Goal: Task Accomplishment & Management: Use online tool/utility

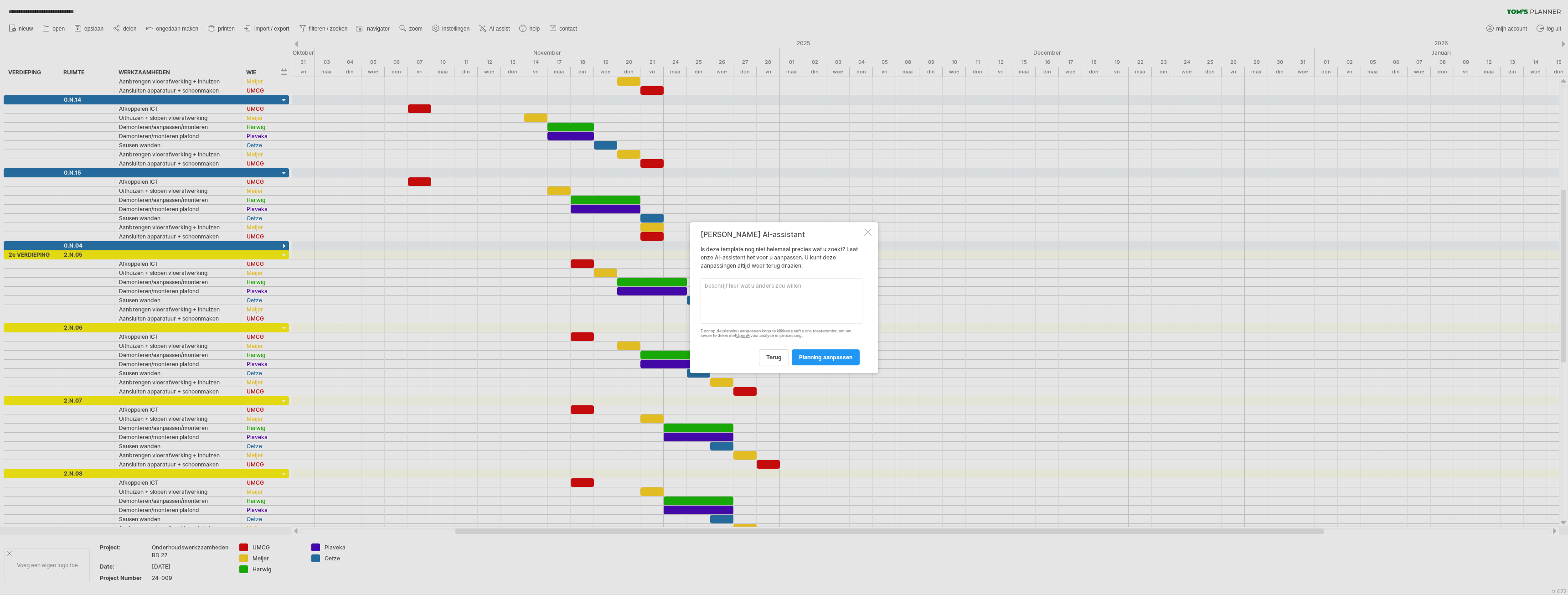
click at [751, 296] on textarea at bounding box center [782, 301] width 162 height 46
type textarea "Graag alle werkzaamheden op elkaar aan laten sluiten"
click at [830, 359] on span "planning aanpassen" at bounding box center [826, 357] width 54 height 7
click at [790, 288] on textarea at bounding box center [782, 290] width 162 height 59
click at [868, 224] on div at bounding box center [868, 227] width 7 height 7
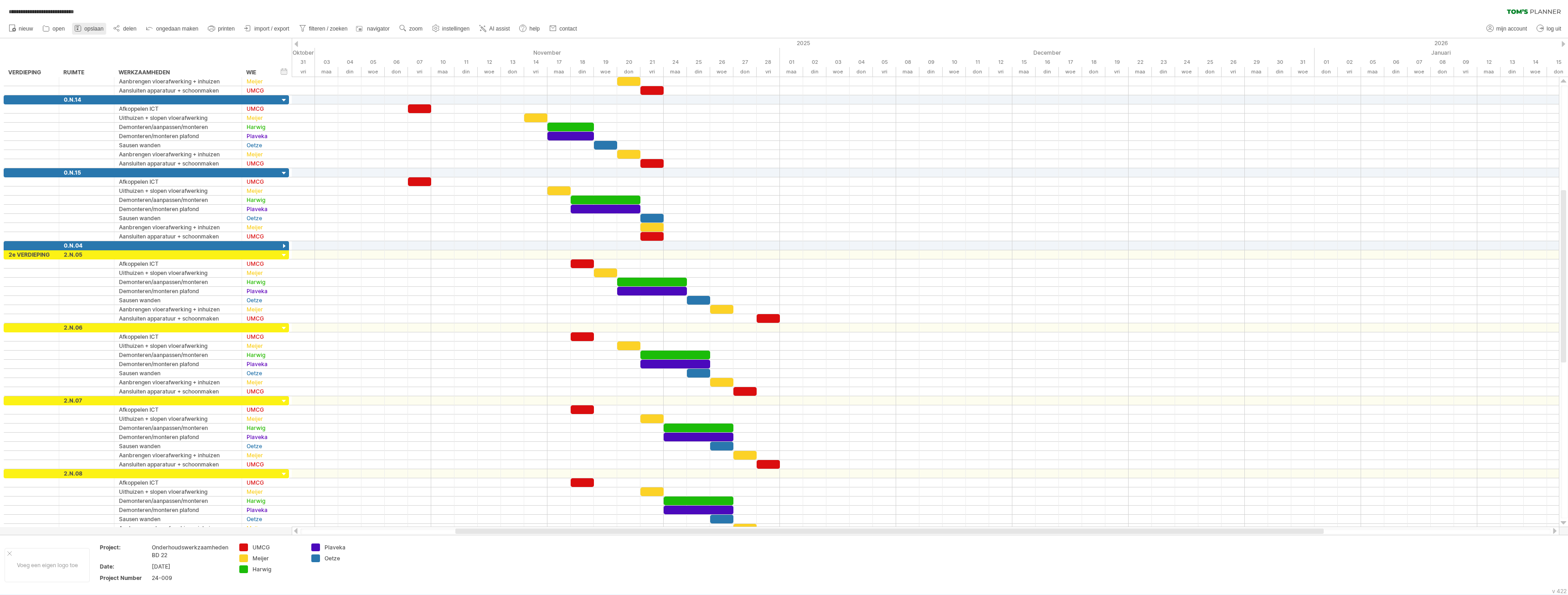
click at [99, 28] on span "opslaan" at bounding box center [94, 29] width 19 height 6
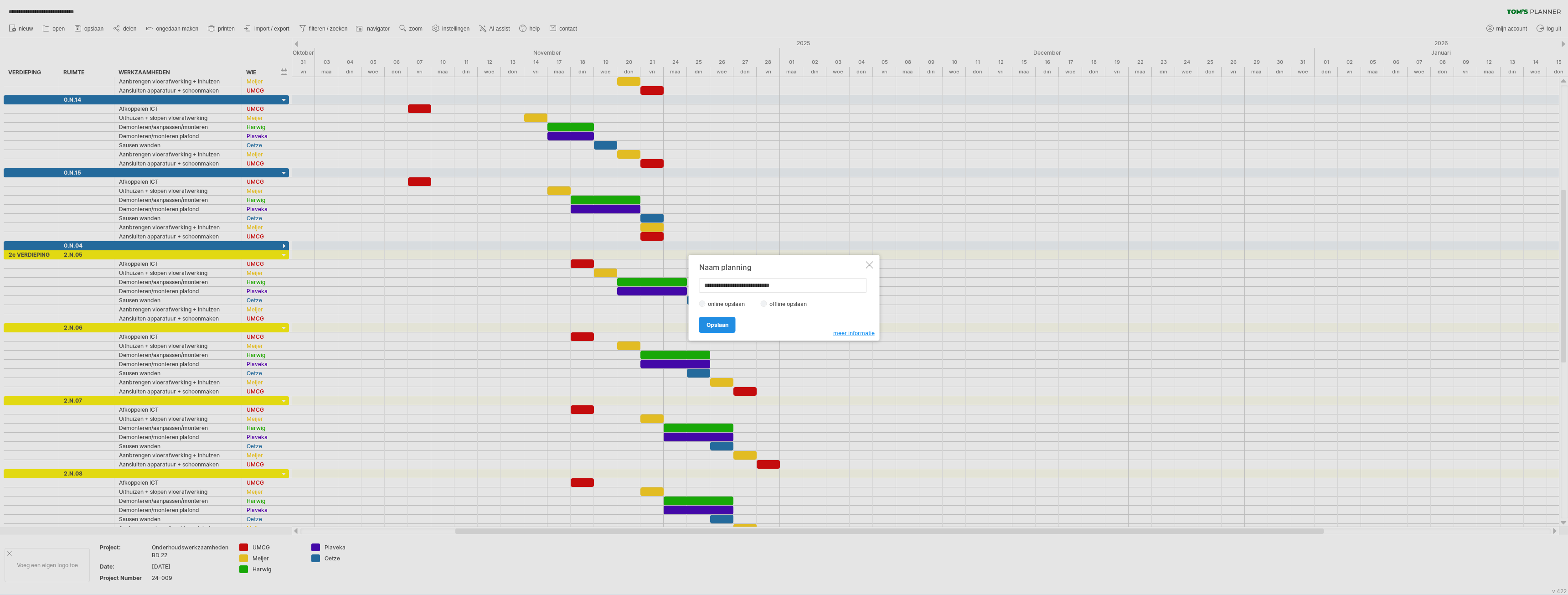
click at [726, 324] on span "Opslaan" at bounding box center [718, 325] width 22 height 7
click at [729, 317] on span "ok" at bounding box center [729, 313] width 7 height 7
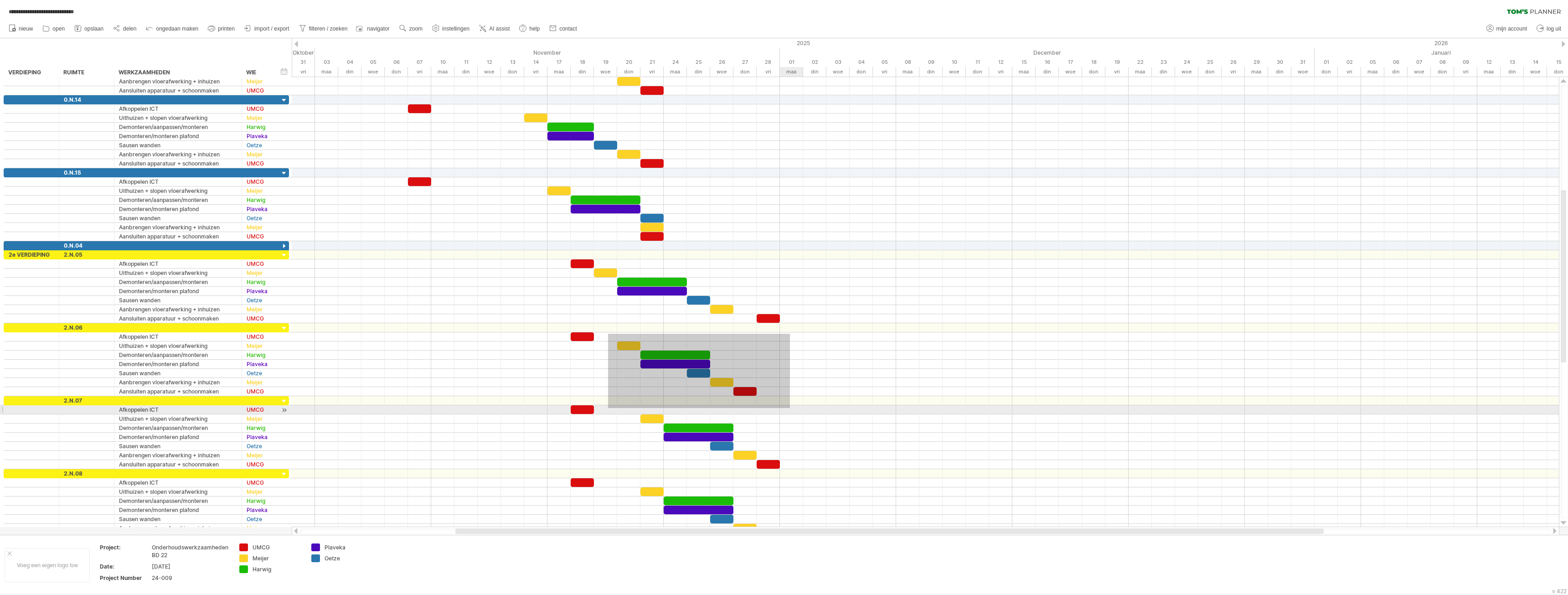
drag, startPoint x: 608, startPoint y: 334, endPoint x: 744, endPoint y: 393, distance: 148.2
click at [790, 406] on div at bounding box center [925, 305] width 1267 height 456
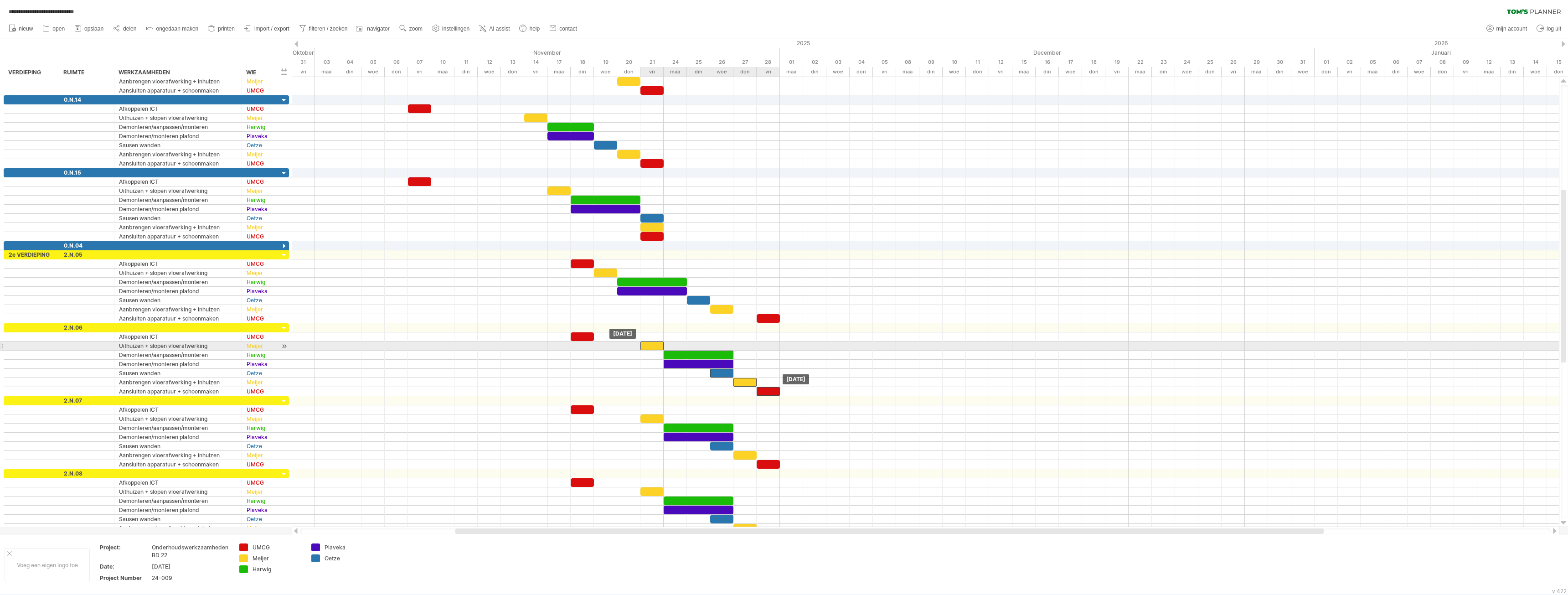
drag, startPoint x: 626, startPoint y: 345, endPoint x: 740, endPoint y: 386, distance: 121.1
click at [648, 345] on div at bounding box center [652, 346] width 23 height 9
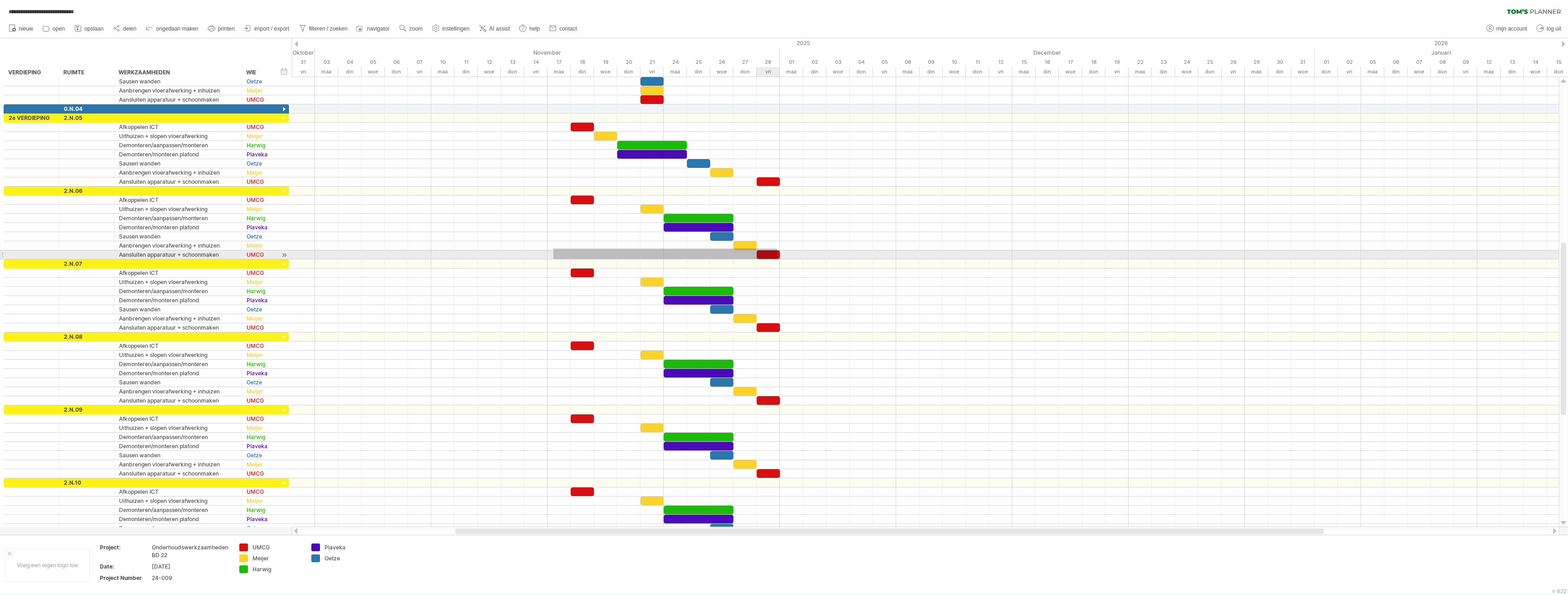
drag, startPoint x: 571, startPoint y: 261, endPoint x: 701, endPoint y: 257, distance: 130.1
click at [761, 252] on div "[DATE] [DATE]" at bounding box center [925, 302] width 1267 height 450
drag, startPoint x: 701, startPoint y: 257, endPoint x: 656, endPoint y: 250, distance: 45.5
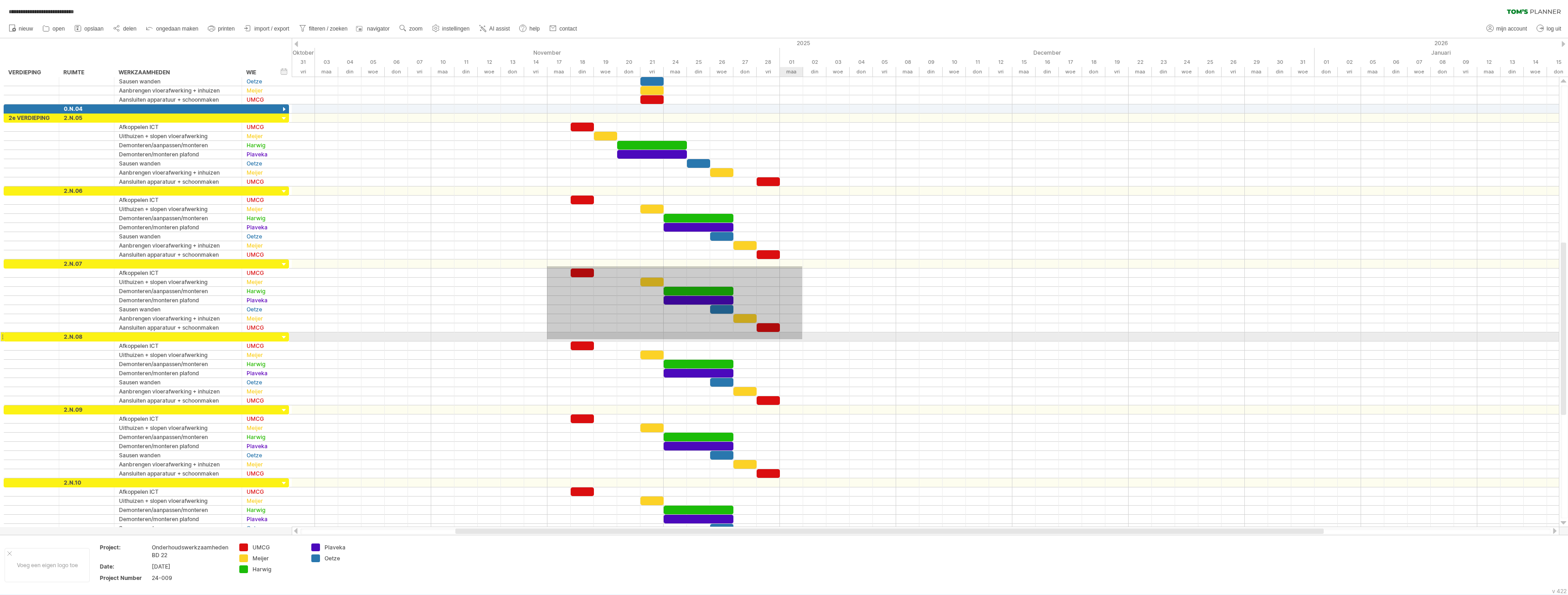
drag, startPoint x: 547, startPoint y: 266, endPoint x: 802, endPoint y: 339, distance: 265.2
click at [802, 339] on div at bounding box center [925, 305] width 1267 height 456
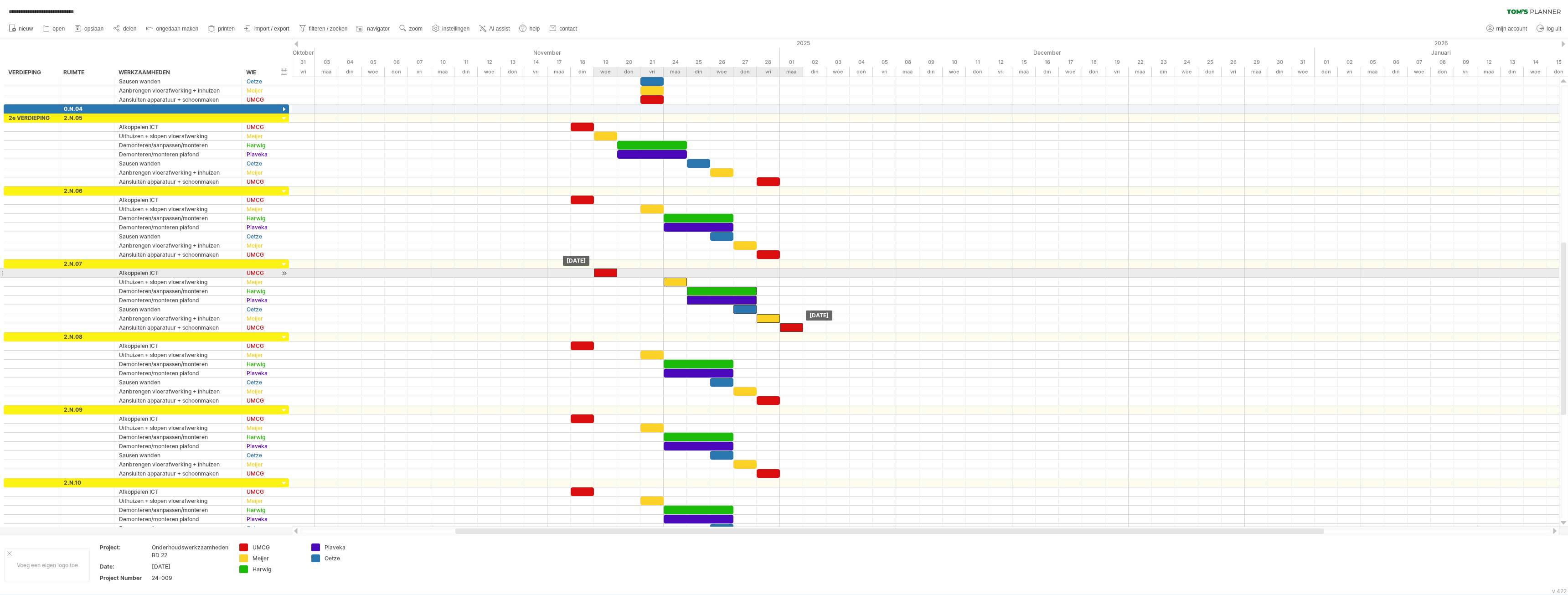
drag, startPoint x: 588, startPoint y: 273, endPoint x: 607, endPoint y: 272, distance: 19.0
click at [607, 272] on div at bounding box center [606, 273] width 23 height 9
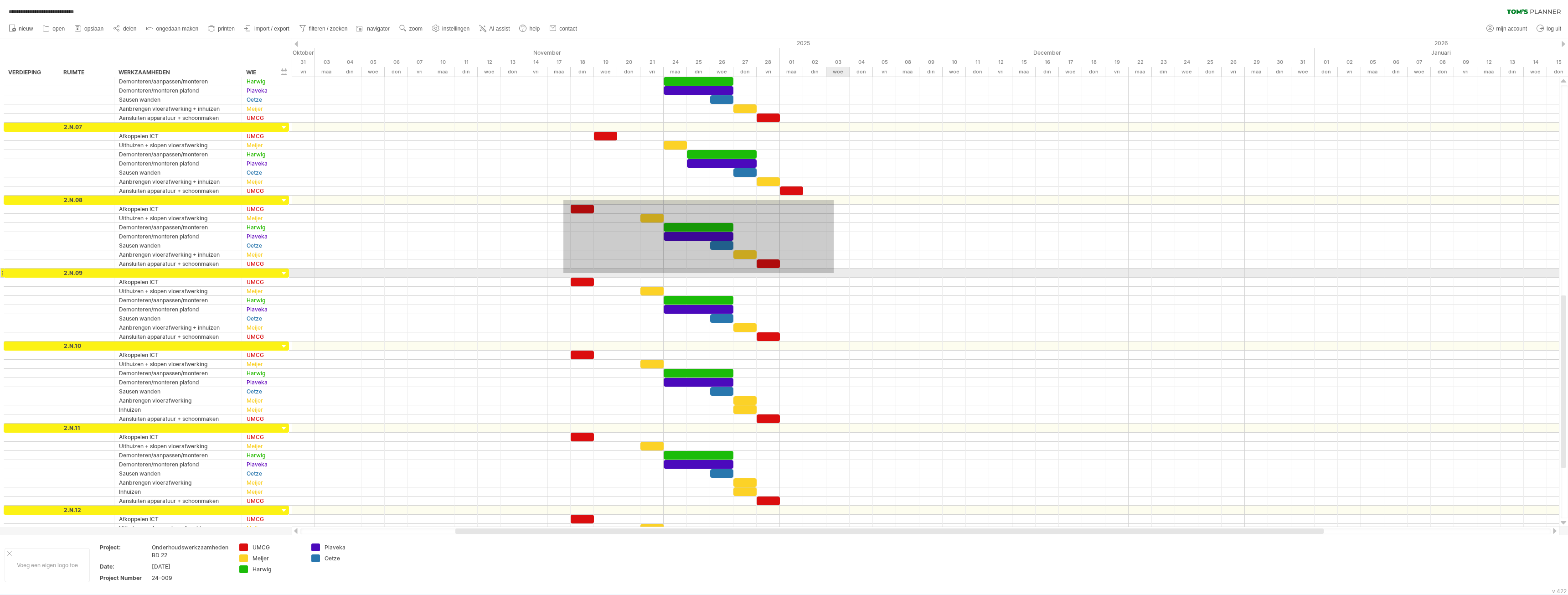
drag, startPoint x: 564, startPoint y: 200, endPoint x: 834, endPoint y: 273, distance: 279.7
click at [834, 273] on div at bounding box center [925, 305] width 1267 height 456
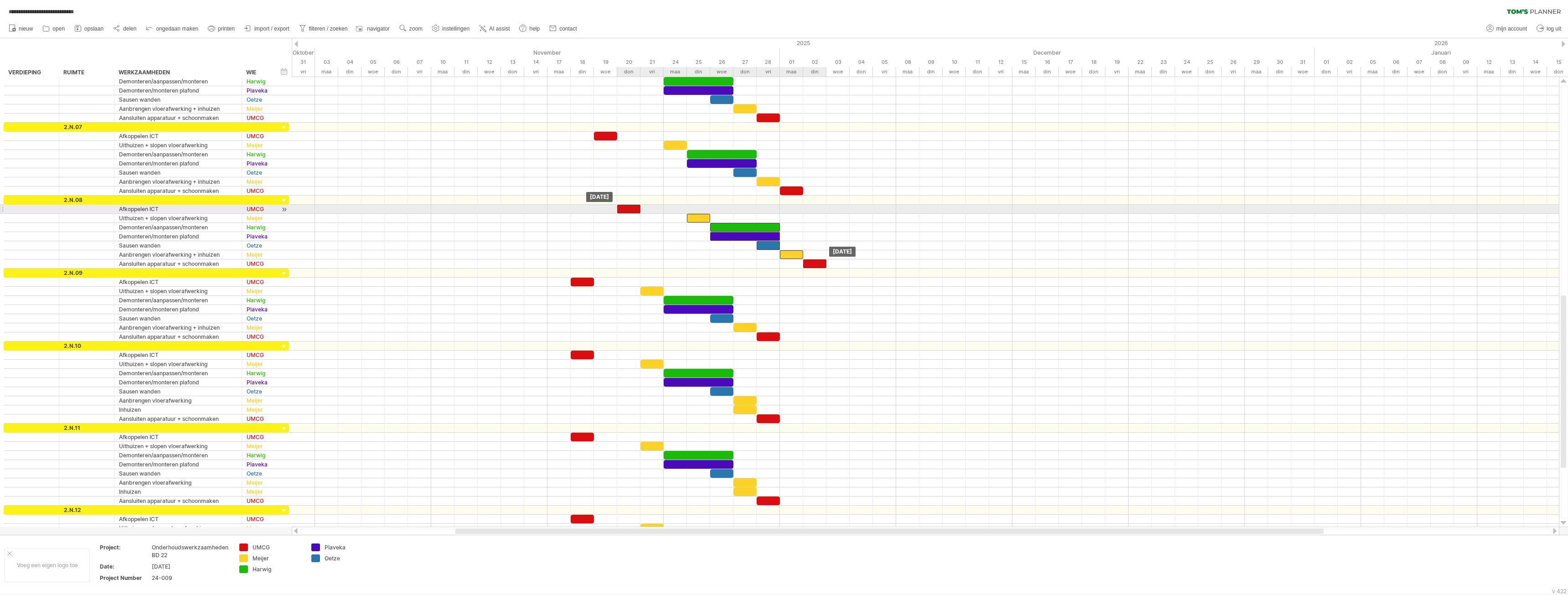
drag, startPoint x: 587, startPoint y: 209, endPoint x: 634, endPoint y: 209, distance: 47.0
click at [634, 209] on div at bounding box center [629, 209] width 23 height 9
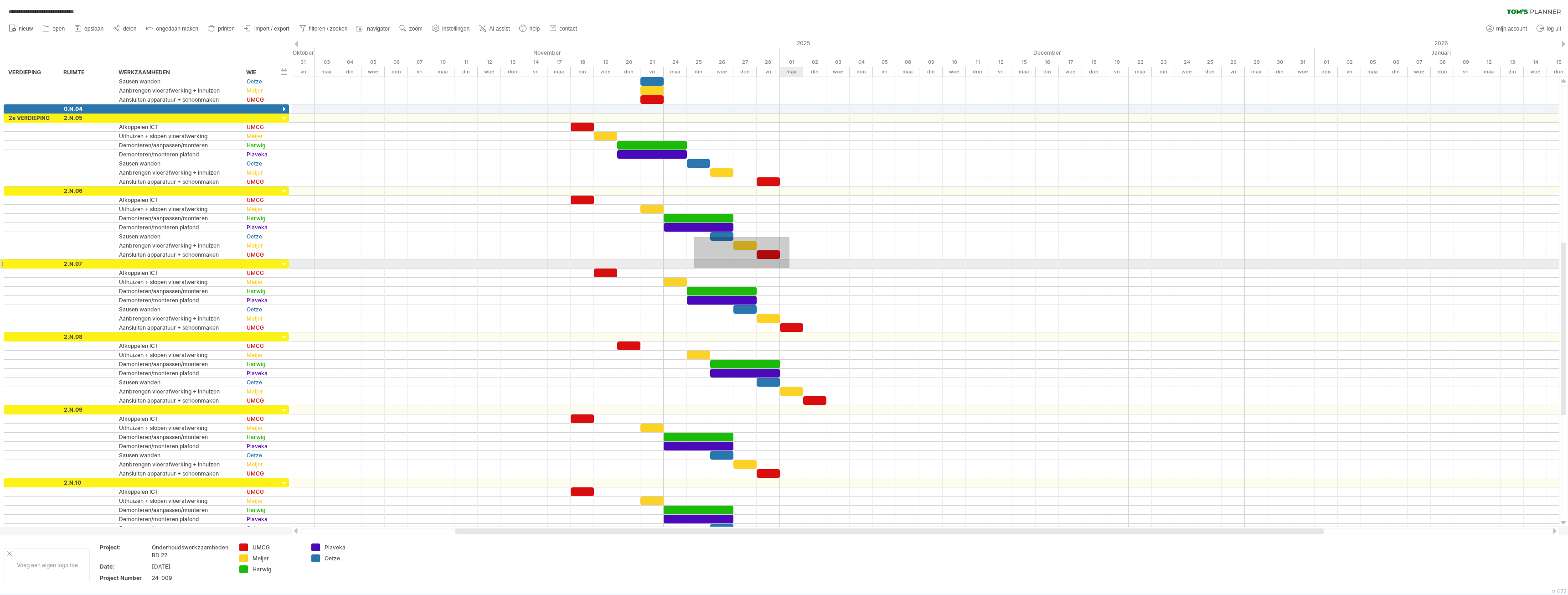
drag, startPoint x: 729, startPoint y: 237, endPoint x: 790, endPoint y: 269, distance: 68.9
click at [790, 269] on div at bounding box center [925, 305] width 1267 height 456
drag, startPoint x: 729, startPoint y: 239, endPoint x: 741, endPoint y: 238, distance: 12.0
click at [741, 238] on div at bounding box center [745, 236] width 23 height 9
drag, startPoint x: 723, startPoint y: 308, endPoint x: 811, endPoint y: 337, distance: 92.7
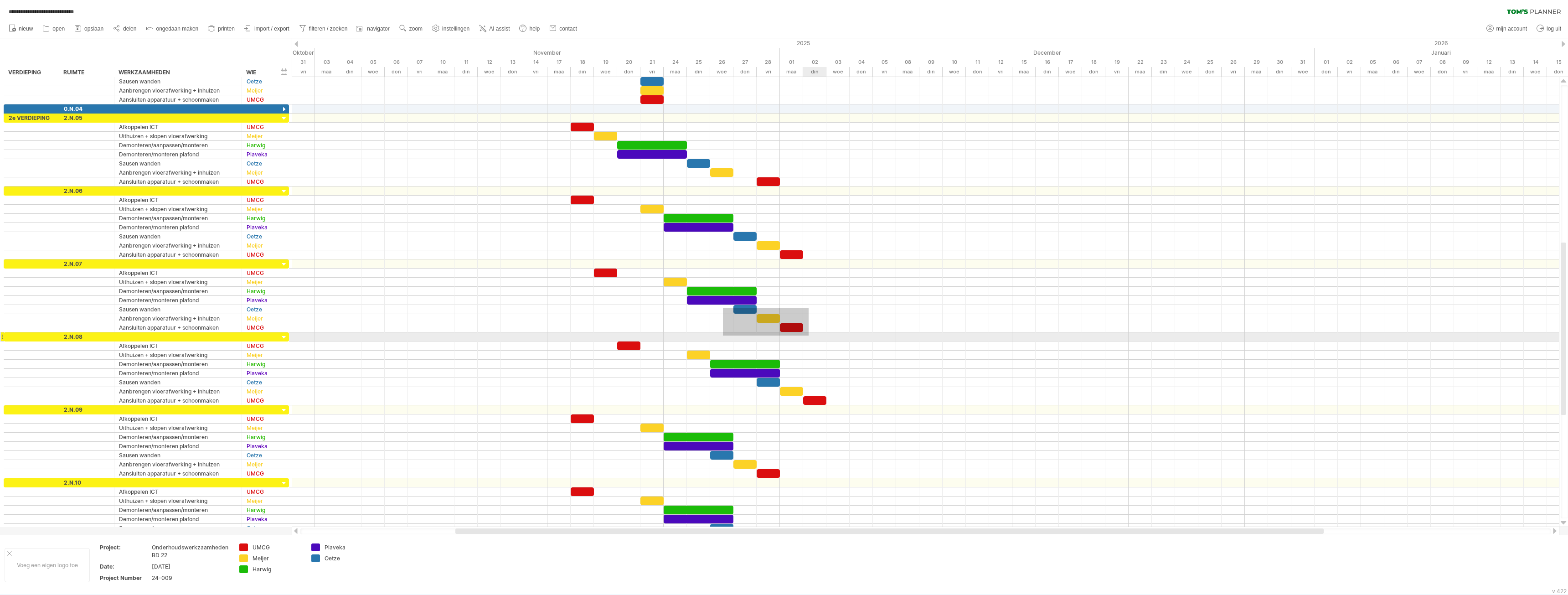
click at [811, 337] on div at bounding box center [925, 305] width 1267 height 456
drag, startPoint x: 752, startPoint y: 309, endPoint x: 772, endPoint y: 312, distance: 20.2
click at [772, 312] on div at bounding box center [768, 309] width 23 height 9
drag, startPoint x: 745, startPoint y: 379, endPoint x: 881, endPoint y: 421, distance: 142.3
click at [883, 421] on div at bounding box center [925, 305] width 1267 height 456
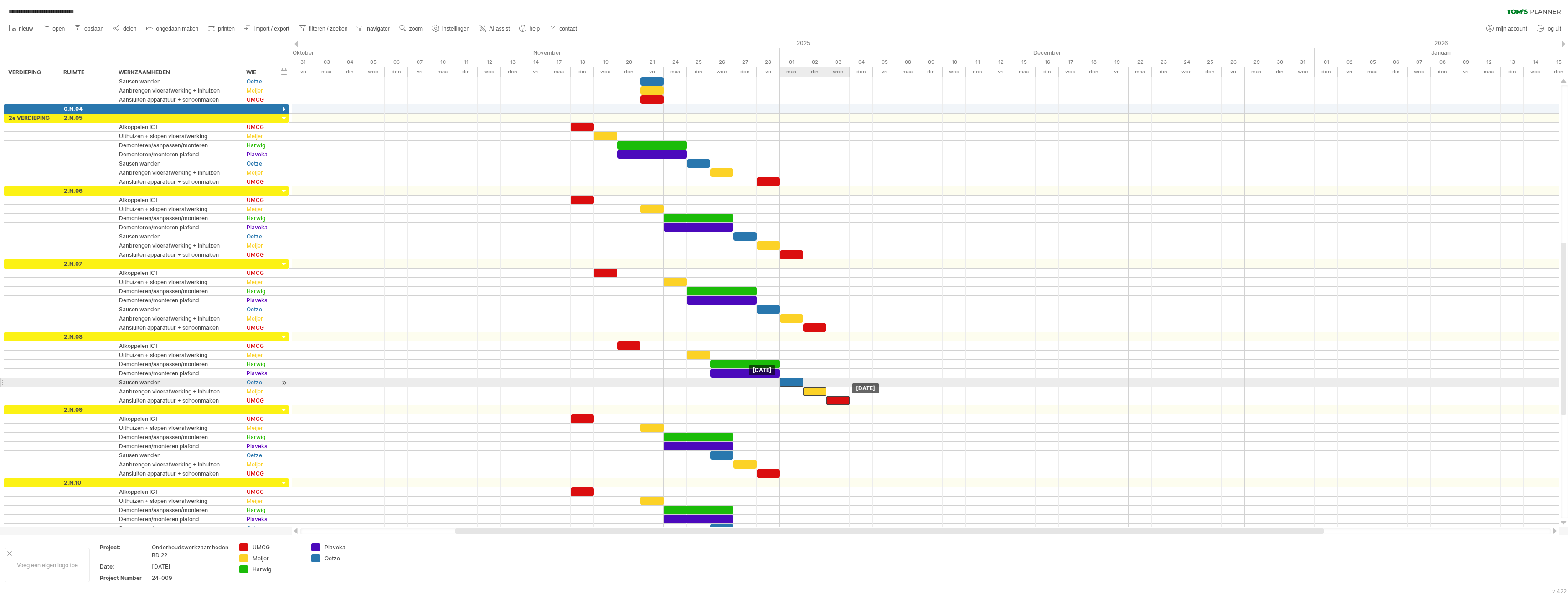
drag, startPoint x: 772, startPoint y: 384, endPoint x: 790, endPoint y: 395, distance: 21.1
click at [793, 384] on div at bounding box center [791, 382] width 23 height 9
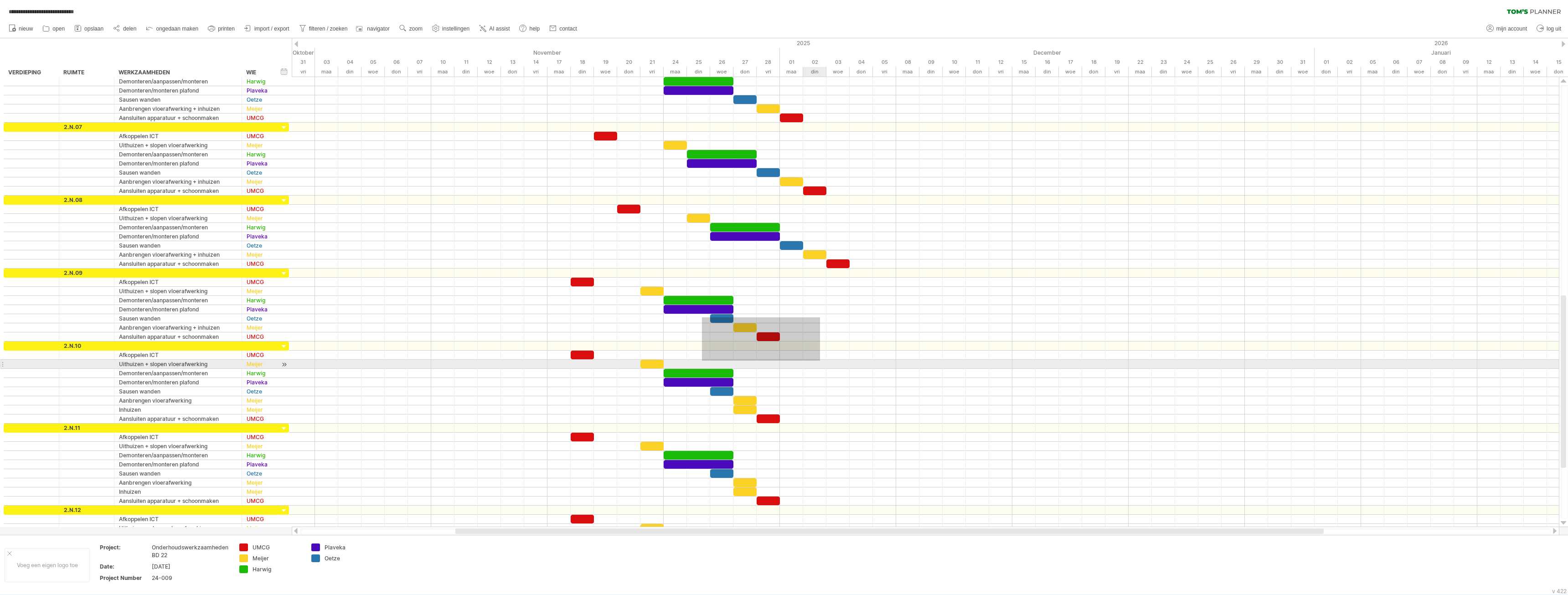
drag, startPoint x: 702, startPoint y: 317, endPoint x: 821, endPoint y: 362, distance: 127.2
click at [821, 362] on div at bounding box center [925, 305] width 1267 height 456
drag, startPoint x: 721, startPoint y: 319, endPoint x: 751, endPoint y: 319, distance: 30.0
click at [751, 319] on div at bounding box center [757, 319] width 23 height 9
drag, startPoint x: 756, startPoint y: 320, endPoint x: 744, endPoint y: 319, distance: 12.0
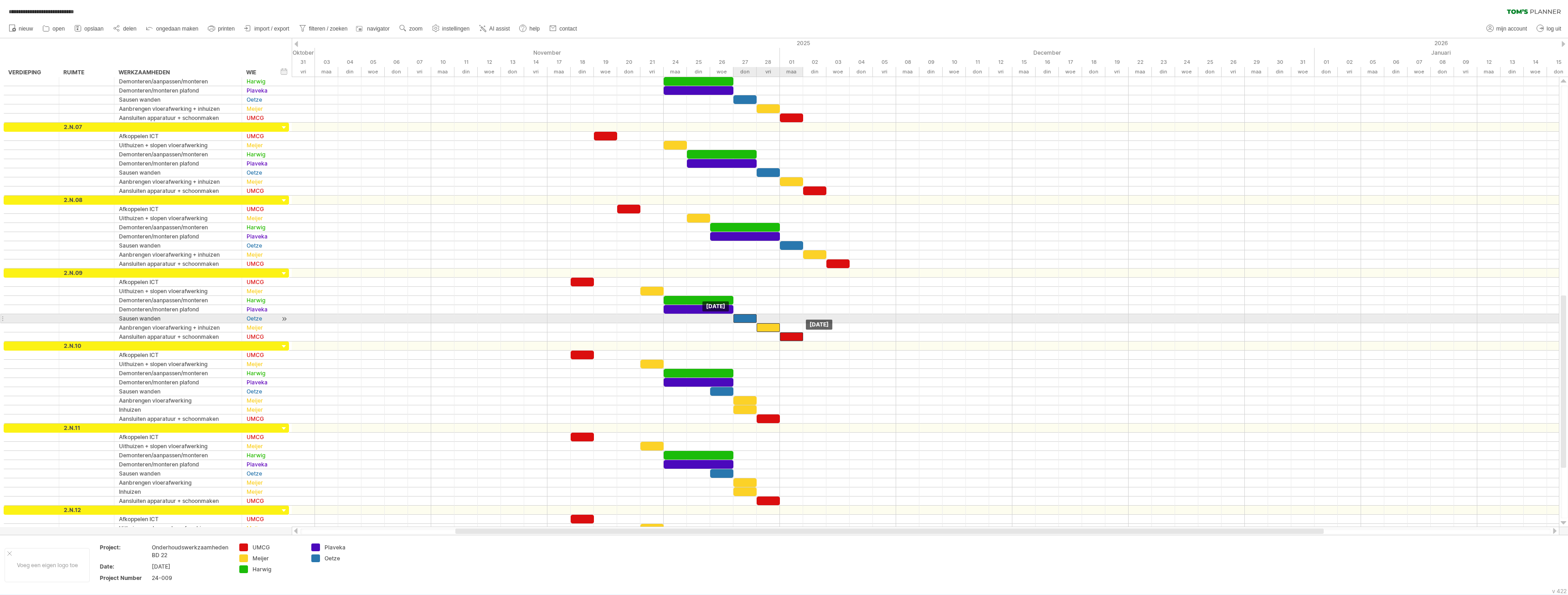
click at [744, 319] on div at bounding box center [745, 319] width 23 height 9
drag, startPoint x: 701, startPoint y: 389, endPoint x: 797, endPoint y: 437, distance: 107.3
click at [797, 438] on div at bounding box center [925, 305] width 1267 height 456
click at [212, 451] on span "rij verwijderen" at bounding box center [214, 451] width 38 height 7
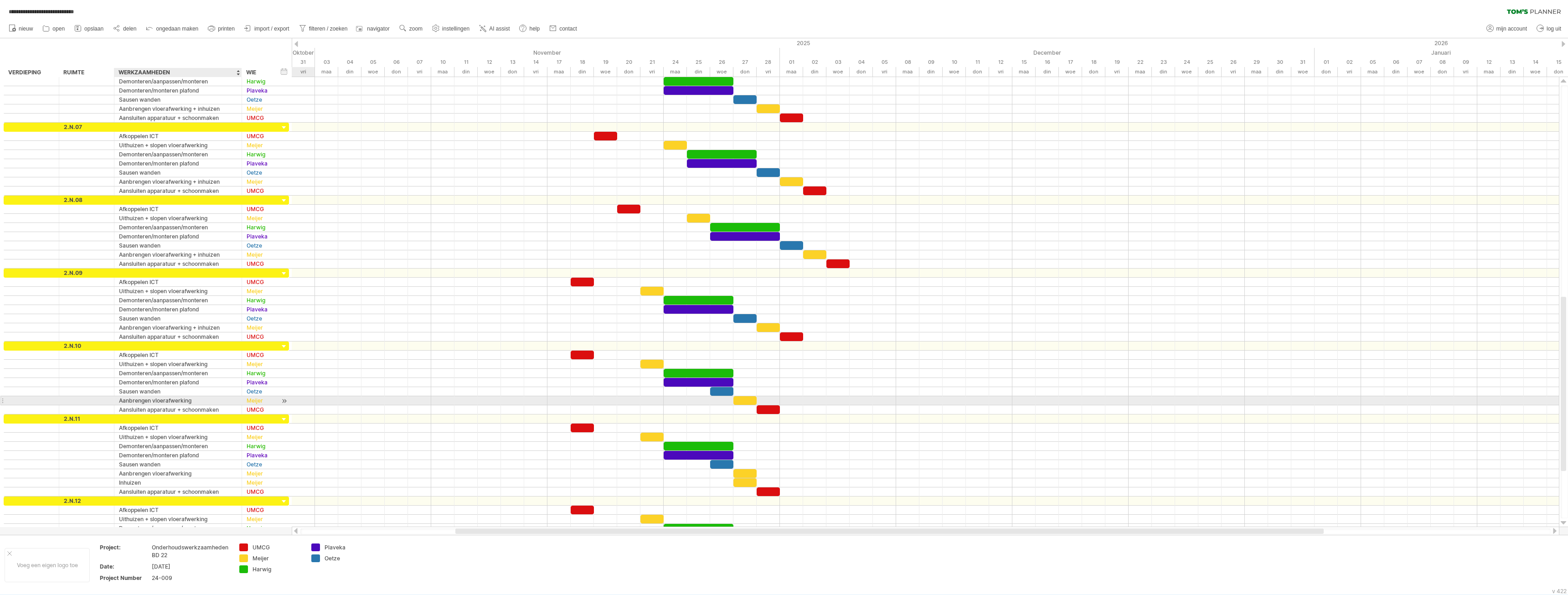
click at [209, 399] on div "Aanbrengen vloerafwerking" at bounding box center [178, 401] width 118 height 9
type input "**********"
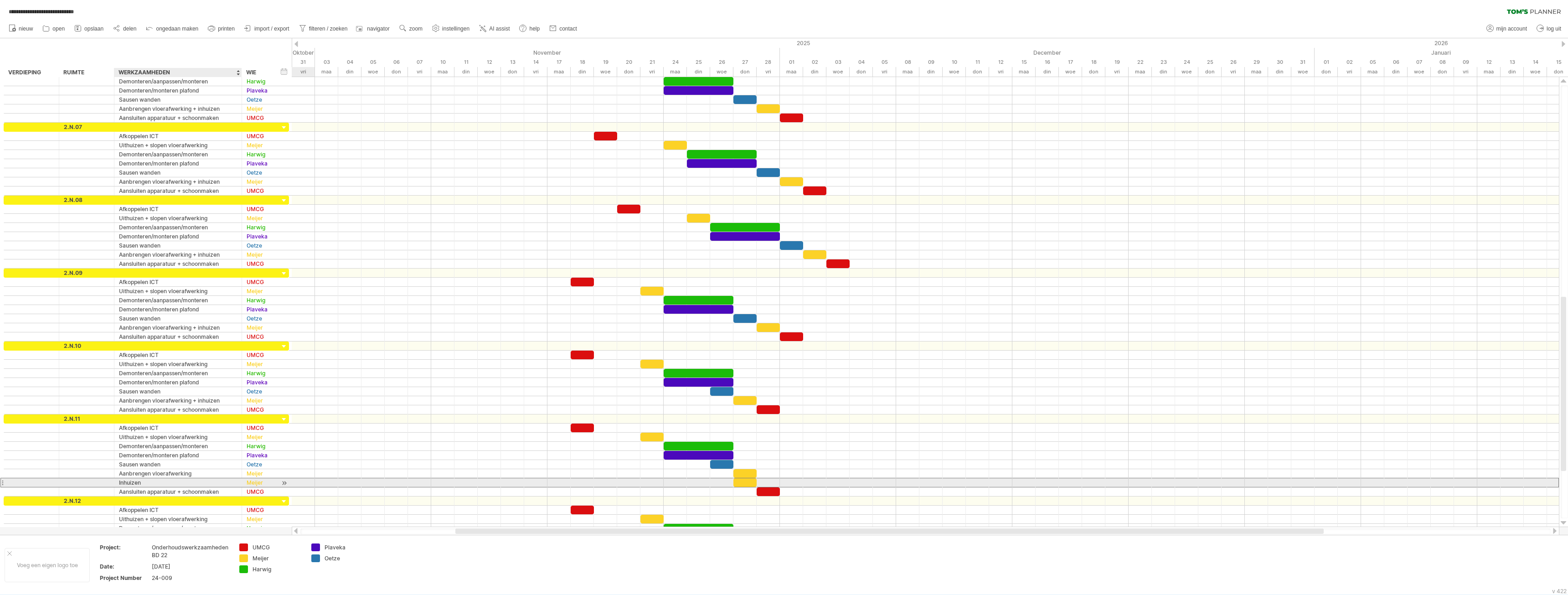
click at [178, 481] on div "Inhuizen" at bounding box center [178, 483] width 118 height 9
click at [208, 502] on span "rij verwijderen" at bounding box center [219, 499] width 38 height 7
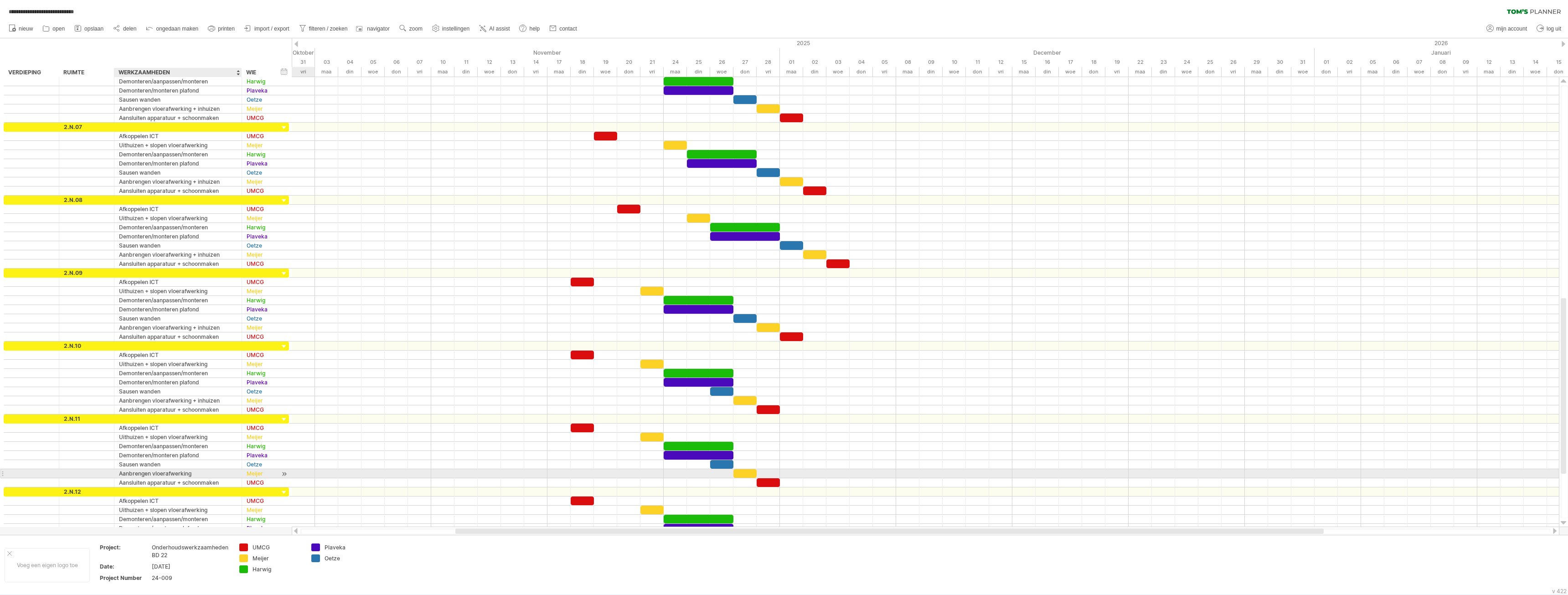
click at [208, 476] on div "Aanbrengen vloerafwerking" at bounding box center [178, 474] width 118 height 9
type input "**********"
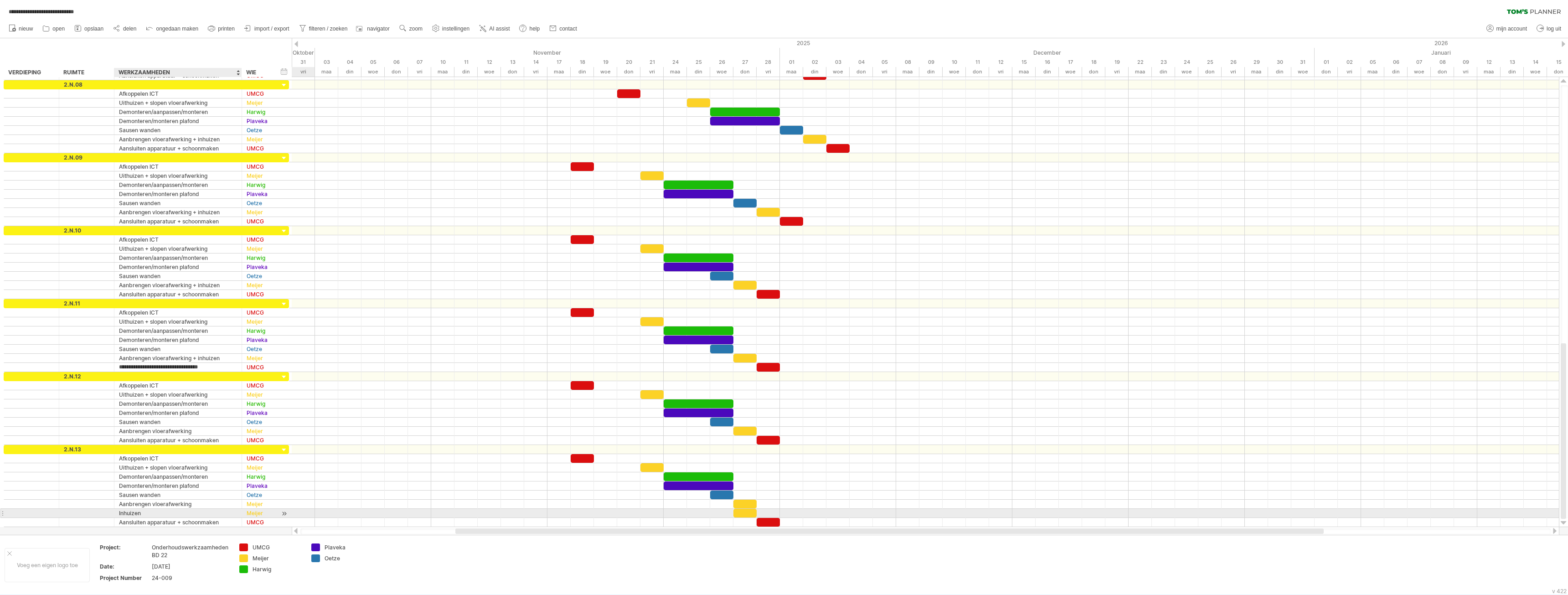
click at [199, 515] on div "Inhuizen" at bounding box center [178, 513] width 118 height 9
click at [235, 505] on div "rij verwijderen geselecteerde rijen verwijderen" at bounding box center [256, 500] width 105 height 15
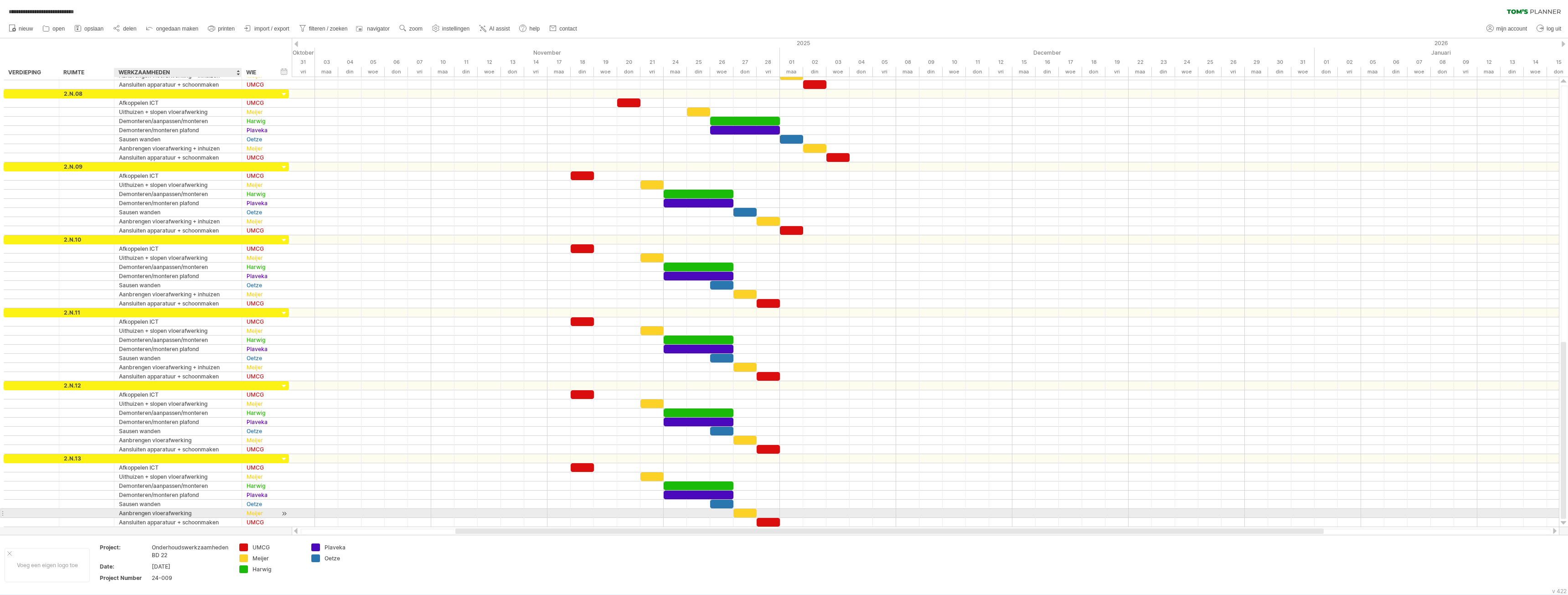
click at [212, 515] on div "Aanbrengen vloerafwerking" at bounding box center [178, 513] width 118 height 9
type input "**********"
click at [458, 473] on div at bounding box center [925, 477] width 1267 height 9
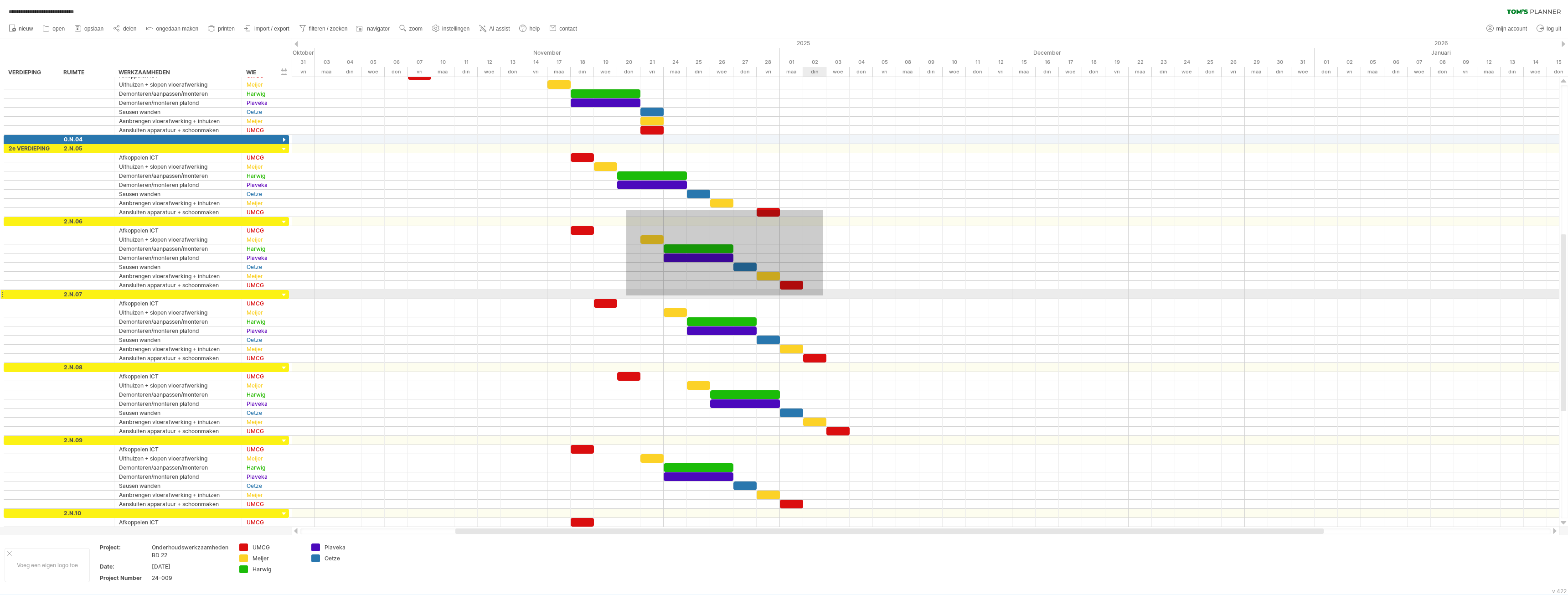
drag, startPoint x: 626, startPoint y: 210, endPoint x: 823, endPoint y: 295, distance: 214.6
click at [823, 295] on div at bounding box center [925, 304] width 1267 height 465
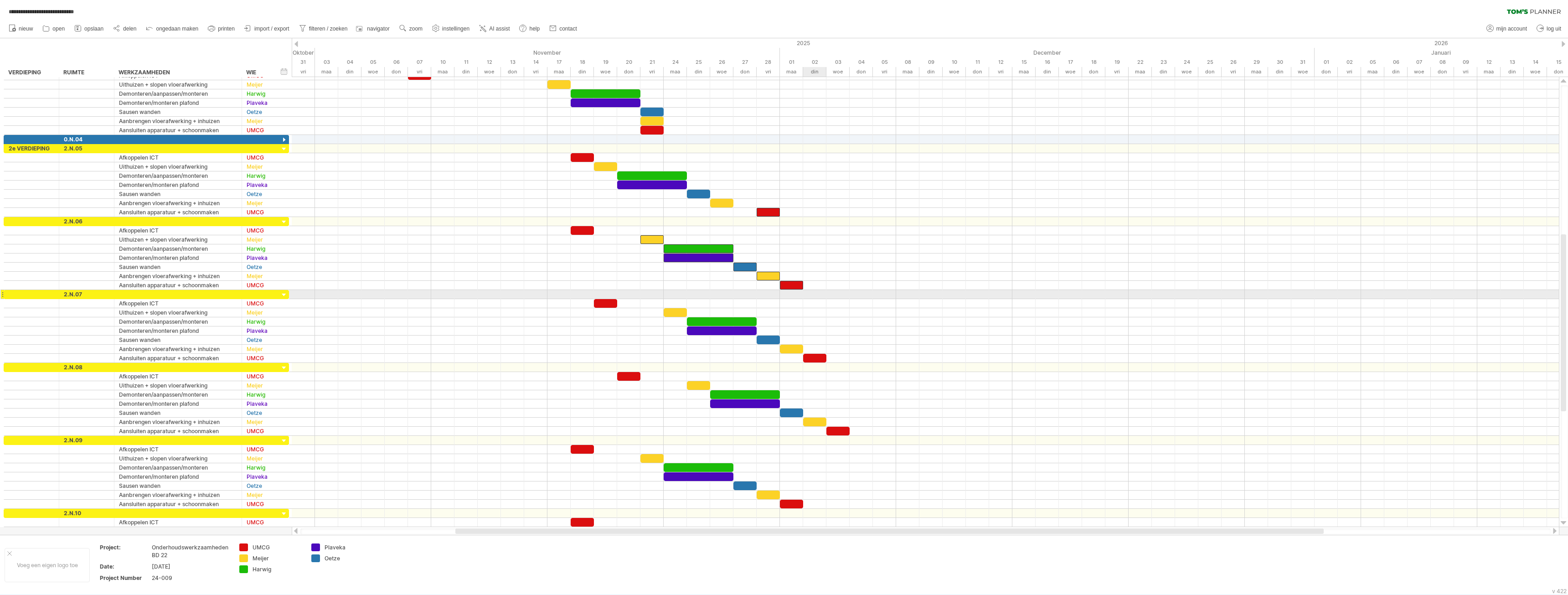
click at [834, 293] on div at bounding box center [925, 294] width 1267 height 9
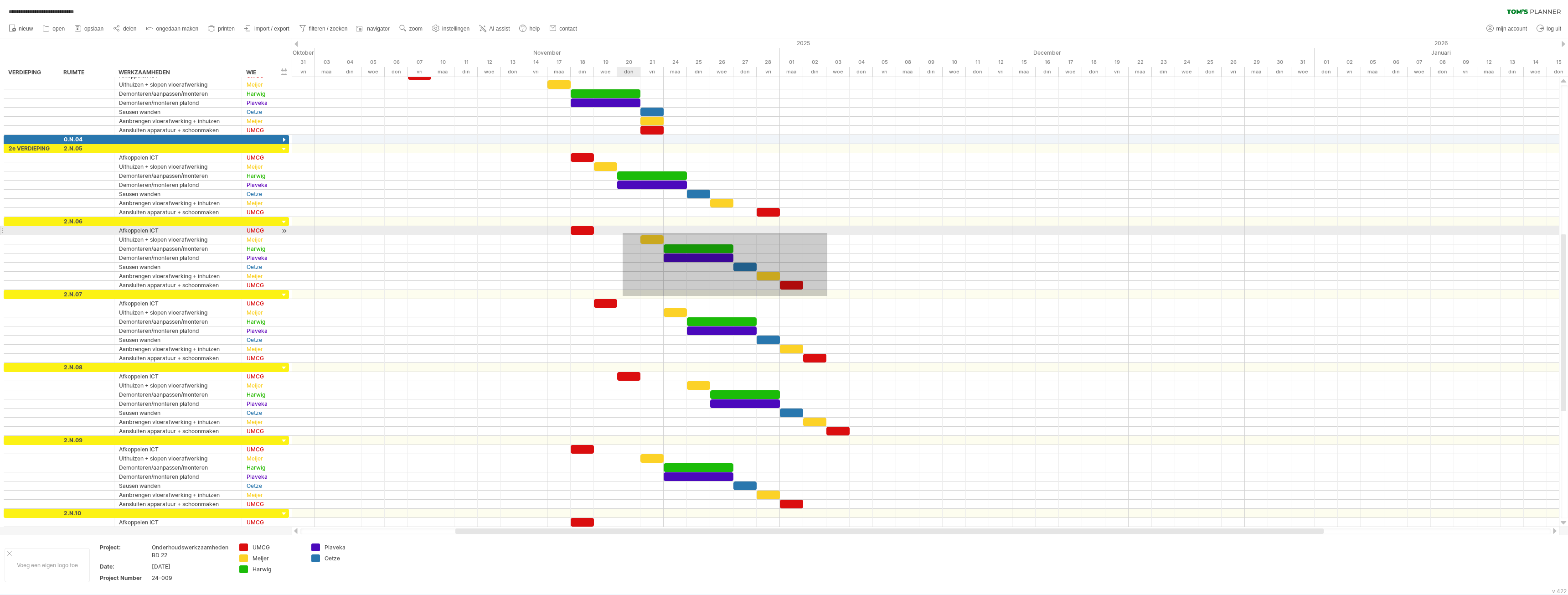
drag, startPoint x: 827, startPoint y: 296, endPoint x: 656, endPoint y: 243, distance: 179.0
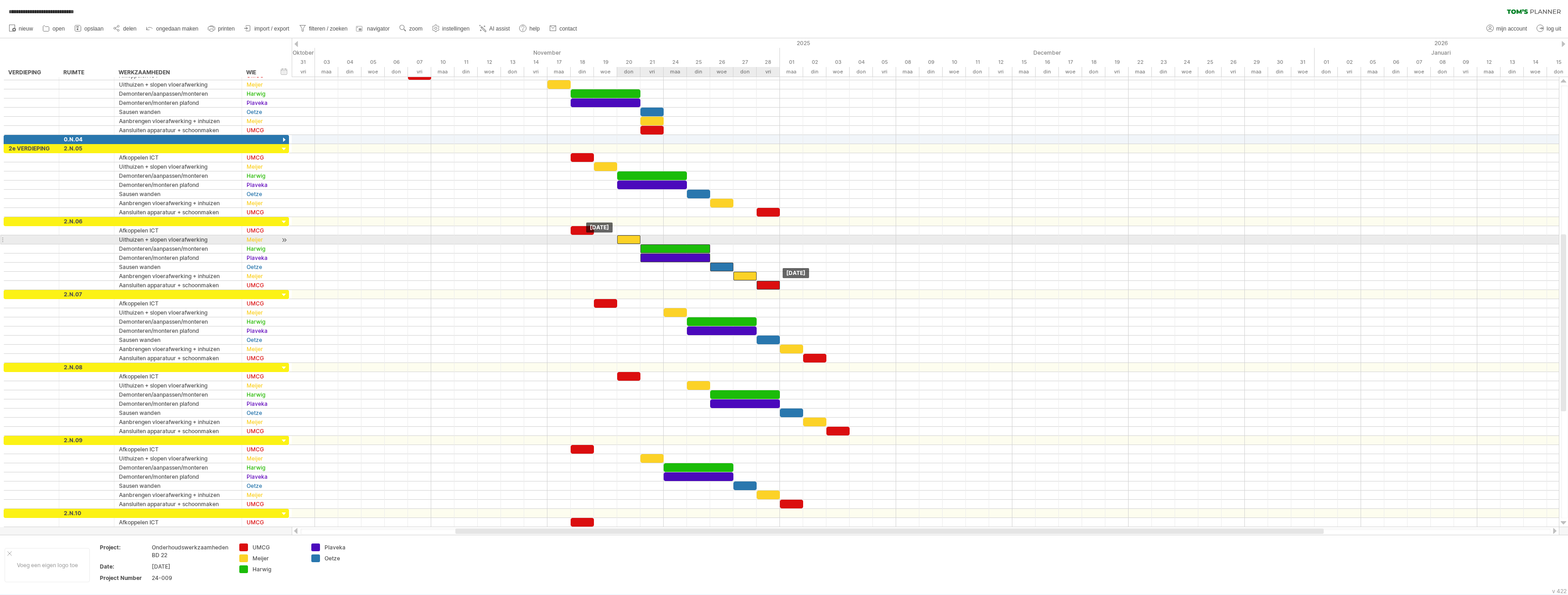
drag, startPoint x: 651, startPoint y: 241, endPoint x: 629, endPoint y: 242, distance: 22.0
click at [629, 242] on div at bounding box center [629, 239] width 23 height 9
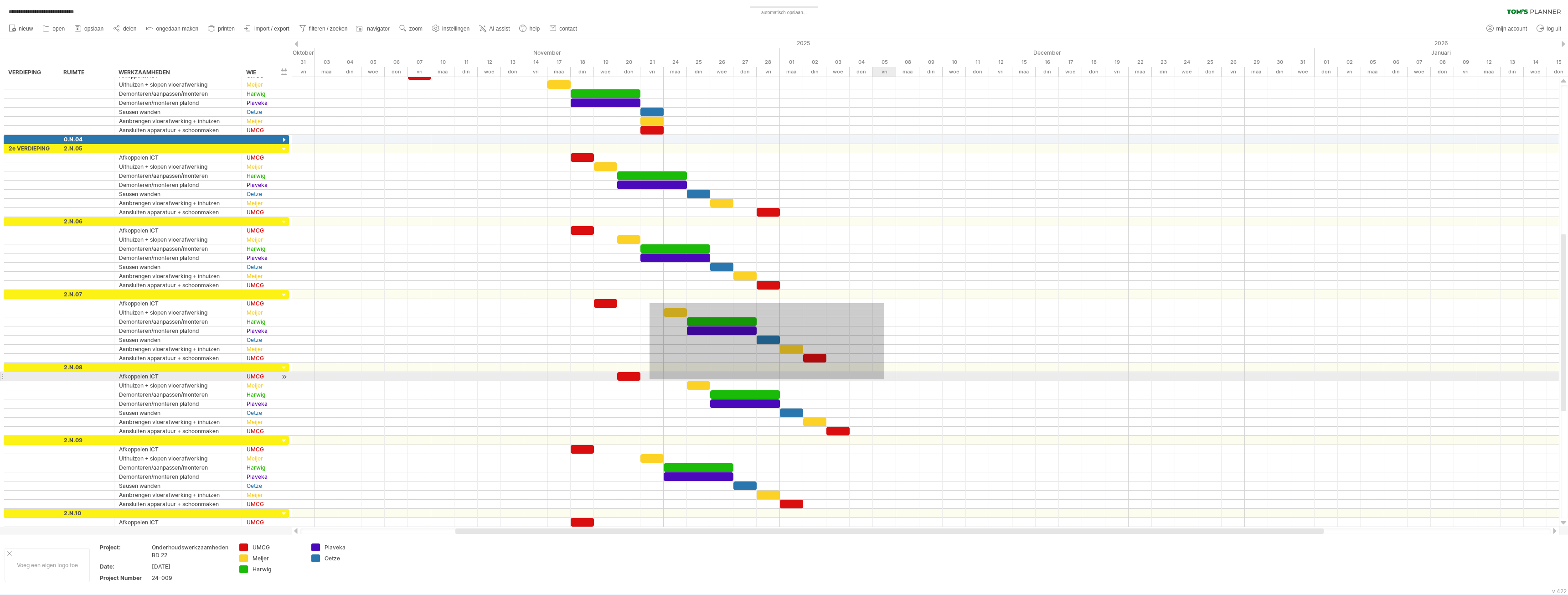
drag, startPoint x: 649, startPoint y: 303, endPoint x: 810, endPoint y: 361, distance: 171.1
click at [884, 377] on div at bounding box center [925, 304] width 1267 height 465
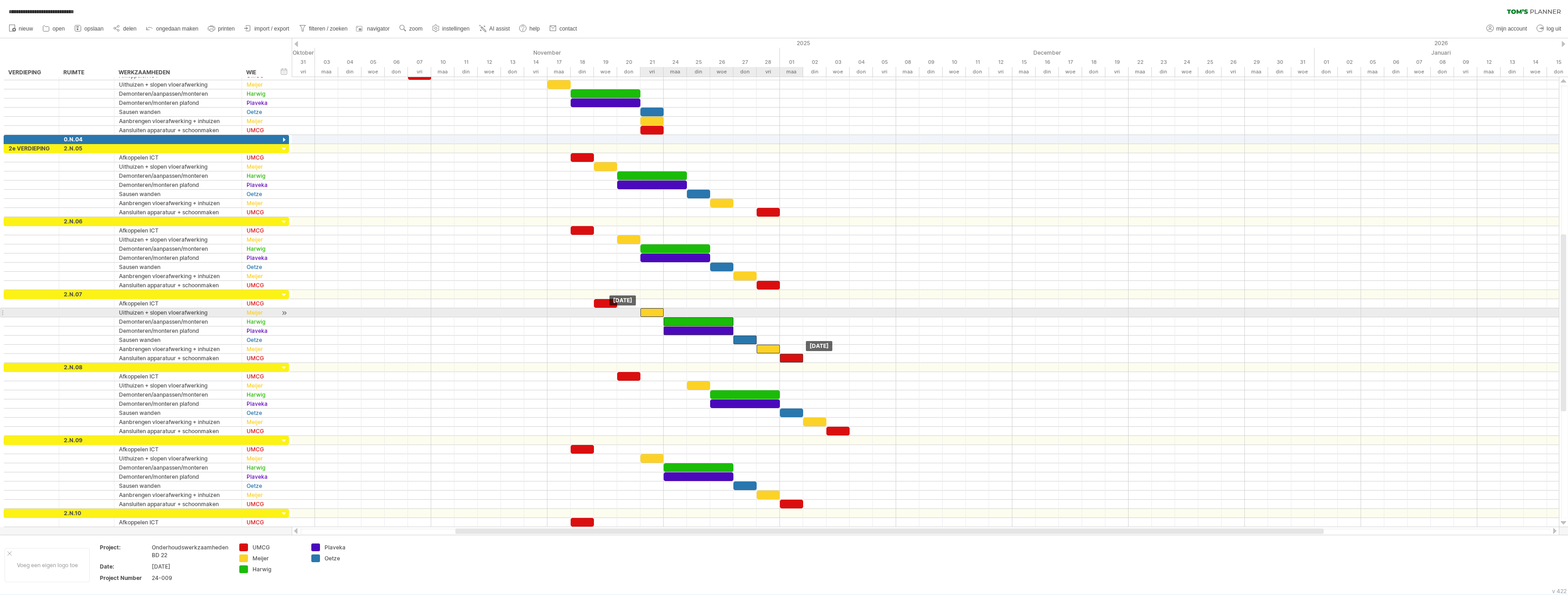
drag, startPoint x: 680, startPoint y: 312, endPoint x: 654, endPoint y: 313, distance: 26.0
click at [654, 313] on div at bounding box center [652, 312] width 23 height 9
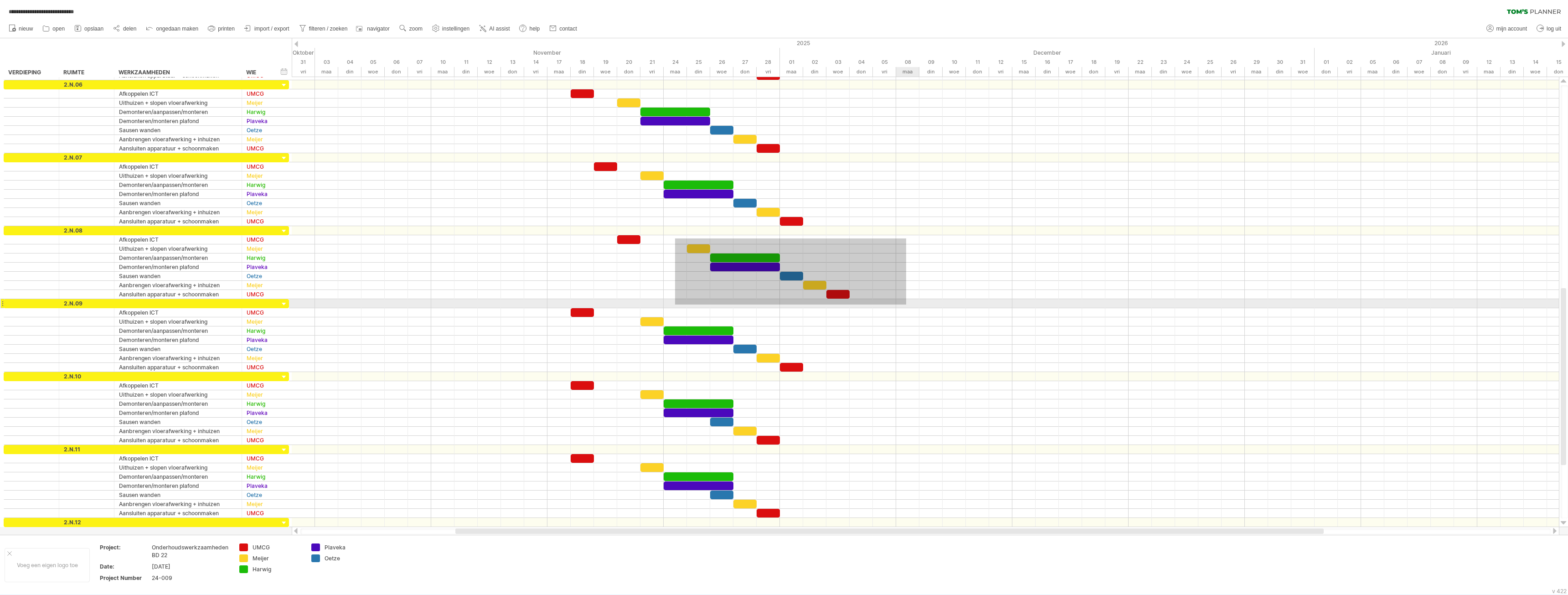
drag, startPoint x: 675, startPoint y: 239, endPoint x: 906, endPoint y: 305, distance: 240.2
click at [906, 305] on div at bounding box center [925, 304] width 1267 height 465
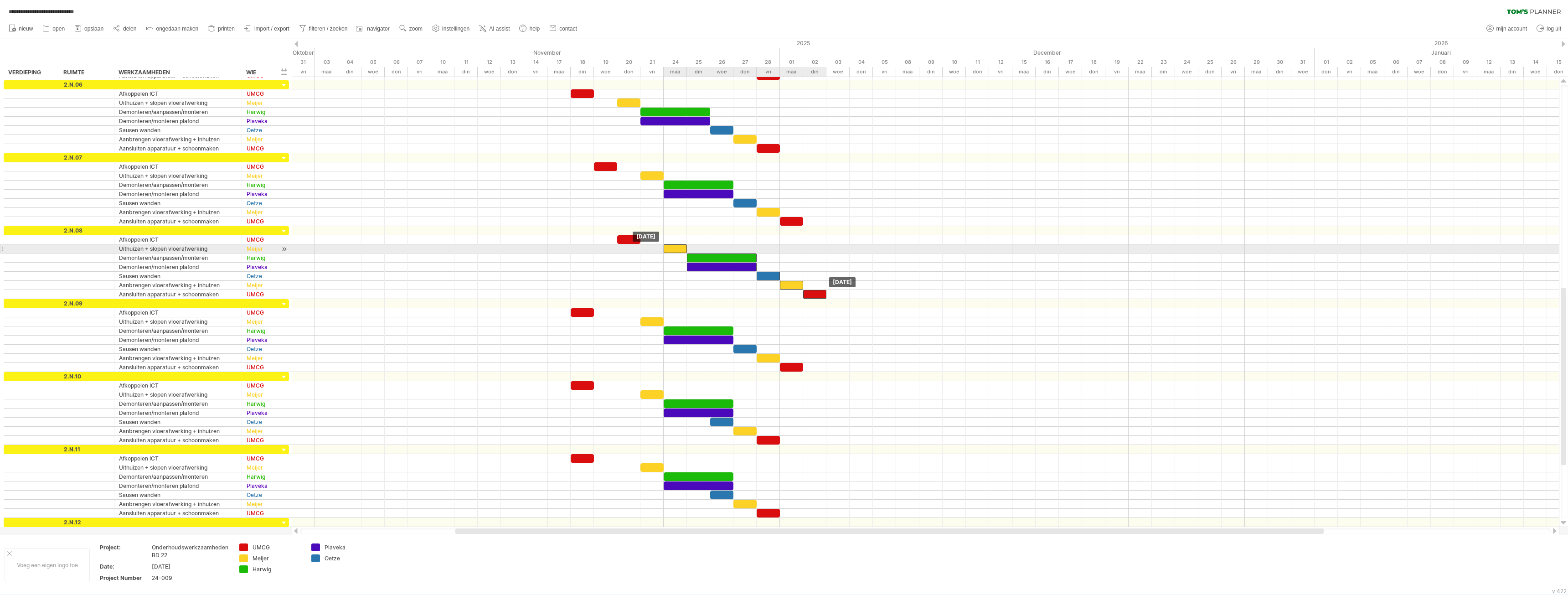
drag, startPoint x: 697, startPoint y: 250, endPoint x: 679, endPoint y: 250, distance: 18.0
click at [679, 250] on div at bounding box center [675, 248] width 23 height 9
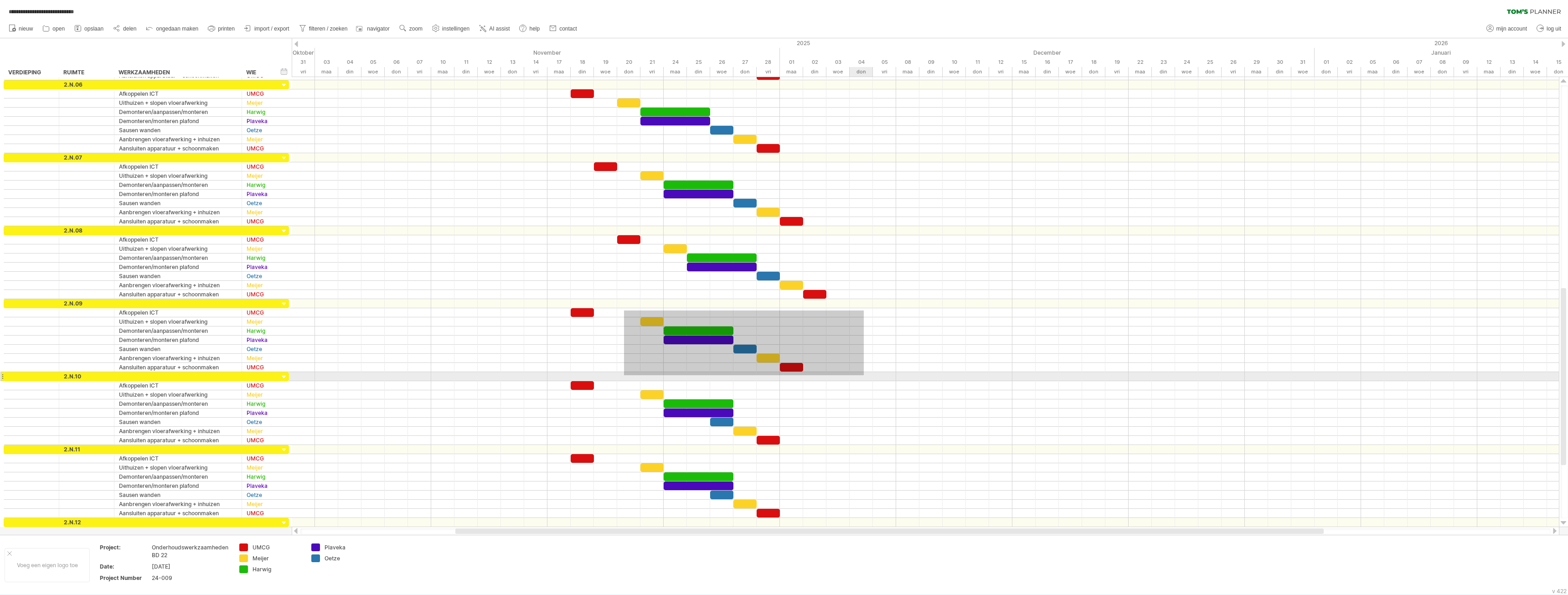
drag, startPoint x: 624, startPoint y: 311, endPoint x: 864, endPoint y: 375, distance: 248.4
click at [864, 375] on div at bounding box center [925, 304] width 1267 height 465
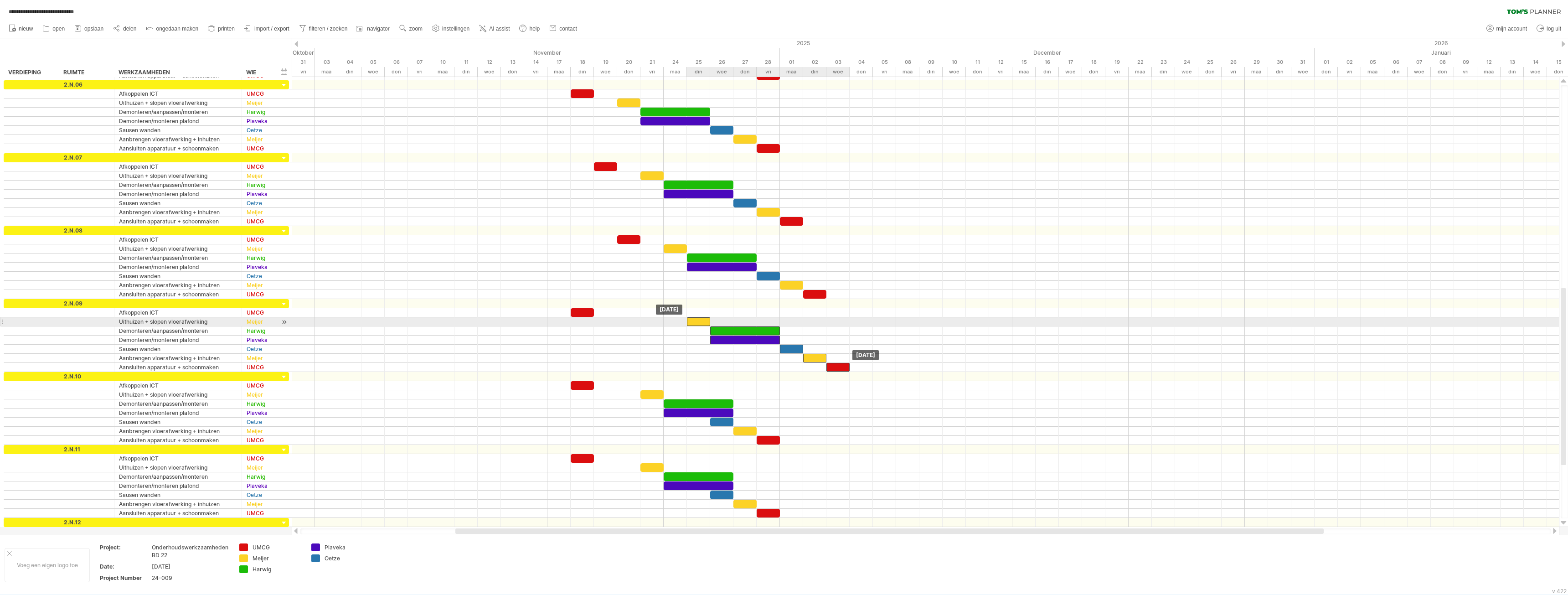
drag, startPoint x: 654, startPoint y: 322, endPoint x: 705, endPoint y: 320, distance: 51.0
click at [705, 320] on div at bounding box center [698, 322] width 23 height 9
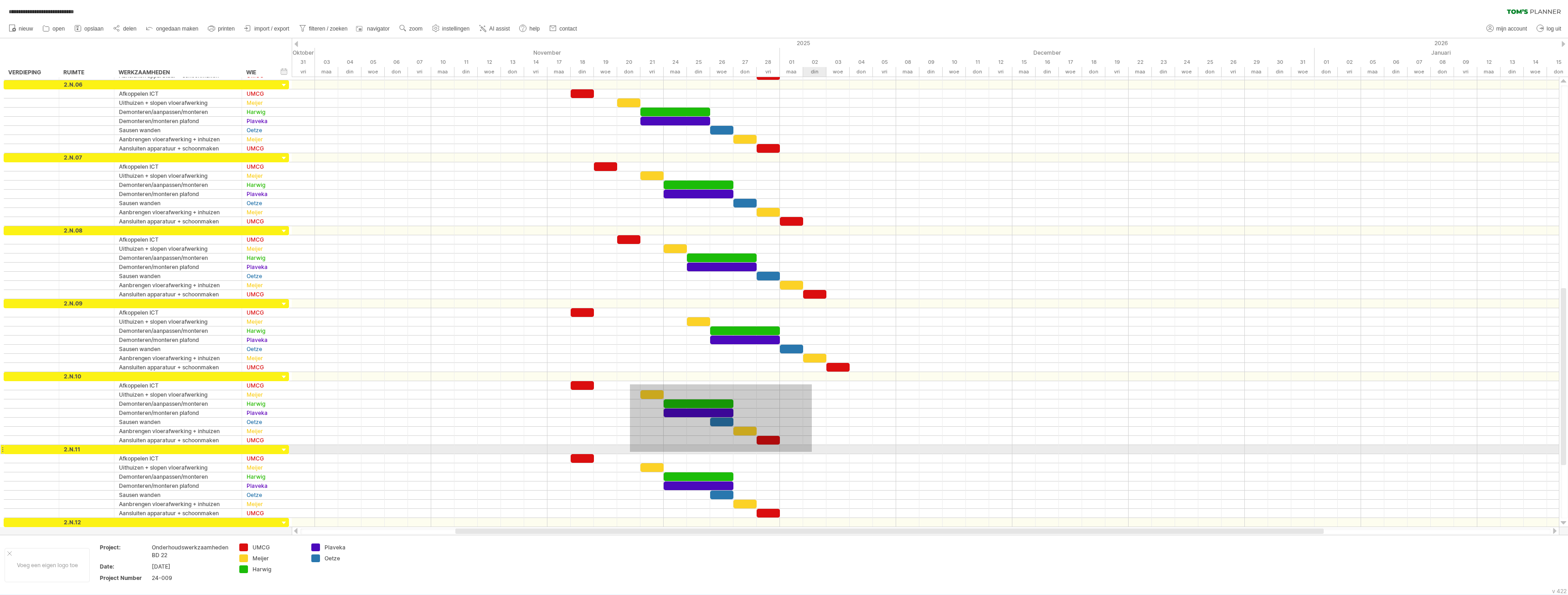
drag, startPoint x: 630, startPoint y: 384, endPoint x: 812, endPoint y: 452, distance: 194.3
click at [812, 452] on div at bounding box center [925, 304] width 1267 height 465
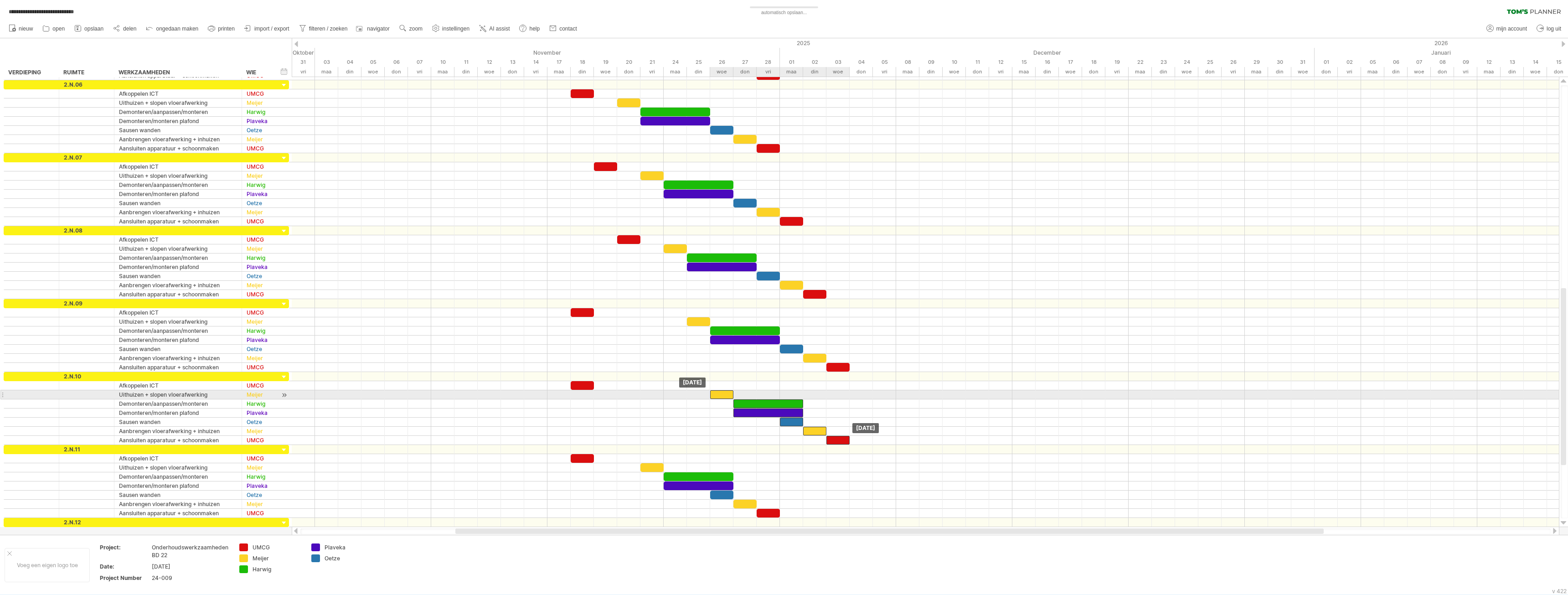
drag, startPoint x: 654, startPoint y: 396, endPoint x: 721, endPoint y: 396, distance: 67.0
click at [721, 396] on div at bounding box center [722, 395] width 23 height 9
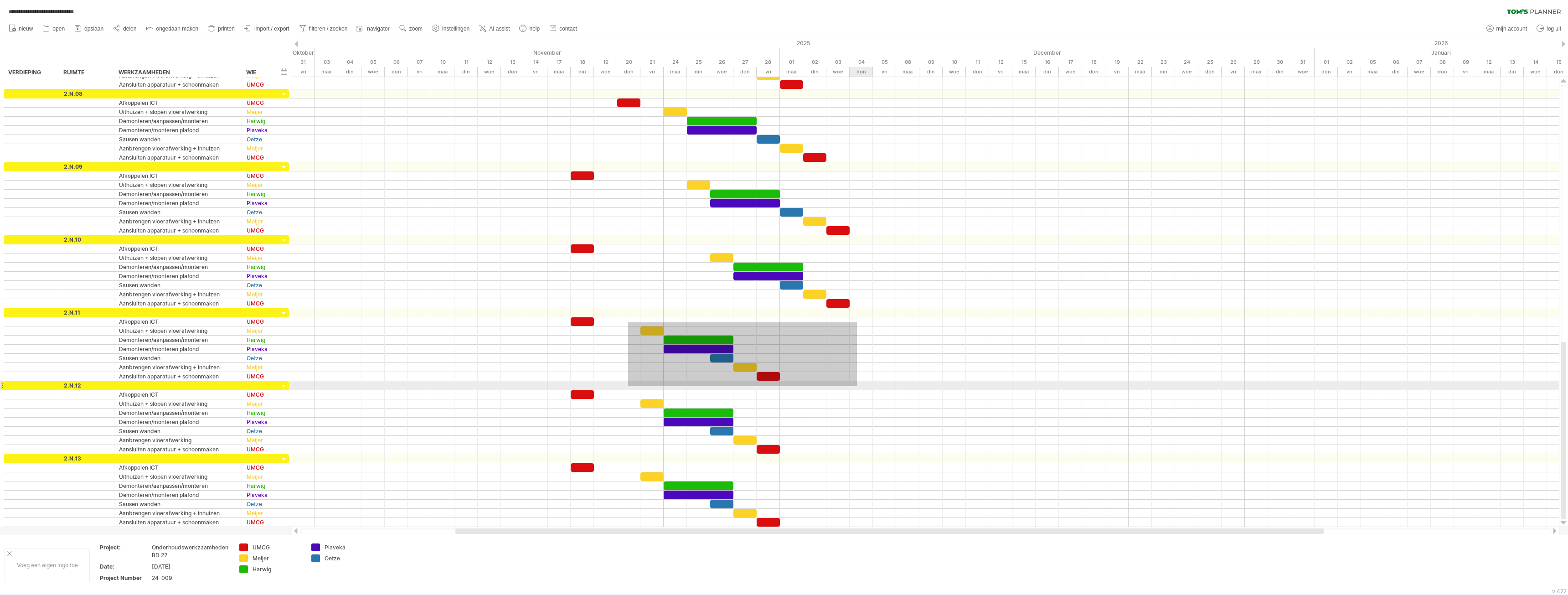
drag, startPoint x: 628, startPoint y: 322, endPoint x: 854, endPoint y: 392, distance: 236.6
click at [854, 392] on div at bounding box center [925, 299] width 1267 height 456
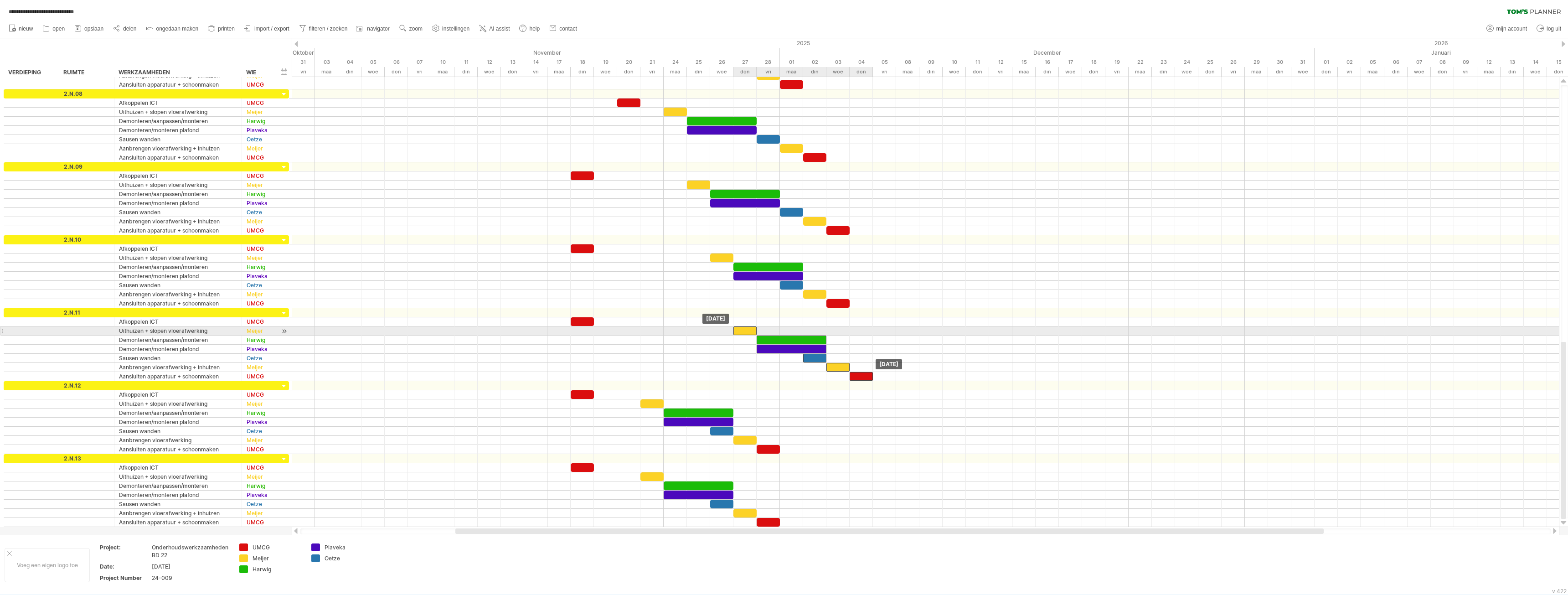
drag, startPoint x: 649, startPoint y: 329, endPoint x: 743, endPoint y: 333, distance: 94.1
click at [743, 333] on div at bounding box center [745, 331] width 23 height 9
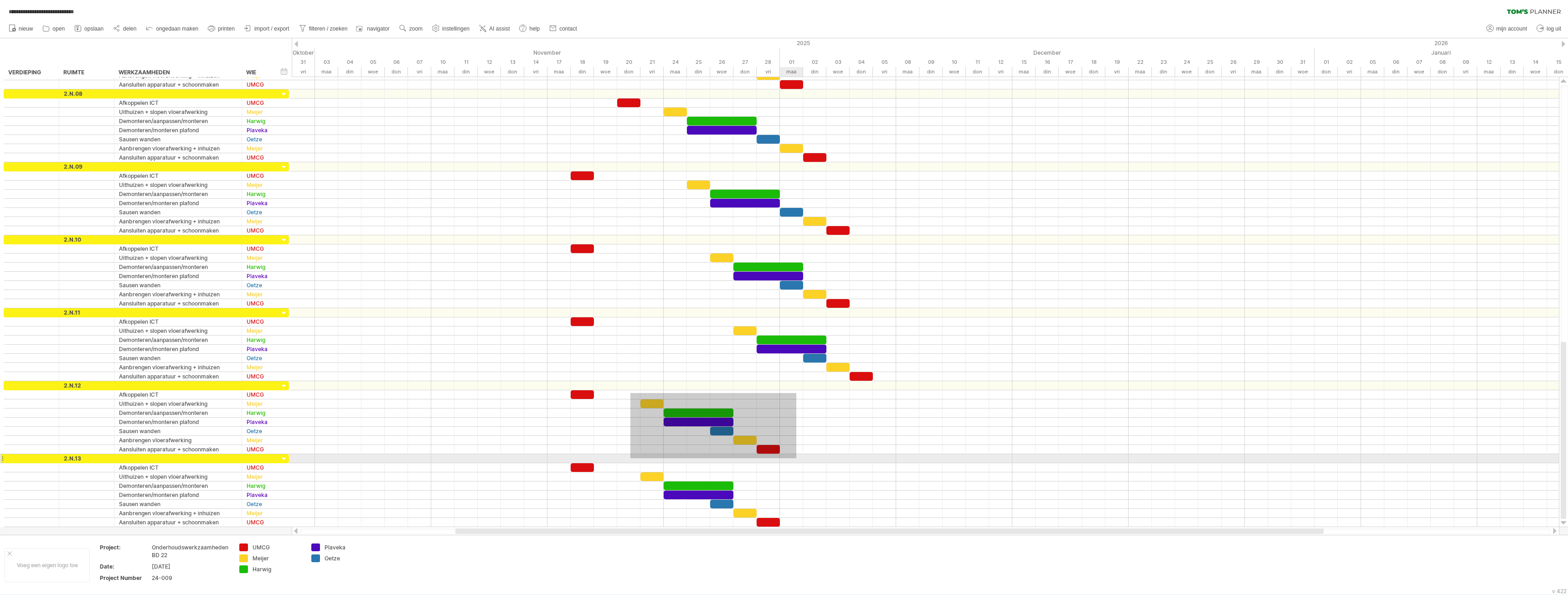
drag, startPoint x: 631, startPoint y: 393, endPoint x: 780, endPoint y: 456, distance: 161.8
click at [799, 459] on div at bounding box center [925, 299] width 1267 height 456
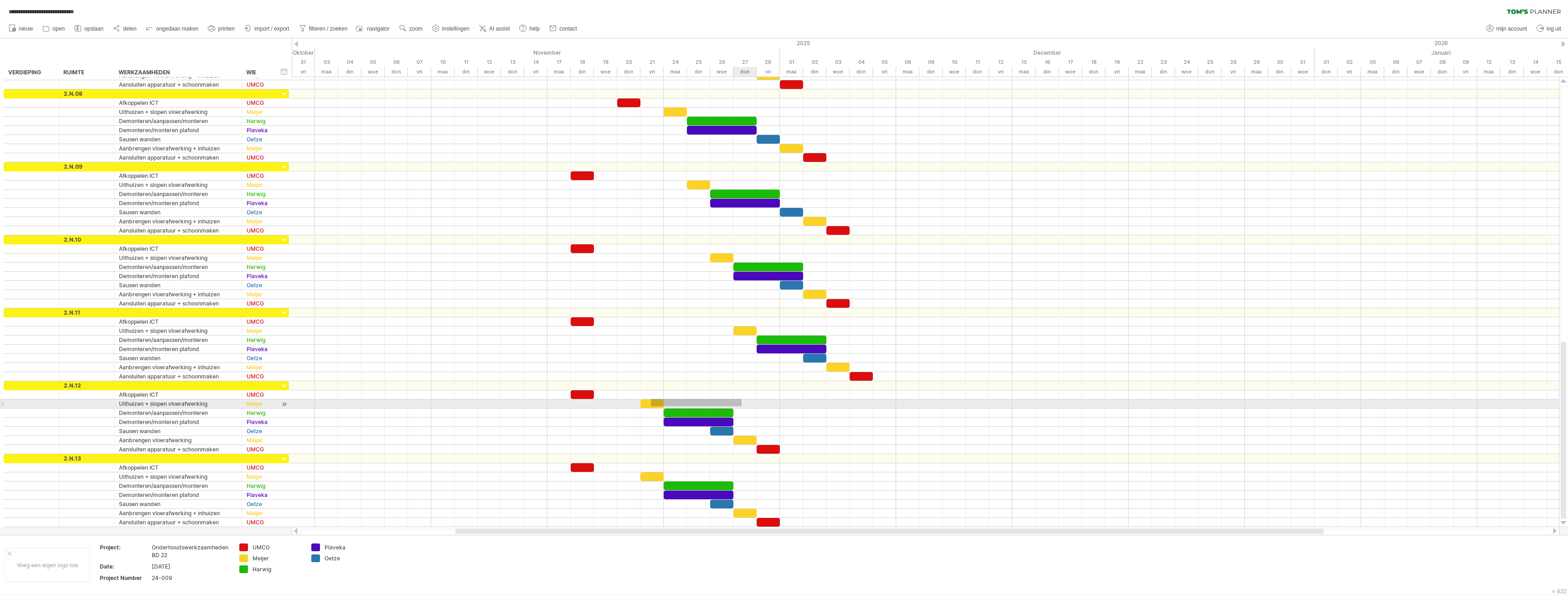
drag, startPoint x: 651, startPoint y: 399, endPoint x: 733, endPoint y: 404, distance: 82.2
click at [742, 406] on div at bounding box center [925, 418] width 1267 height 73
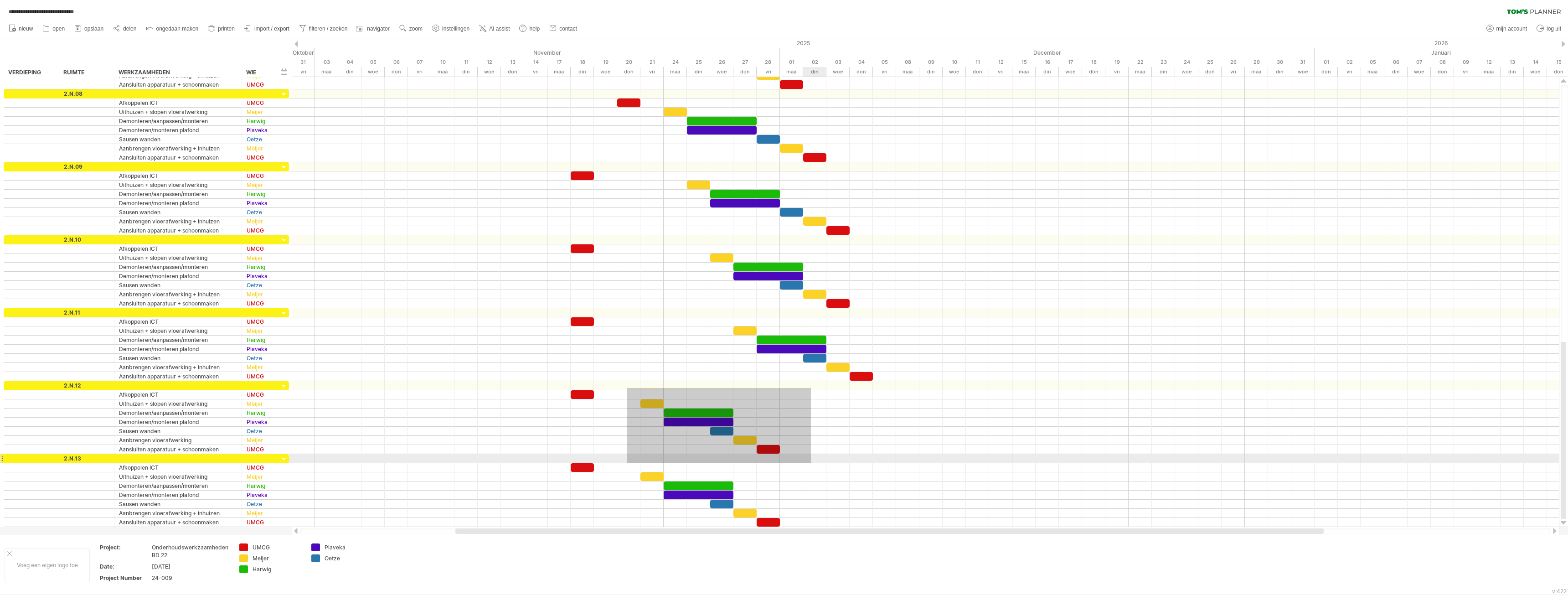
drag, startPoint x: 627, startPoint y: 388, endPoint x: 811, endPoint y: 463, distance: 198.7
click at [811, 463] on div at bounding box center [925, 299] width 1267 height 456
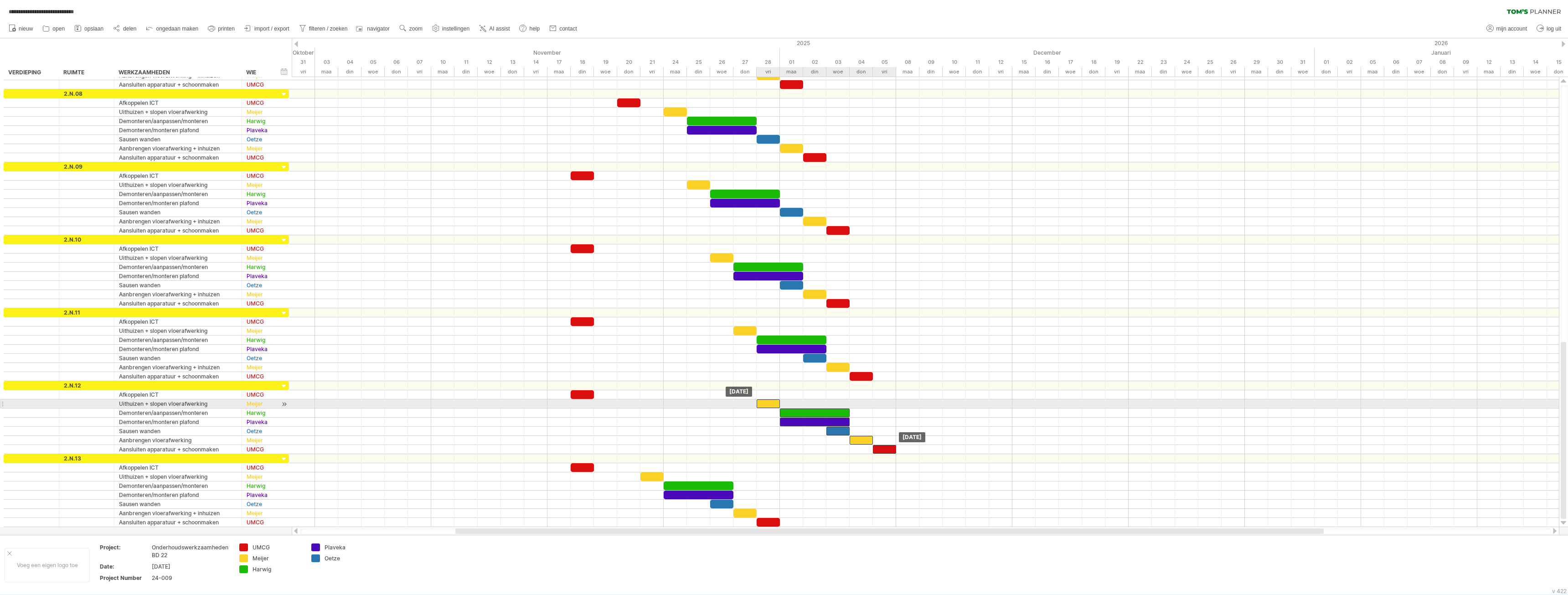
drag, startPoint x: 652, startPoint y: 400, endPoint x: 772, endPoint y: 403, distance: 120.0
click at [772, 403] on div at bounding box center [768, 404] width 23 height 9
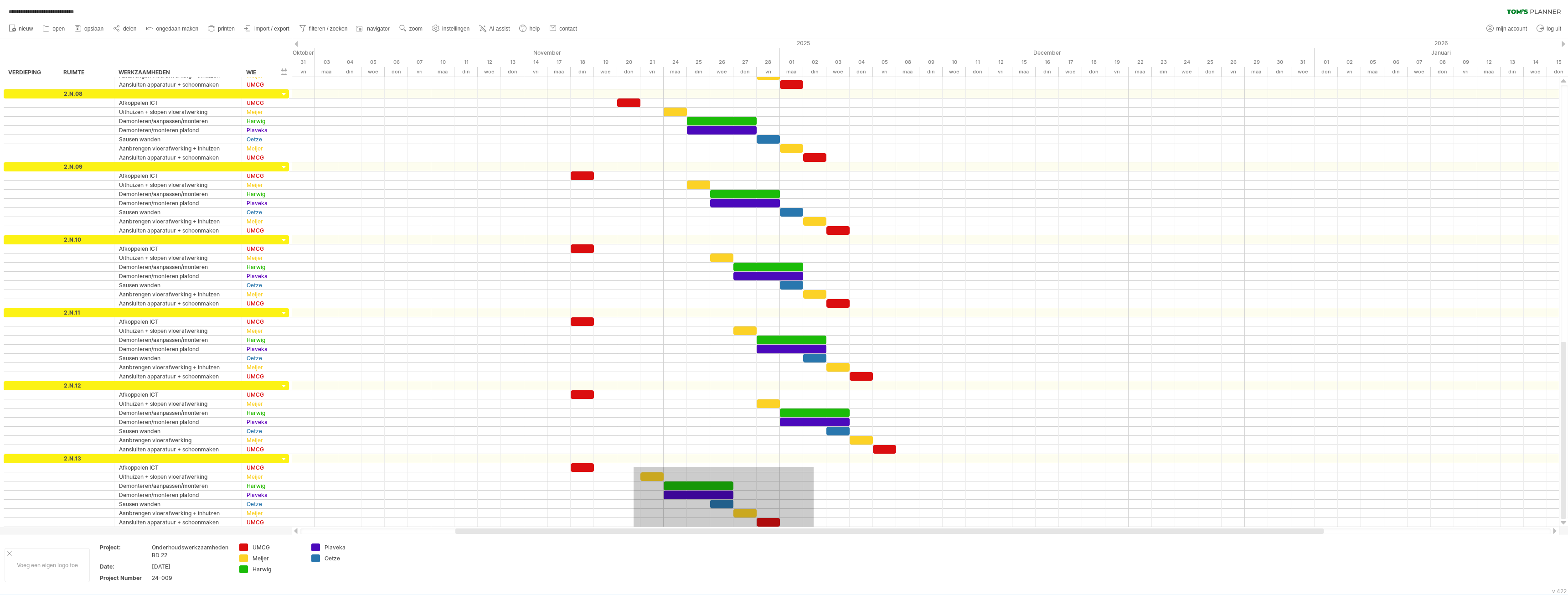
drag, startPoint x: 634, startPoint y: 467, endPoint x: 807, endPoint y: 528, distance: 183.4
click at [811, 531] on div "**********" at bounding box center [784, 297] width 1568 height 595
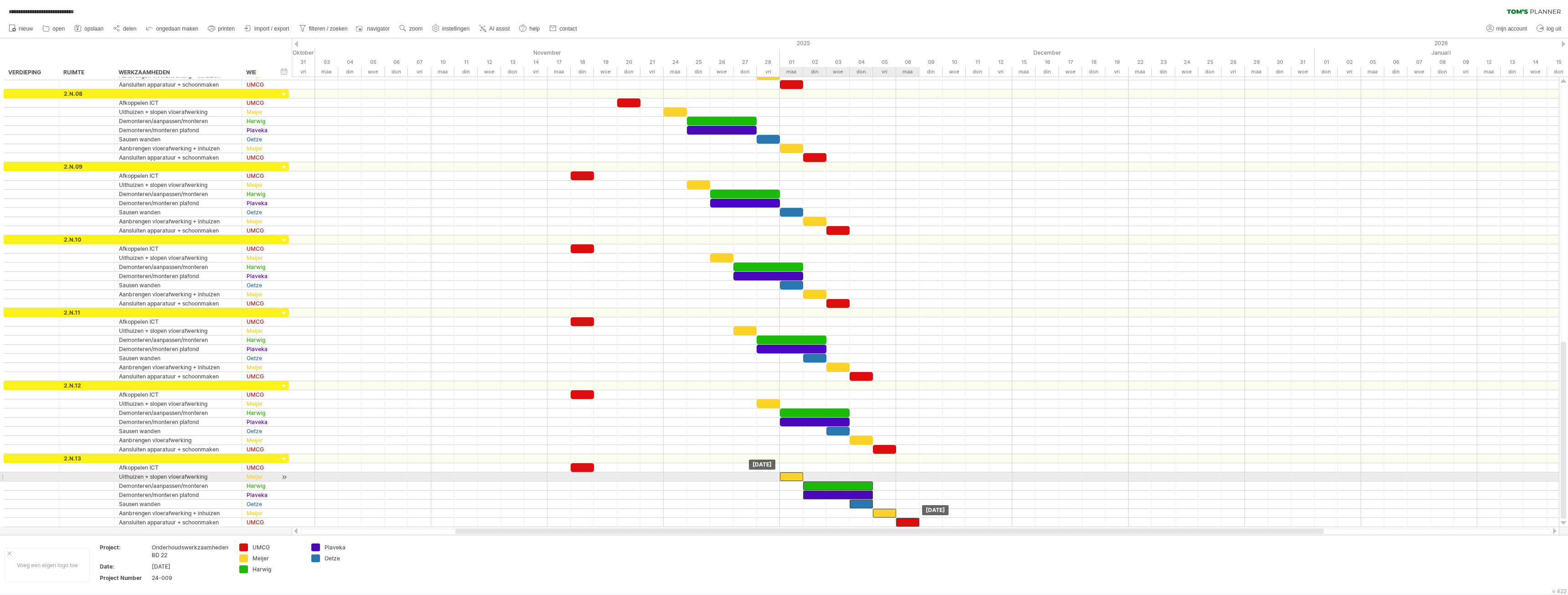
drag, startPoint x: 675, startPoint y: 477, endPoint x: 792, endPoint y: 474, distance: 117.0
click at [792, 474] on div at bounding box center [791, 477] width 23 height 9
drag, startPoint x: 766, startPoint y: 284, endPoint x: 864, endPoint y: 318, distance: 103.7
click at [867, 317] on div at bounding box center [925, 299] width 1267 height 456
drag, startPoint x: 791, startPoint y: 284, endPoint x: 815, endPoint y: 285, distance: 24.0
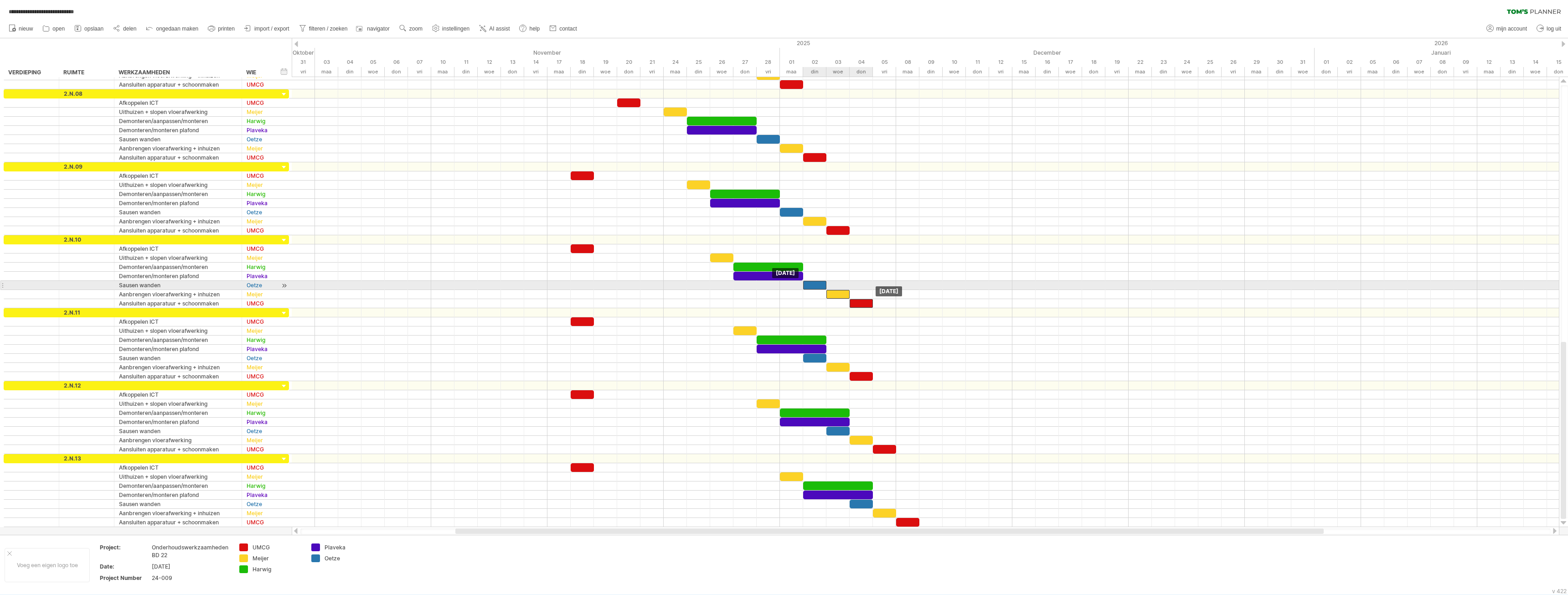
click at [815, 285] on div at bounding box center [814, 285] width 23 height 9
drag, startPoint x: 794, startPoint y: 354, endPoint x: 880, endPoint y: 384, distance: 91.1
click at [880, 384] on div at bounding box center [925, 299] width 1267 height 456
drag, startPoint x: 811, startPoint y: 357, endPoint x: 836, endPoint y: 360, distance: 25.2
click at [836, 360] on div at bounding box center [838, 358] width 23 height 9
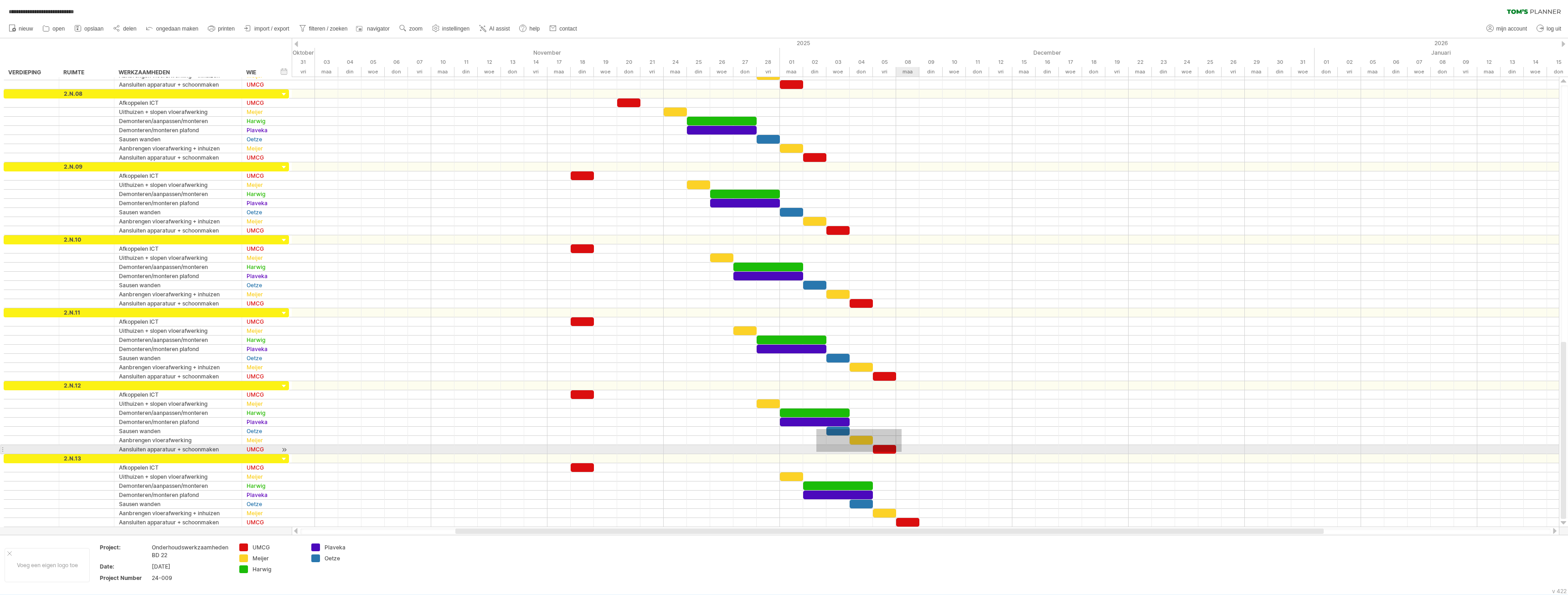
drag, startPoint x: 816, startPoint y: 429, endPoint x: 903, endPoint y: 454, distance: 90.5
click at [902, 453] on div at bounding box center [925, 418] width 1267 height 73
drag, startPoint x: 838, startPoint y: 433, endPoint x: 865, endPoint y: 435, distance: 27.1
click at [865, 434] on div at bounding box center [861, 431] width 23 height 9
drag, startPoint x: 838, startPoint y: 502, endPoint x: 931, endPoint y: 528, distance: 96.6
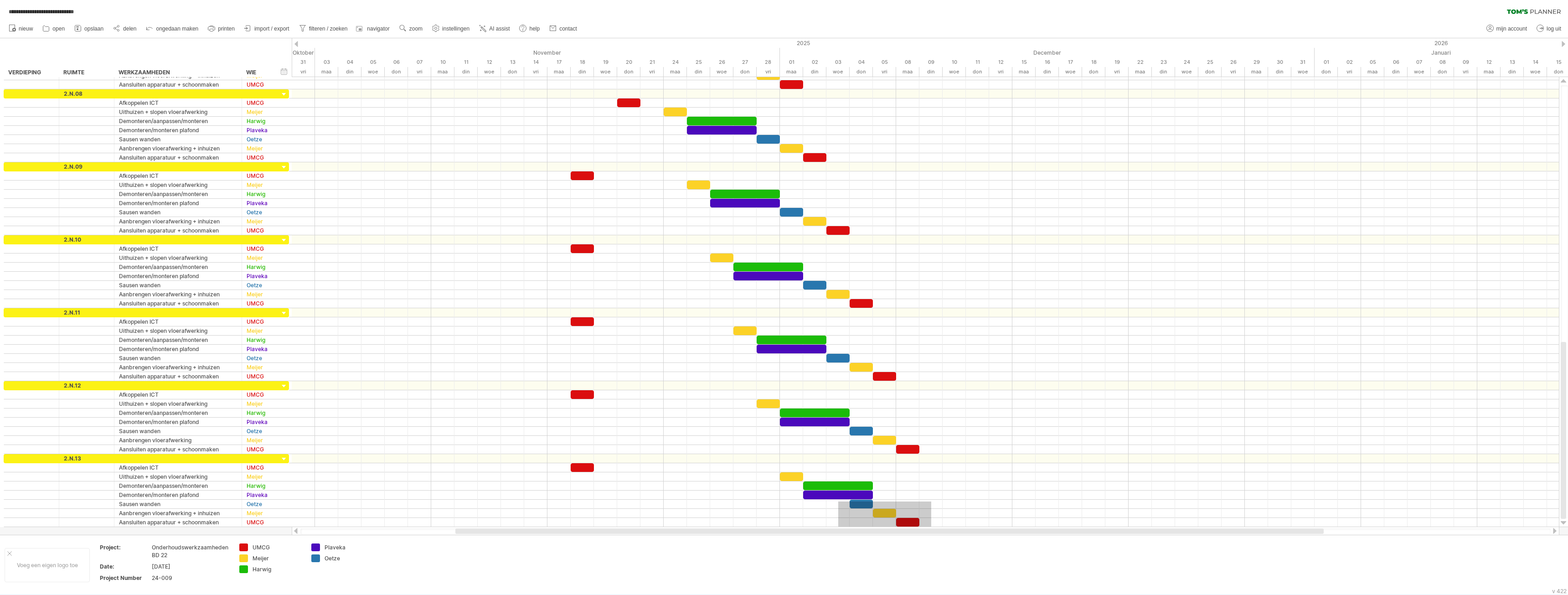
click at [931, 528] on div "**********" at bounding box center [784, 297] width 1568 height 595
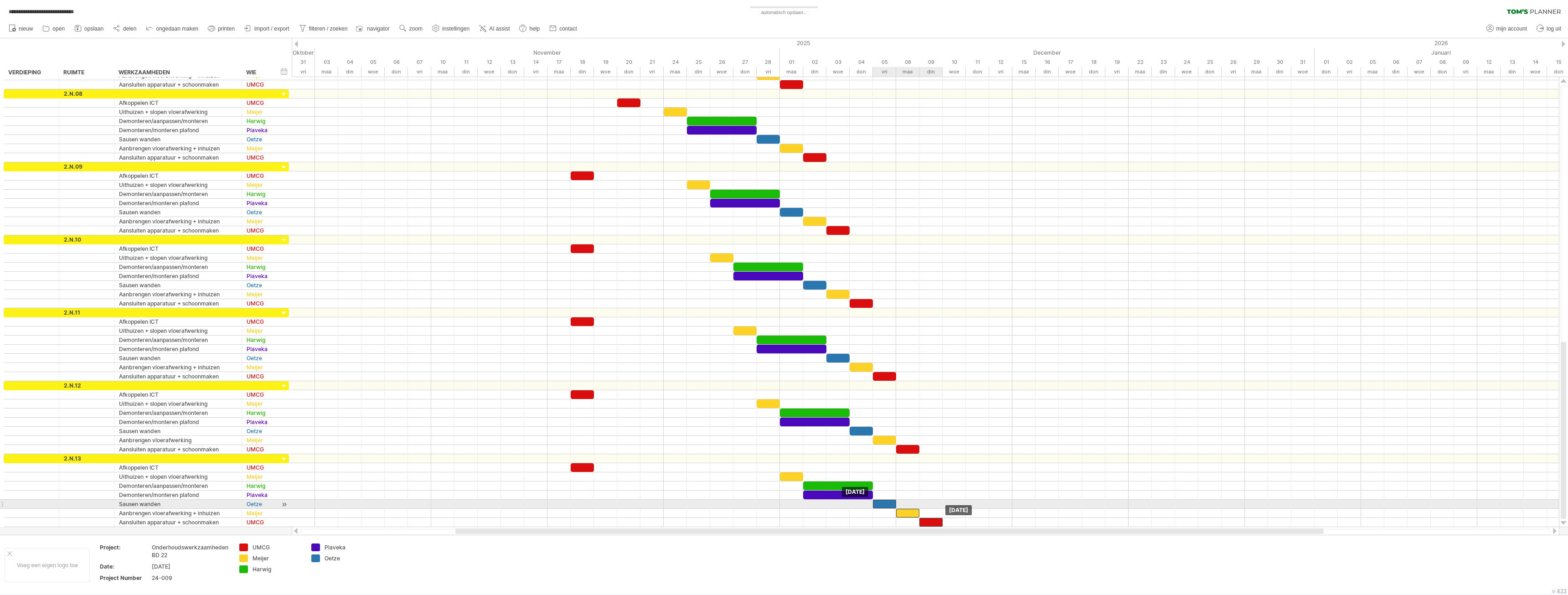
drag, startPoint x: 874, startPoint y: 505, endPoint x: 885, endPoint y: 505, distance: 11.0
click at [885, 505] on div at bounding box center [884, 504] width 23 height 9
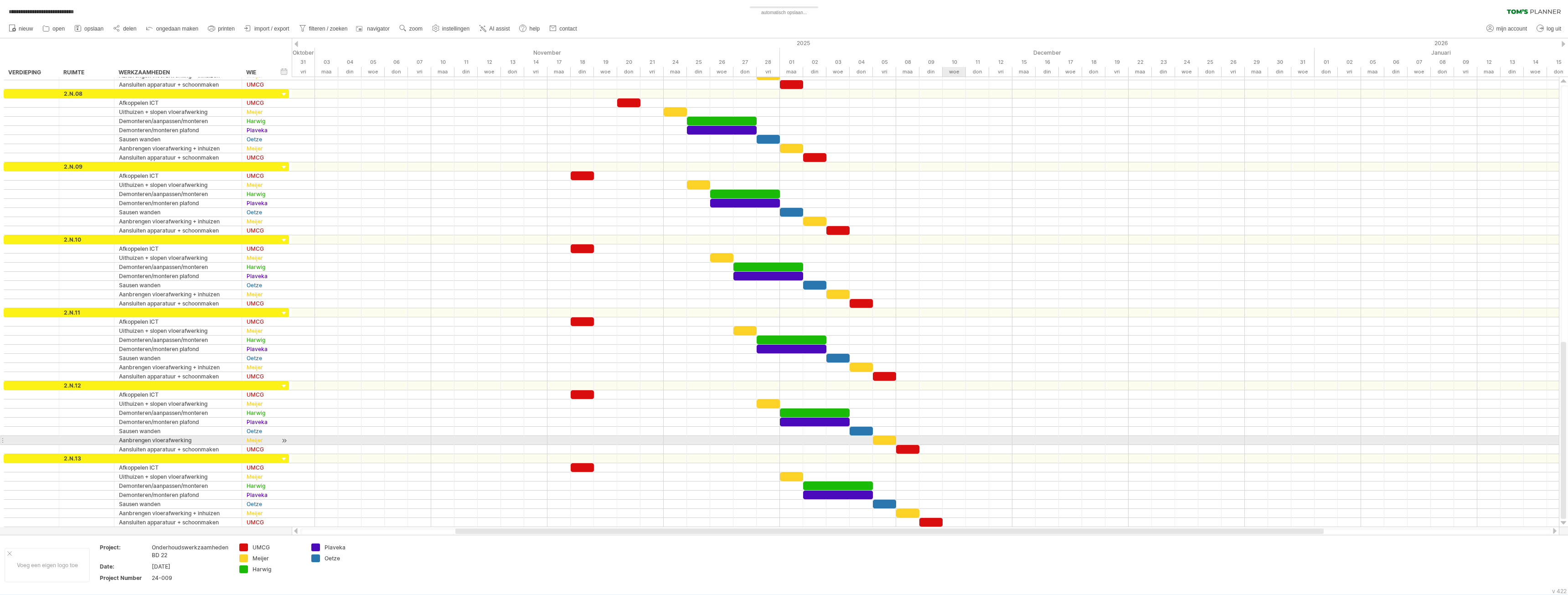
click at [965, 437] on div at bounding box center [925, 440] width 1267 height 9
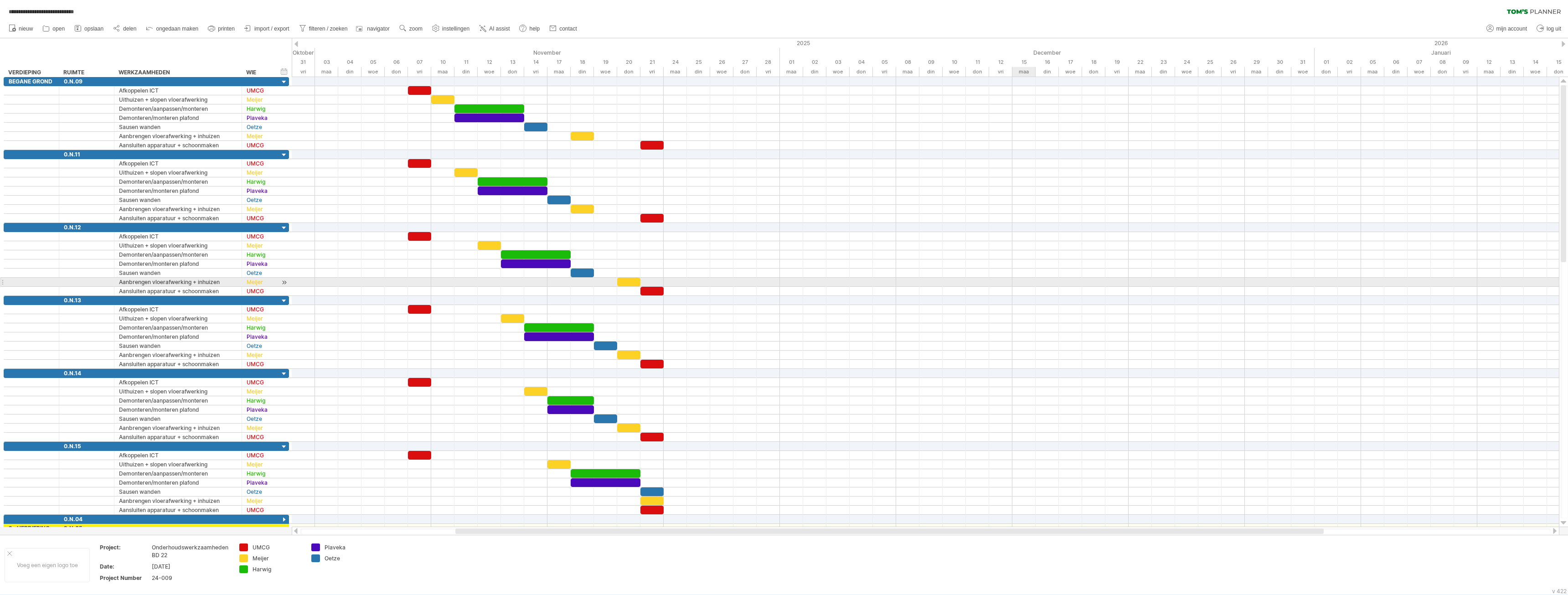
click at [1007, 279] on div at bounding box center [925, 282] width 1267 height 9
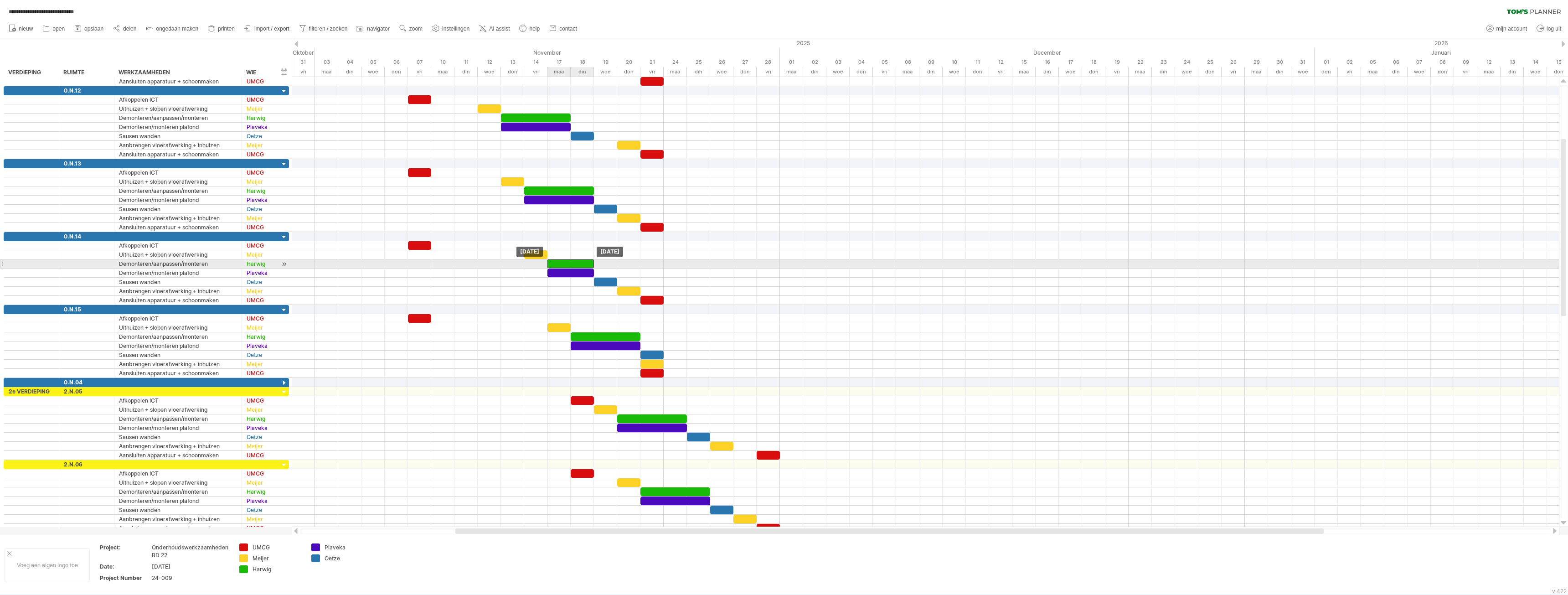
click at [592, 264] on div at bounding box center [570, 264] width 46 height 9
drag, startPoint x: 593, startPoint y: 261, endPoint x: 614, endPoint y: 264, distance: 21.2
click at [614, 261] on div at bounding box center [582, 264] width 70 height 9
drag, startPoint x: 594, startPoint y: 273, endPoint x: 614, endPoint y: 273, distance: 20.0
click at [614, 273] on div at bounding box center [582, 273] width 70 height 9
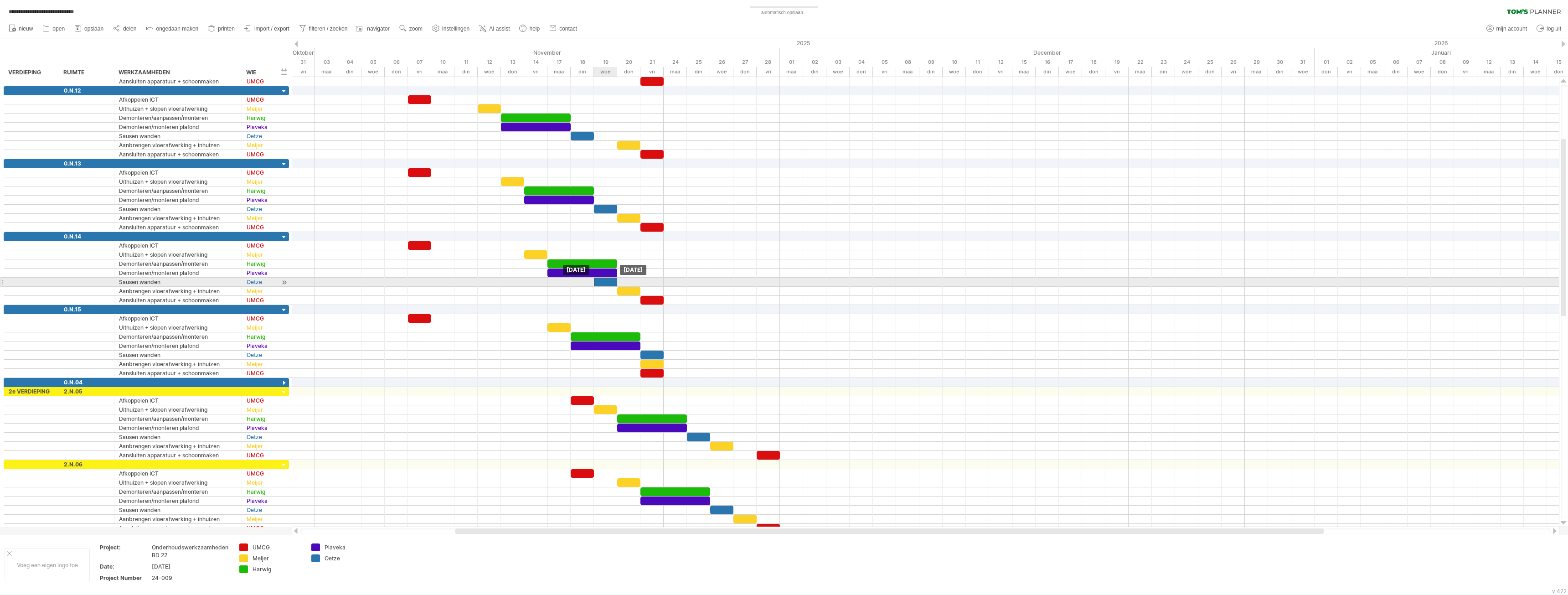
click at [612, 283] on div at bounding box center [606, 282] width 23 height 9
drag, startPoint x: 586, startPoint y: 281, endPoint x: 668, endPoint y: 309, distance: 86.6
click at [680, 315] on div at bounding box center [925, 305] width 1267 height 456
drag, startPoint x: 612, startPoint y: 284, endPoint x: 633, endPoint y: 283, distance: 21.0
click at [633, 283] on div at bounding box center [629, 282] width 23 height 9
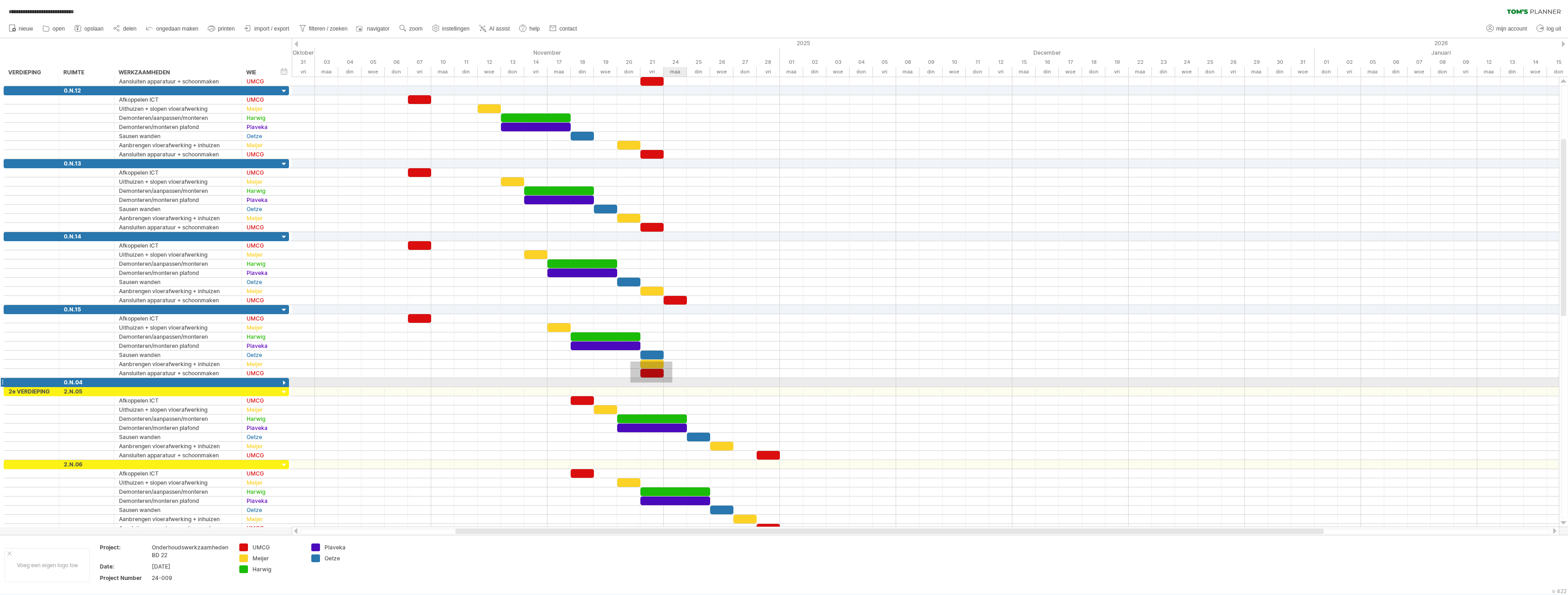
drag, startPoint x: 631, startPoint y: 362, endPoint x: 673, endPoint y: 384, distance: 47.4
click at [673, 384] on div at bounding box center [925, 305] width 1267 height 456
drag, startPoint x: 653, startPoint y: 365, endPoint x: 677, endPoint y: 366, distance: 24.0
click at [677, 366] on div at bounding box center [675, 364] width 23 height 9
click at [738, 337] on div at bounding box center [925, 337] width 1267 height 9
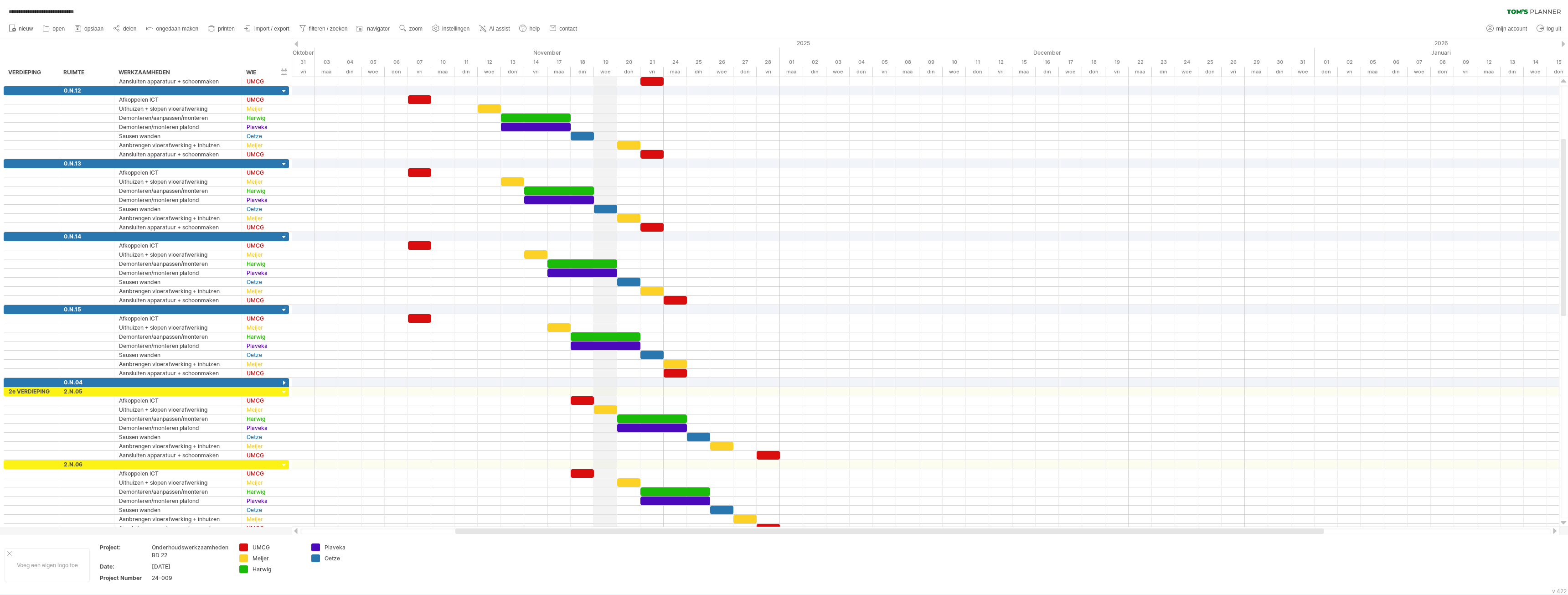
click at [608, 70] on div "woe" at bounding box center [606, 72] width 23 height 10
click at [625, 70] on div "don" at bounding box center [629, 72] width 23 height 10
click at [677, 70] on div "maa" at bounding box center [675, 72] width 23 height 10
click at [704, 72] on div "din" at bounding box center [698, 72] width 23 height 10
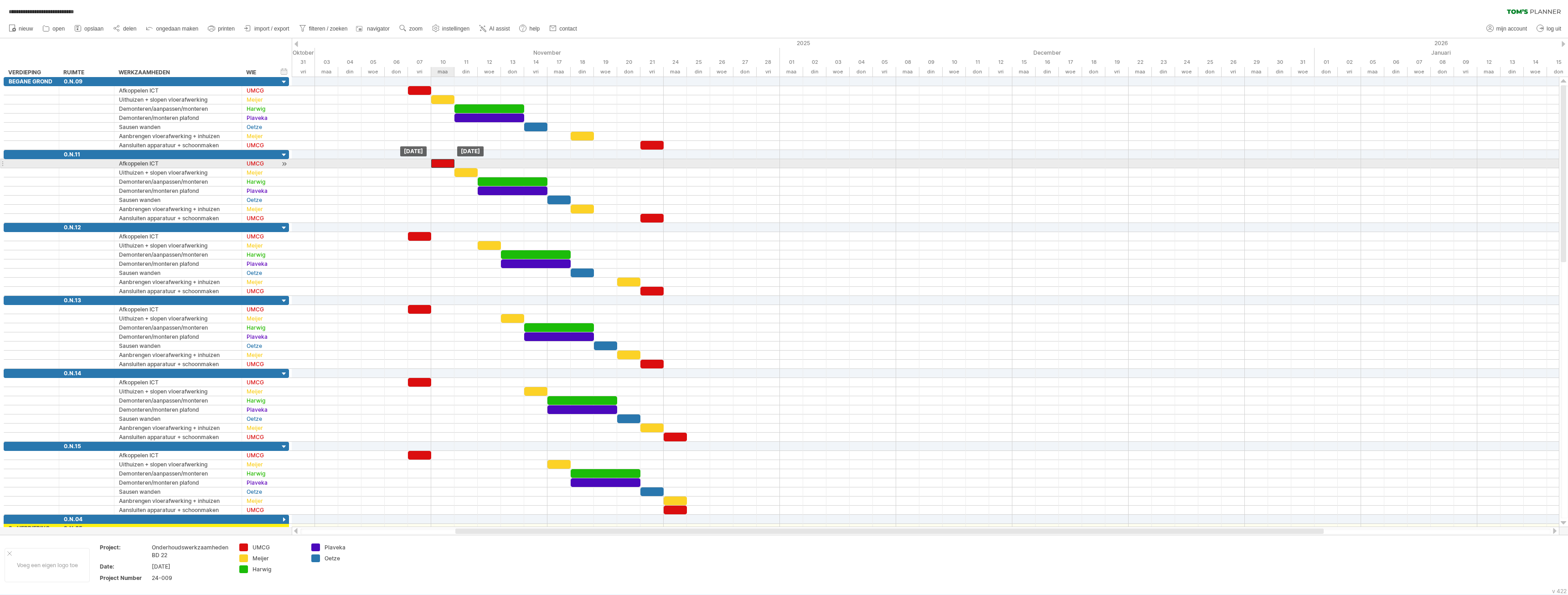
drag, startPoint x: 421, startPoint y: 163, endPoint x: 445, endPoint y: 163, distance: 24.0
click at [445, 163] on div at bounding box center [443, 163] width 23 height 9
drag, startPoint x: 443, startPoint y: 163, endPoint x: 422, endPoint y: 164, distance: 21.0
click at [422, 164] on div at bounding box center [419, 163] width 23 height 9
drag, startPoint x: 418, startPoint y: 237, endPoint x: 446, endPoint y: 277, distance: 48.8
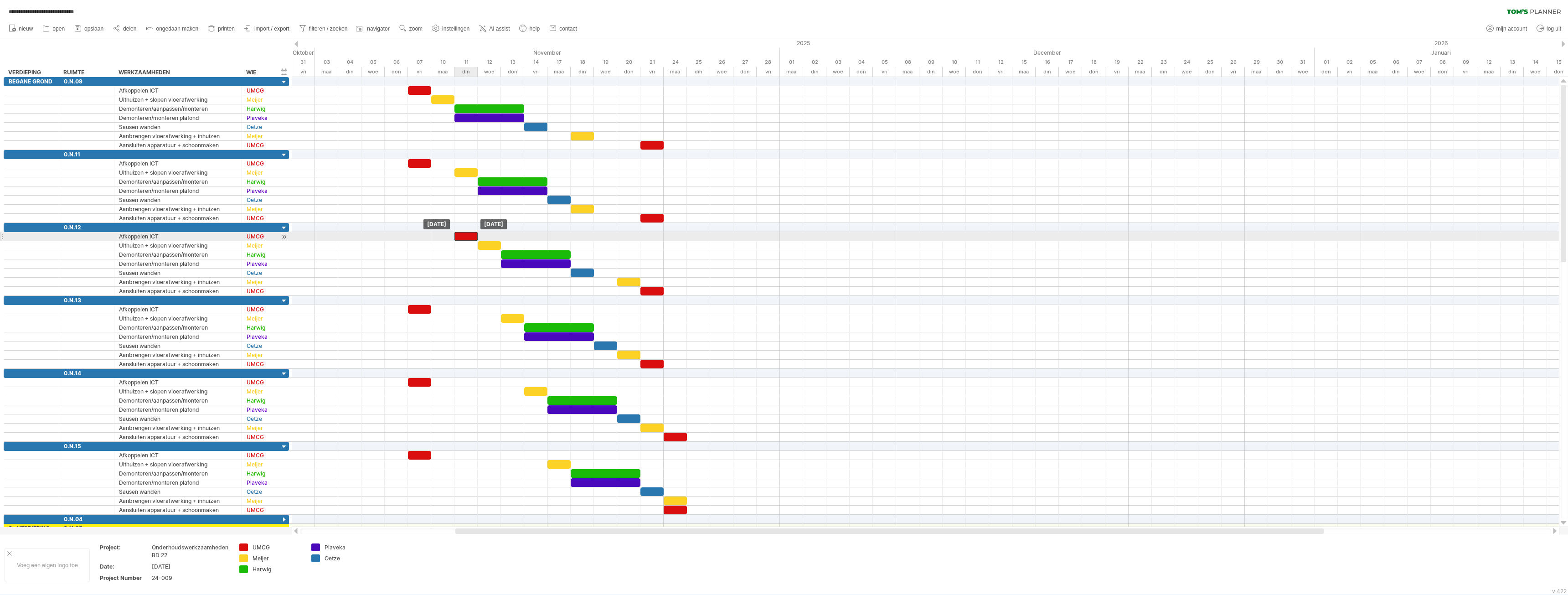
click at [463, 235] on div at bounding box center [466, 236] width 23 height 9
drag, startPoint x: 424, startPoint y: 308, endPoint x: 491, endPoint y: 308, distance: 67.0
click at [491, 308] on div at bounding box center [489, 309] width 23 height 9
drag, startPoint x: 418, startPoint y: 382, endPoint x: 508, endPoint y: 378, distance: 90.1
click at [508, 378] on div at bounding box center [513, 382] width 23 height 9
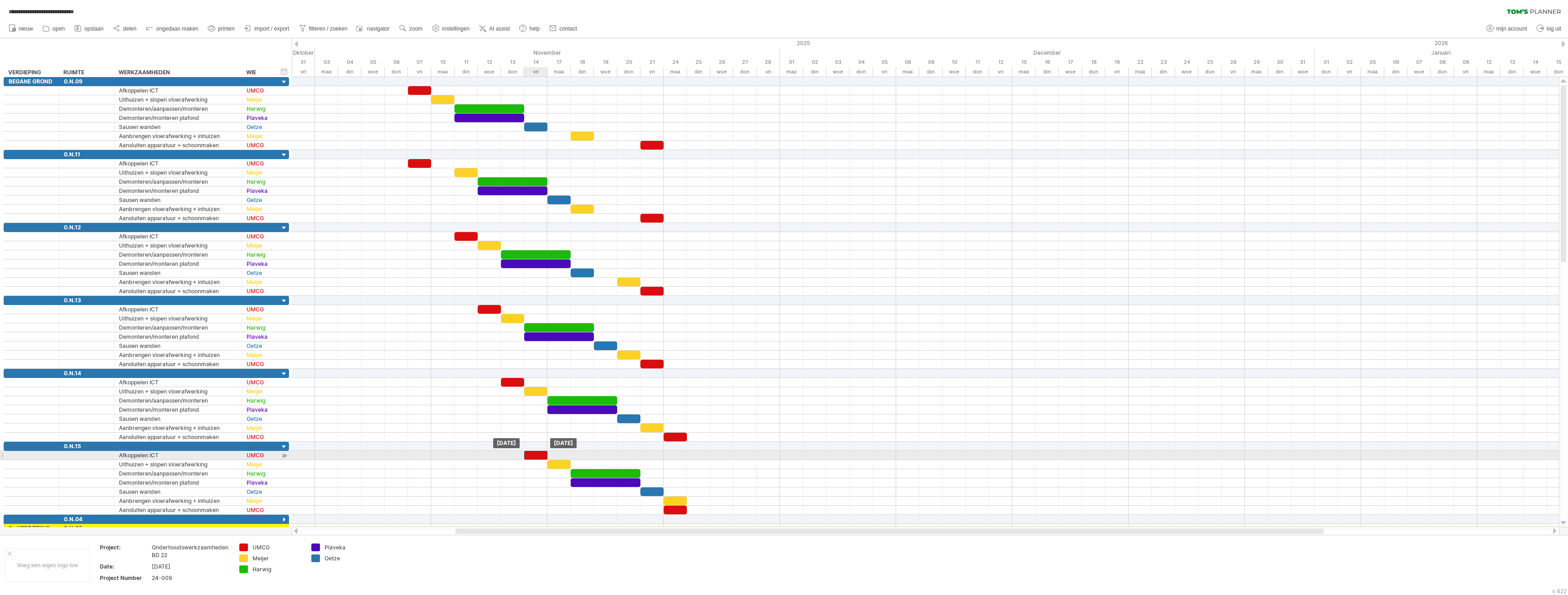
drag, startPoint x: 420, startPoint y: 456, endPoint x: 532, endPoint y: 457, distance: 112.0
click at [532, 457] on div at bounding box center [536, 456] width 23 height 9
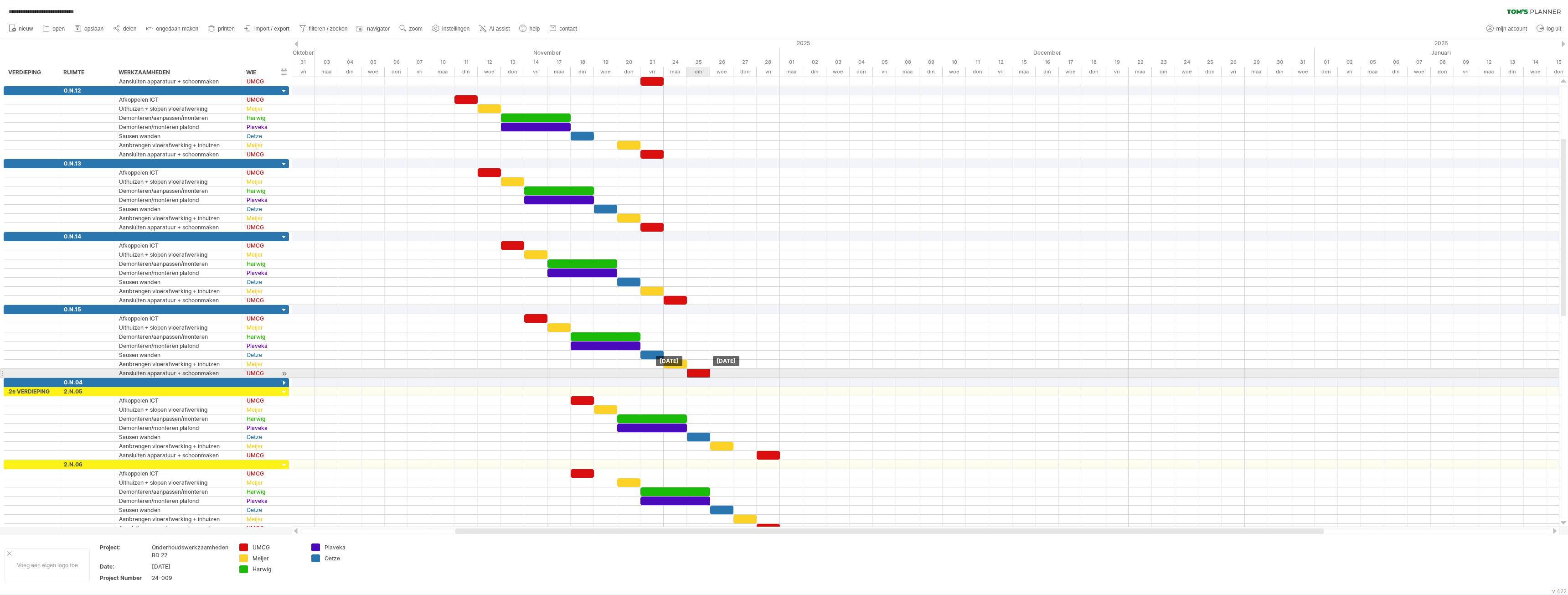
drag, startPoint x: 680, startPoint y: 373, endPoint x: 699, endPoint y: 370, distance: 19.2
click at [699, 370] on div at bounding box center [698, 373] width 23 height 9
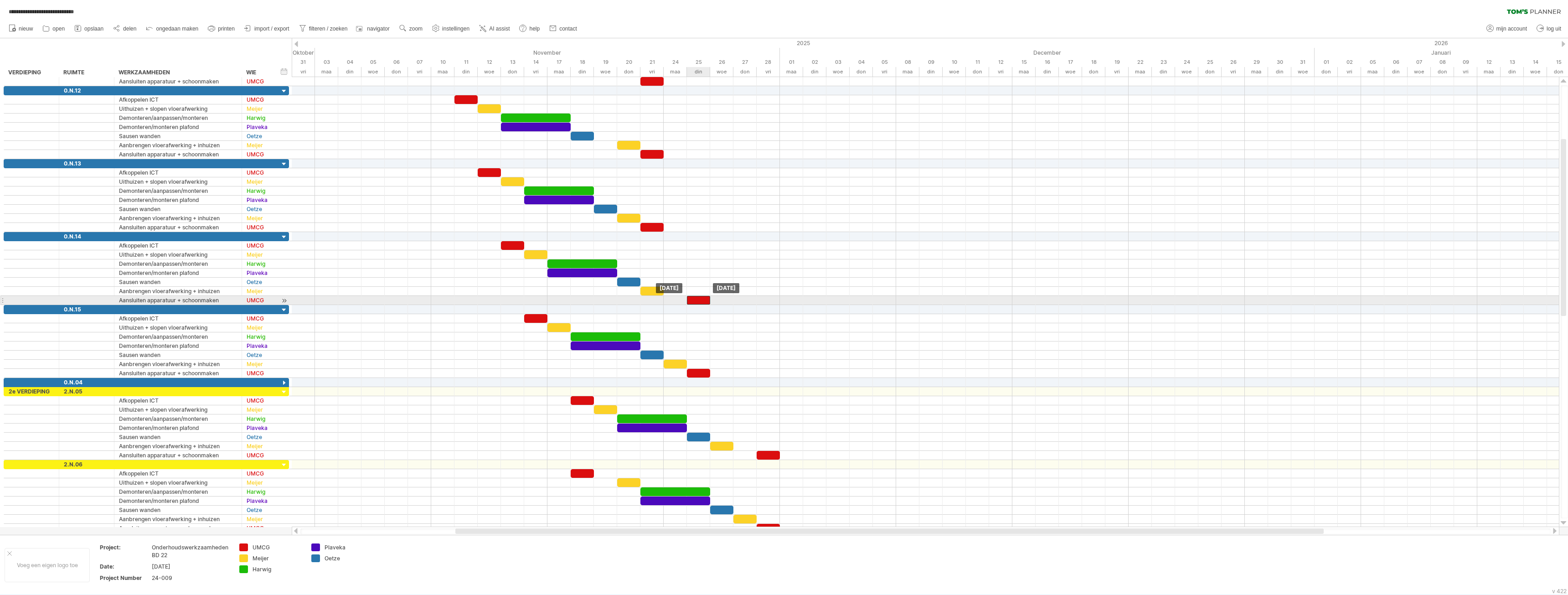
drag, startPoint x: 679, startPoint y: 297, endPoint x: 699, endPoint y: 298, distance: 20.0
click at [699, 298] on div at bounding box center [698, 300] width 23 height 9
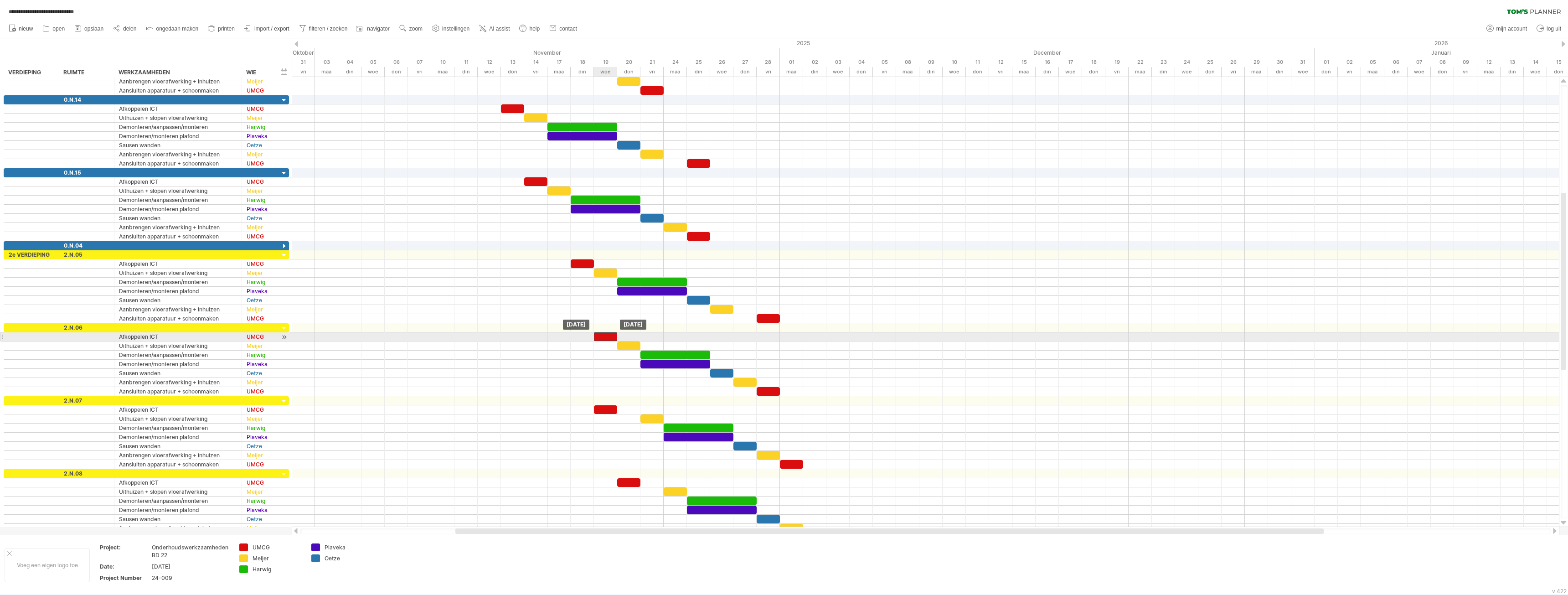
drag, startPoint x: 586, startPoint y: 334, endPoint x: 607, endPoint y: 334, distance: 21.0
click at [607, 334] on div at bounding box center [606, 337] width 23 height 9
drag, startPoint x: 601, startPoint y: 409, endPoint x: 627, endPoint y: 408, distance: 26.0
click at [626, 407] on div at bounding box center [629, 410] width 23 height 9
click at [631, 482] on div at bounding box center [629, 483] width 23 height 9
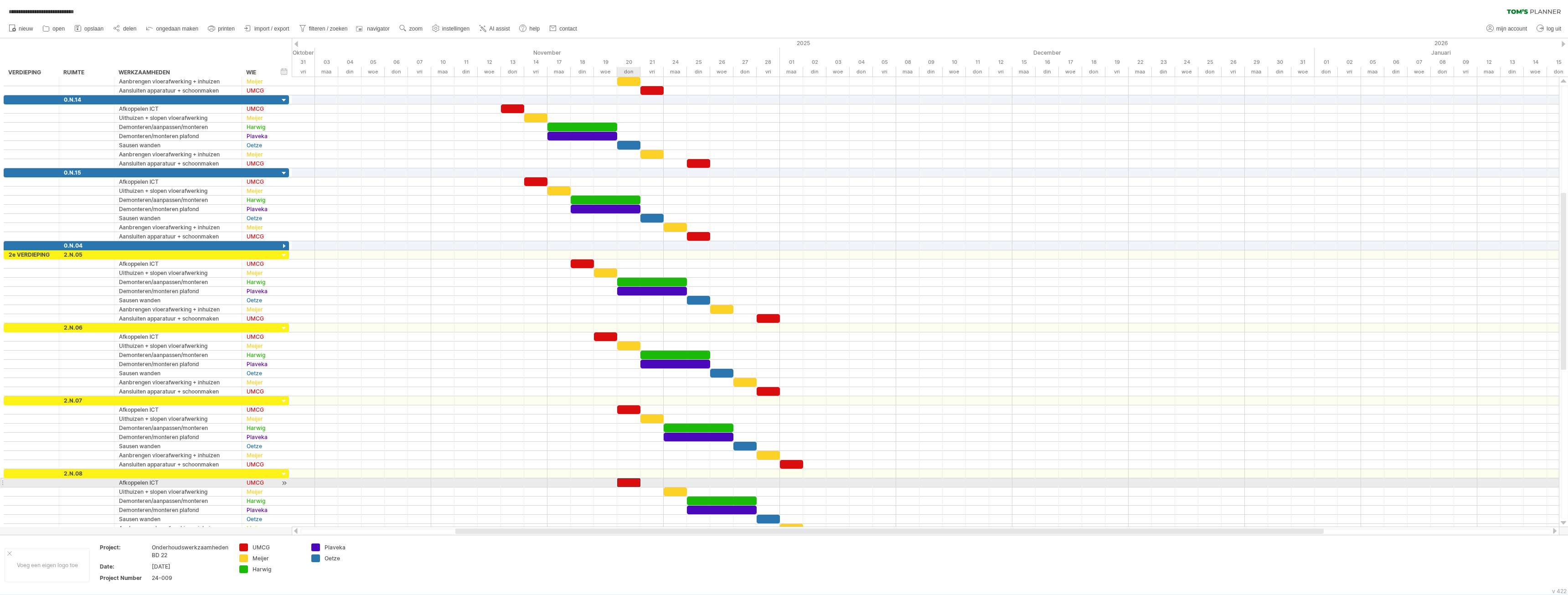
click at [632, 482] on div at bounding box center [629, 483] width 23 height 9
drag, startPoint x: 612, startPoint y: 499, endPoint x: 620, endPoint y: 495, distance: 8.9
click at [613, 499] on div at bounding box center [925, 501] width 1267 height 9
drag, startPoint x: 632, startPoint y: 482, endPoint x: 649, endPoint y: 482, distance: 17.0
click at [649, 482] on div at bounding box center [640, 483] width 23 height 9
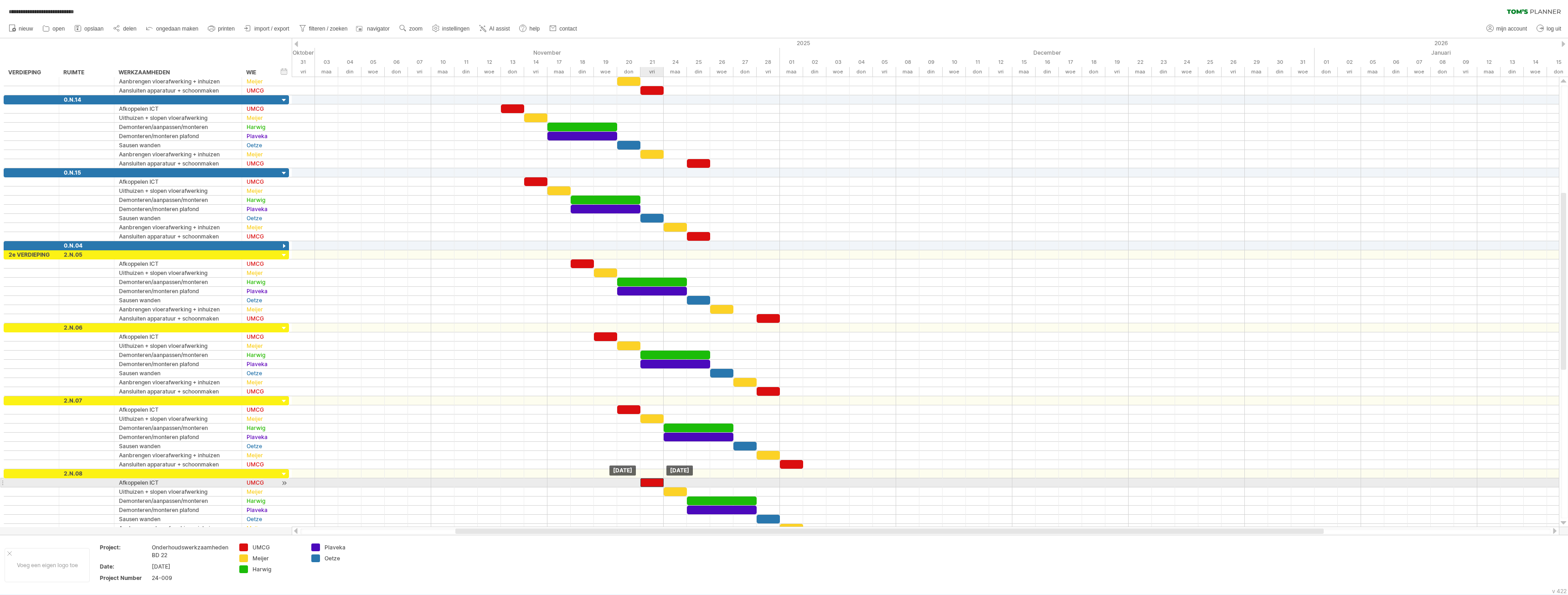
drag, startPoint x: 637, startPoint y: 481, endPoint x: 650, endPoint y: 482, distance: 13.0
click at [650, 482] on div at bounding box center [652, 483] width 23 height 9
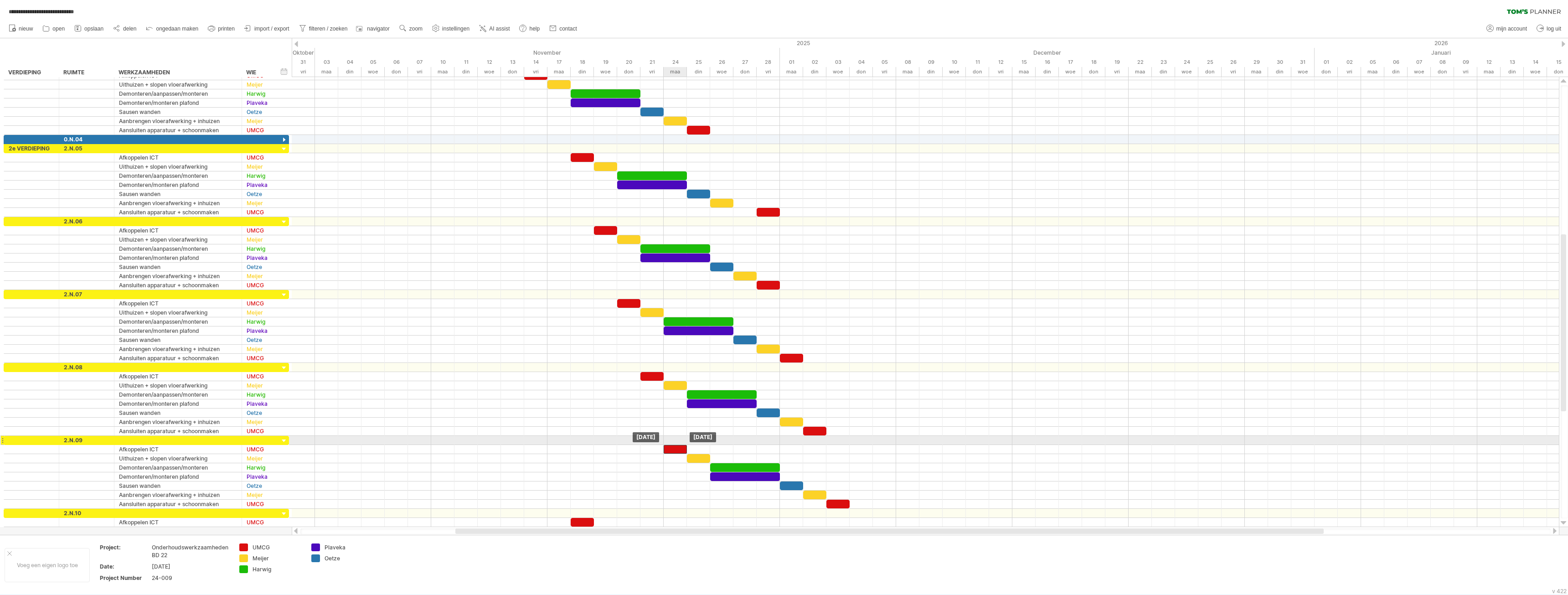
drag, startPoint x: 587, startPoint y: 448, endPoint x: 677, endPoint y: 445, distance: 90.0
click at [677, 445] on div "[DATE] [DATE]" at bounding box center [925, 302] width 1267 height 450
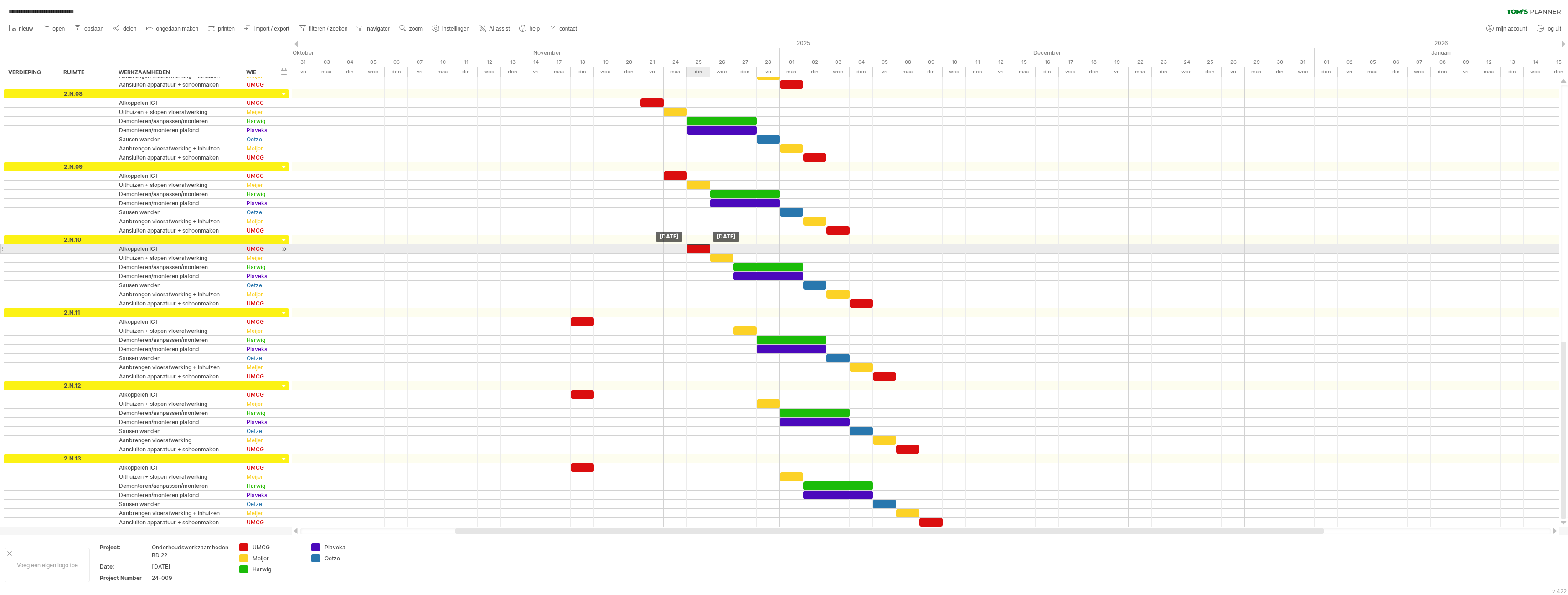
drag, startPoint x: 584, startPoint y: 249, endPoint x: 648, endPoint y: 299, distance: 81.2
click at [699, 252] on div at bounding box center [698, 248] width 23 height 9
drag, startPoint x: 580, startPoint y: 319, endPoint x: 717, endPoint y: 317, distance: 137.0
click at [717, 317] on div at bounding box center [722, 322] width 23 height 9
drag, startPoint x: 579, startPoint y: 395, endPoint x: 745, endPoint y: 386, distance: 166.2
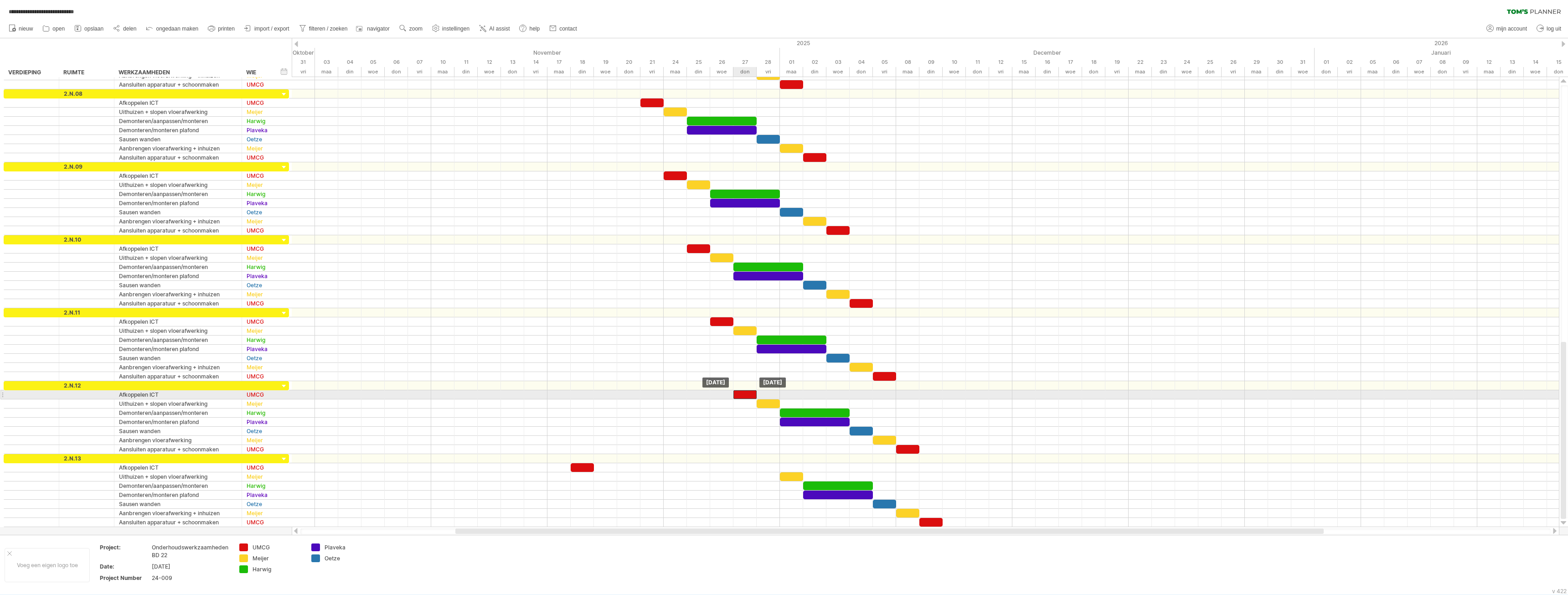
drag, startPoint x: 743, startPoint y: 384, endPoint x: 743, endPoint y: 391, distance: 7.0
drag, startPoint x: 584, startPoint y: 466, endPoint x: 768, endPoint y: 466, distance: 184.0
click at [768, 466] on div at bounding box center [768, 468] width 23 height 9
click at [94, 26] on span "opslaan" at bounding box center [94, 29] width 19 height 6
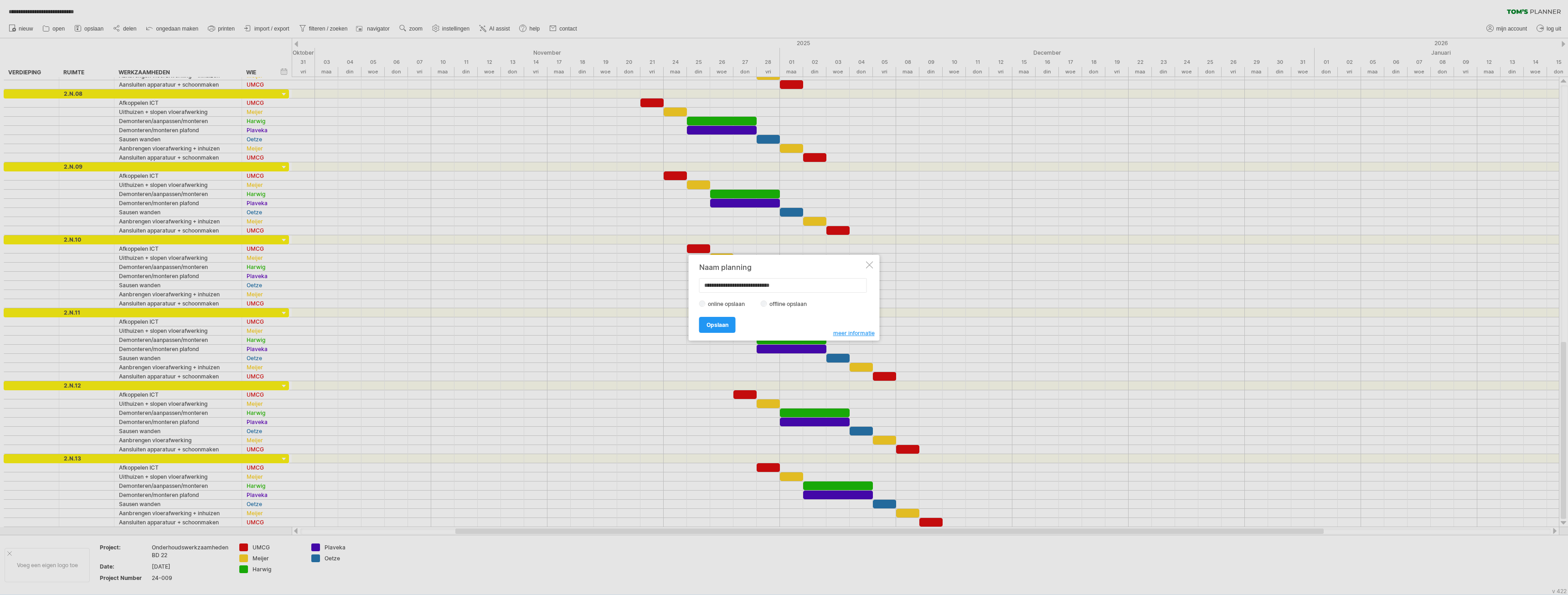
click at [729, 322] on link "Opslaan" at bounding box center [718, 325] width 37 height 16
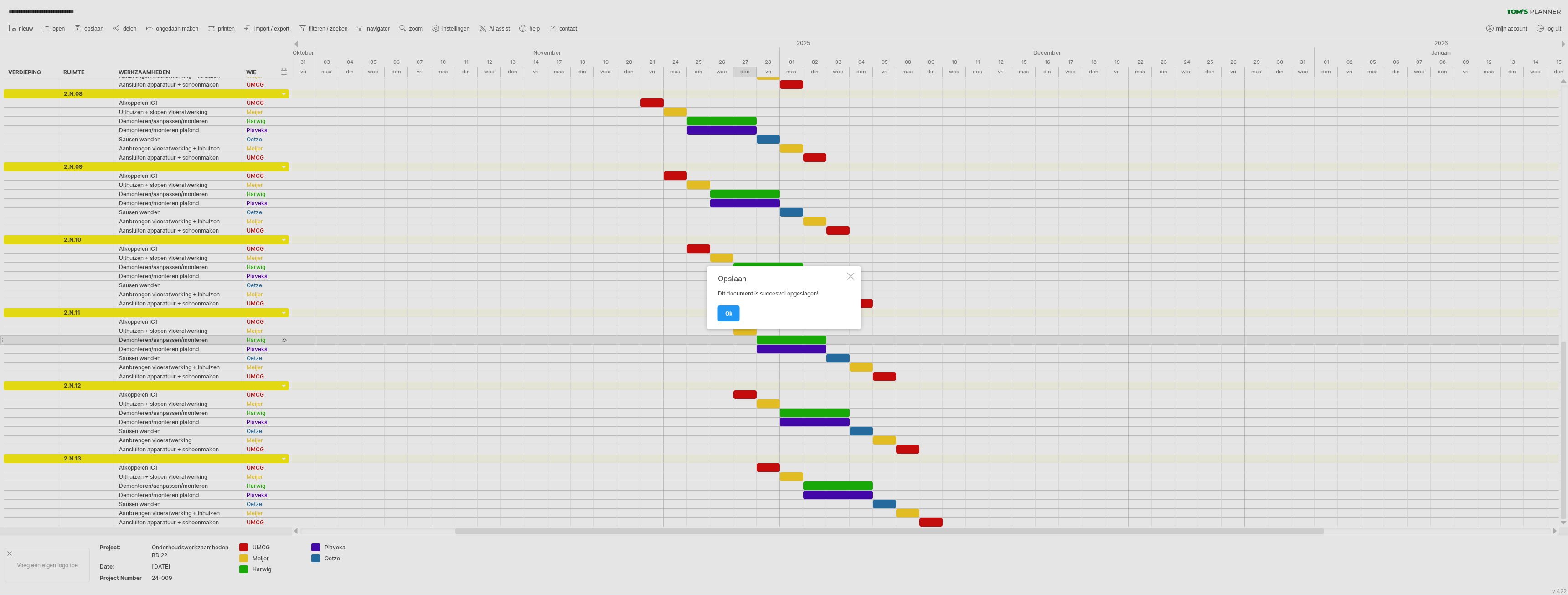
click at [732, 315] on span "ok" at bounding box center [729, 313] width 7 height 7
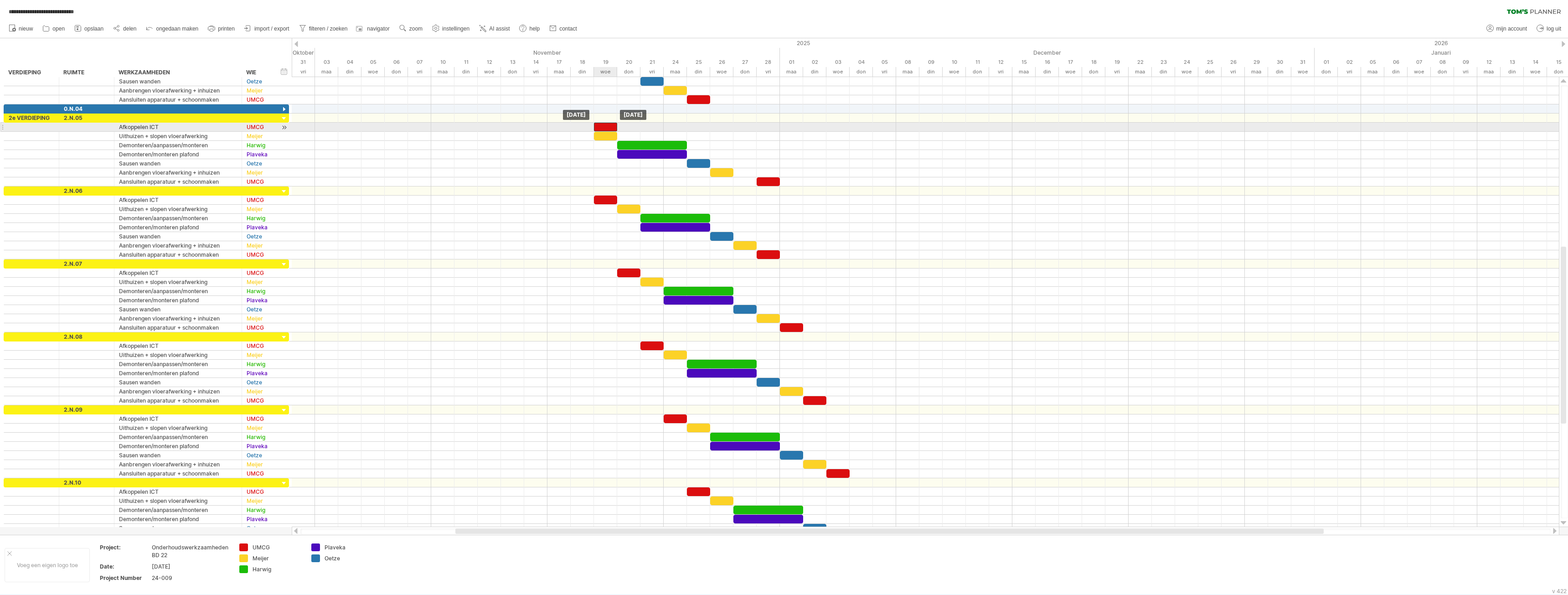
drag, startPoint x: 585, startPoint y: 127, endPoint x: 607, endPoint y: 126, distance: 22.0
click at [607, 126] on div at bounding box center [606, 127] width 23 height 9
drag, startPoint x: 633, startPoint y: 272, endPoint x: 607, endPoint y: 270, distance: 26.1
click at [607, 270] on div at bounding box center [606, 273] width 23 height 9
drag, startPoint x: 649, startPoint y: 344, endPoint x: 598, endPoint y: 340, distance: 51.2
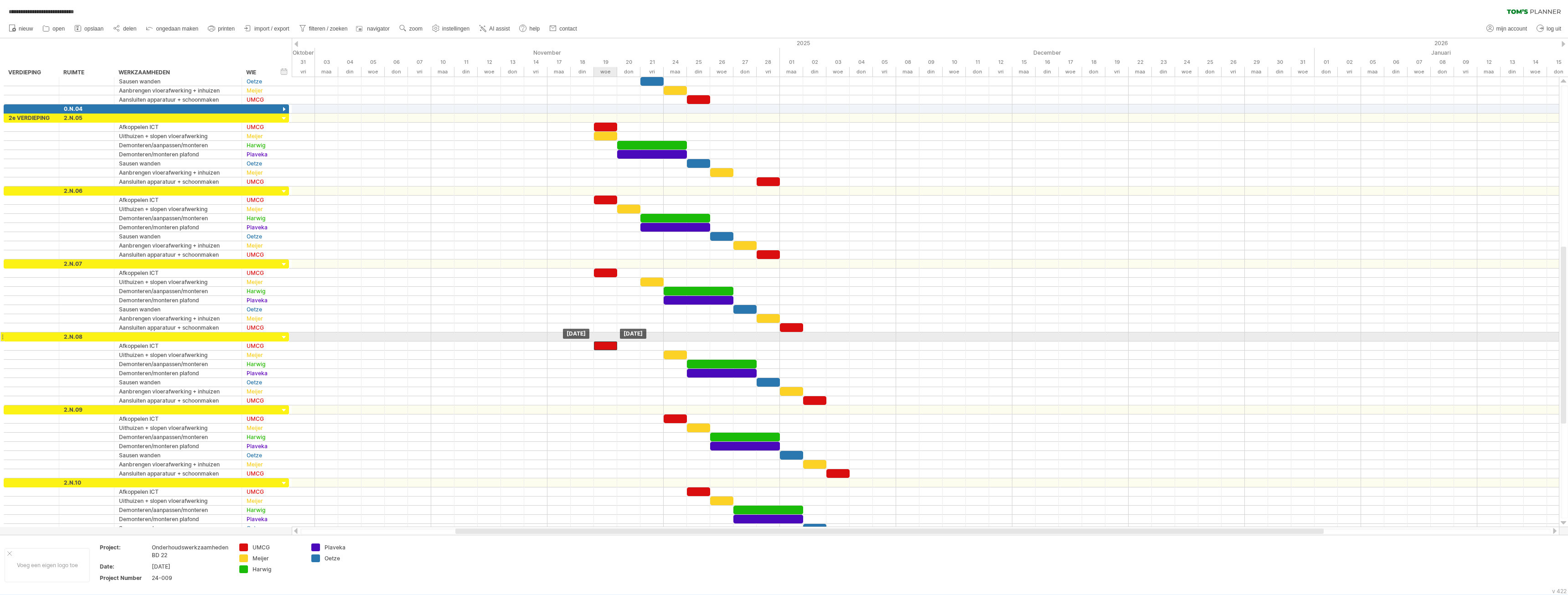
click at [598, 340] on div "[DATE] [DATE]" at bounding box center [925, 302] width 1267 height 450
drag, startPoint x: 680, startPoint y: 418, endPoint x: 611, endPoint y: 410, distance: 69.5
drag, startPoint x: 695, startPoint y: 491, endPoint x: 606, endPoint y: 493, distance: 89.0
click at [600, 491] on div at bounding box center [606, 492] width 23 height 9
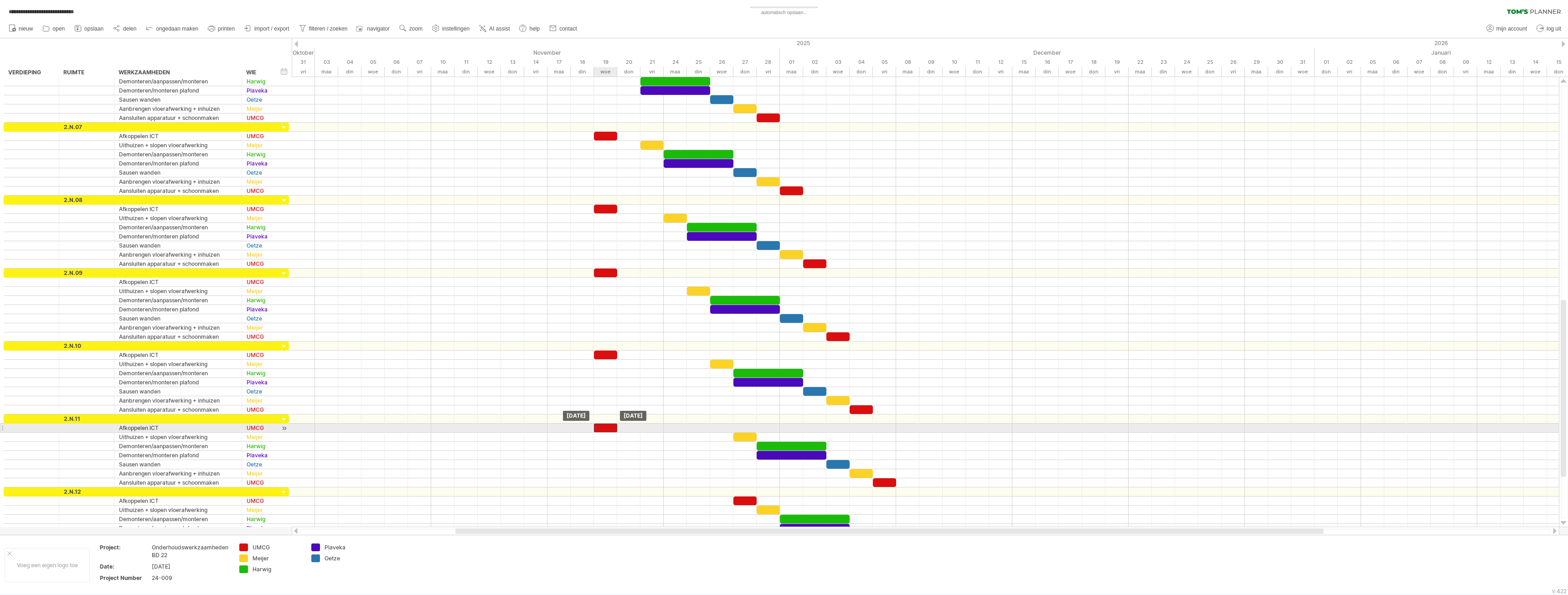
drag, startPoint x: 725, startPoint y: 428, endPoint x: 640, endPoint y: 453, distance: 88.6
click at [609, 429] on div at bounding box center [606, 428] width 23 height 9
drag, startPoint x: 749, startPoint y: 501, endPoint x: 611, endPoint y: 501, distance: 138.0
click at [611, 501] on div at bounding box center [606, 501] width 23 height 9
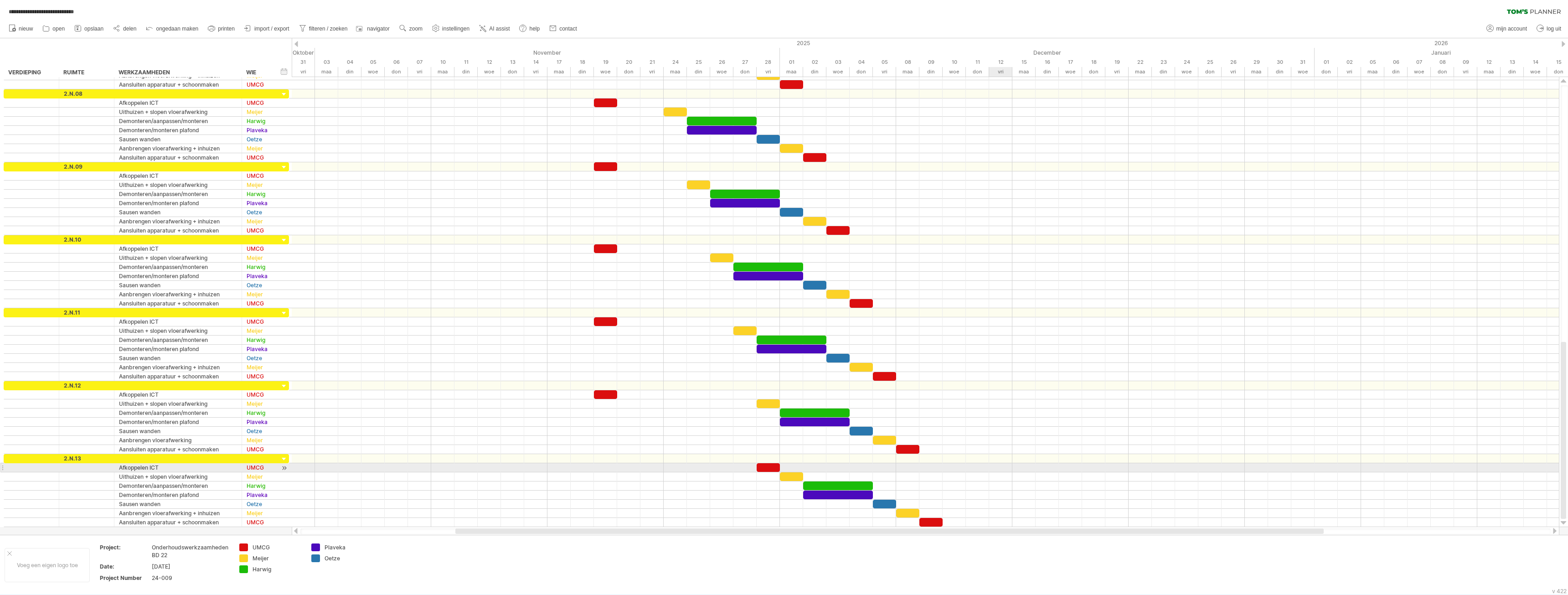
click at [991, 466] on div at bounding box center [925, 468] width 1267 height 9
drag, startPoint x: 906, startPoint y: 449, endPoint x: 929, endPoint y: 447, distance: 23.1
click at [929, 447] on div at bounding box center [931, 449] width 23 height 9
drag, startPoint x: 884, startPoint y: 373, endPoint x: 934, endPoint y: 371, distance: 50.0
click at [934, 371] on div "[DATE] [DATE]" at bounding box center [925, 302] width 1267 height 450
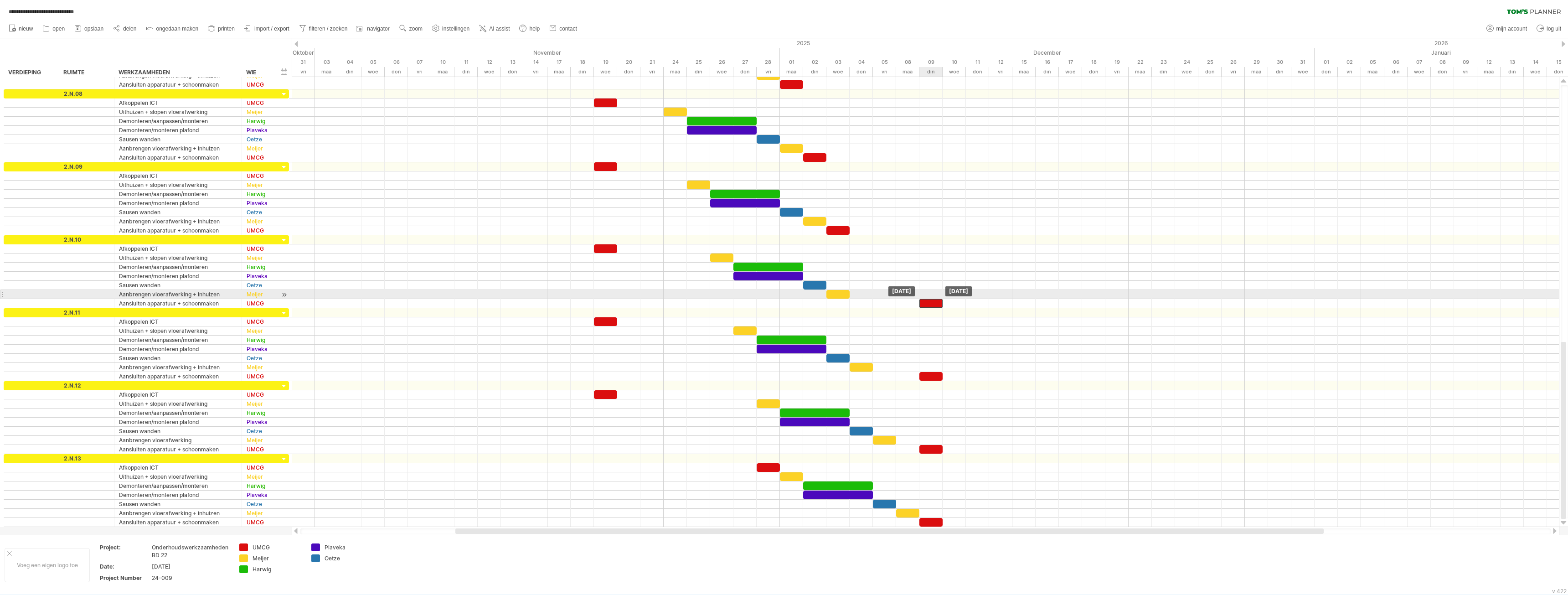
drag, startPoint x: 864, startPoint y: 300, endPoint x: 852, endPoint y: 246, distance: 55.3
click at [927, 297] on div "[DATE] [DATE]" at bounding box center [925, 302] width 1267 height 450
drag, startPoint x: 838, startPoint y: 229, endPoint x: 929, endPoint y: 231, distance: 91.0
click at [929, 231] on div at bounding box center [931, 230] width 23 height 9
drag, startPoint x: 914, startPoint y: 300, endPoint x: 924, endPoint y: 300, distance: 10.0
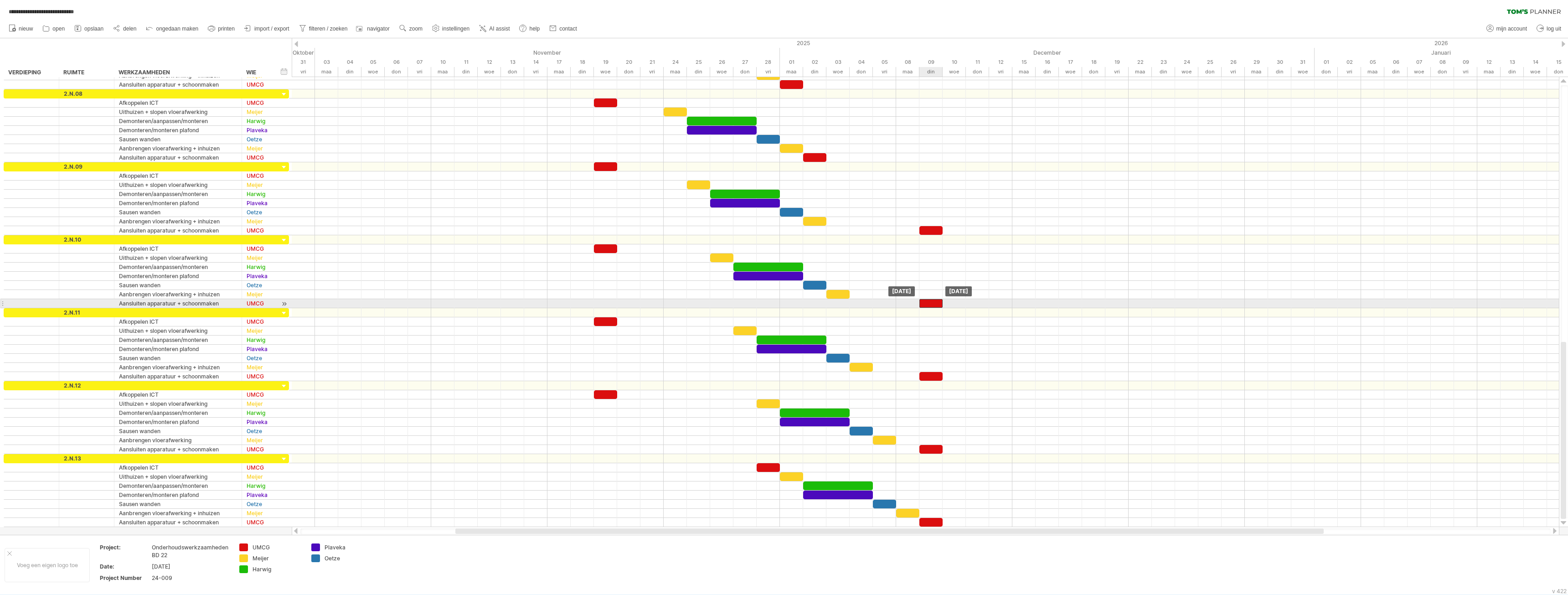
click at [924, 300] on div at bounding box center [931, 303] width 23 height 9
drag, startPoint x: 817, startPoint y: 158, endPoint x: 937, endPoint y: 157, distance: 120.0
click at [937, 157] on div at bounding box center [931, 158] width 23 height 9
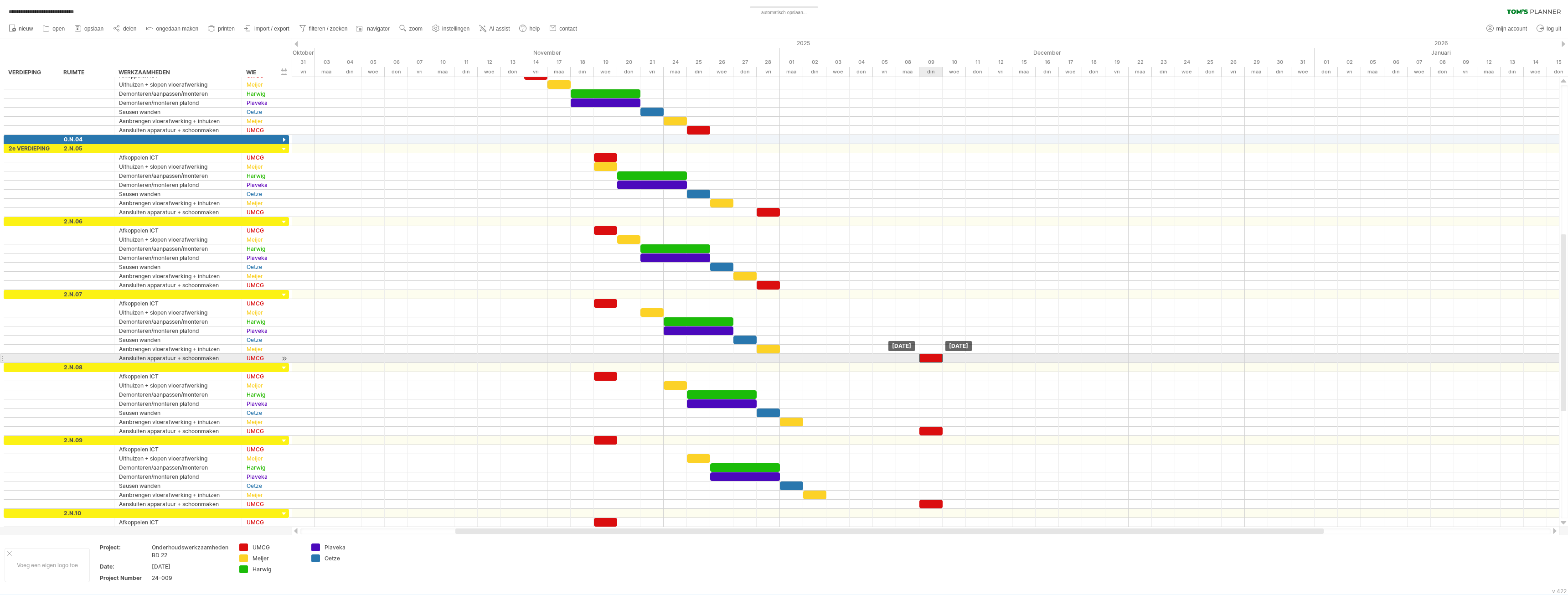
drag, startPoint x: 811, startPoint y: 357, endPoint x: 926, endPoint y: 357, distance: 115.0
click at [926, 357] on div at bounding box center [931, 358] width 23 height 9
drag, startPoint x: 774, startPoint y: 284, endPoint x: 937, endPoint y: 281, distance: 163.0
click at [937, 281] on div at bounding box center [931, 285] width 23 height 9
drag, startPoint x: 767, startPoint y: 213, endPoint x: 930, endPoint y: 211, distance: 163.0
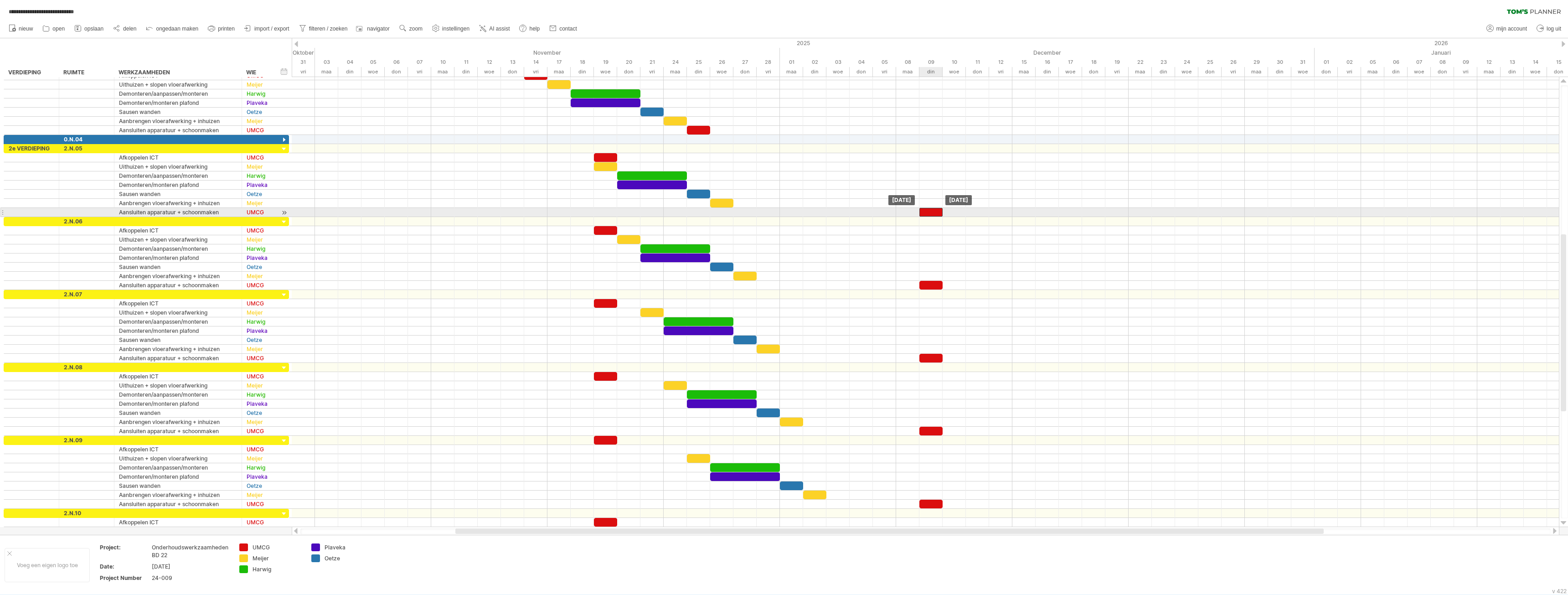
click at [930, 211] on div at bounding box center [931, 212] width 23 height 9
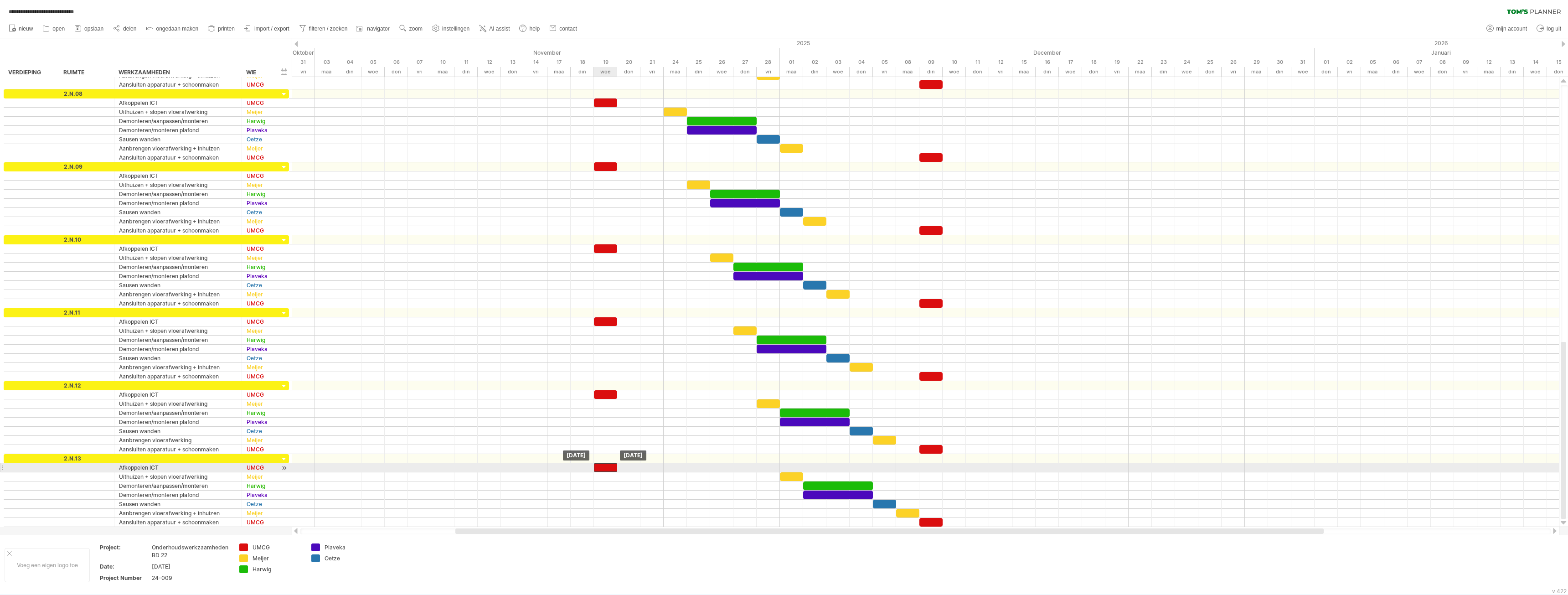
drag, startPoint x: 765, startPoint y: 468, endPoint x: 606, endPoint y: 466, distance: 159.0
click at [601, 467] on div at bounding box center [606, 468] width 23 height 9
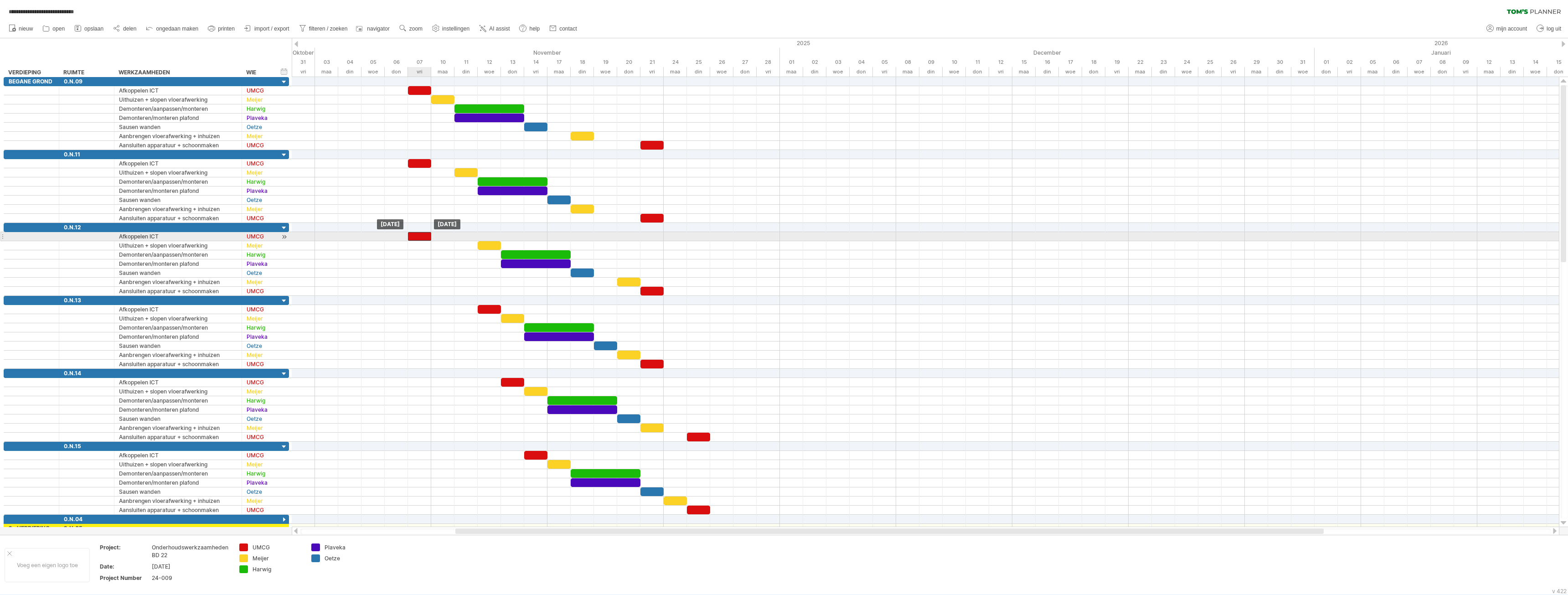
drag, startPoint x: 466, startPoint y: 234, endPoint x: 421, endPoint y: 236, distance: 45.0
click at [421, 236] on div at bounding box center [419, 236] width 23 height 9
click at [487, 308] on div at bounding box center [489, 309] width 23 height 9
click at [513, 380] on div at bounding box center [513, 382] width 23 height 9
click at [484, 342] on div at bounding box center [925, 346] width 1267 height 9
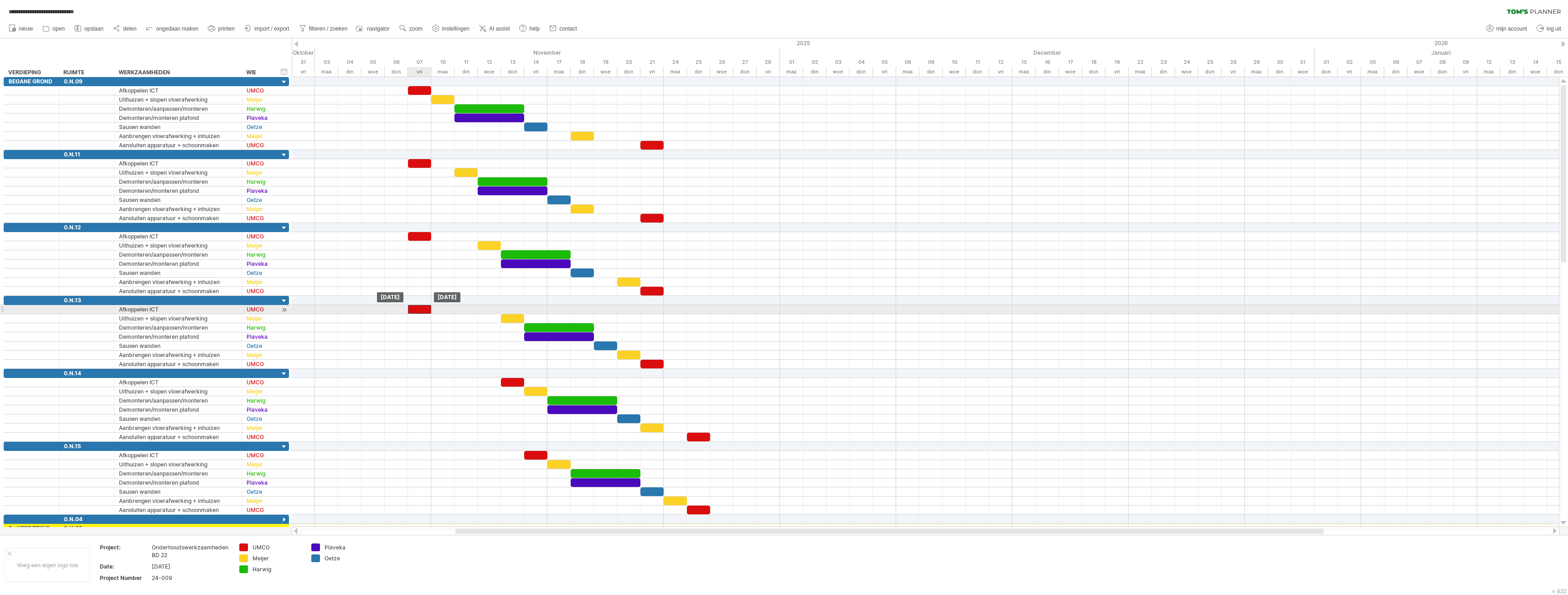
drag, startPoint x: 489, startPoint y: 310, endPoint x: 416, endPoint y: 306, distance: 73.1
click at [416, 306] on div at bounding box center [419, 309] width 23 height 9
drag, startPoint x: 514, startPoint y: 379, endPoint x: 422, endPoint y: 379, distance: 92.0
click at [422, 379] on div at bounding box center [419, 382] width 23 height 9
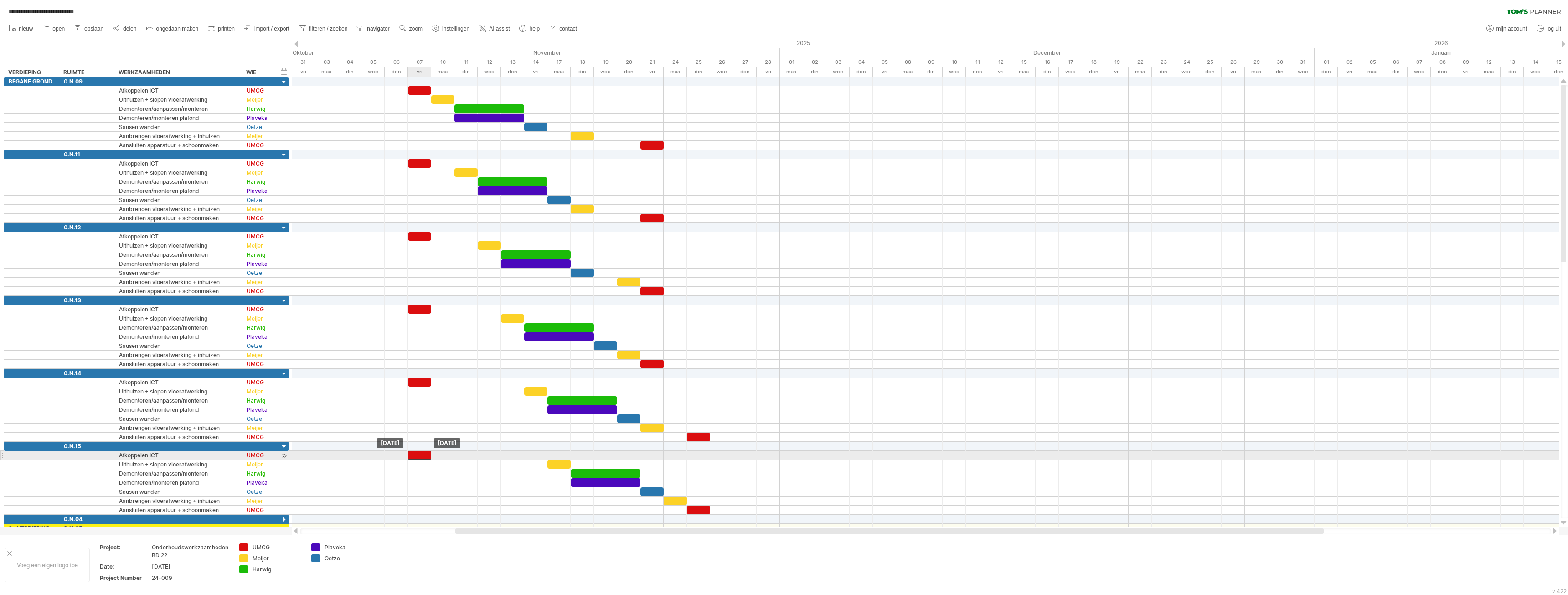
drag, startPoint x: 533, startPoint y: 455, endPoint x: 415, endPoint y: 457, distance: 118.0
click at [415, 457] on div at bounding box center [419, 456] width 23 height 9
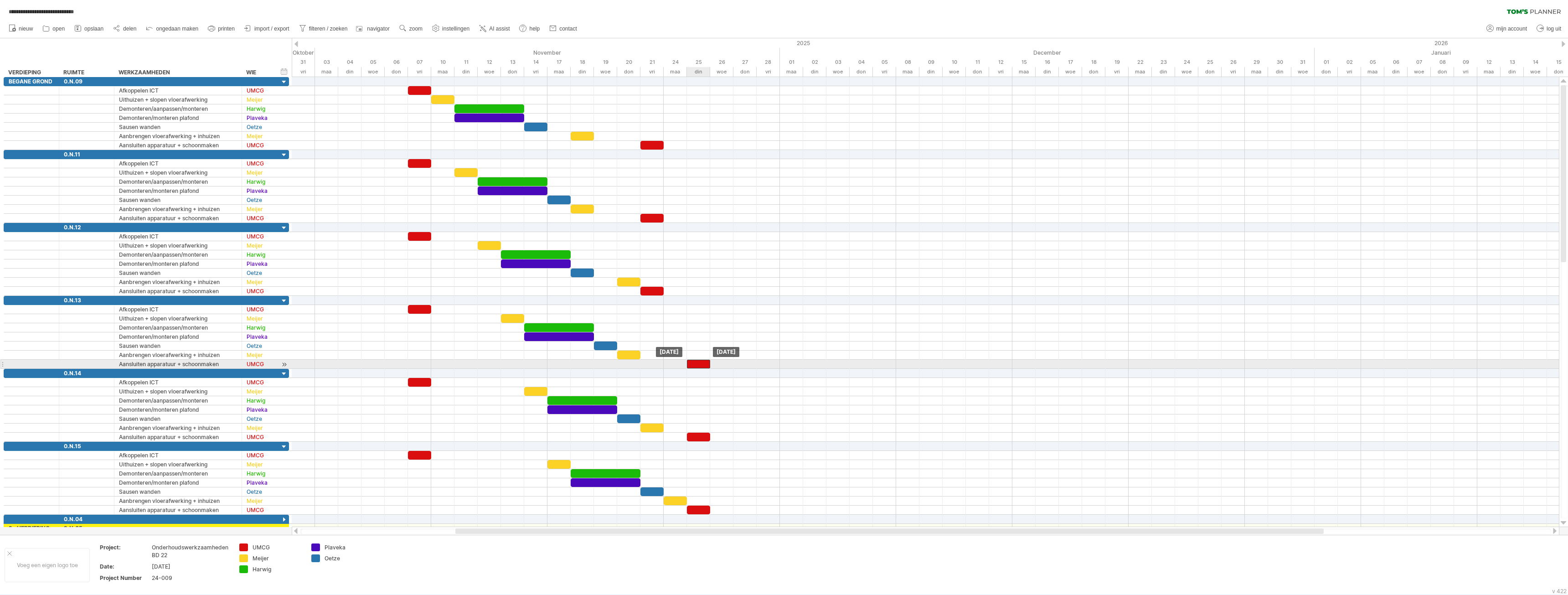
drag, startPoint x: 661, startPoint y: 364, endPoint x: 703, endPoint y: 364, distance: 42.0
click at [703, 364] on div at bounding box center [698, 364] width 23 height 9
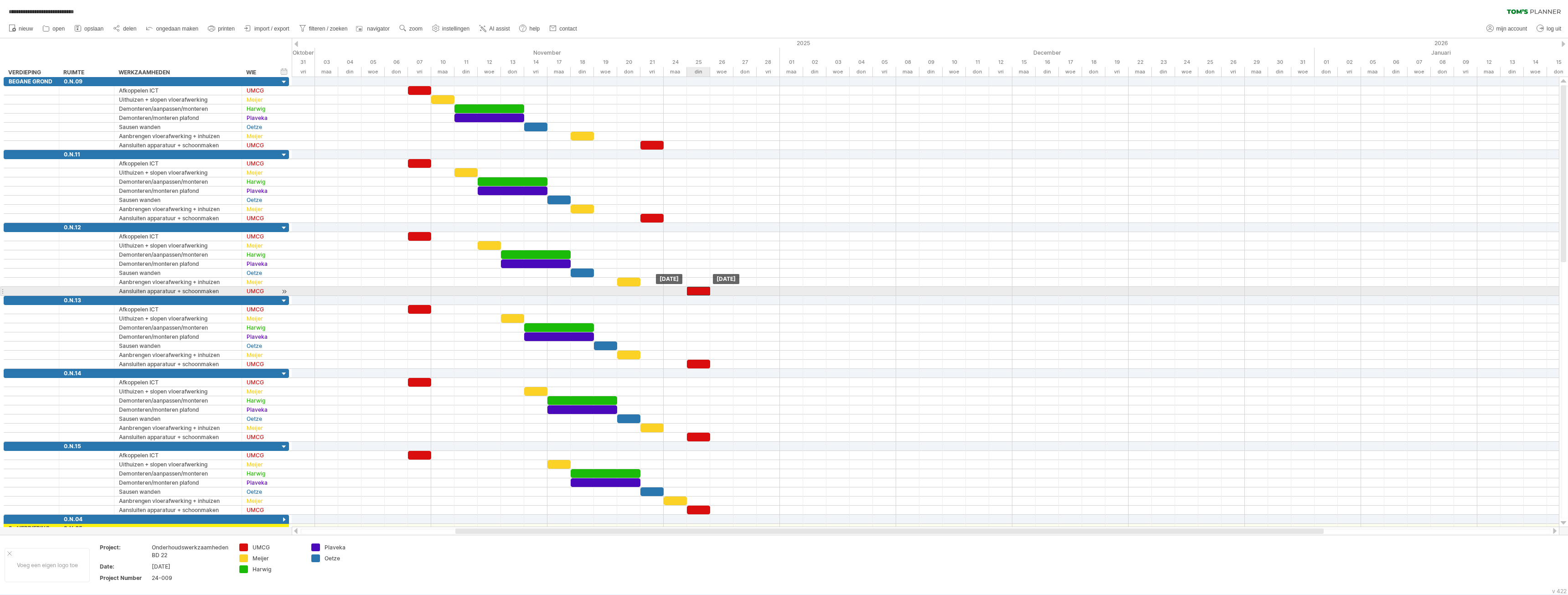
drag, startPoint x: 651, startPoint y: 292, endPoint x: 621, endPoint y: 159, distance: 136.3
click at [699, 292] on div at bounding box center [698, 291] width 23 height 9
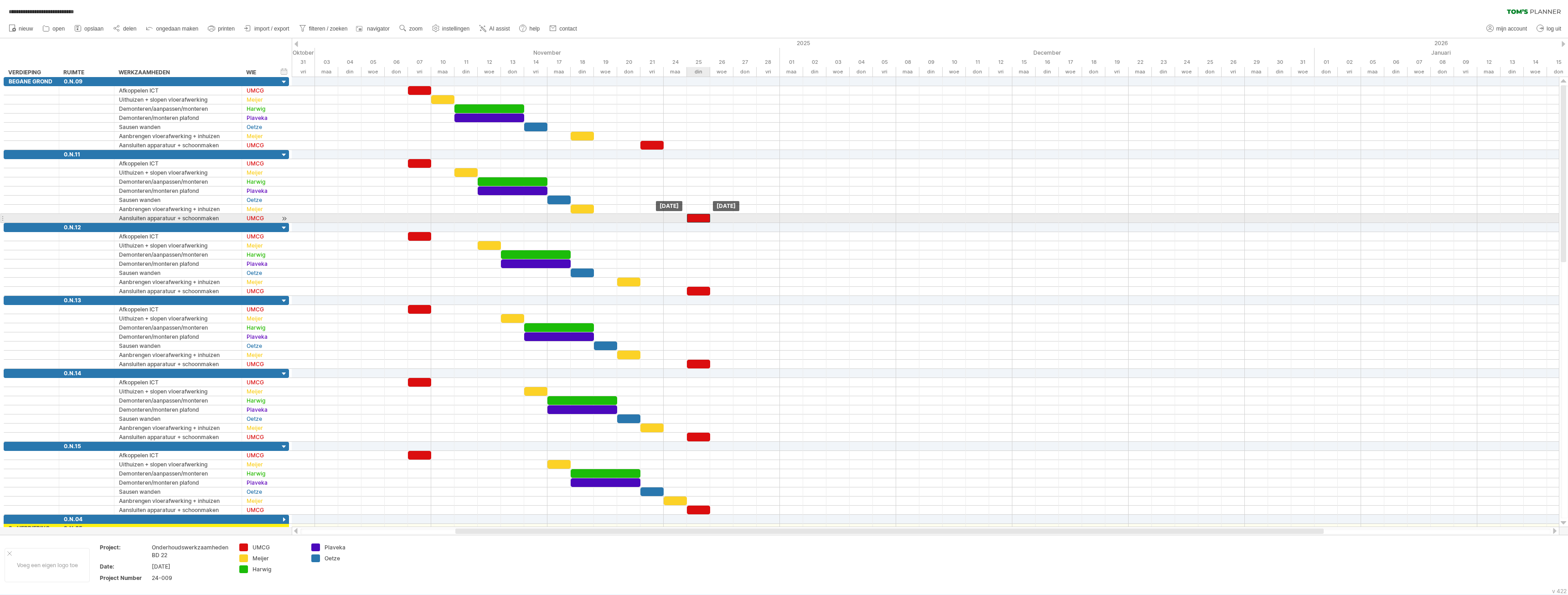
drag, startPoint x: 651, startPoint y: 217, endPoint x: 670, endPoint y: 172, distance: 48.8
click at [696, 220] on div at bounding box center [698, 218] width 23 height 9
drag, startPoint x: 651, startPoint y: 143, endPoint x: 701, endPoint y: 147, distance: 50.2
click at [700, 147] on div at bounding box center [698, 145] width 23 height 9
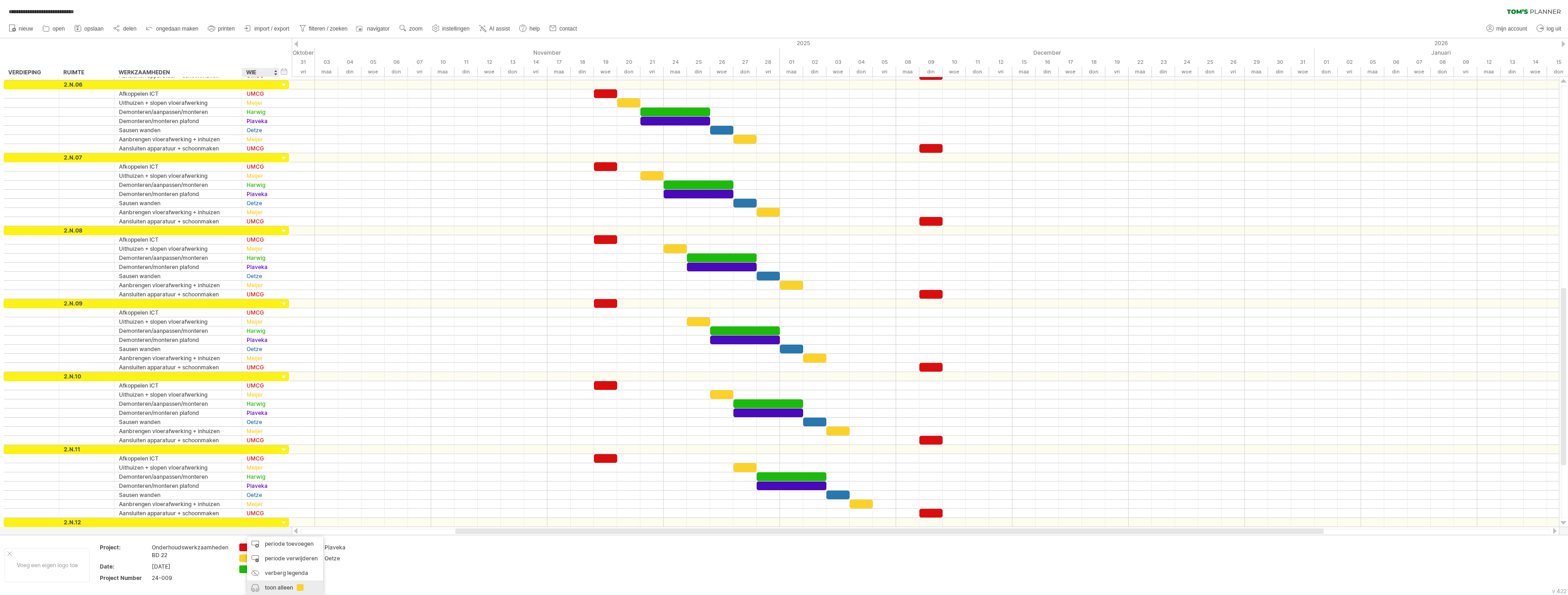
click at [281, 589] on div "toon alleen" at bounding box center [285, 588] width 76 height 15
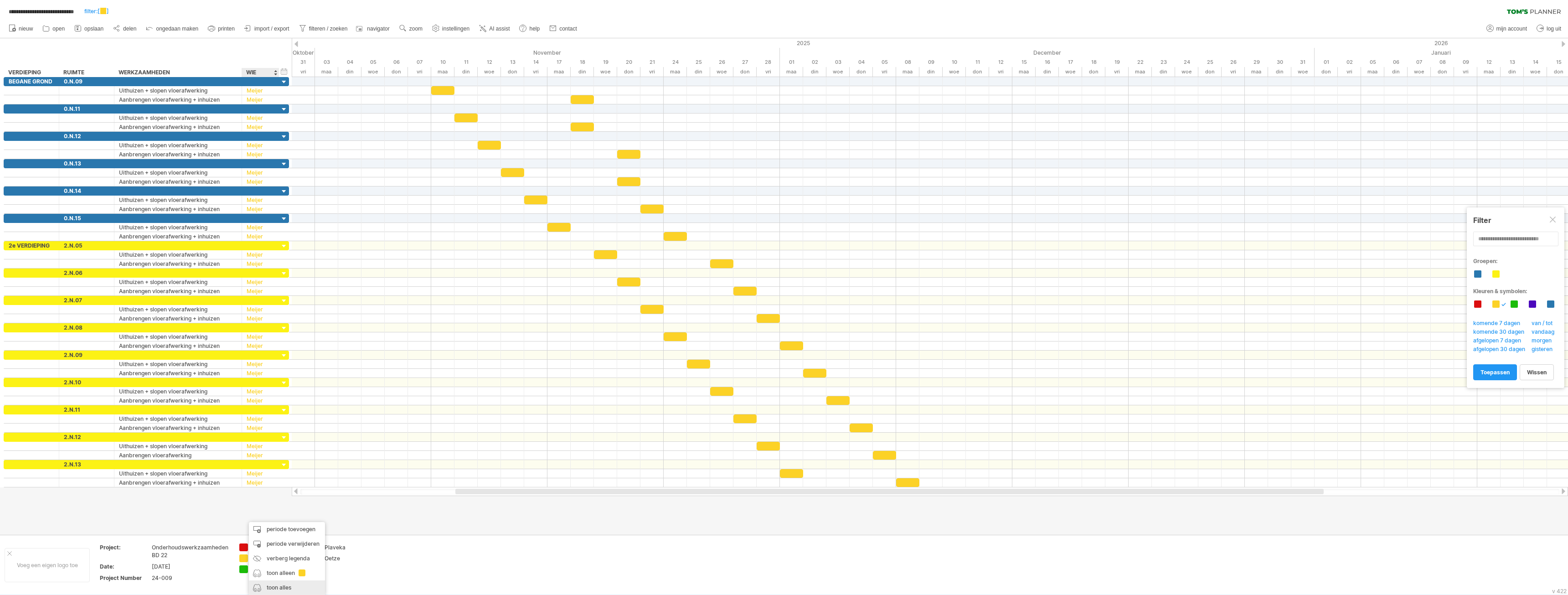
click at [264, 585] on div "toon alles" at bounding box center [287, 588] width 76 height 15
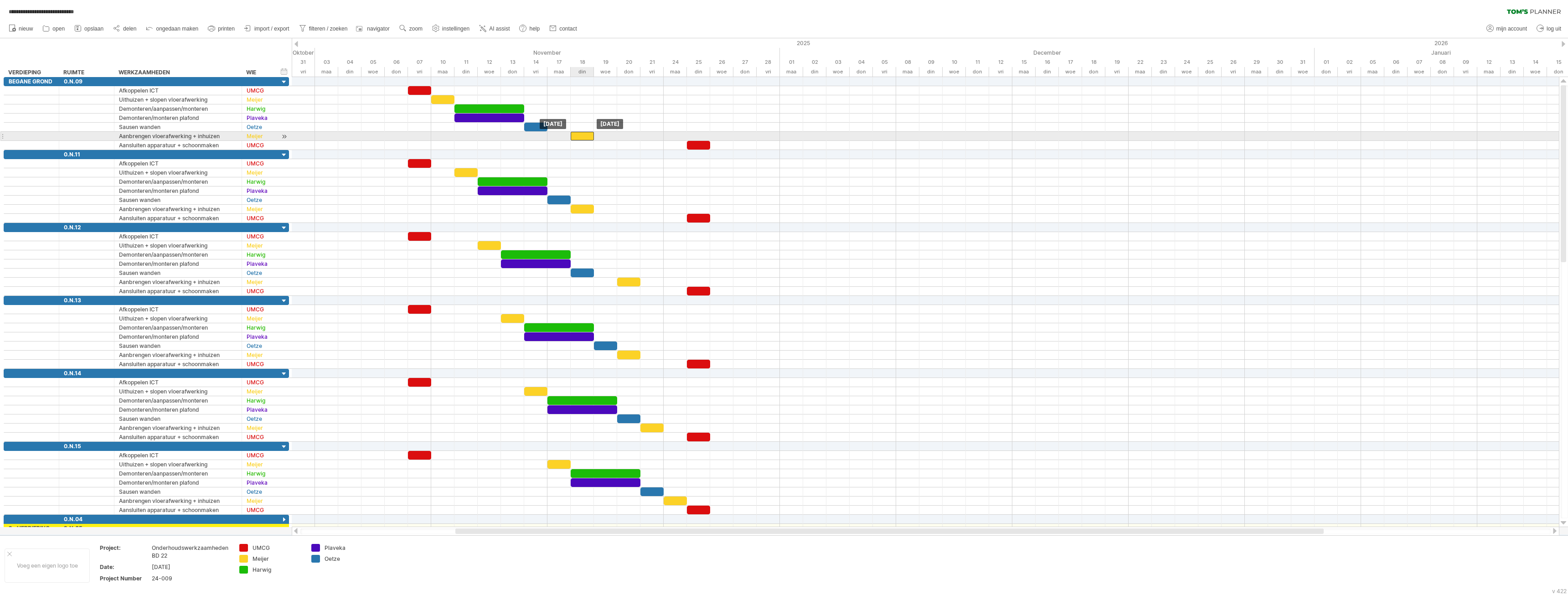
click at [583, 133] on div at bounding box center [583, 136] width 23 height 9
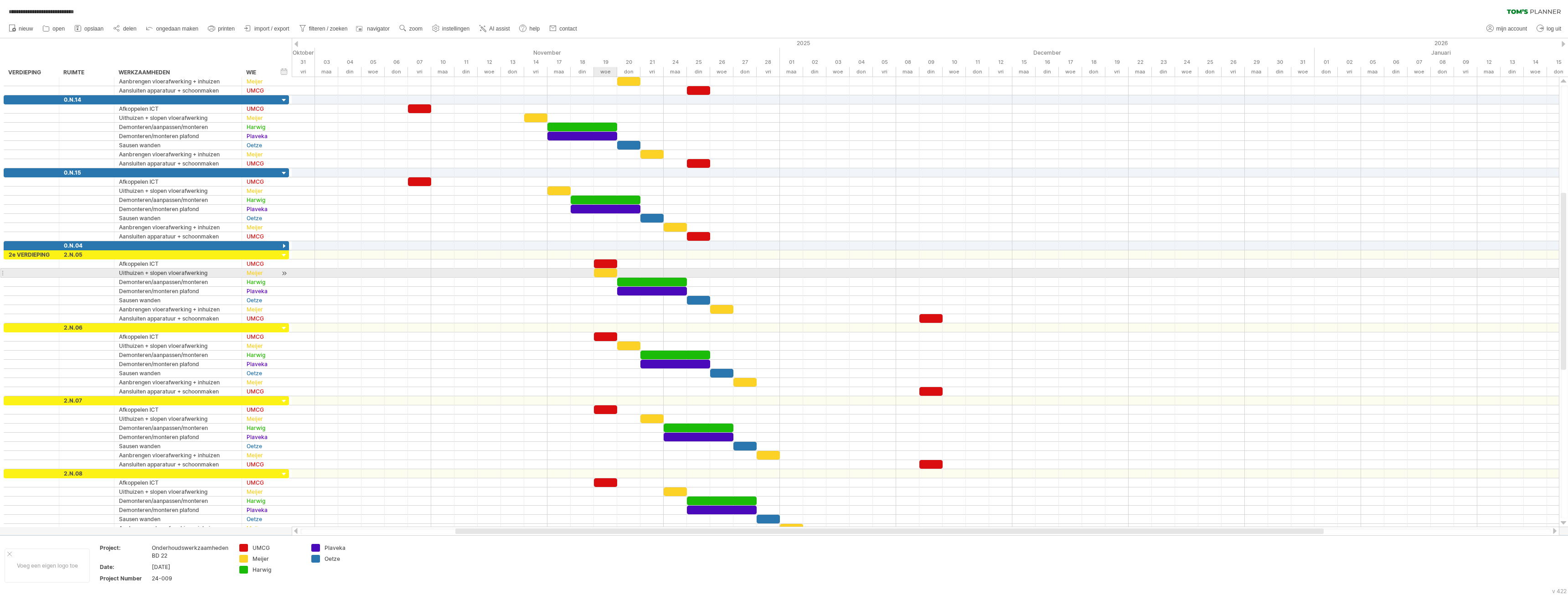
click at [596, 272] on div at bounding box center [606, 273] width 23 height 9
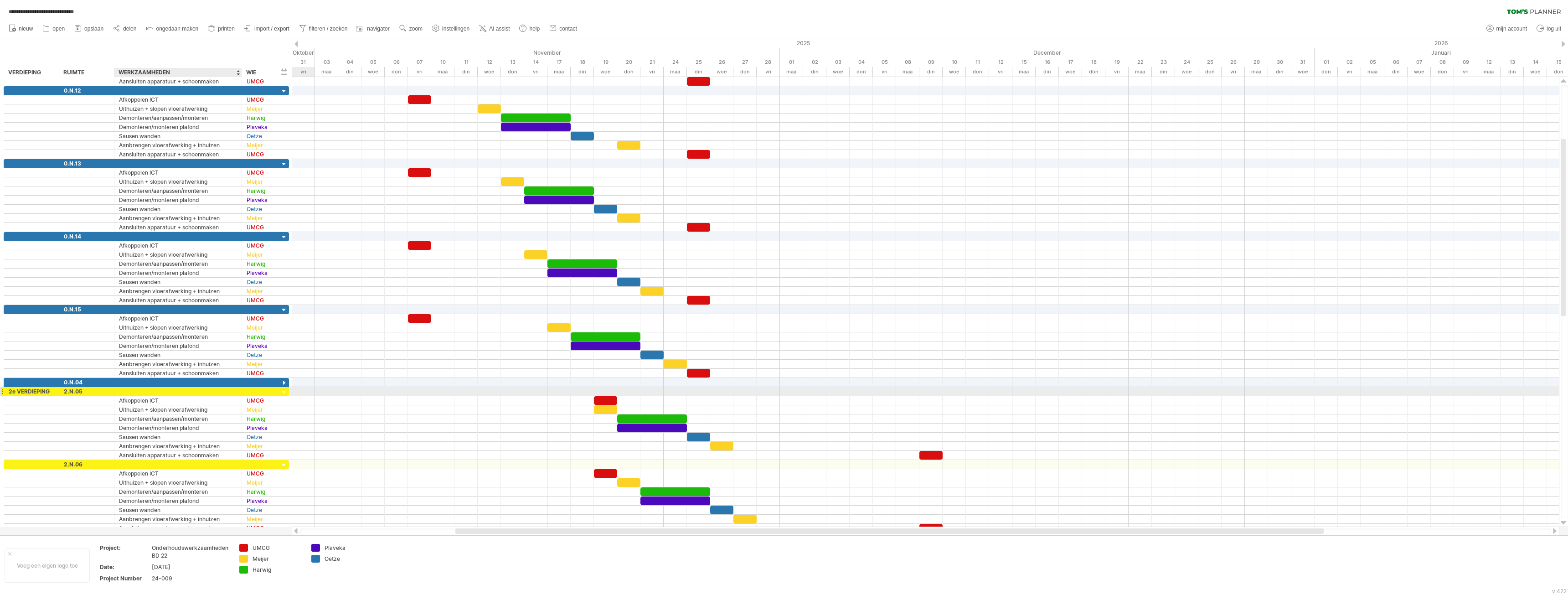
click at [164, 393] on div at bounding box center [178, 392] width 118 height 9
click at [140, 466] on div at bounding box center [178, 465] width 118 height 9
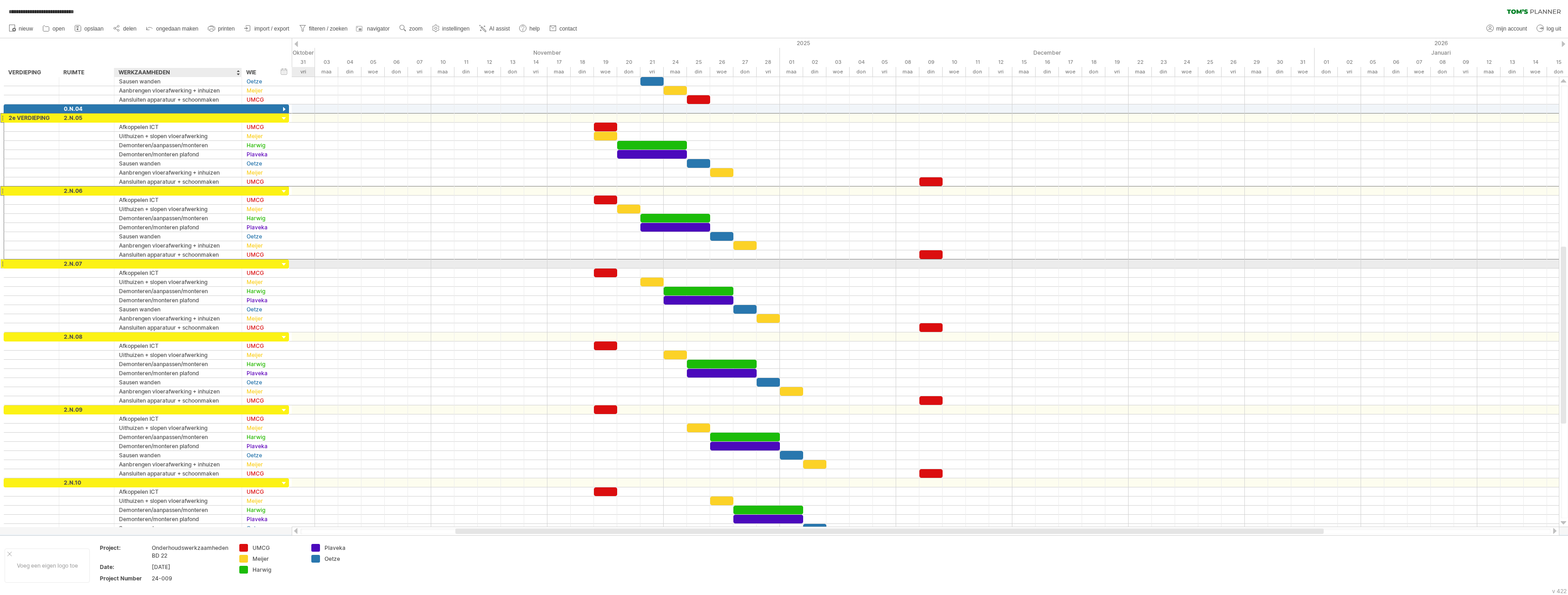
click at [157, 264] on div at bounding box center [178, 264] width 118 height 9
click at [156, 338] on div at bounding box center [178, 337] width 118 height 9
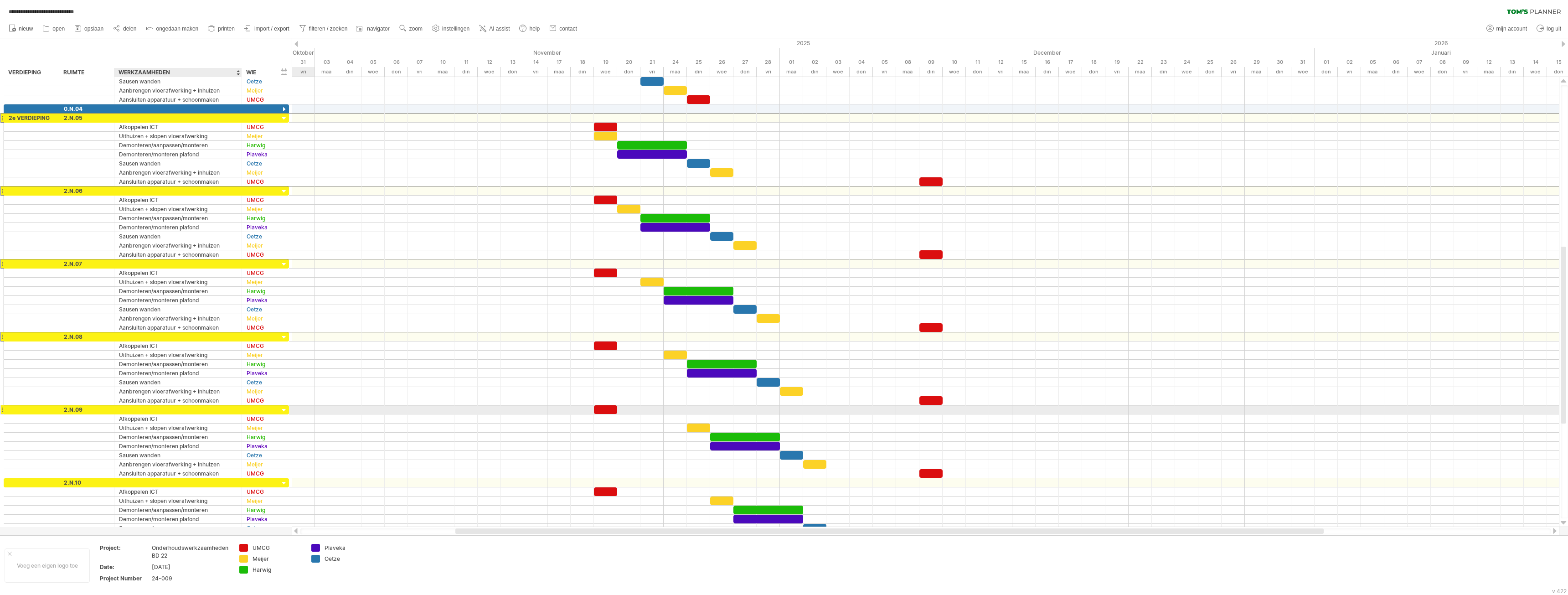
click at [158, 411] on div at bounding box center [178, 410] width 118 height 9
click at [161, 483] on div at bounding box center [178, 483] width 118 height 9
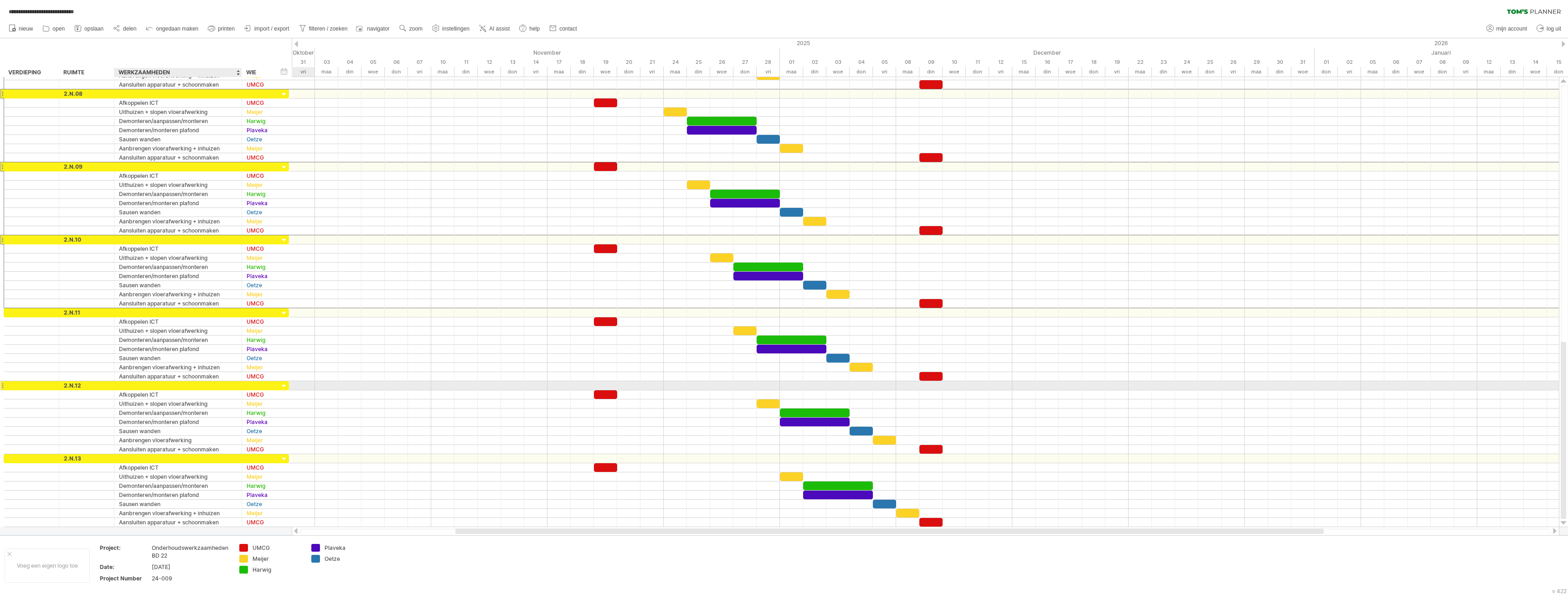
click at [135, 386] on div at bounding box center [178, 386] width 118 height 9
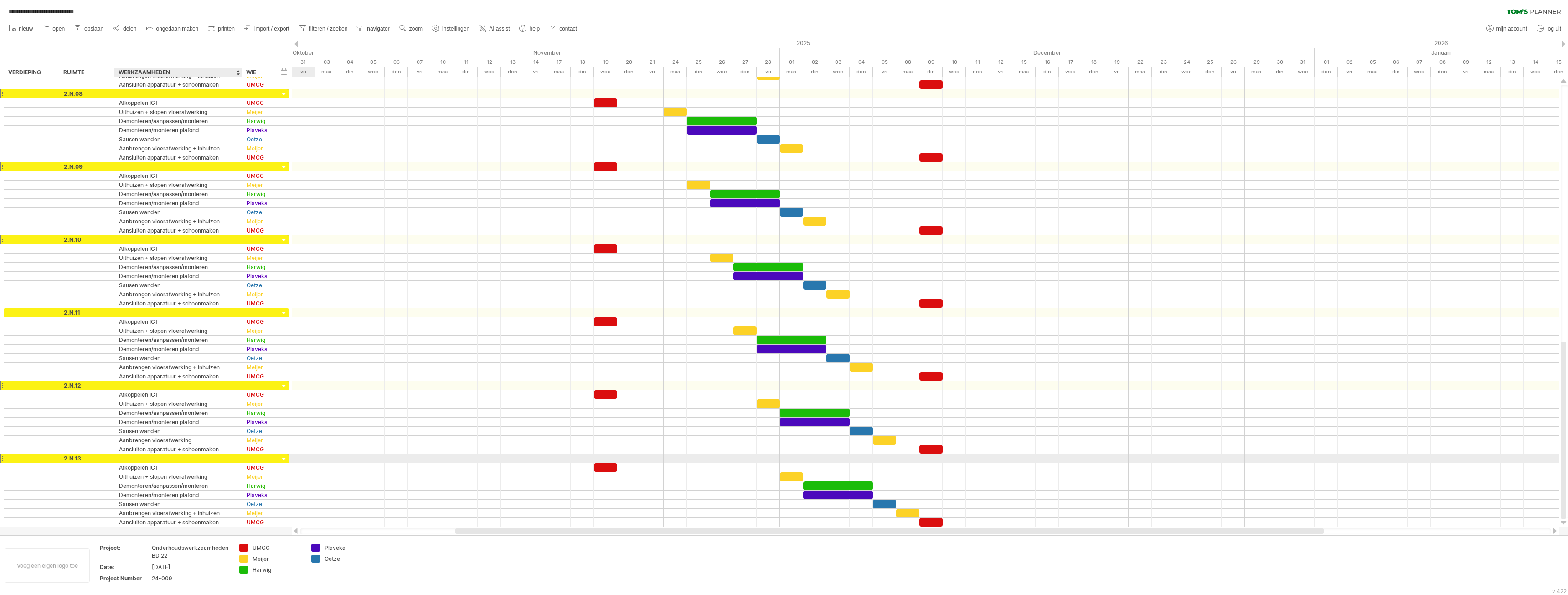
click at [161, 458] on div at bounding box center [178, 459] width 118 height 9
click at [194, 473] on div "groep(en) kopiëren" at bounding box center [226, 477] width 117 height 15
click at [198, 473] on div "rij/groep plakken" at bounding box center [247, 477] width 117 height 15
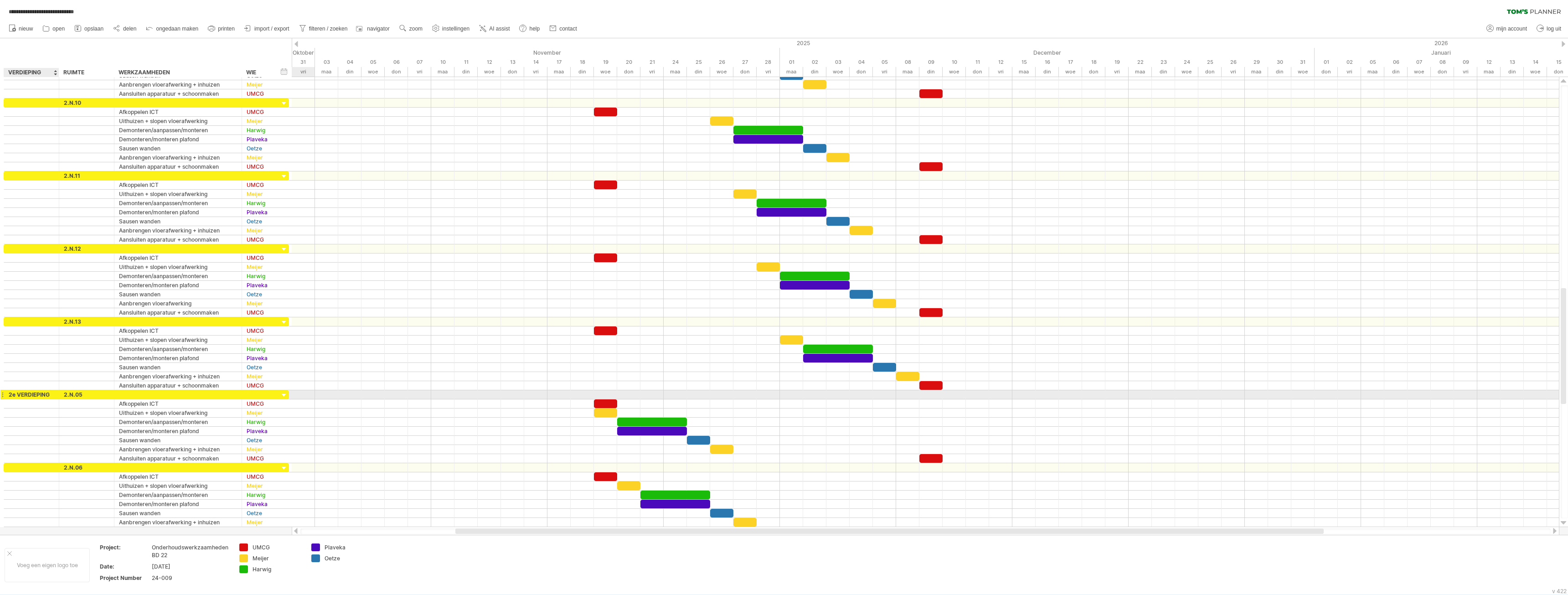
click at [23, 395] on div "2e VERDIEPING" at bounding box center [31, 395] width 46 height 9
click at [23, 395] on input "**********" at bounding box center [31, 395] width 46 height 9
click at [14, 395] on input "**********" at bounding box center [31, 395] width 46 height 9
type input "**********"
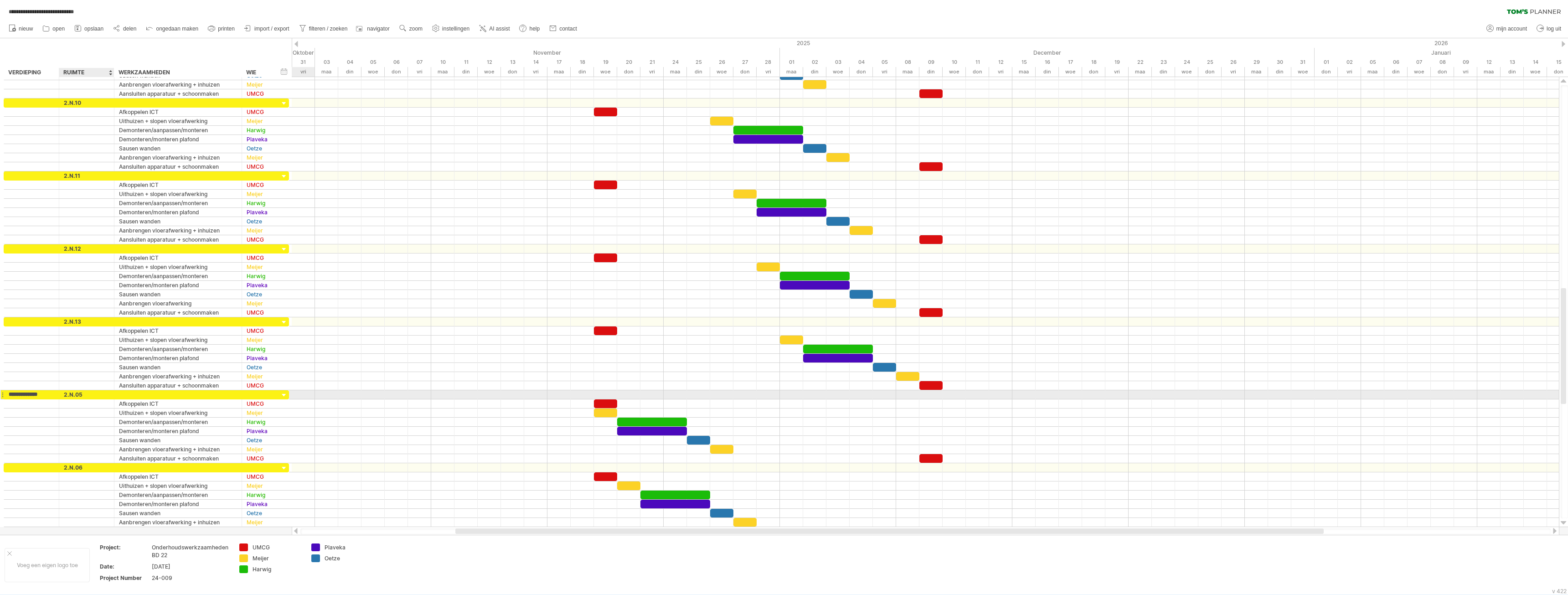
click at [84, 393] on div "2.N.05" at bounding box center [86, 395] width 46 height 9
click at [66, 396] on input "******" at bounding box center [86, 395] width 46 height 9
type input "******"
click at [122, 428] on div "Demonteren/monteren plafond" at bounding box center [178, 431] width 118 height 9
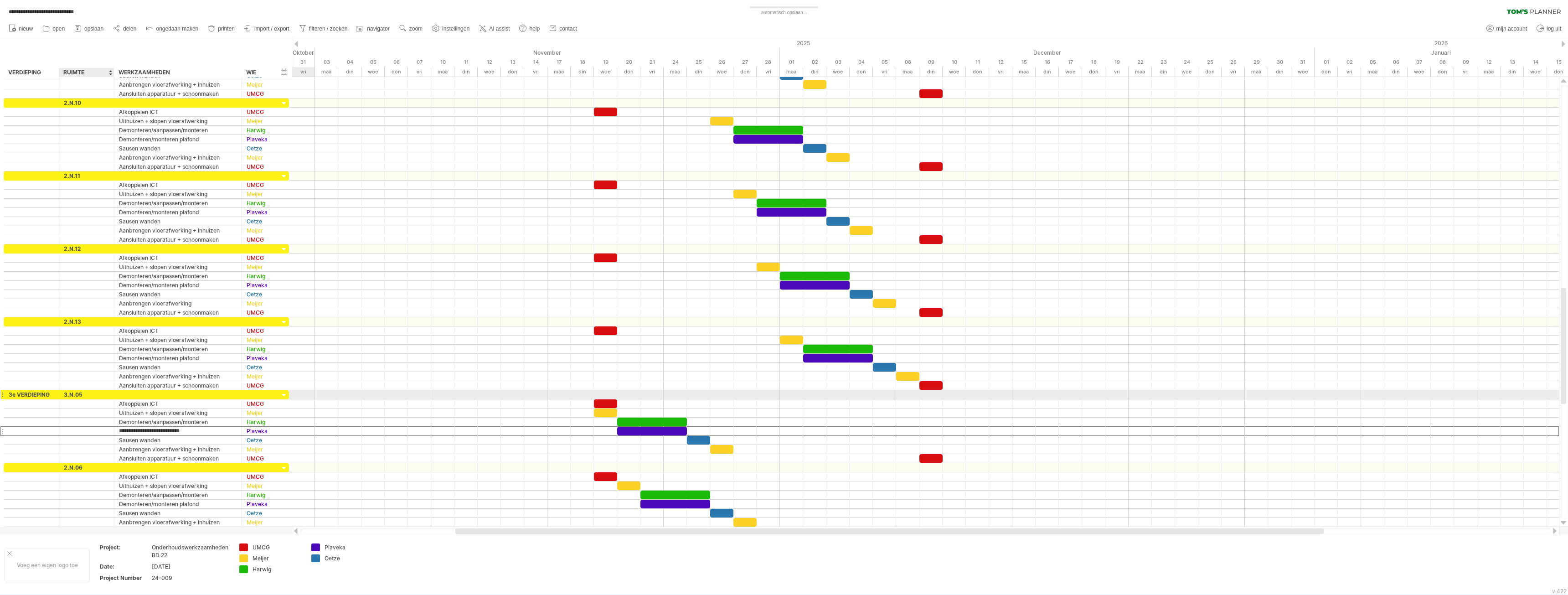
click at [104, 395] on div "3.N.05" at bounding box center [86, 395] width 46 height 9
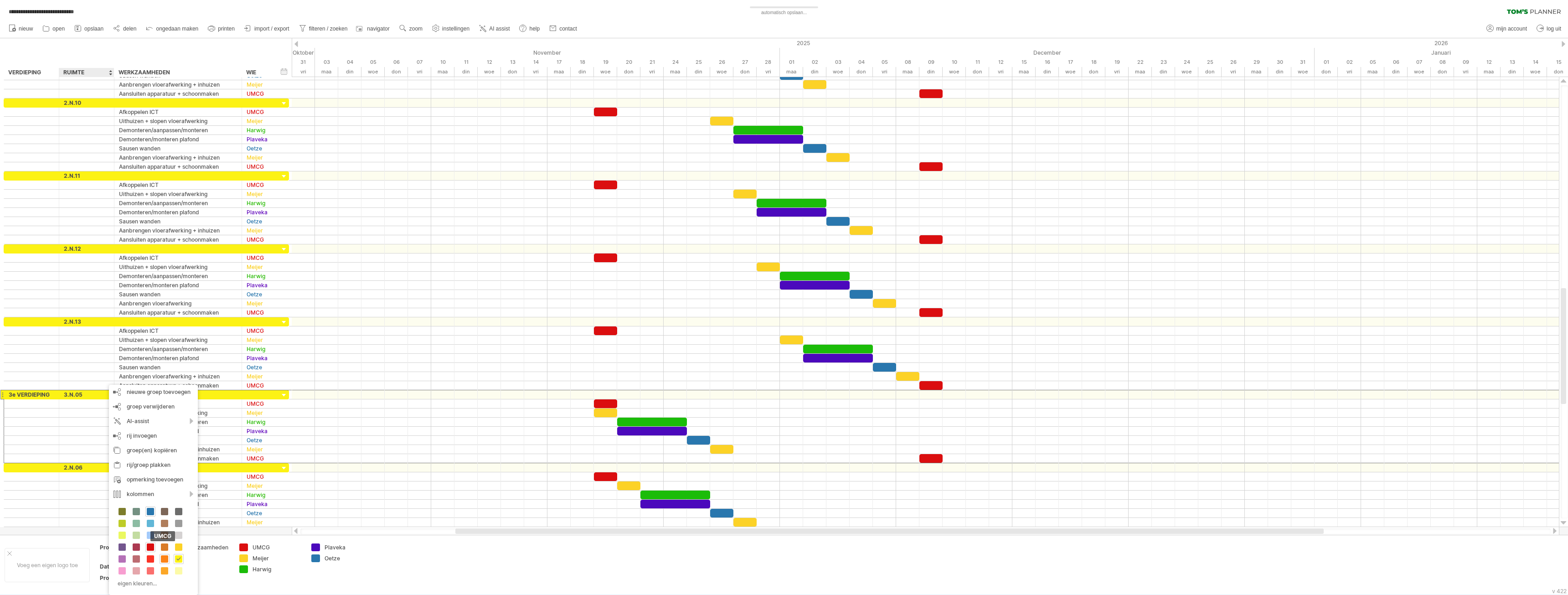
click at [152, 549] on span at bounding box center [150, 547] width 7 height 7
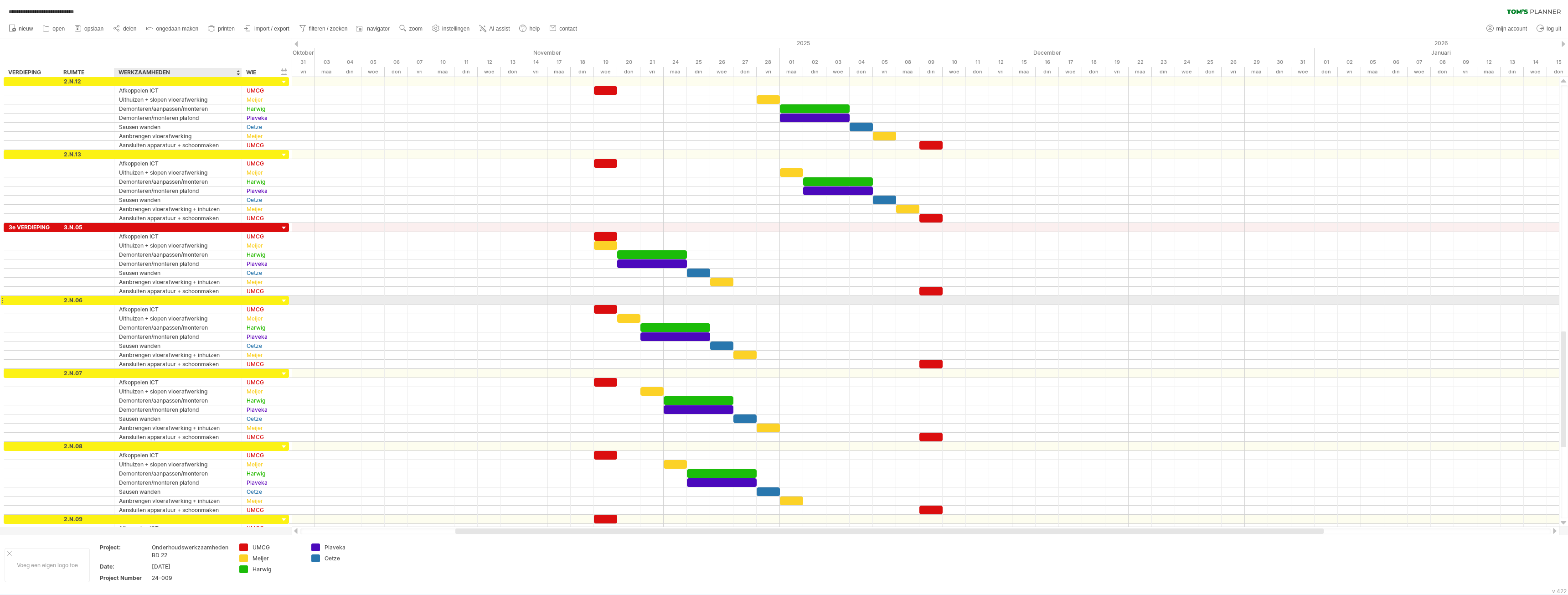
click at [119, 301] on div at bounding box center [178, 300] width 128 height 9
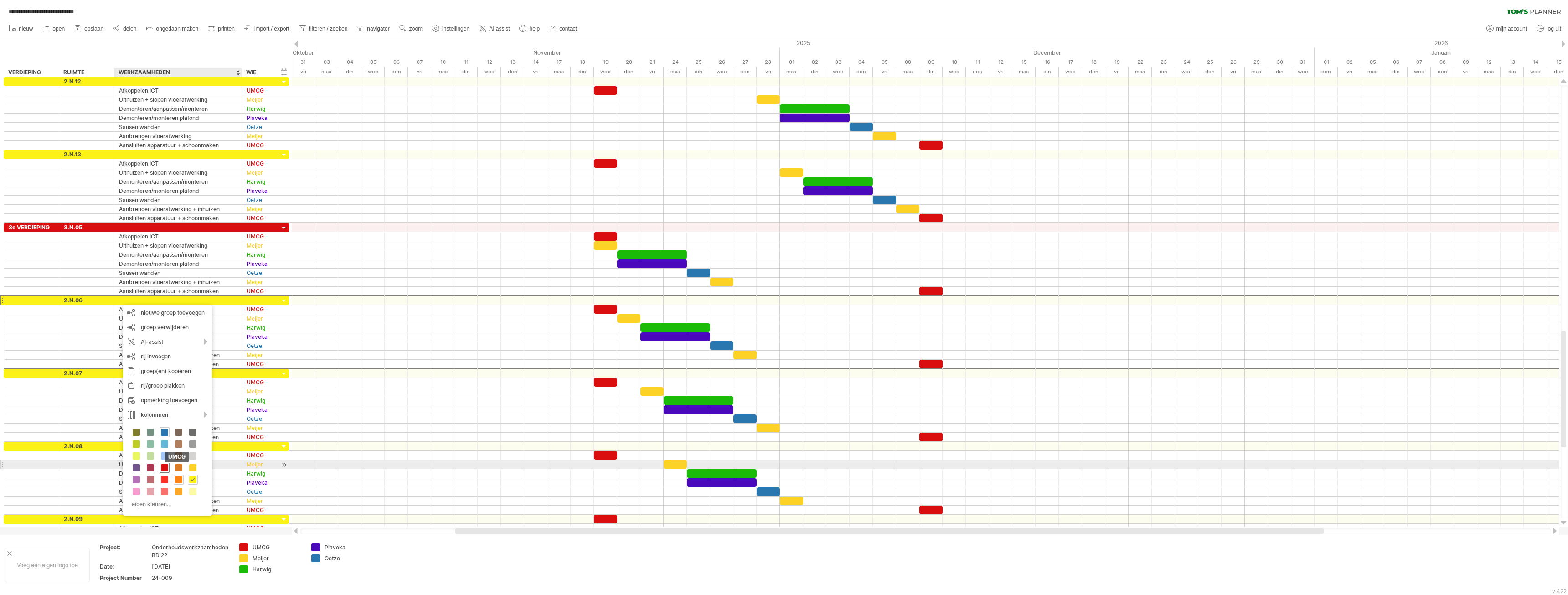
click at [164, 468] on span at bounding box center [164, 468] width 7 height 7
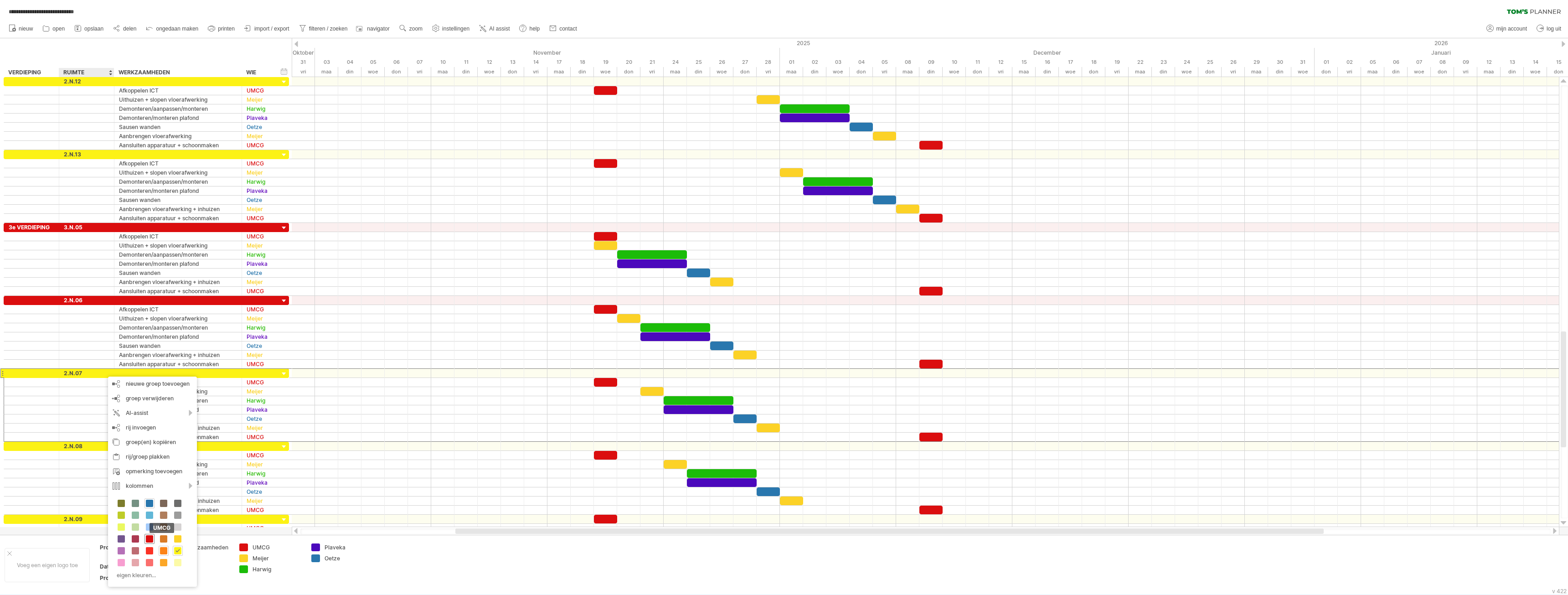
click at [153, 540] on span at bounding box center [150, 539] width 7 height 7
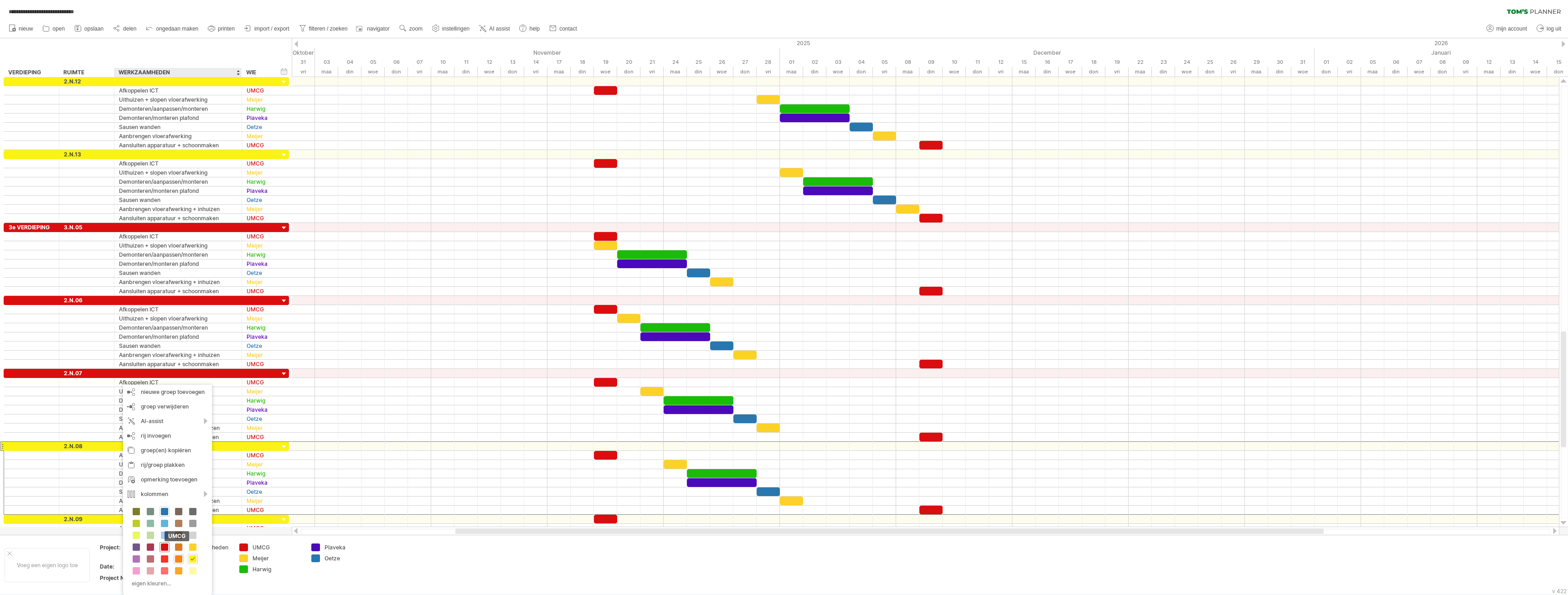
click at [163, 547] on span at bounding box center [164, 547] width 7 height 7
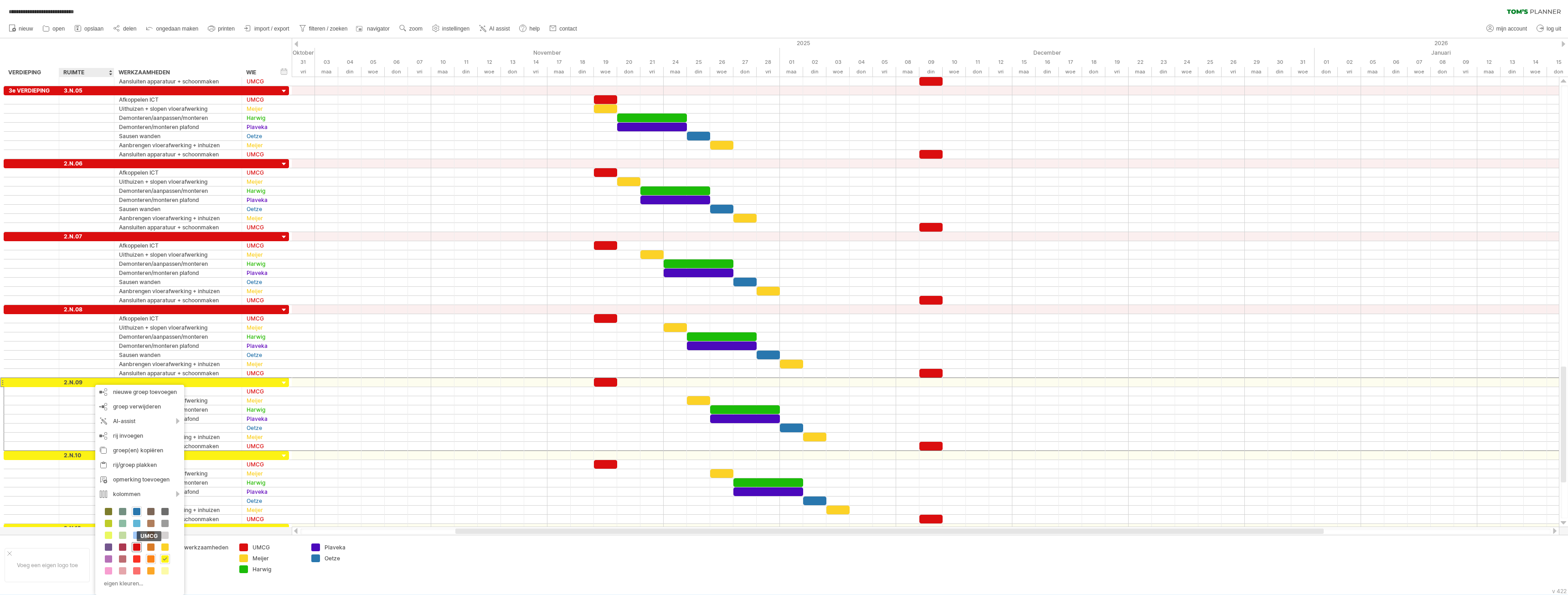
click at [139, 547] on span at bounding box center [137, 547] width 7 height 7
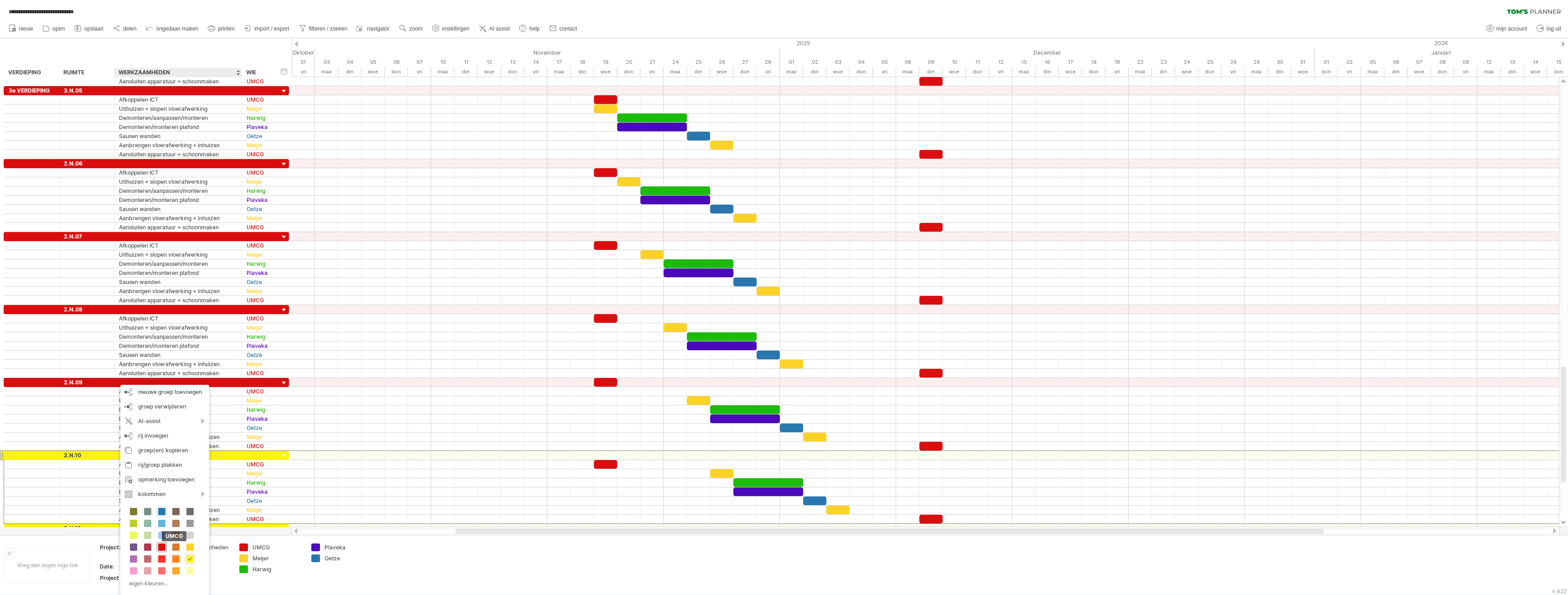
click at [162, 548] on span at bounding box center [162, 547] width 7 height 7
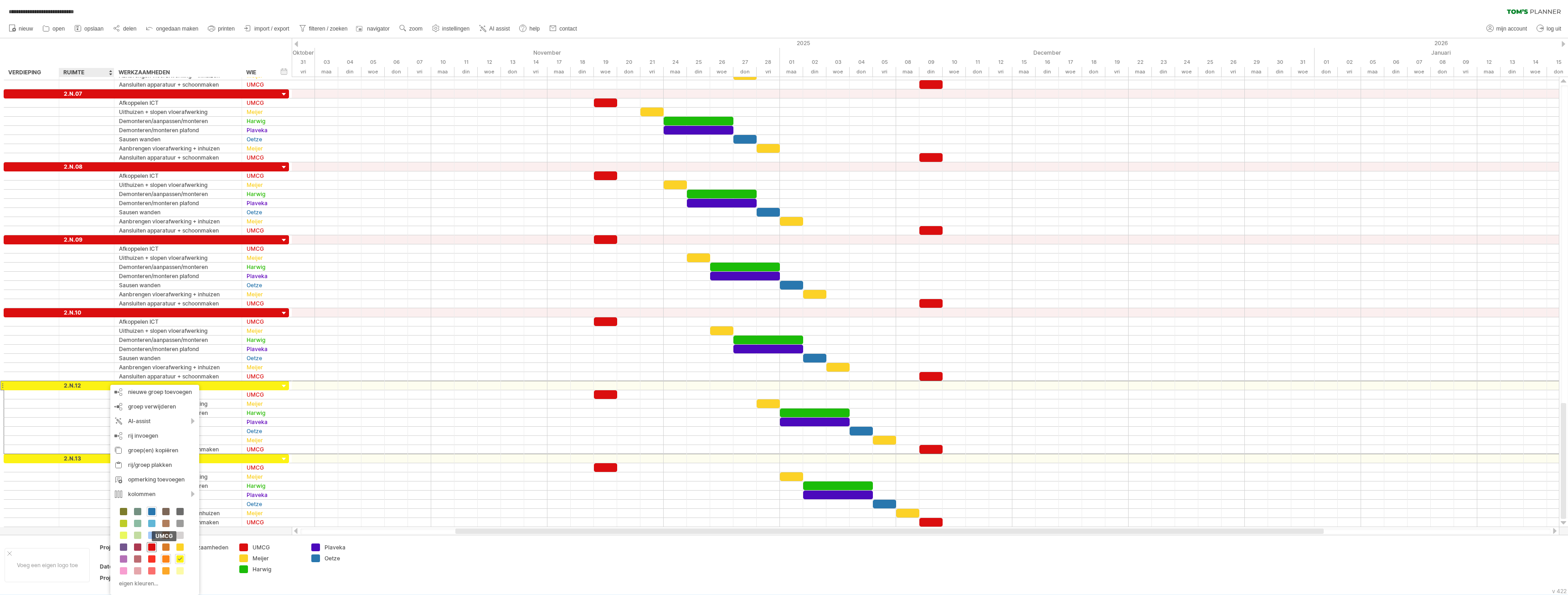
click at [152, 548] on span at bounding box center [152, 547] width 7 height 7
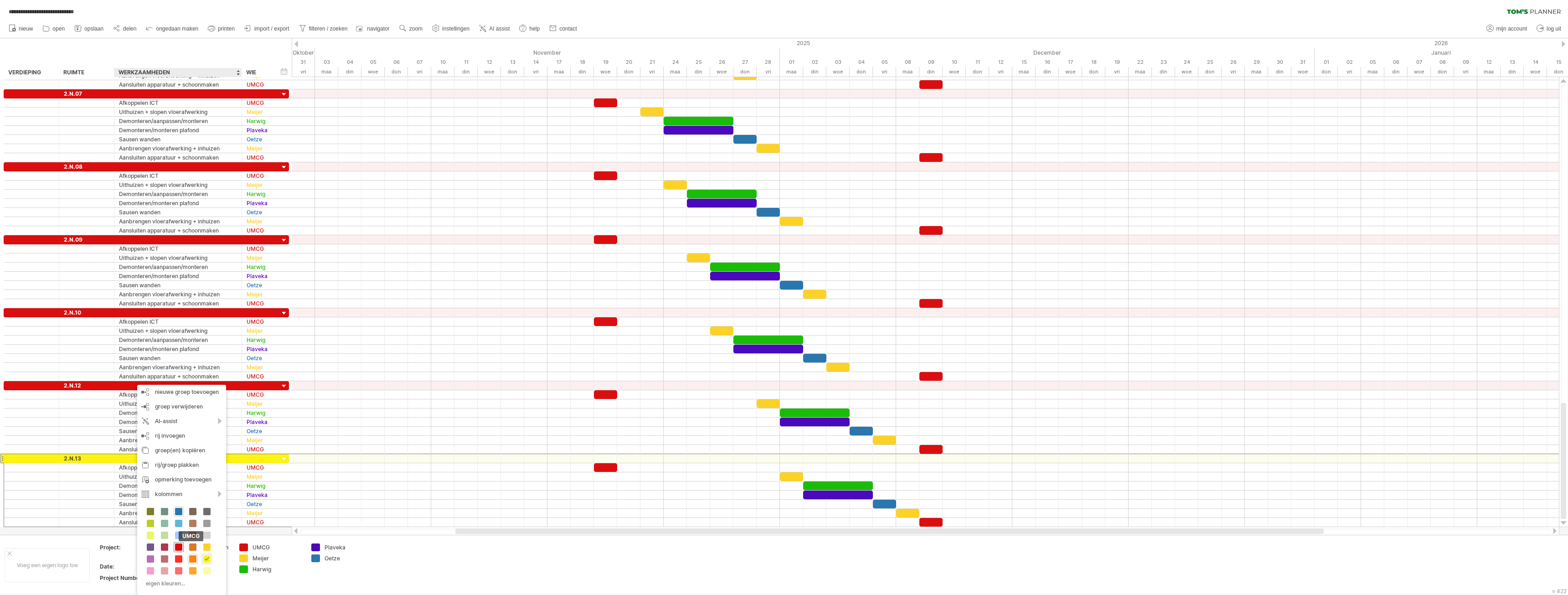
click at [178, 545] on span at bounding box center [179, 547] width 7 height 7
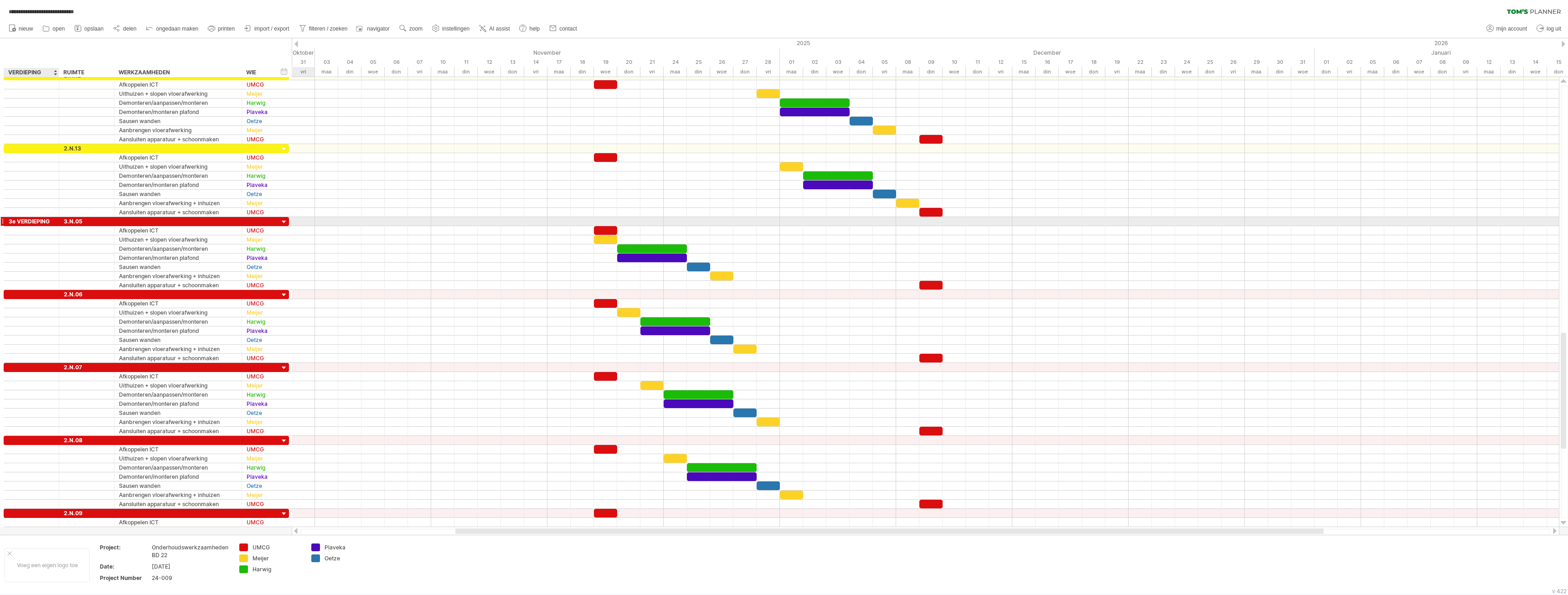
click at [10, 222] on div "3e VERDIEPING" at bounding box center [31, 221] width 46 height 9
click at [10, 222] on input "**********" at bounding box center [31, 221] width 46 height 9
type input "**********"
click at [65, 222] on div "3.N.05" at bounding box center [86, 221] width 46 height 9
click at [65, 222] on input "******" at bounding box center [86, 221] width 46 height 9
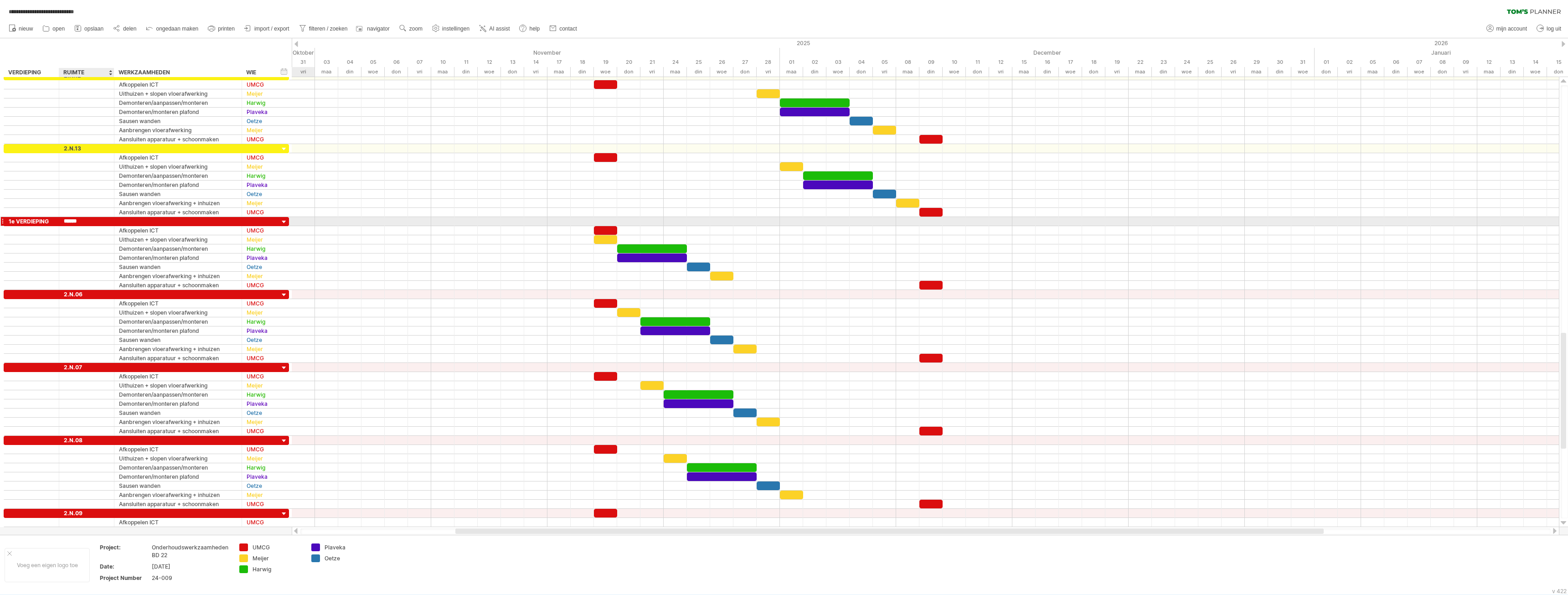
type input "******"
click at [65, 294] on div "2.N.06" at bounding box center [86, 294] width 46 height 9
click at [0, 0] on input "******" at bounding box center [0, 0] width 0 height 0
type input "******"
click at [65, 367] on div "2.N.07" at bounding box center [86, 367] width 46 height 9
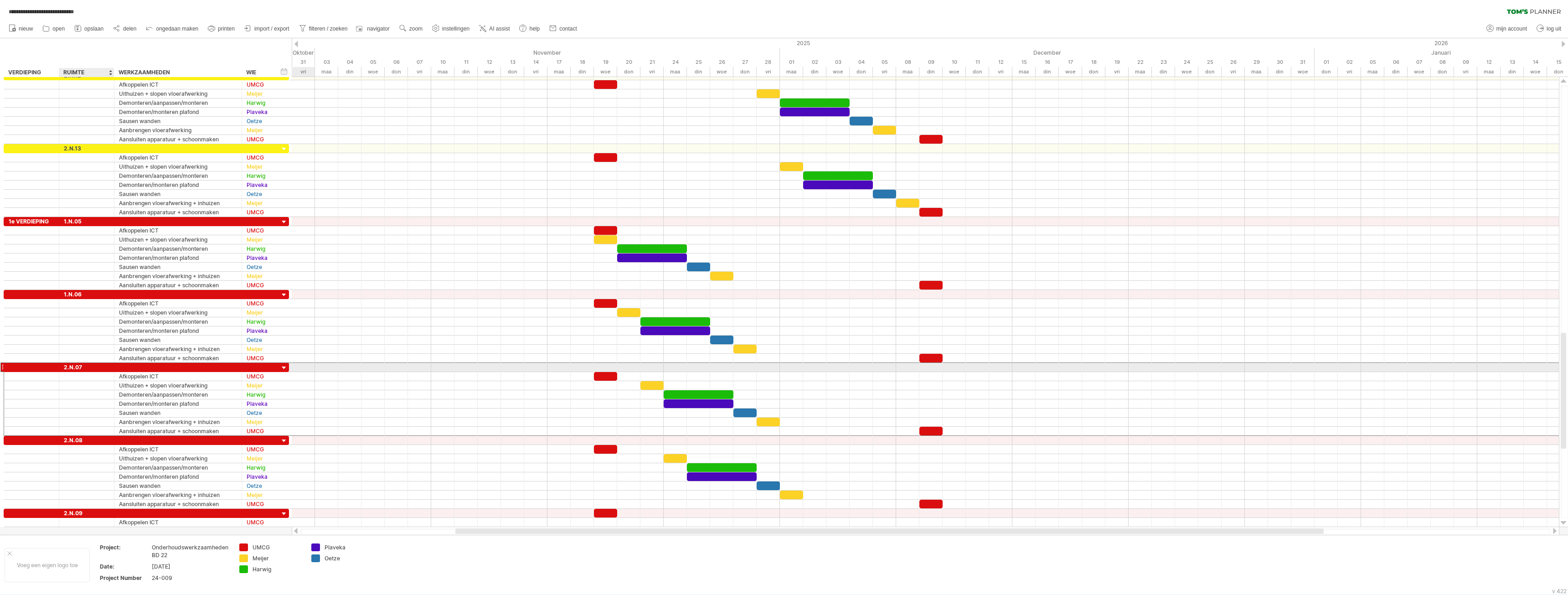
click at [0, 0] on input "******" at bounding box center [0, 0] width 0 height 0
type input "******"
click at [64, 440] on div "2.N.08" at bounding box center [86, 440] width 46 height 9
click at [0, 0] on input "******" at bounding box center [0, 0] width 0 height 0
click at [83, 440] on input "******" at bounding box center [86, 440] width 46 height 9
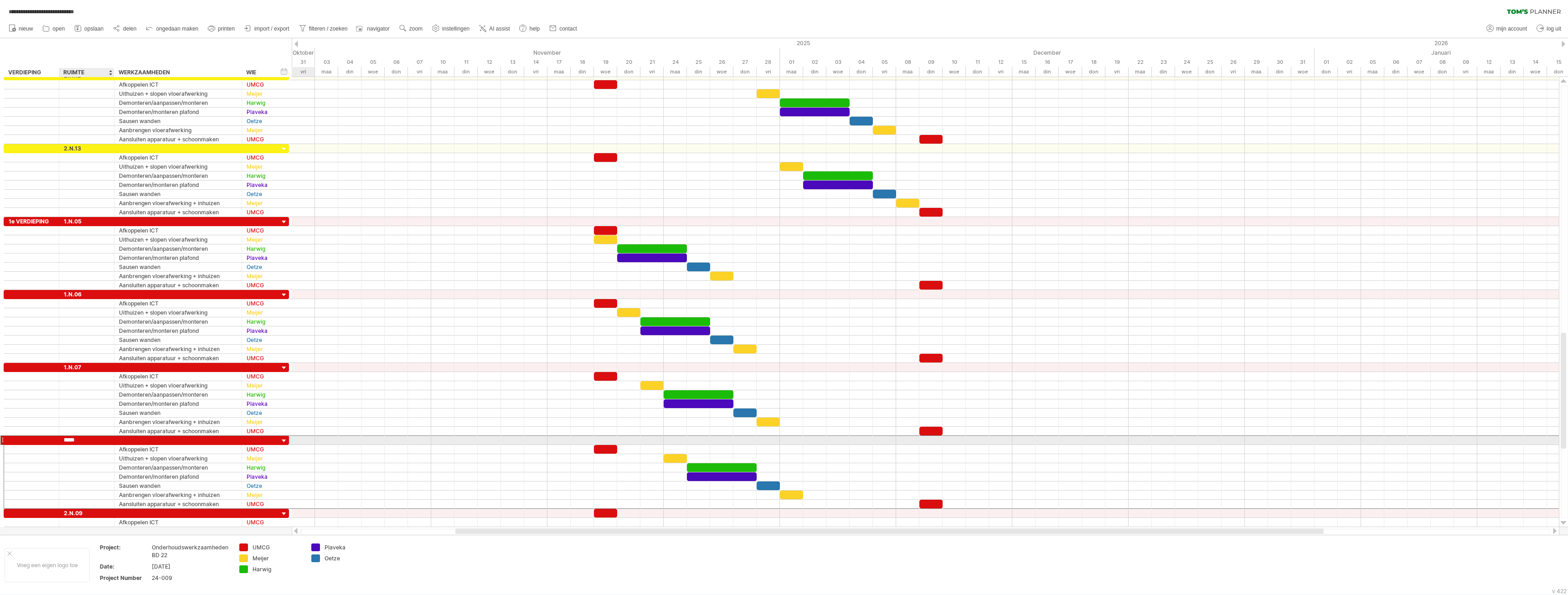
type input "******"
click at [65, 512] on div "2.N.09" at bounding box center [86, 513] width 46 height 9
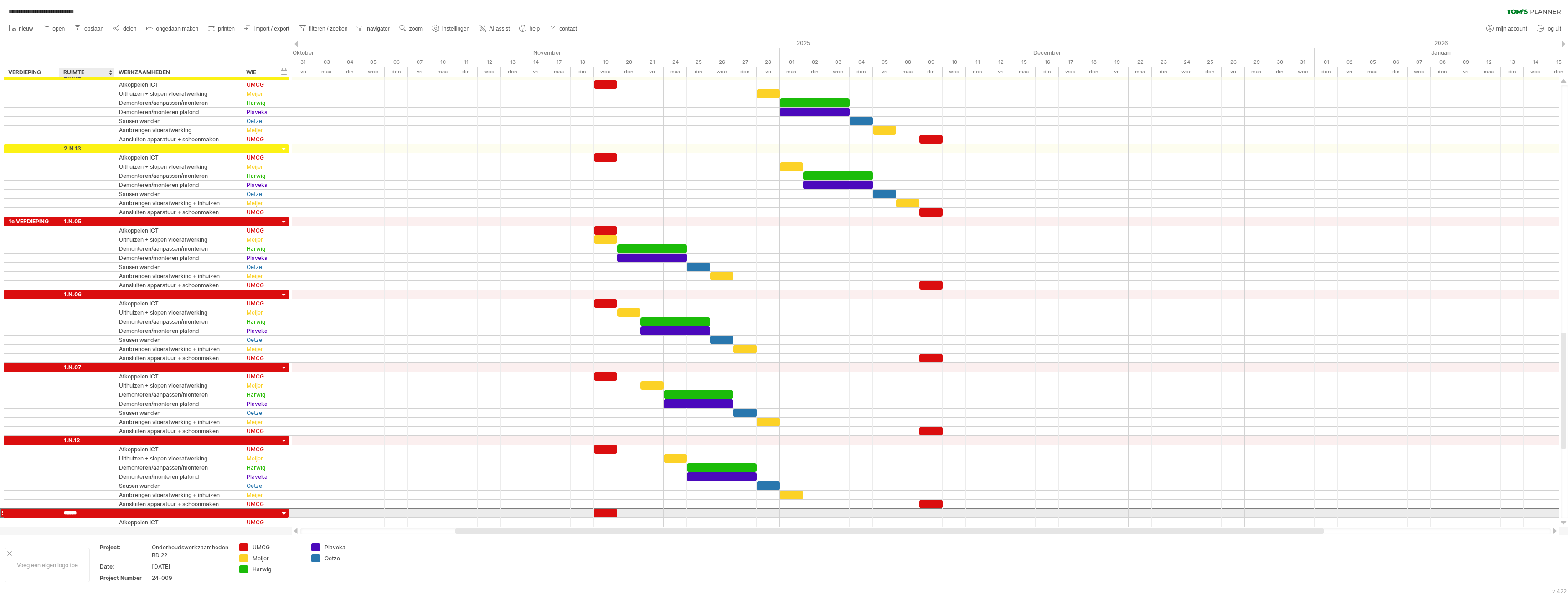
click at [65, 512] on input "******" at bounding box center [86, 513] width 46 height 9
click at [85, 513] on input "******" at bounding box center [86, 513] width 46 height 9
type input "******"
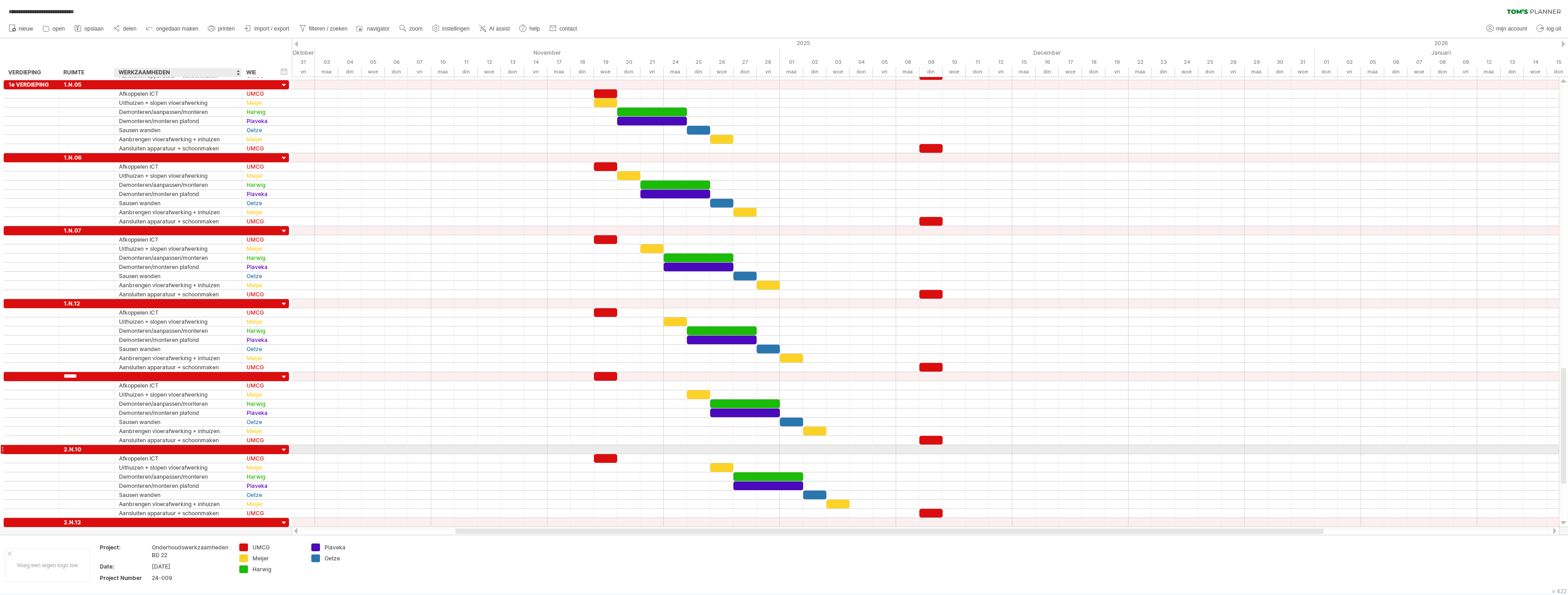
click at [124, 454] on div "****** 2.N.10" at bounding box center [146, 449] width 285 height 9
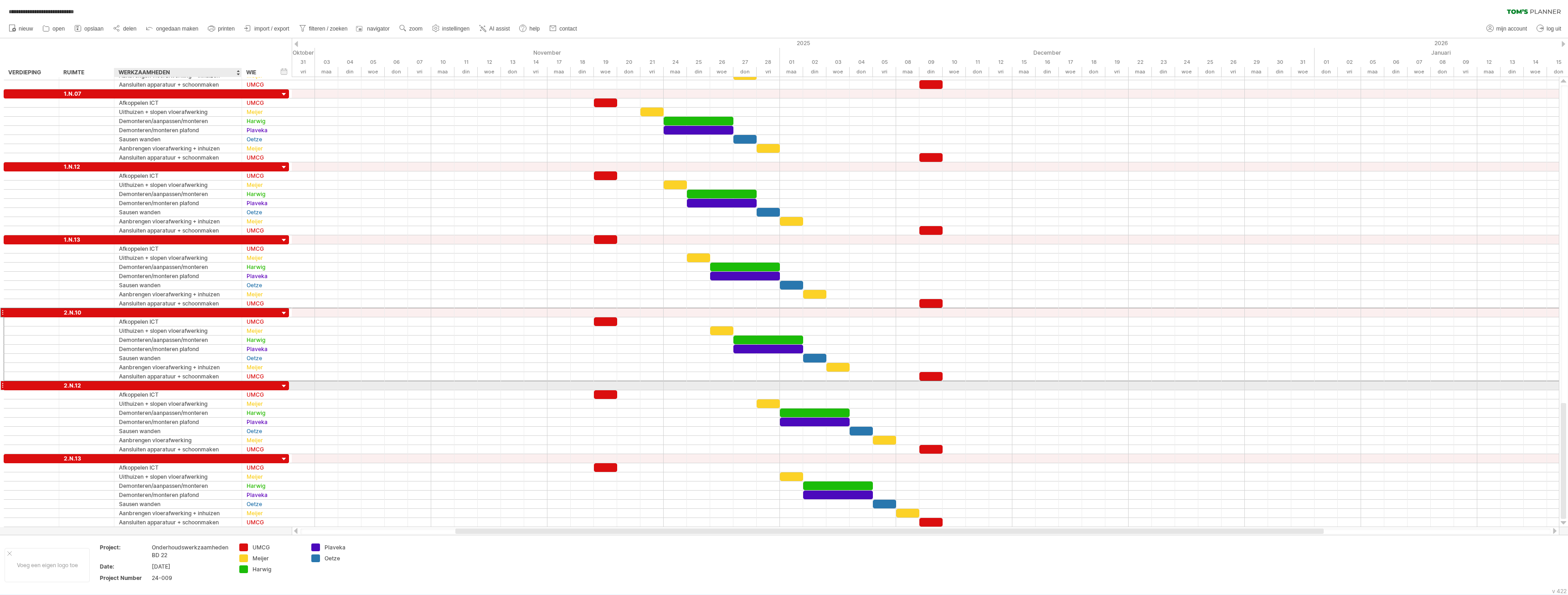
click at [116, 386] on div at bounding box center [178, 386] width 128 height 9
click at [117, 460] on div at bounding box center [178, 459] width 128 height 9
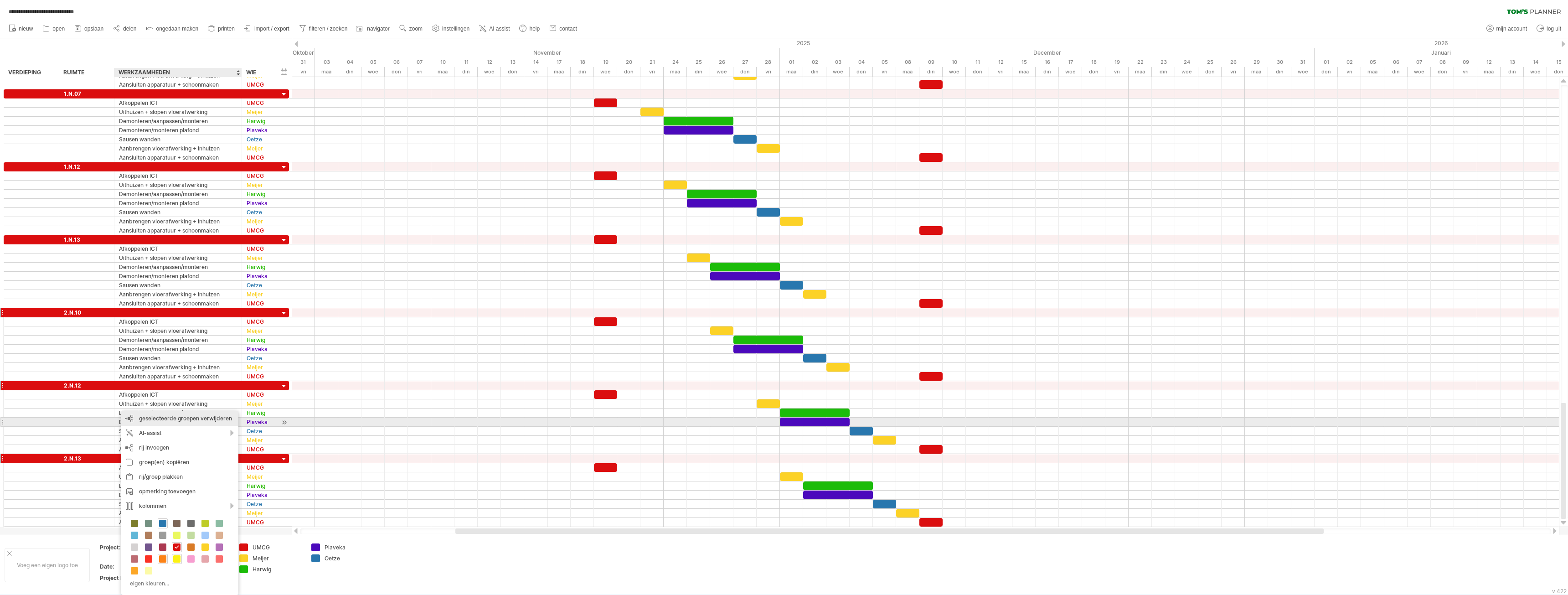
click at [228, 420] on span "geselecteerde groepen verwijderen" at bounding box center [185, 418] width 93 height 7
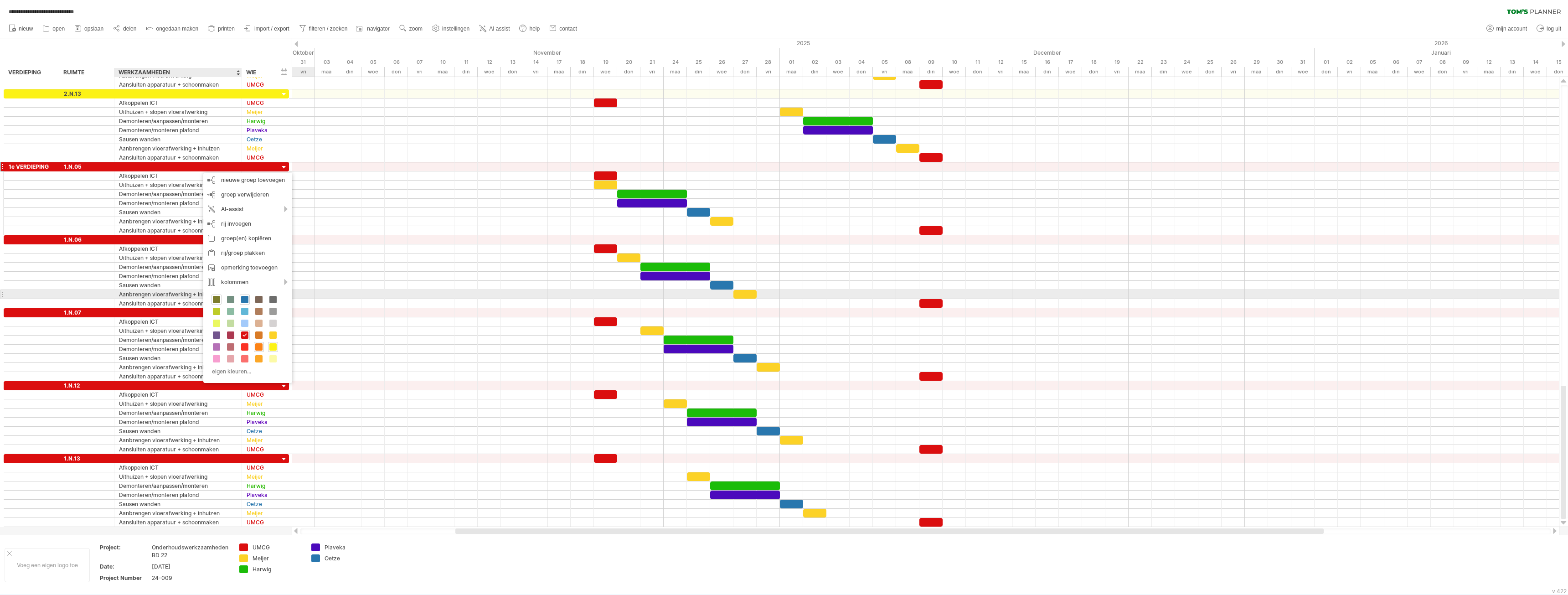
click at [218, 297] on span at bounding box center [217, 300] width 7 height 7
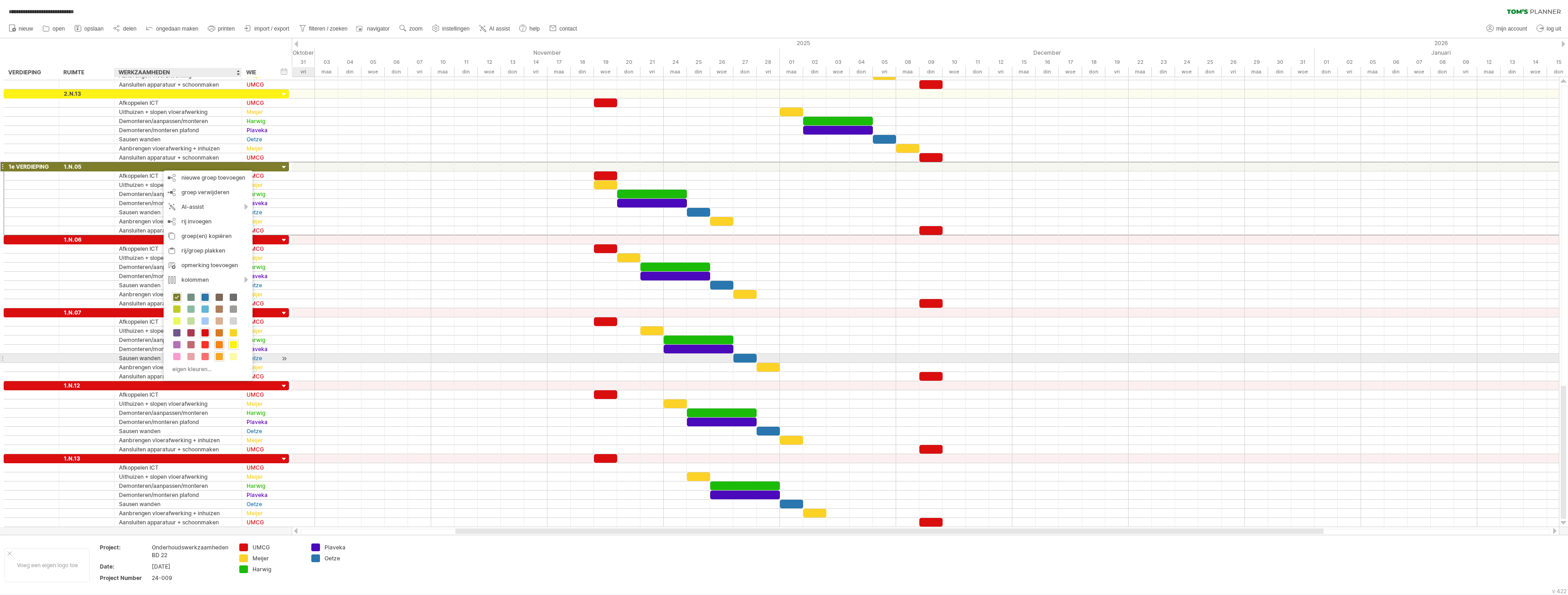
click at [216, 359] on span at bounding box center [219, 357] width 7 height 7
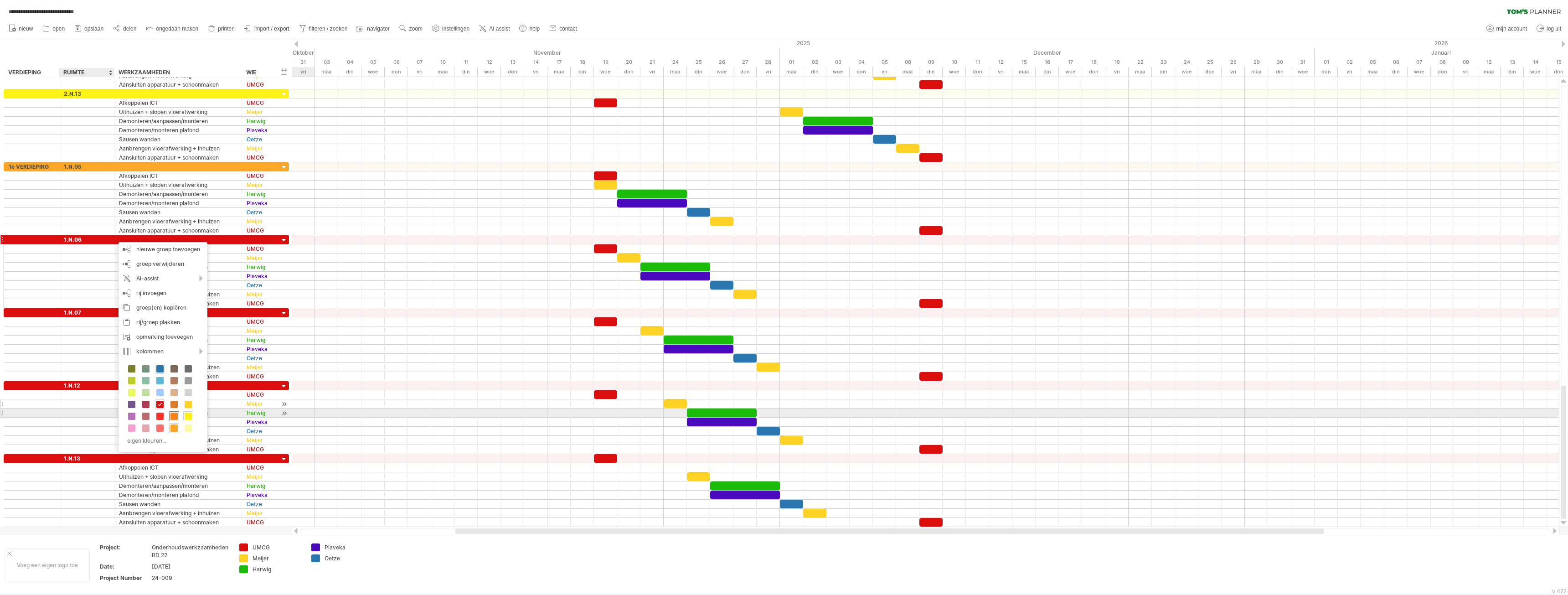
drag, startPoint x: 171, startPoint y: 417, endPoint x: 172, endPoint y: 406, distance: 11.0
click at [172, 417] on span at bounding box center [174, 417] width 7 height 7
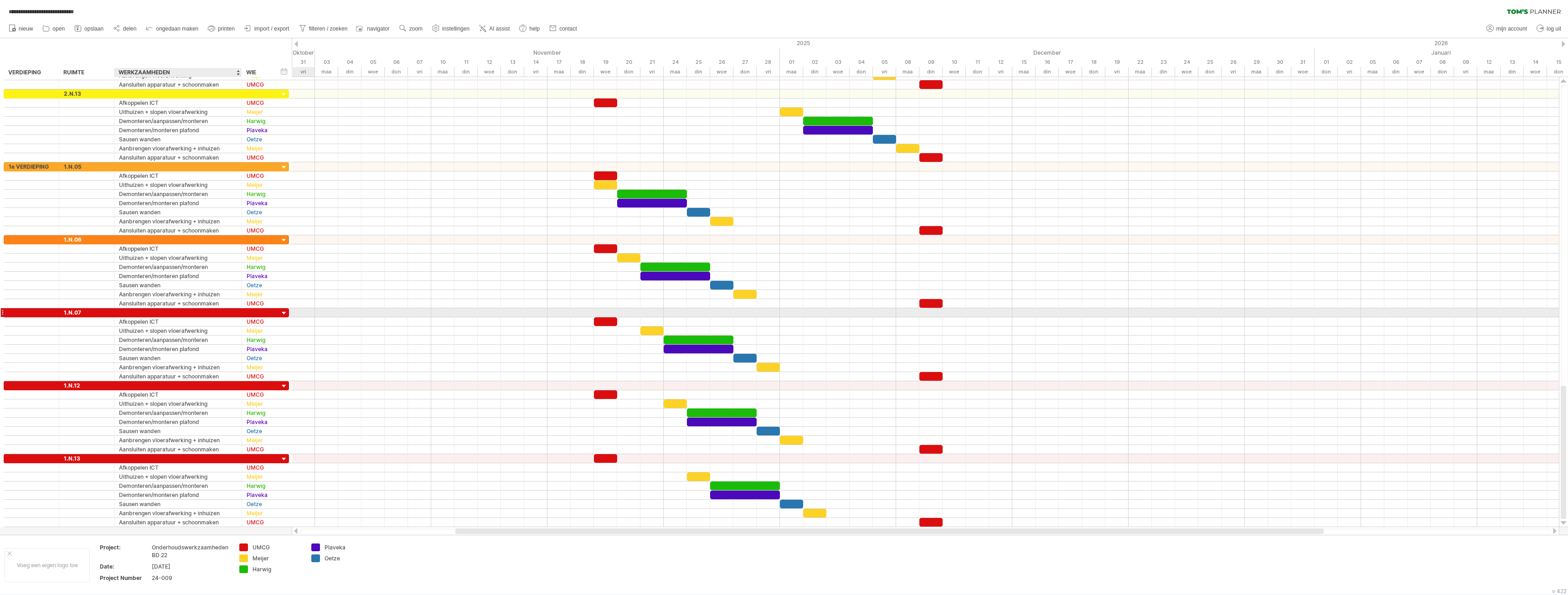
click at [152, 309] on div at bounding box center [178, 312] width 118 height 9
click at [152, 387] on div at bounding box center [178, 386] width 118 height 9
click at [169, 458] on div at bounding box center [178, 459] width 118 height 9
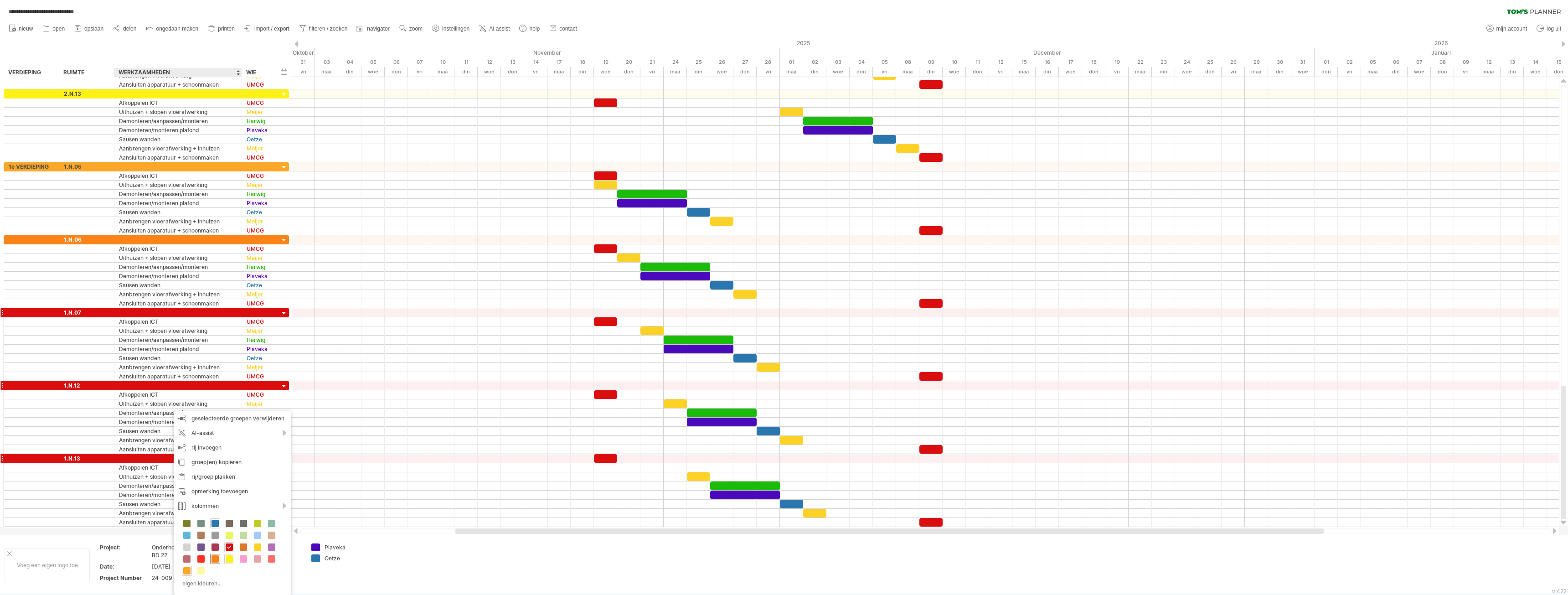
click at [216, 558] on span at bounding box center [215, 559] width 7 height 7
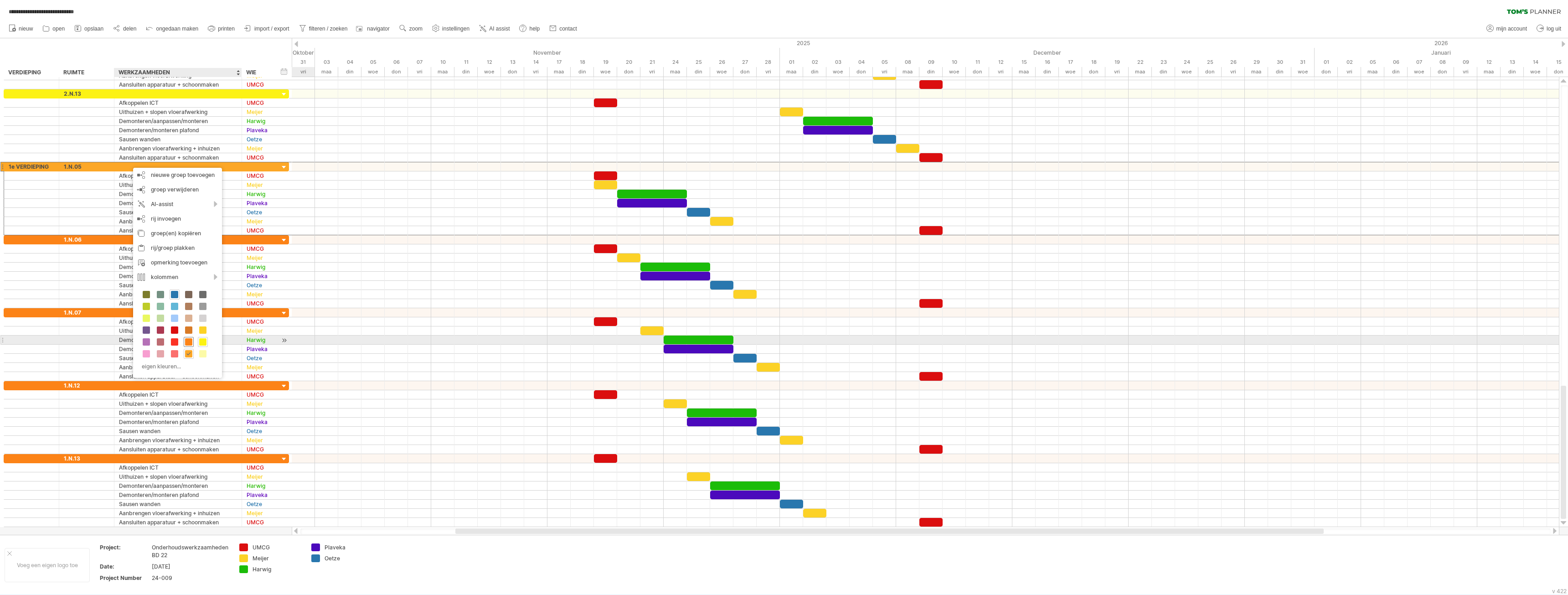
click at [190, 340] on span at bounding box center [189, 342] width 7 height 7
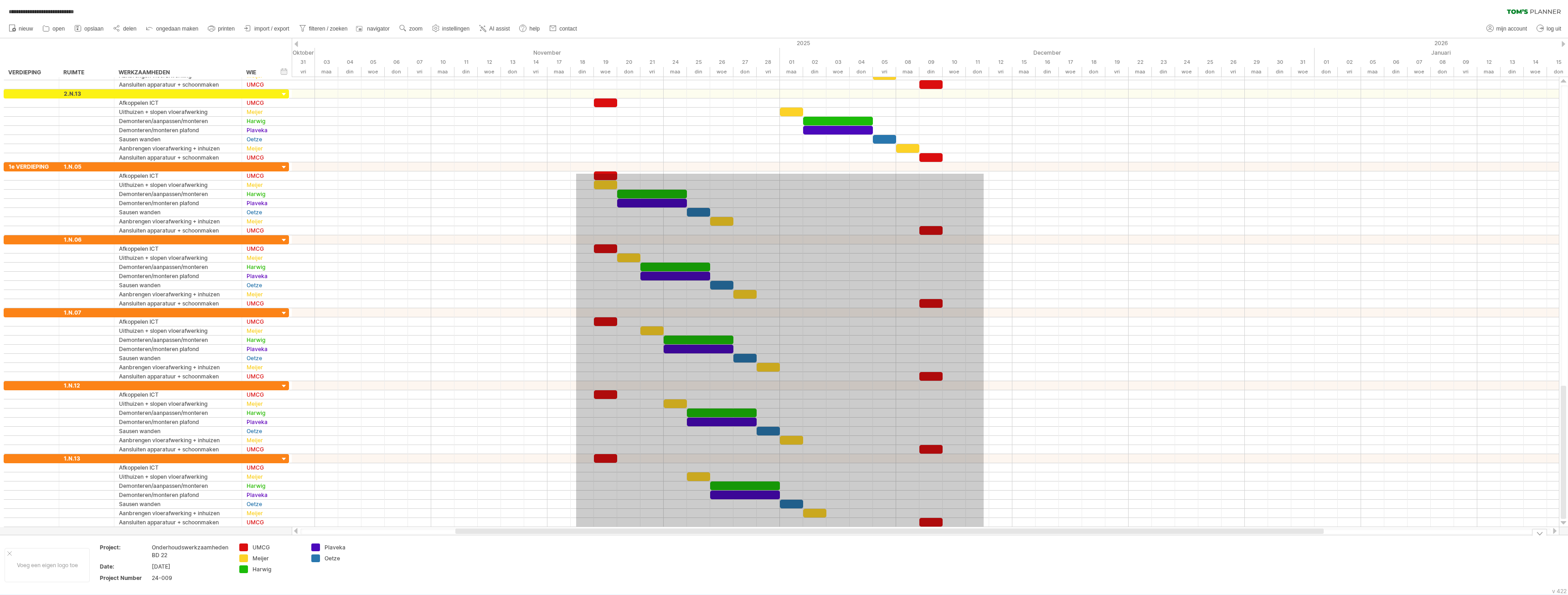
drag, startPoint x: 576, startPoint y: 311, endPoint x: 978, endPoint y: 532, distance: 458.7
click at [984, 537] on div "**********" at bounding box center [784, 297] width 1568 height 595
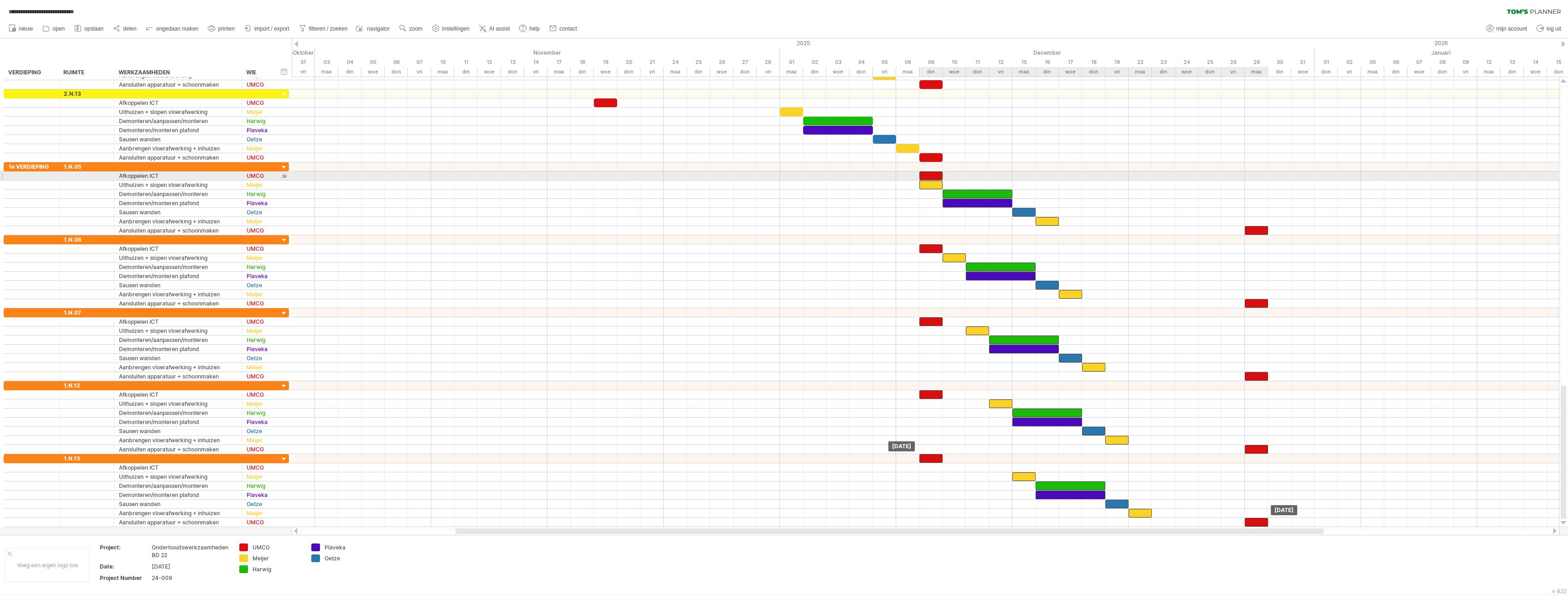
drag, startPoint x: 607, startPoint y: 175, endPoint x: 931, endPoint y: 175, distance: 324.0
click at [931, 175] on div at bounding box center [931, 176] width 23 height 9
click at [86, 28] on span "opslaan" at bounding box center [94, 29] width 19 height 6
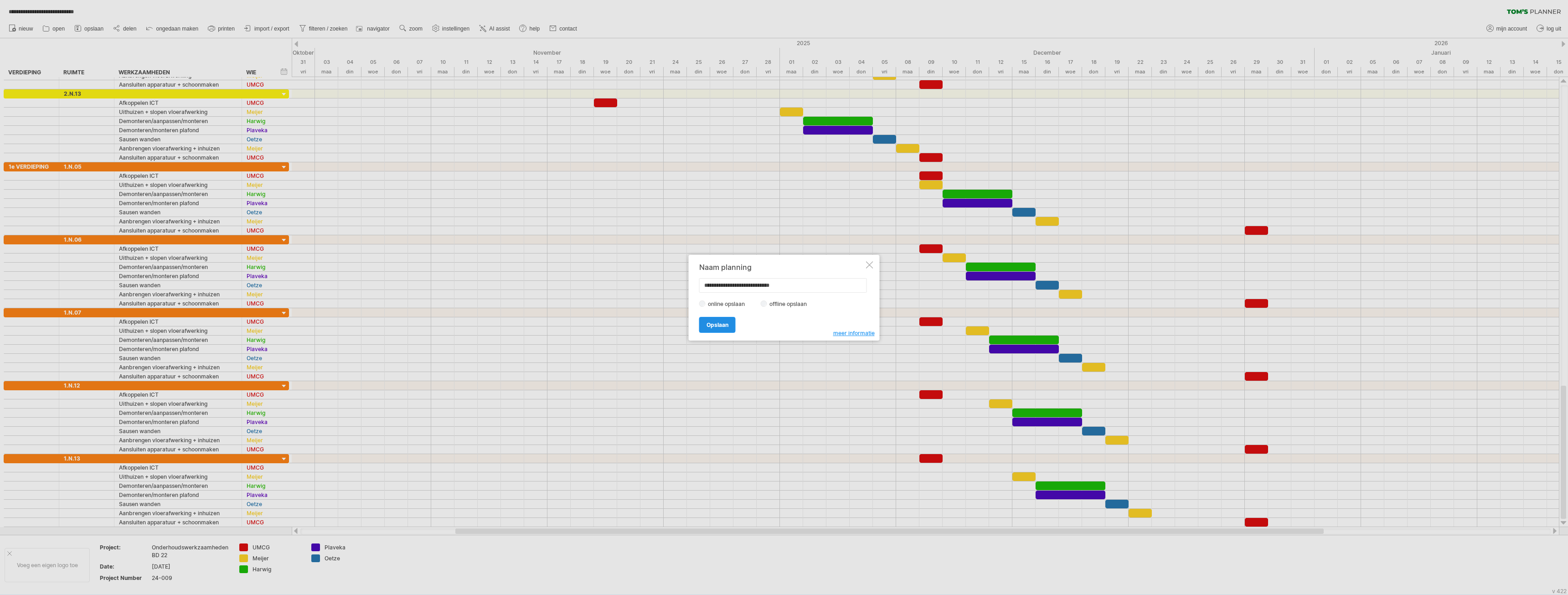
click at [724, 327] on span "Opslaan" at bounding box center [718, 325] width 22 height 7
click at [732, 316] on span "ok" at bounding box center [729, 313] width 7 height 7
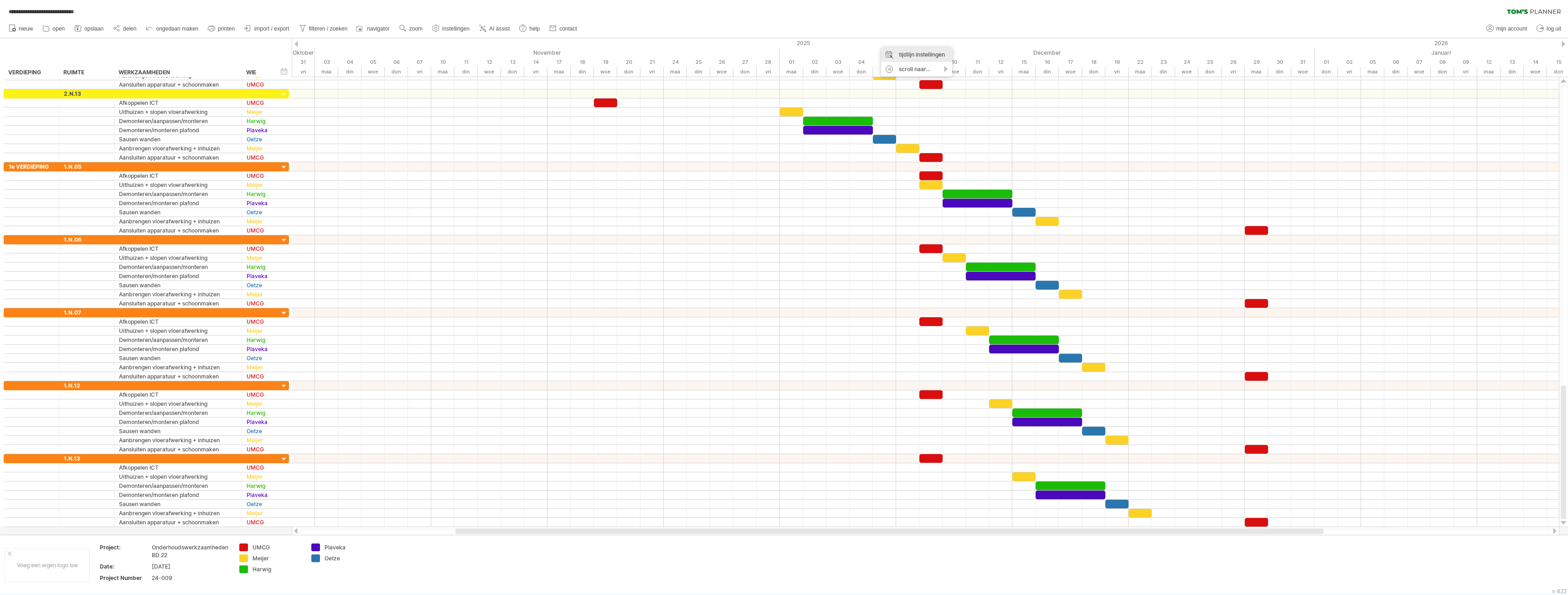
click at [909, 52] on div "tijdlijn instellingen" at bounding box center [917, 55] width 71 height 15
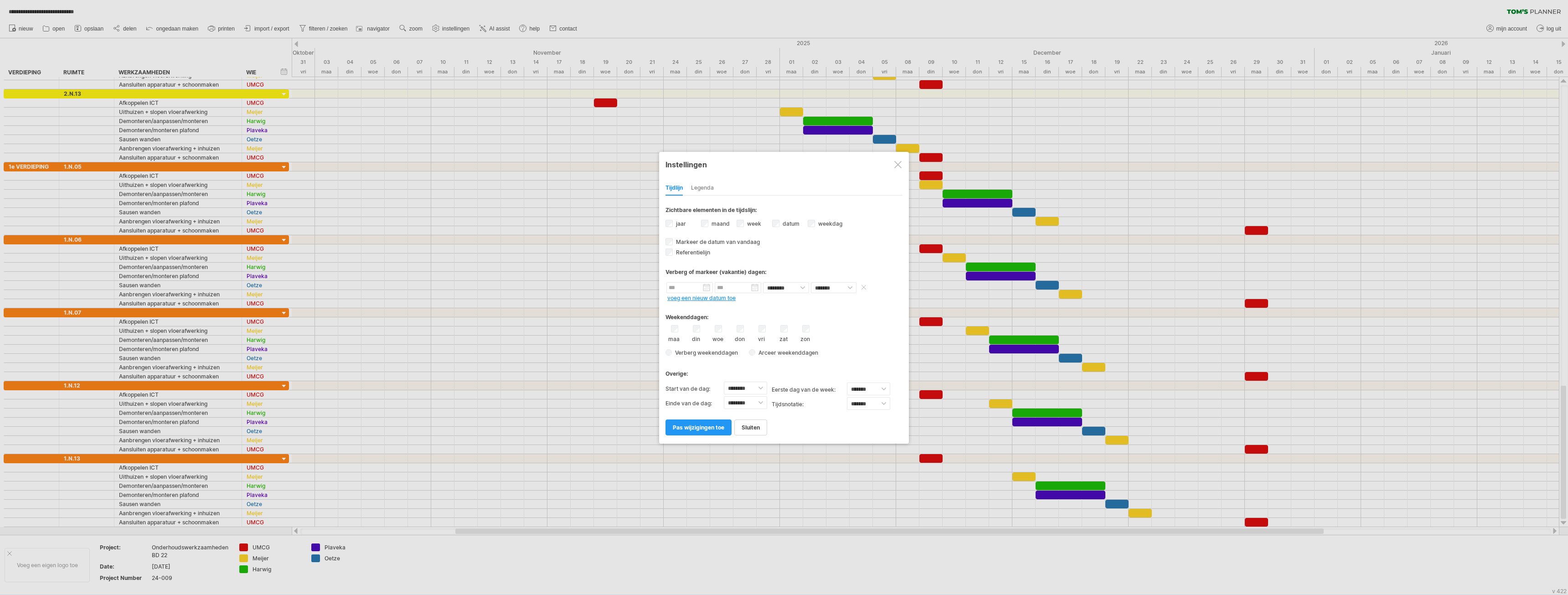
click at [692, 288] on input "text" at bounding box center [690, 288] width 46 height 11
click at [754, 297] on link "volgende" at bounding box center [753, 298] width 7 height 7
click at [736, 341] on link "19" at bounding box center [738, 342] width 8 height 9
type input "********"
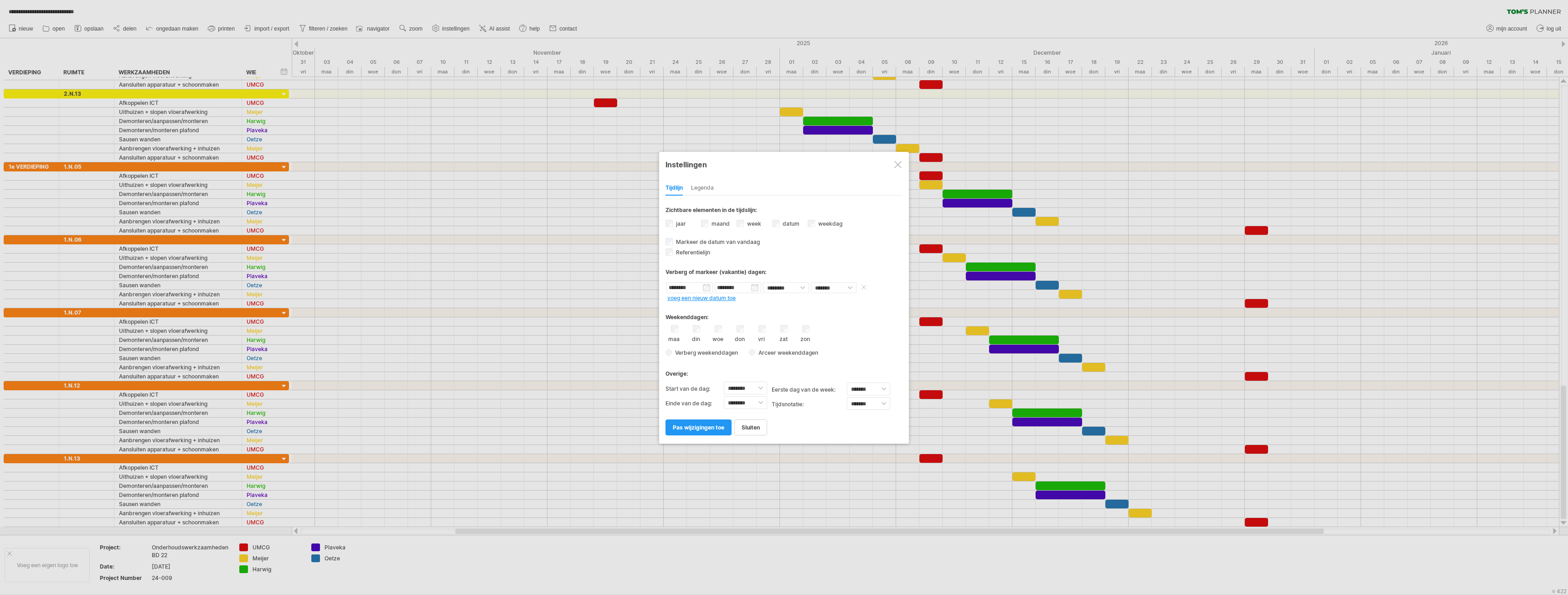
click at [754, 288] on input "********" at bounding box center [738, 288] width 46 height 11
click at [800, 298] on link "volgende" at bounding box center [801, 298] width 7 height 7
click at [734, 333] on link "4" at bounding box center [732, 333] width 5 height 9
type input "********"
click at [849, 287] on select "******* *****" at bounding box center [833, 288] width 46 height 11
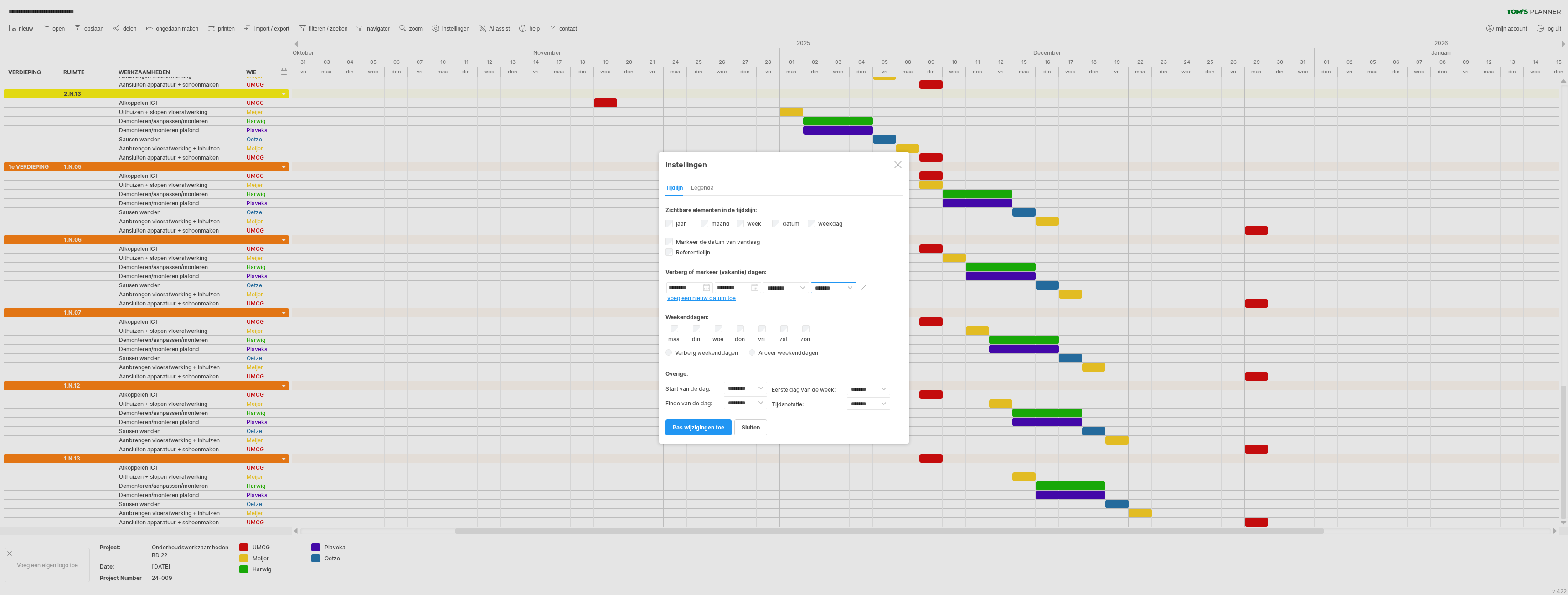
select select "*"
click at [811, 283] on select "******* *****" at bounding box center [833, 288] width 46 height 11
click at [863, 290] on span at bounding box center [866, 288] width 13 height 11
click at [936, 303] on span at bounding box center [937, 305] width 7 height 7
click at [685, 423] on link "pas wijzigingen toe" at bounding box center [698, 428] width 66 height 16
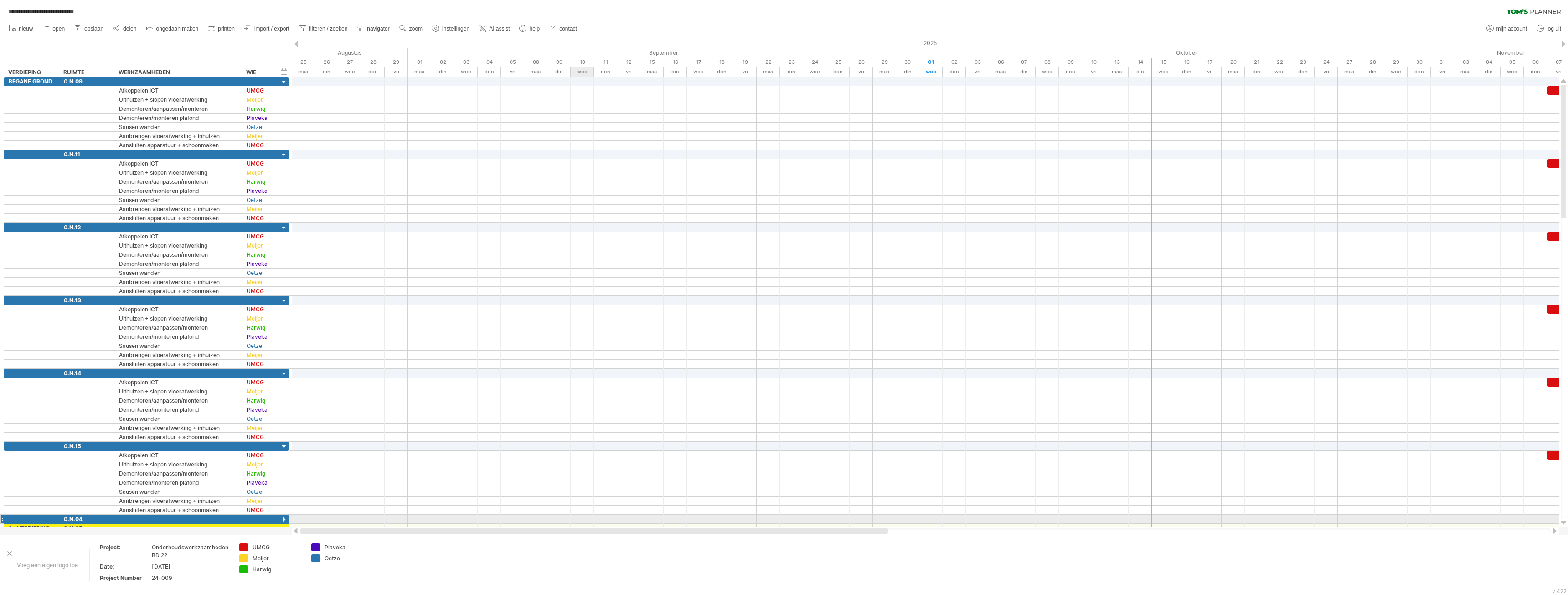
drag, startPoint x: 830, startPoint y: 532, endPoint x: 590, endPoint y: 524, distance: 240.1
click at [595, 522] on div "**********" at bounding box center [784, 297] width 1568 height 595
drag, startPoint x: 575, startPoint y: 534, endPoint x: 881, endPoint y: 541, distance: 306.1
click at [881, 541] on div "**********" at bounding box center [784, 297] width 1568 height 595
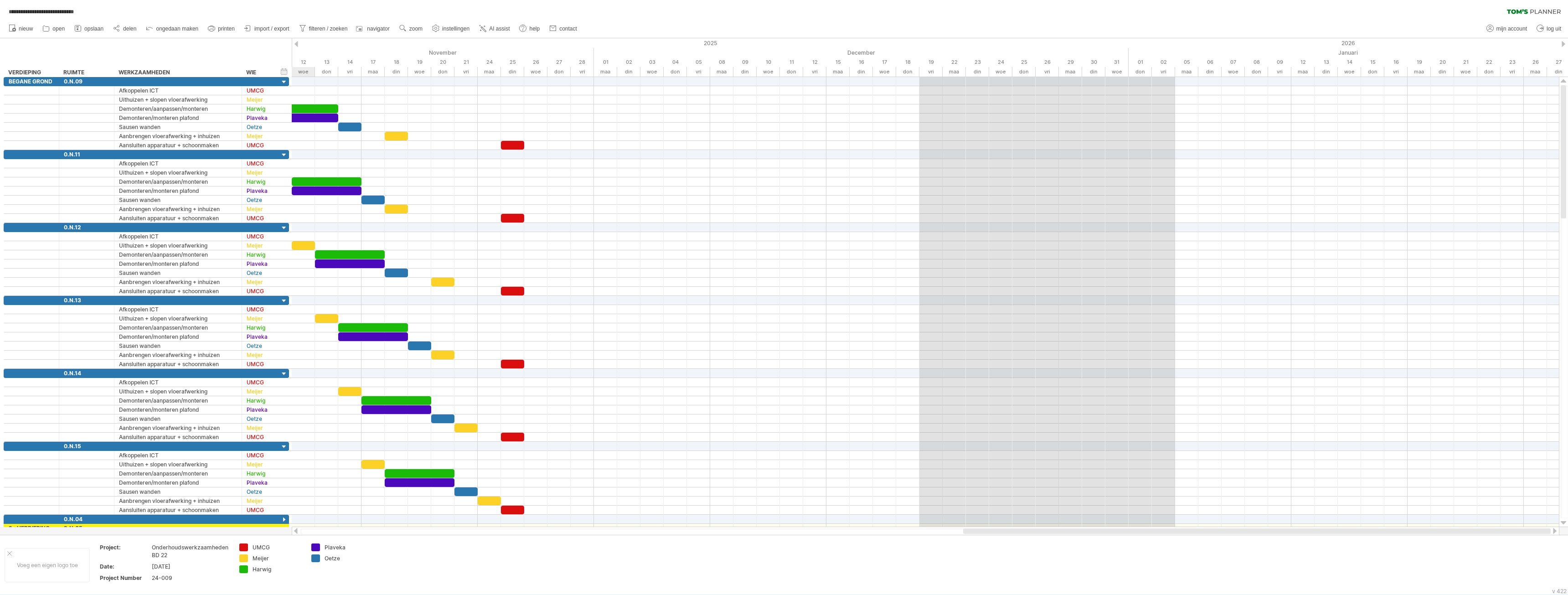
drag, startPoint x: 836, startPoint y: 530, endPoint x: 1449, endPoint y: 530, distance: 613.0
click at [1449, 530] on div at bounding box center [1256, 531] width 587 height 5
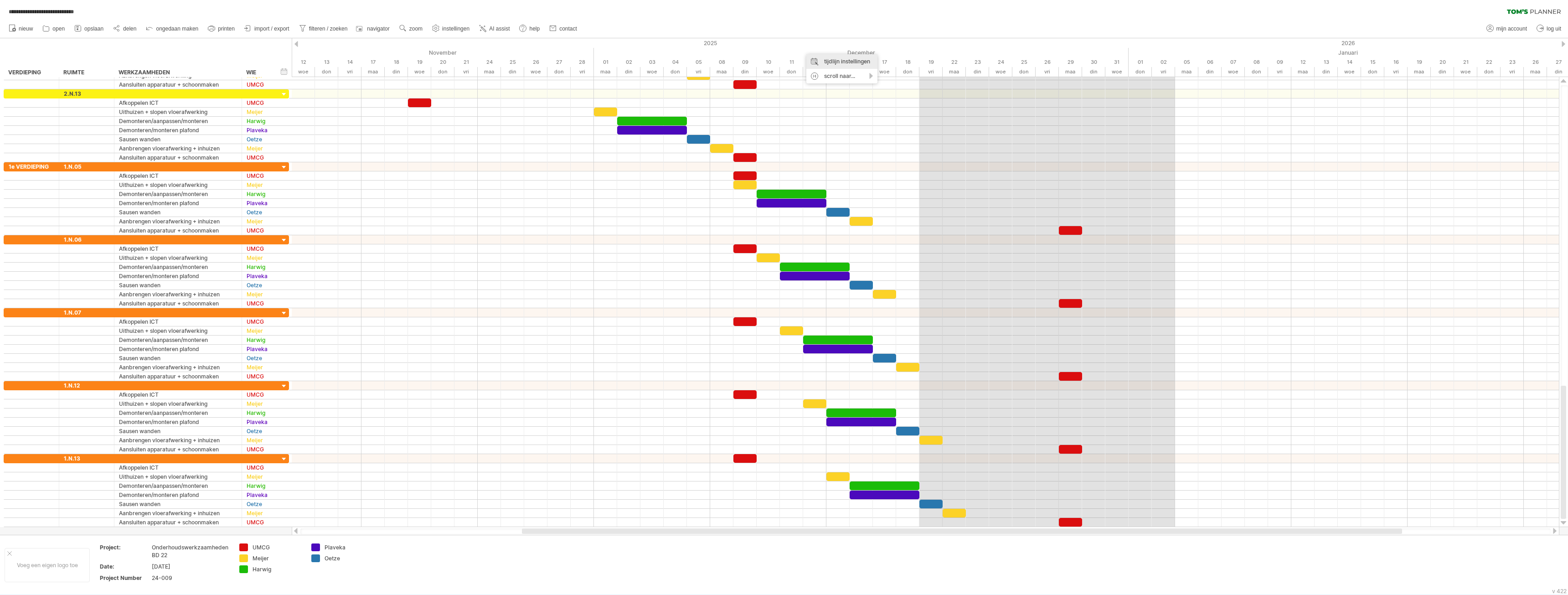
click at [850, 62] on div "tijdlijn instellingen" at bounding box center [842, 62] width 71 height 15
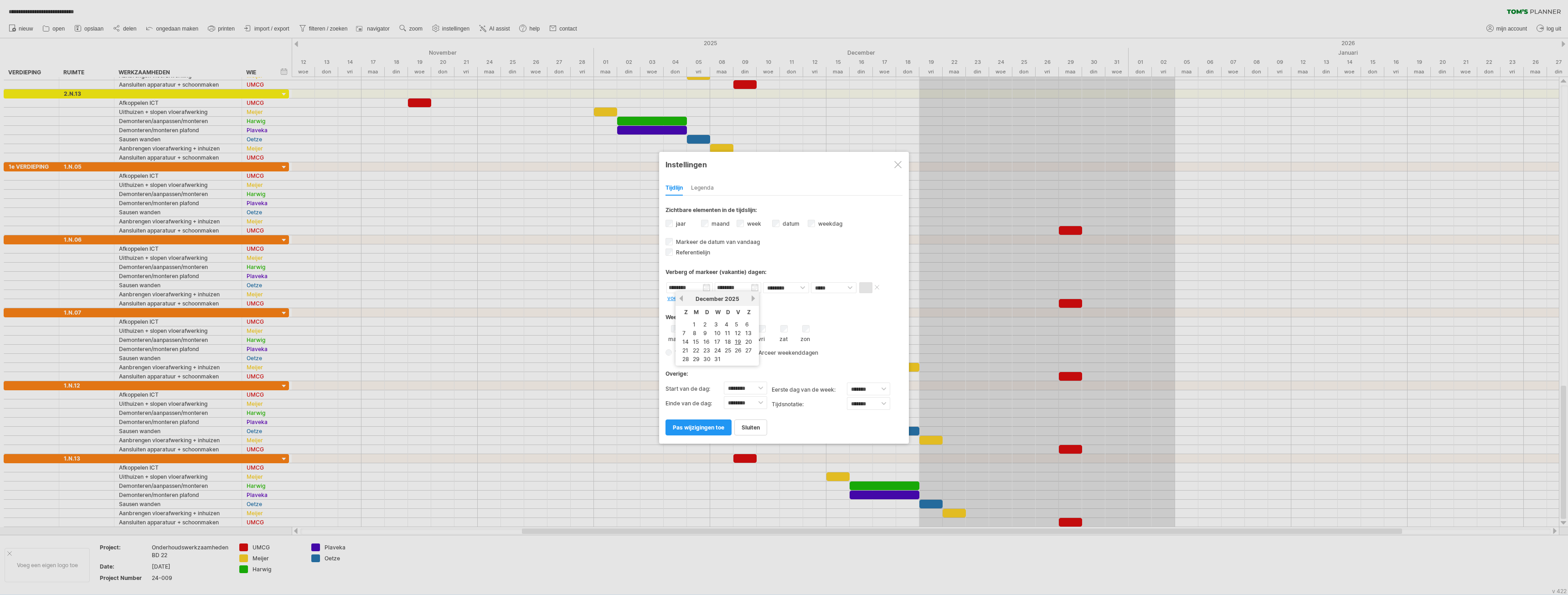
click at [707, 288] on input "********" at bounding box center [690, 288] width 46 height 11
click at [749, 342] on link "20" at bounding box center [749, 342] width 9 height 9
type input "********"
click at [756, 286] on input "********" at bounding box center [738, 288] width 46 height 11
click at [796, 325] on link "3" at bounding box center [795, 325] width 5 height 9
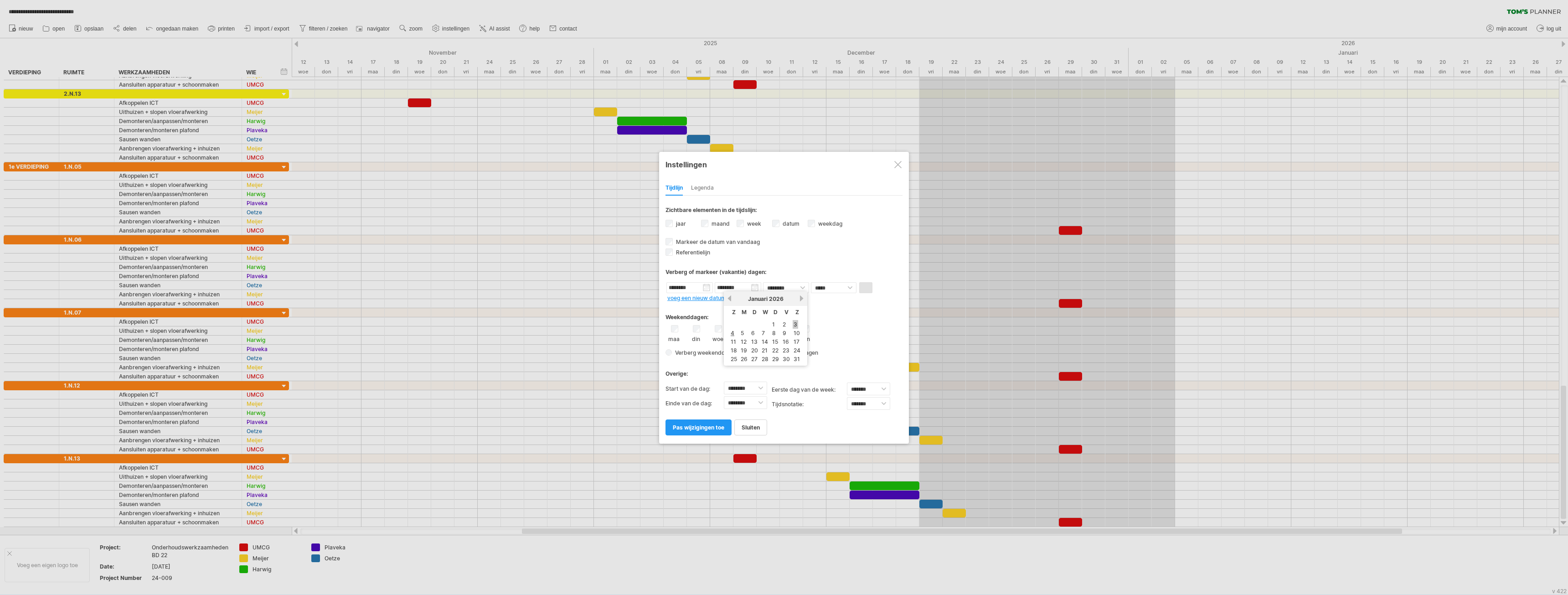
type input "********"
click at [721, 424] on span "pas wijzigingen toe" at bounding box center [698, 427] width 52 height 7
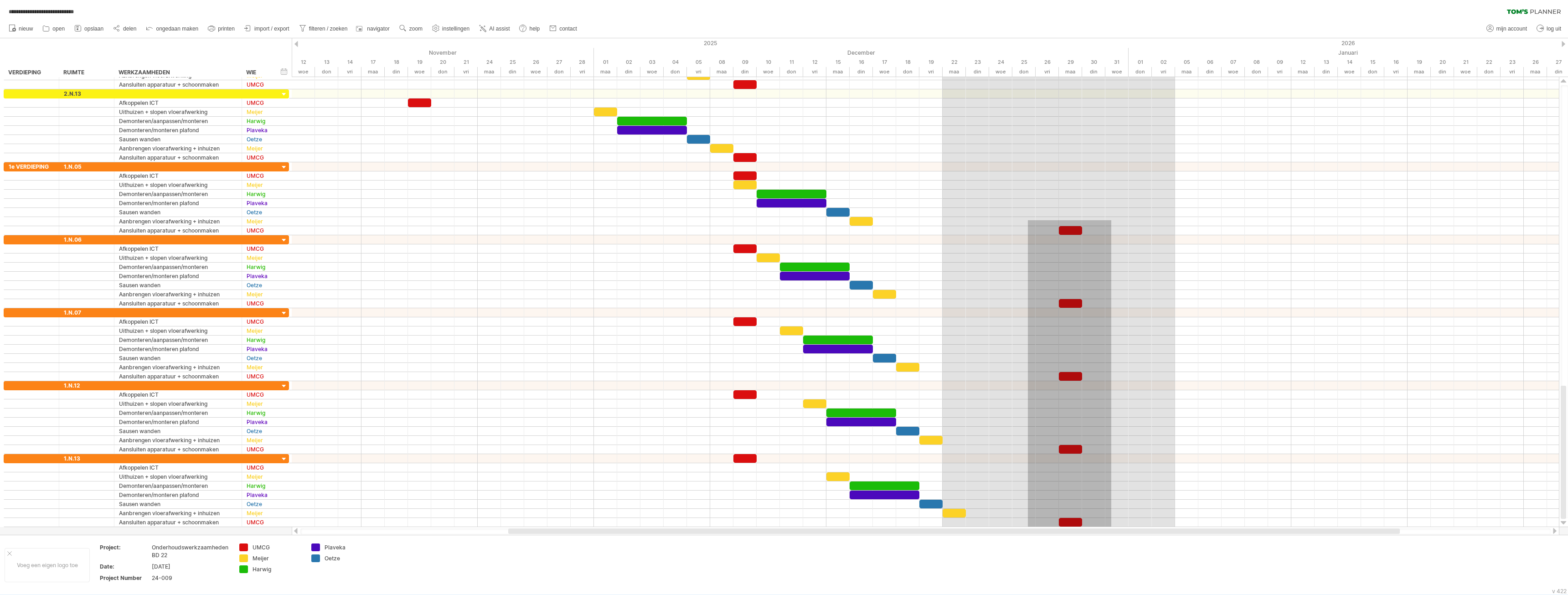
drag, startPoint x: 1028, startPoint y: 220, endPoint x: 1111, endPoint y: 530, distance: 320.9
click at [1111, 530] on div "**********" at bounding box center [784, 297] width 1568 height 595
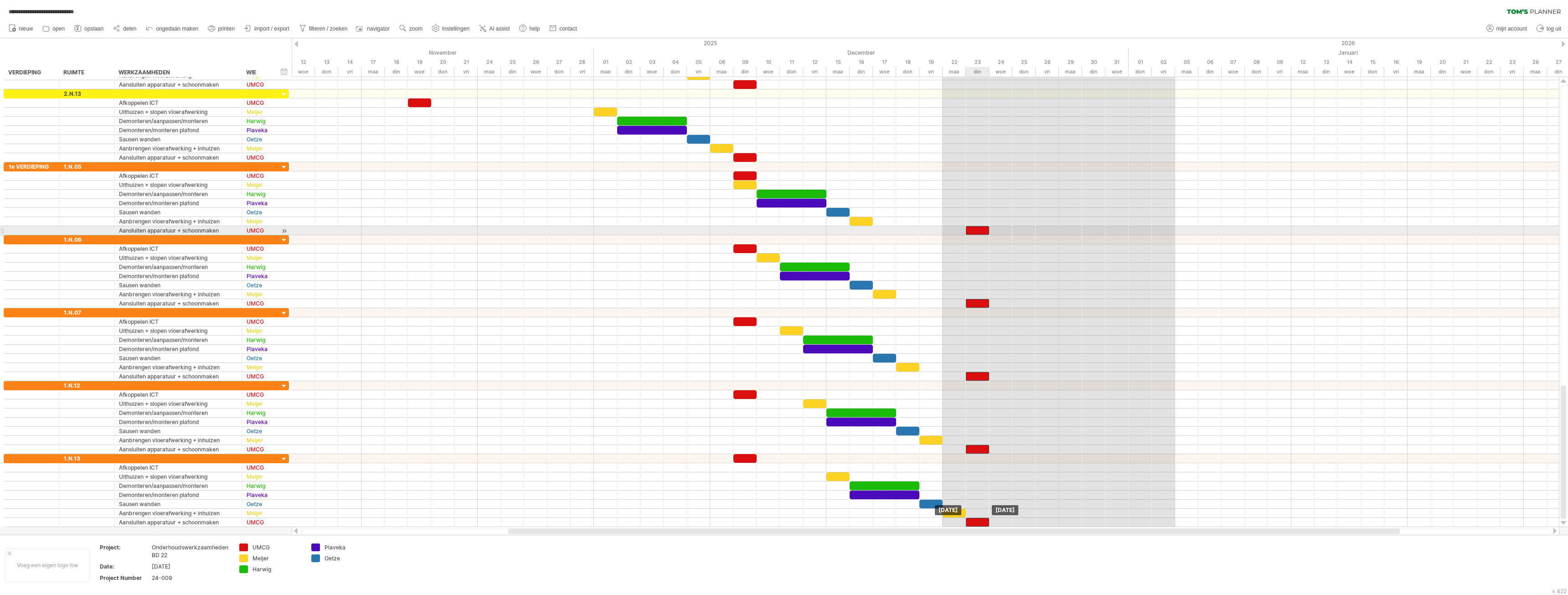
drag, startPoint x: 1068, startPoint y: 231, endPoint x: 976, endPoint y: 233, distance: 92.0
click at [976, 233] on div at bounding box center [978, 230] width 23 height 9
click at [1221, 317] on div at bounding box center [925, 312] width 1267 height 9
drag, startPoint x: 745, startPoint y: 457, endPoint x: 744, endPoint y: 465, distance: 8.1
click at [266, 586] on div "toon alleen" at bounding box center [283, 588] width 76 height 15
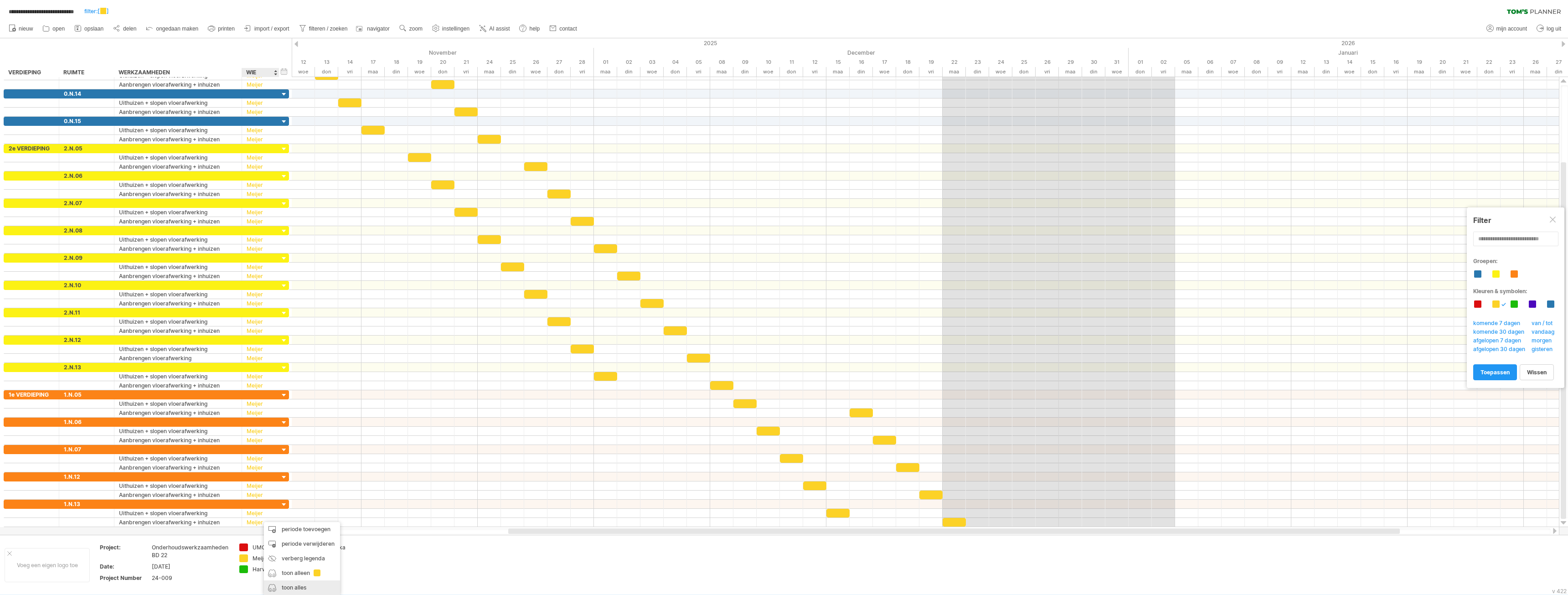
click at [284, 588] on div "toon alles" at bounding box center [302, 588] width 76 height 15
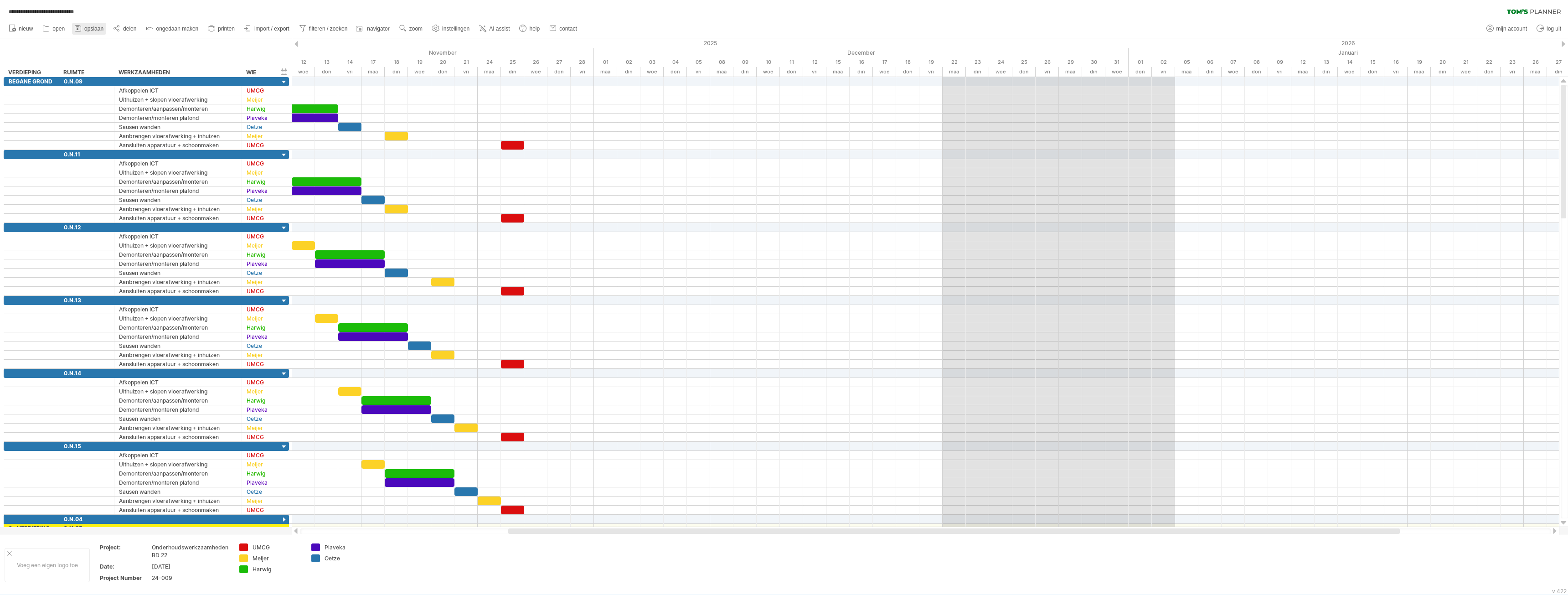
click at [86, 29] on span "opslaan" at bounding box center [94, 29] width 19 height 6
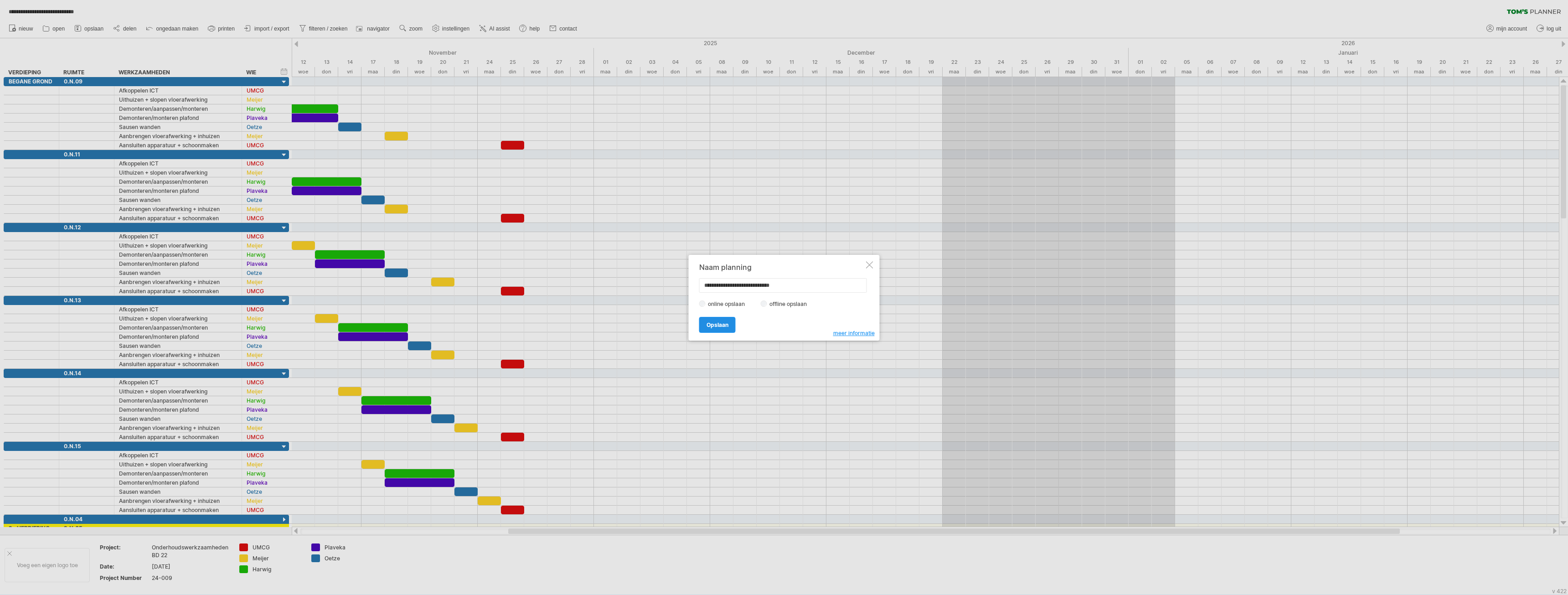
click at [714, 322] on span "Opslaan" at bounding box center [718, 325] width 22 height 7
click at [730, 314] on span "ok" at bounding box center [729, 313] width 7 height 7
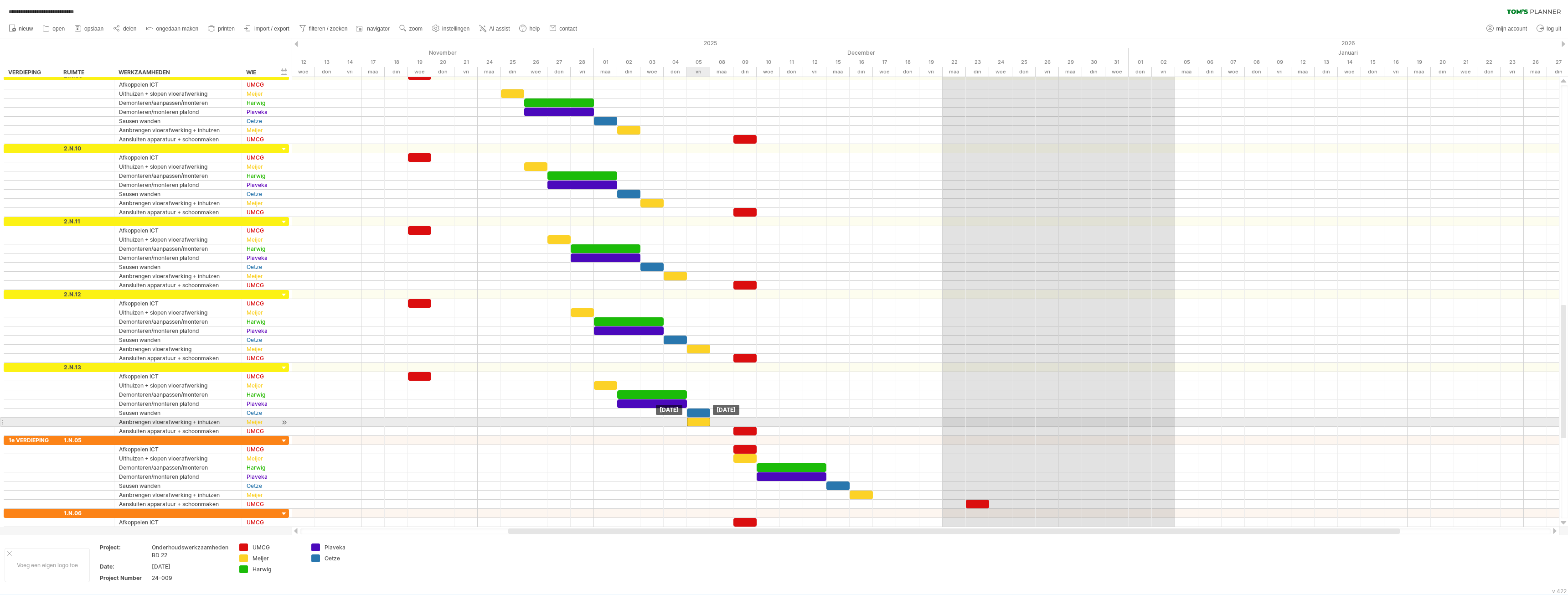
drag, startPoint x: 719, startPoint y: 423, endPoint x: 697, endPoint y: 420, distance: 22.2
click at [697, 420] on div at bounding box center [698, 422] width 23 height 9
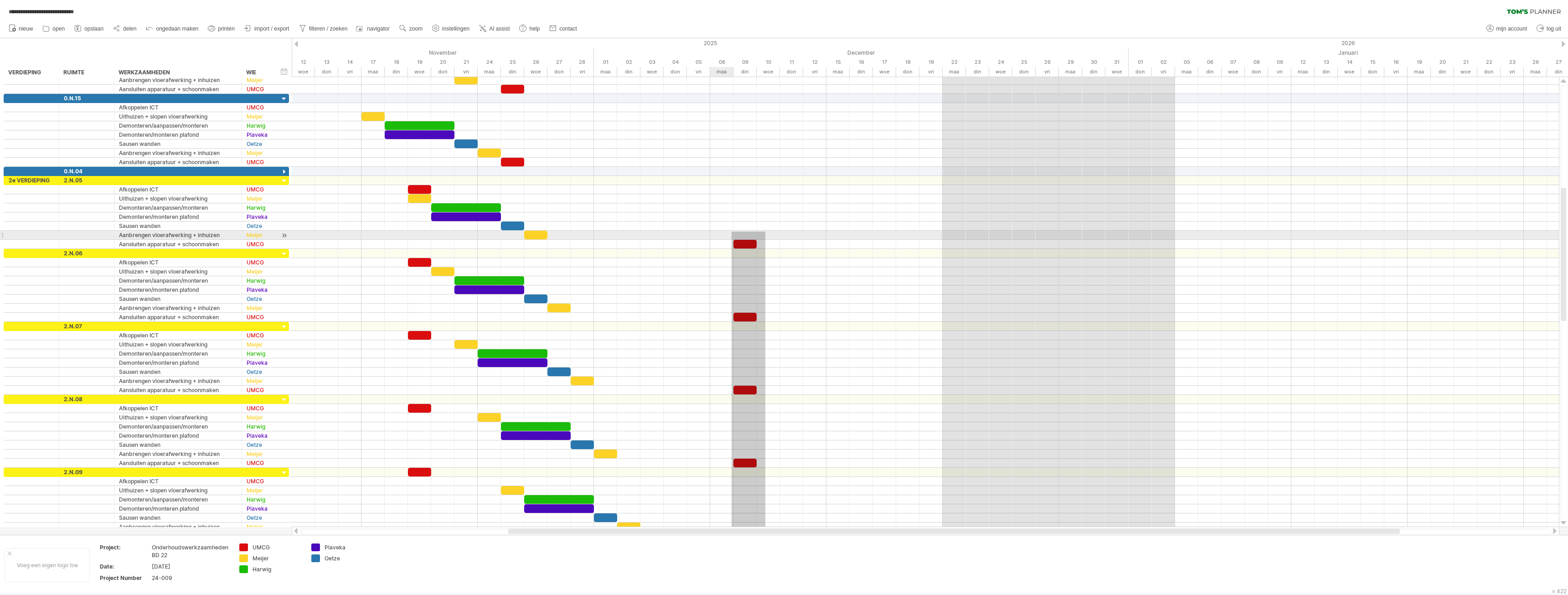
drag, startPoint x: 765, startPoint y: 431, endPoint x: 732, endPoint y: 231, distance: 202.7
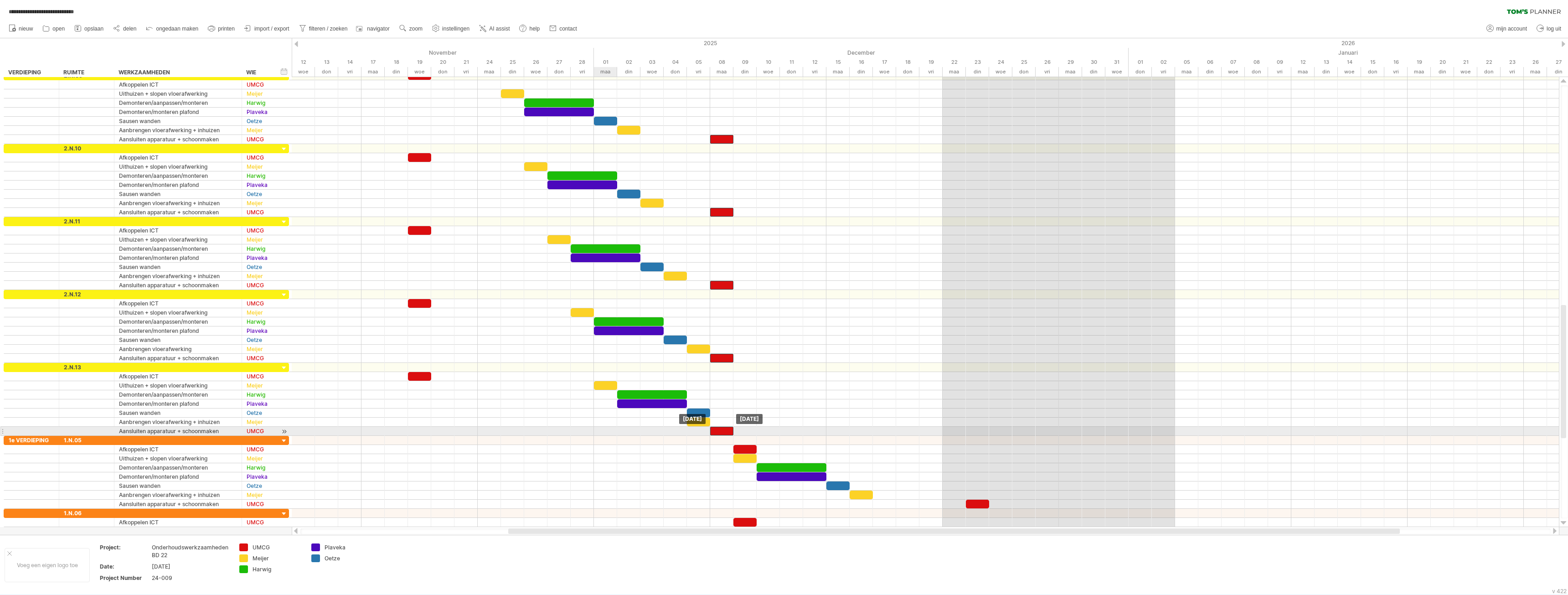
drag, startPoint x: 749, startPoint y: 430, endPoint x: 727, endPoint y: 432, distance: 22.1
click at [727, 432] on div at bounding box center [722, 431] width 23 height 9
click at [842, 359] on div at bounding box center [925, 358] width 1267 height 9
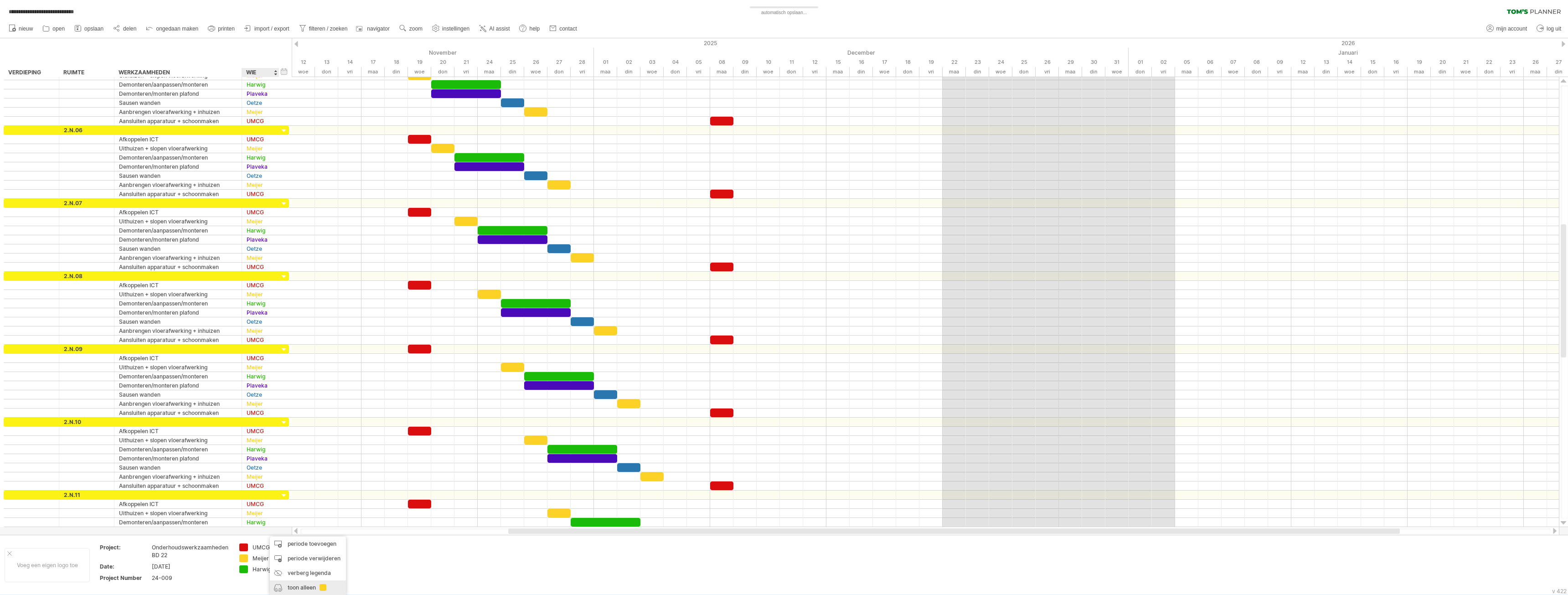
click at [292, 588] on div "toon alleen" at bounding box center [307, 588] width 76 height 15
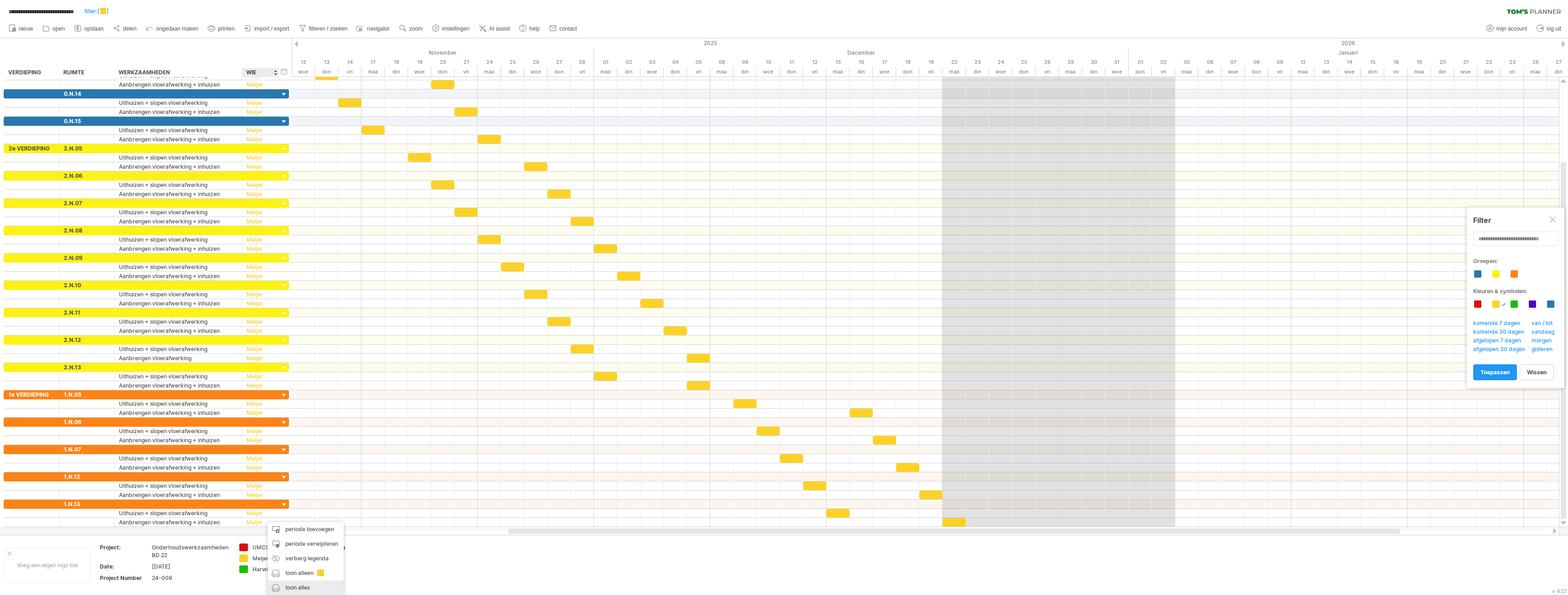
click at [298, 590] on div "toon alles" at bounding box center [306, 588] width 76 height 15
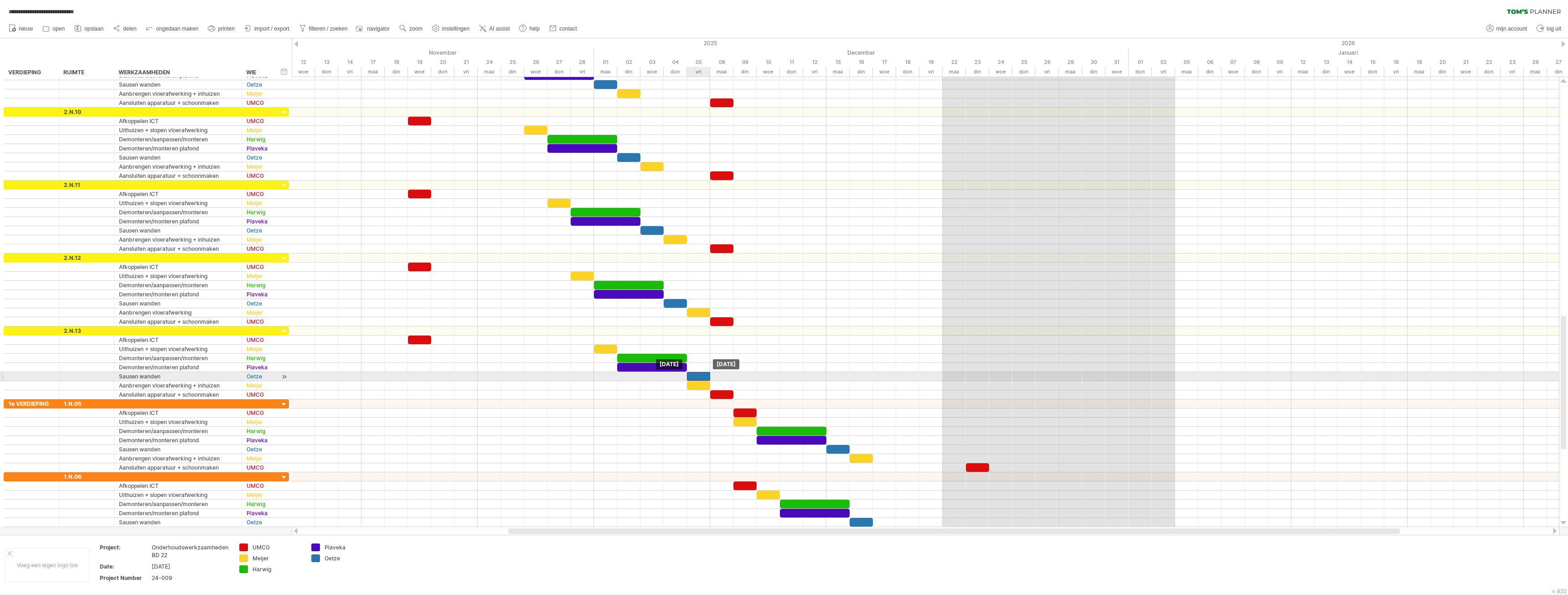
click at [695, 375] on div at bounding box center [698, 376] width 23 height 9
drag, startPoint x: 665, startPoint y: 403, endPoint x: 707, endPoint y: 378, distance: 48.9
click at [666, 402] on div at bounding box center [925, 404] width 1267 height 9
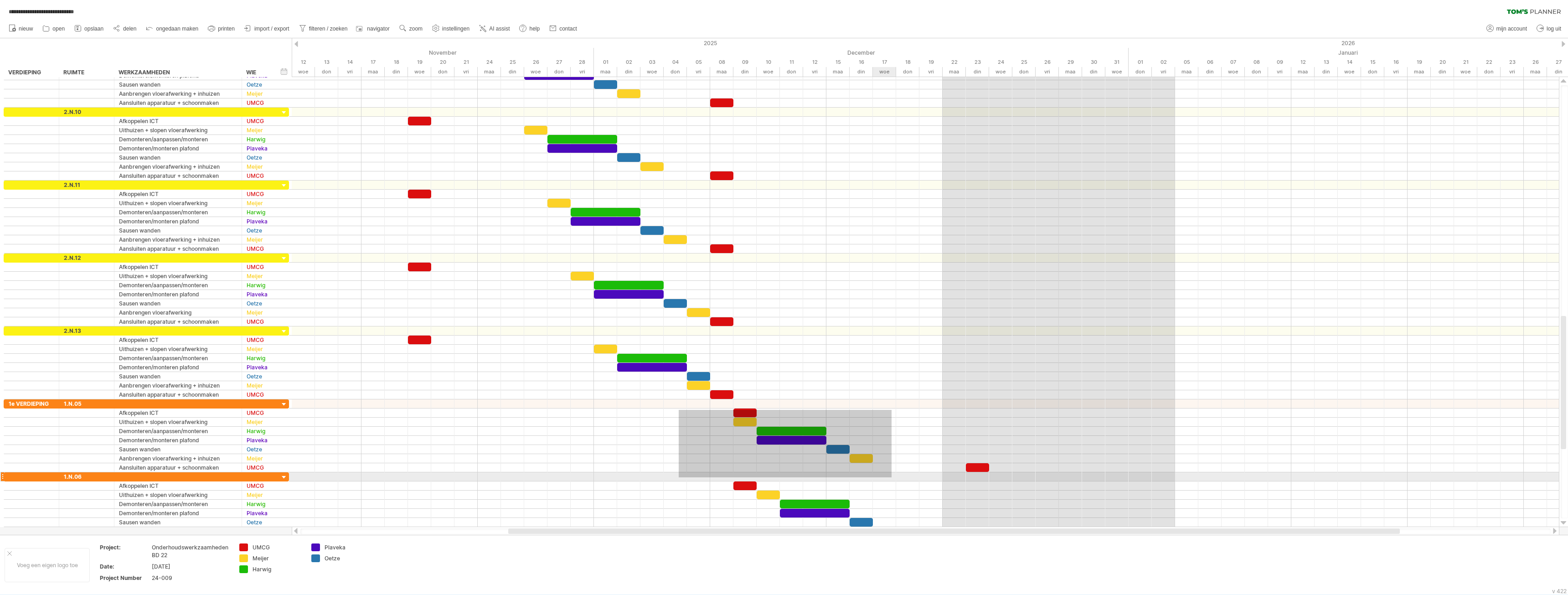
drag, startPoint x: 679, startPoint y: 410, endPoint x: 892, endPoint y: 477, distance: 223.3
click at [892, 477] on div at bounding box center [925, 304] width 1267 height 465
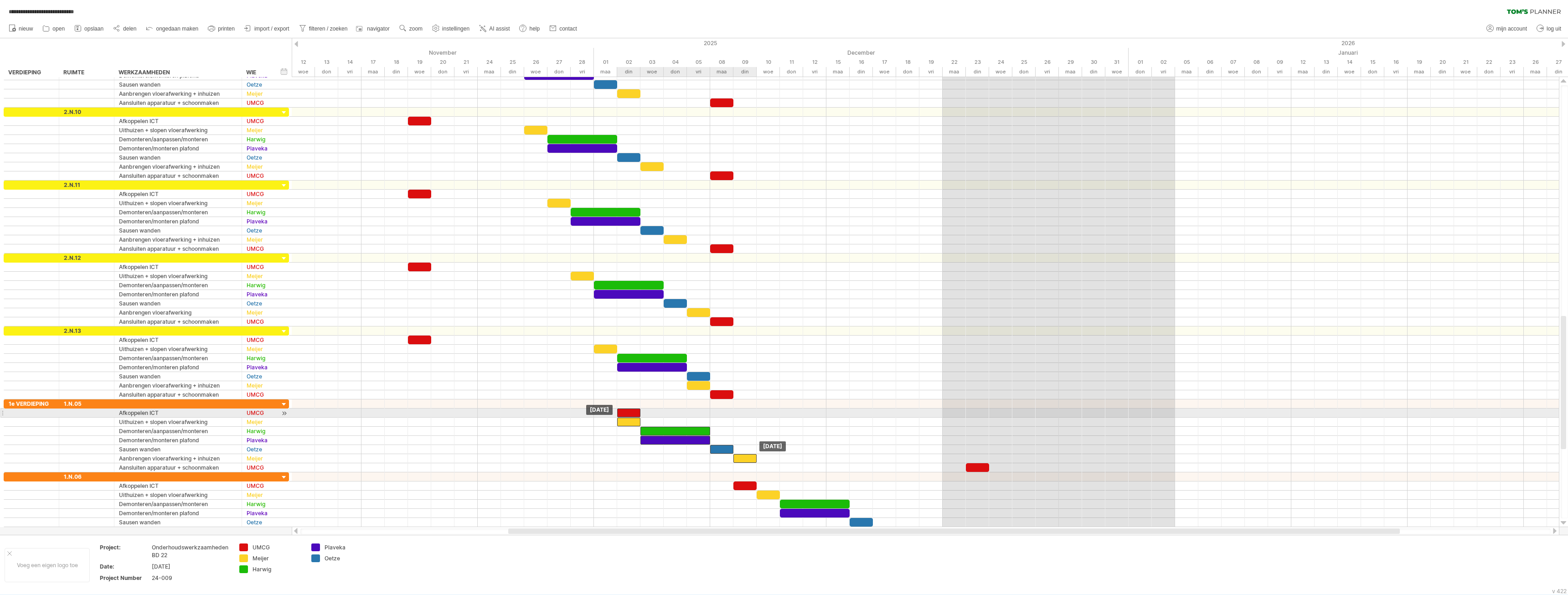
drag, startPoint x: 745, startPoint y: 413, endPoint x: 630, endPoint y: 410, distance: 115.0
click at [630, 410] on div at bounding box center [629, 413] width 23 height 9
click at [629, 69] on div "din" at bounding box center [629, 72] width 23 height 10
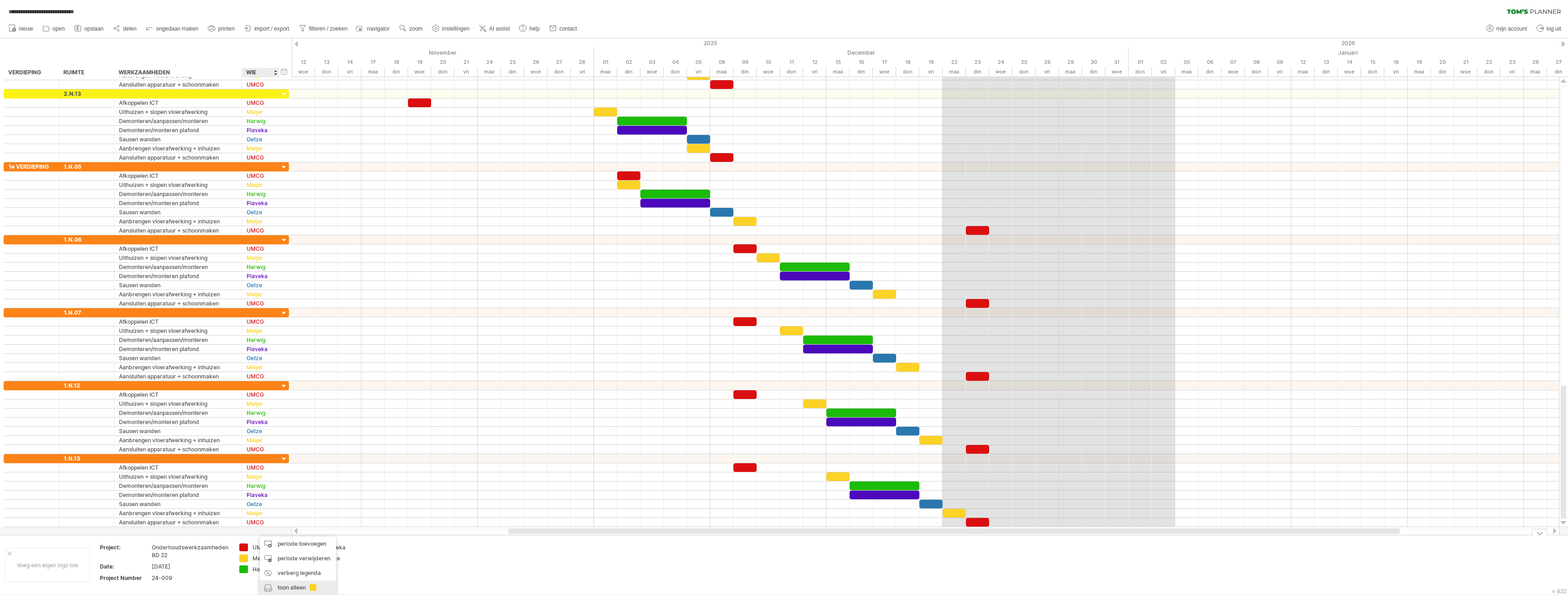
click at [281, 590] on div "toon alleen" at bounding box center [298, 588] width 76 height 15
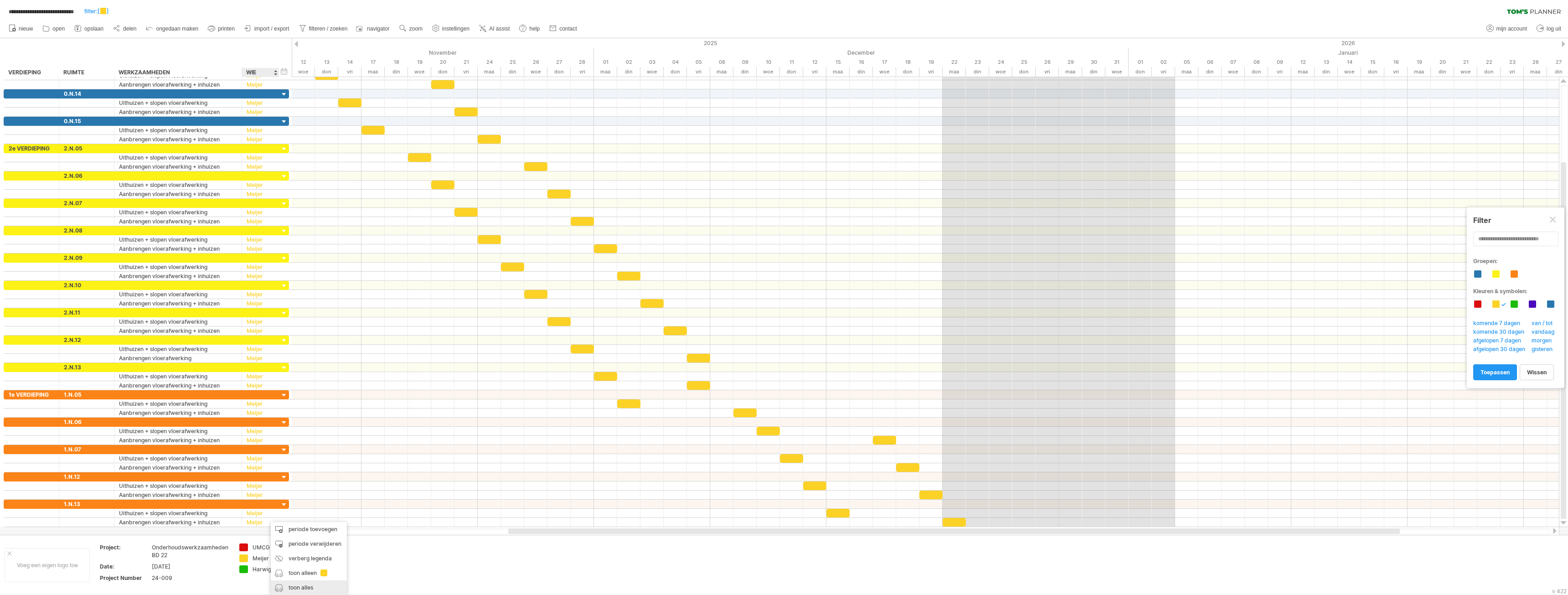
click at [292, 590] on div "toon alles" at bounding box center [309, 588] width 76 height 15
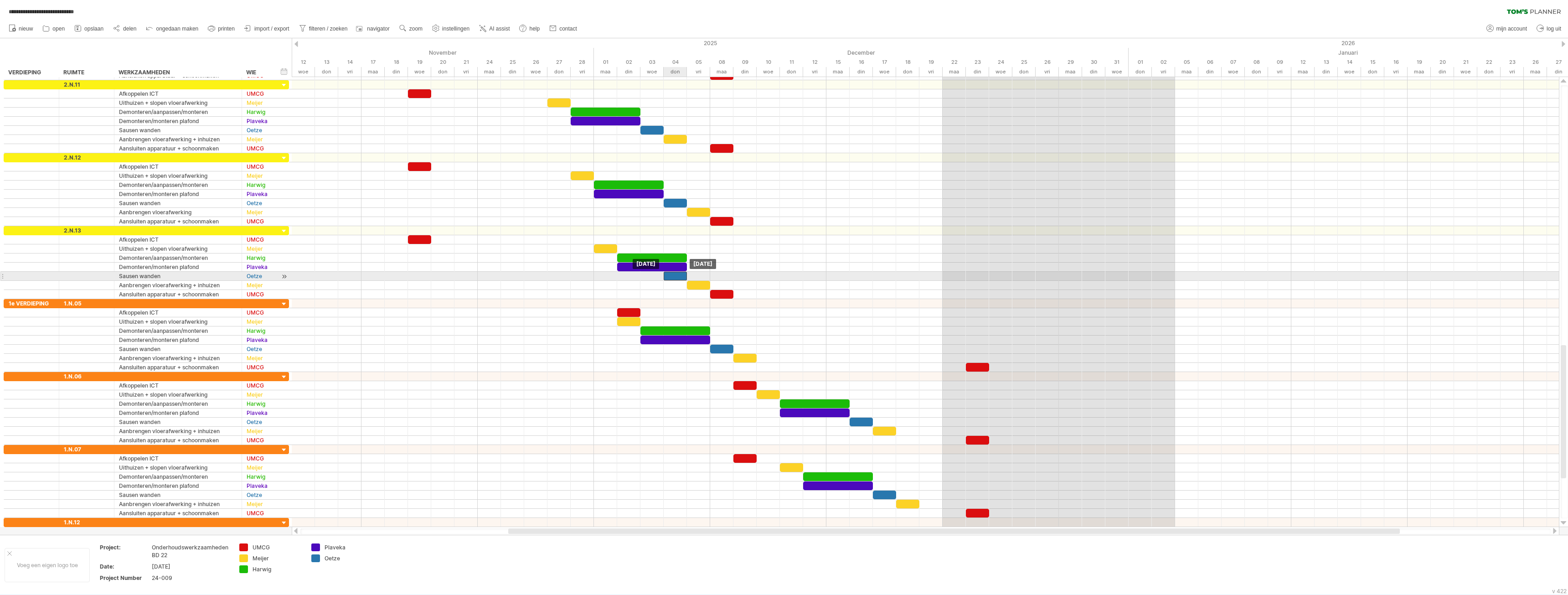
drag, startPoint x: 699, startPoint y: 276, endPoint x: 680, endPoint y: 275, distance: 19.0
click at [680, 276] on div at bounding box center [675, 276] width 23 height 9
click at [740, 262] on div at bounding box center [925, 258] width 1267 height 9
drag, startPoint x: 627, startPoint y: 311, endPoint x: 607, endPoint y: 311, distance: 20.0
click at [607, 311] on div at bounding box center [606, 312] width 23 height 9
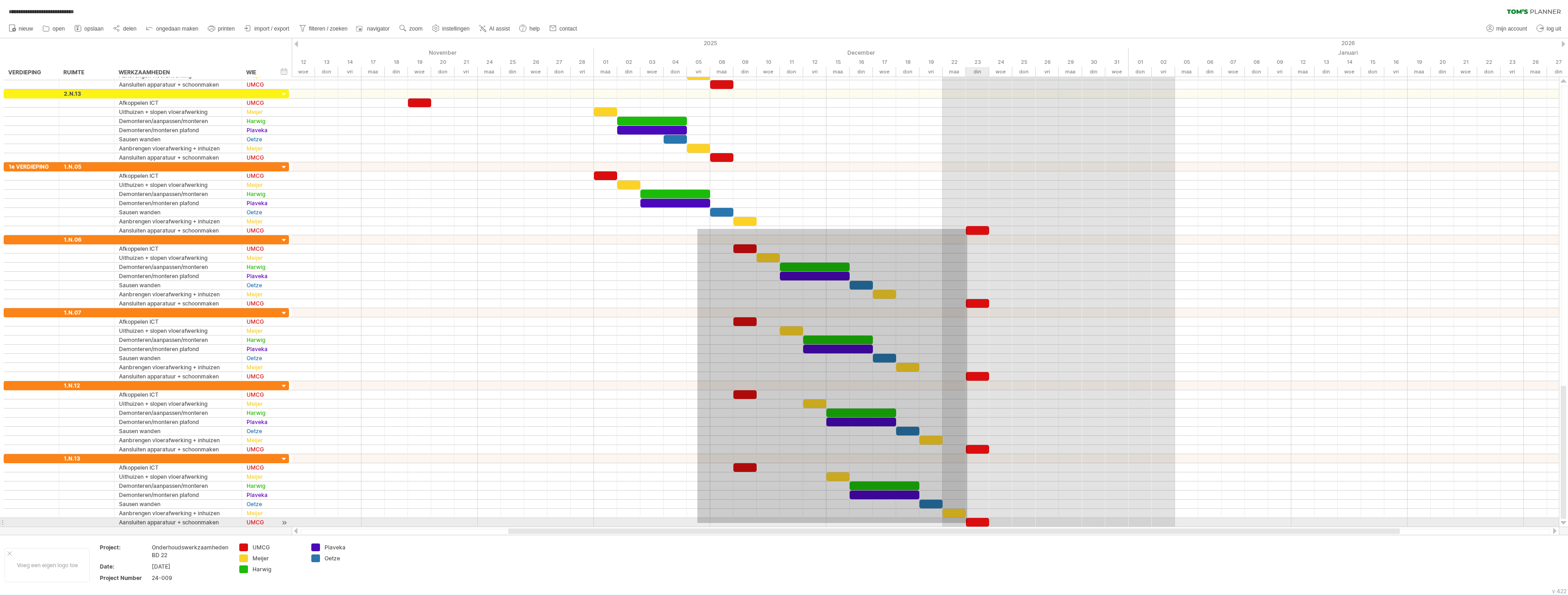
drag, startPoint x: 698, startPoint y: 229, endPoint x: 967, endPoint y: 523, distance: 398.5
click at [967, 523] on div "[DATE] [DATE]" at bounding box center [925, 302] width 1267 height 450
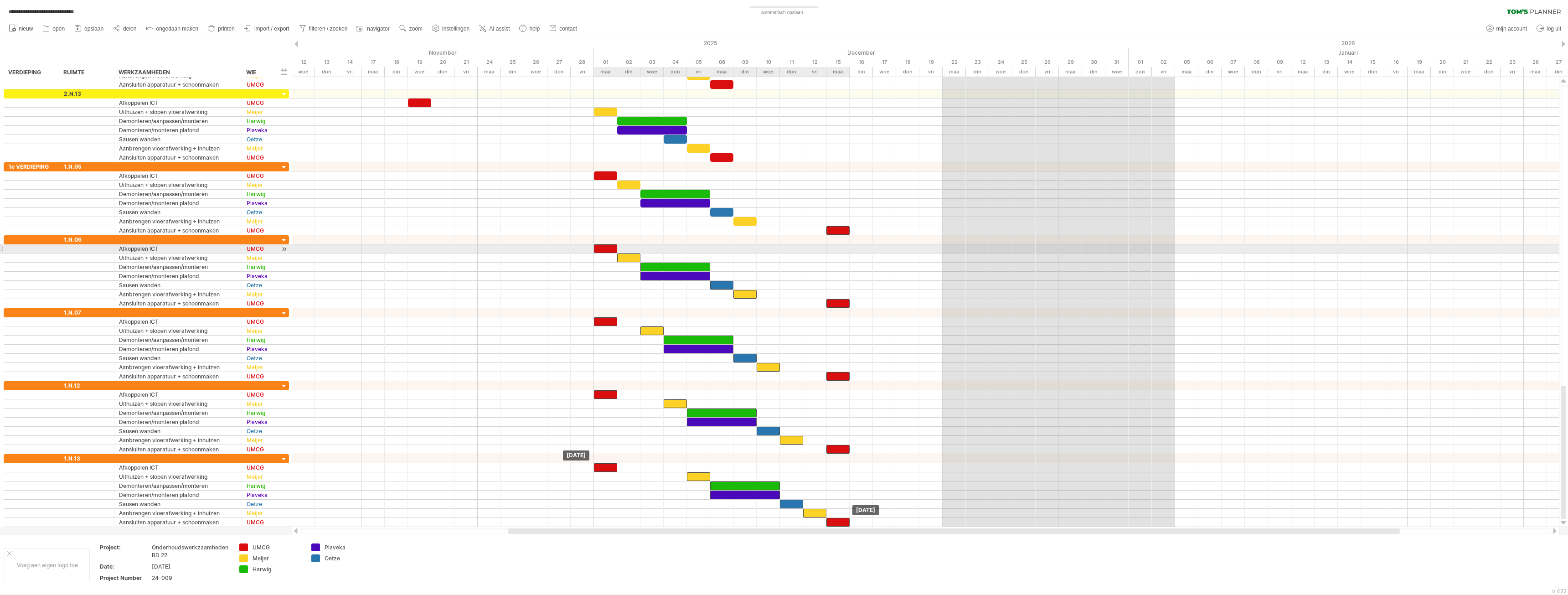
drag, startPoint x: 747, startPoint y: 250, endPoint x: 607, endPoint y: 250, distance: 140.0
click at [607, 250] on div at bounding box center [606, 248] width 23 height 9
click at [611, 265] on div at bounding box center [925, 267] width 1267 height 9
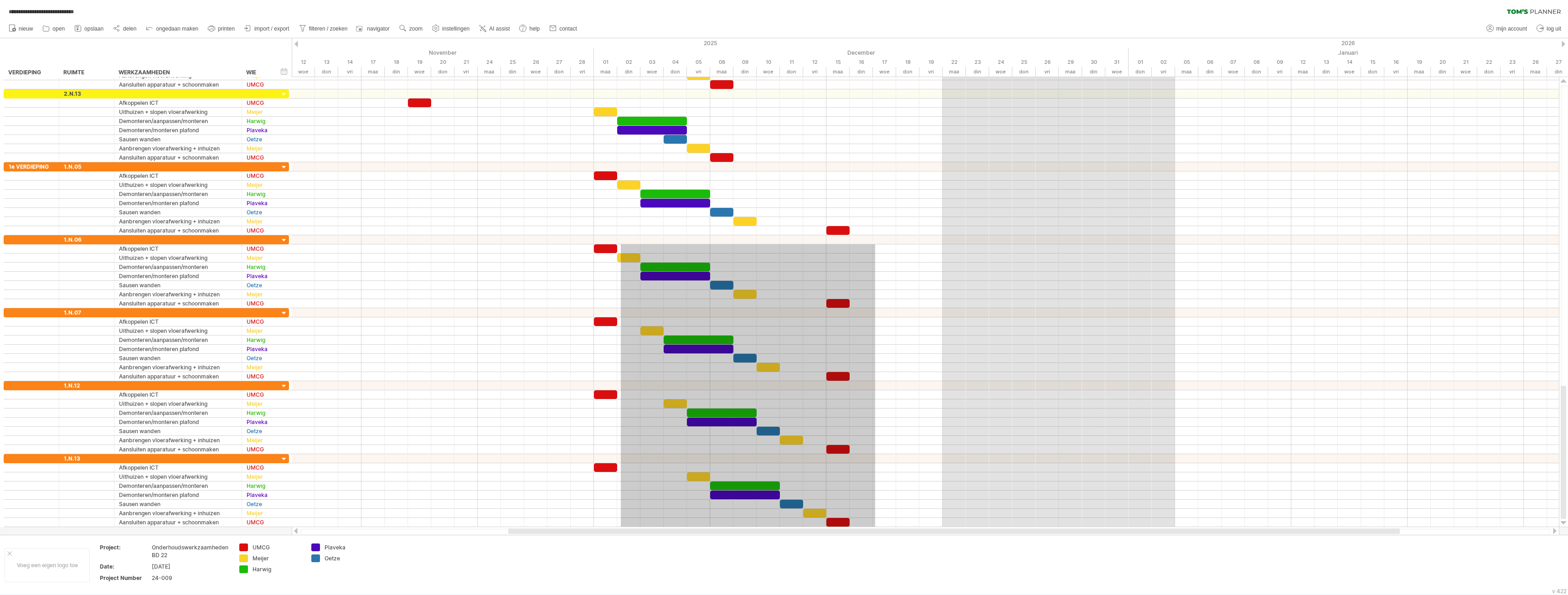
drag, startPoint x: 621, startPoint y: 244, endPoint x: 875, endPoint y: 529, distance: 381.8
click at [875, 529] on div "**********" at bounding box center [784, 297] width 1568 height 595
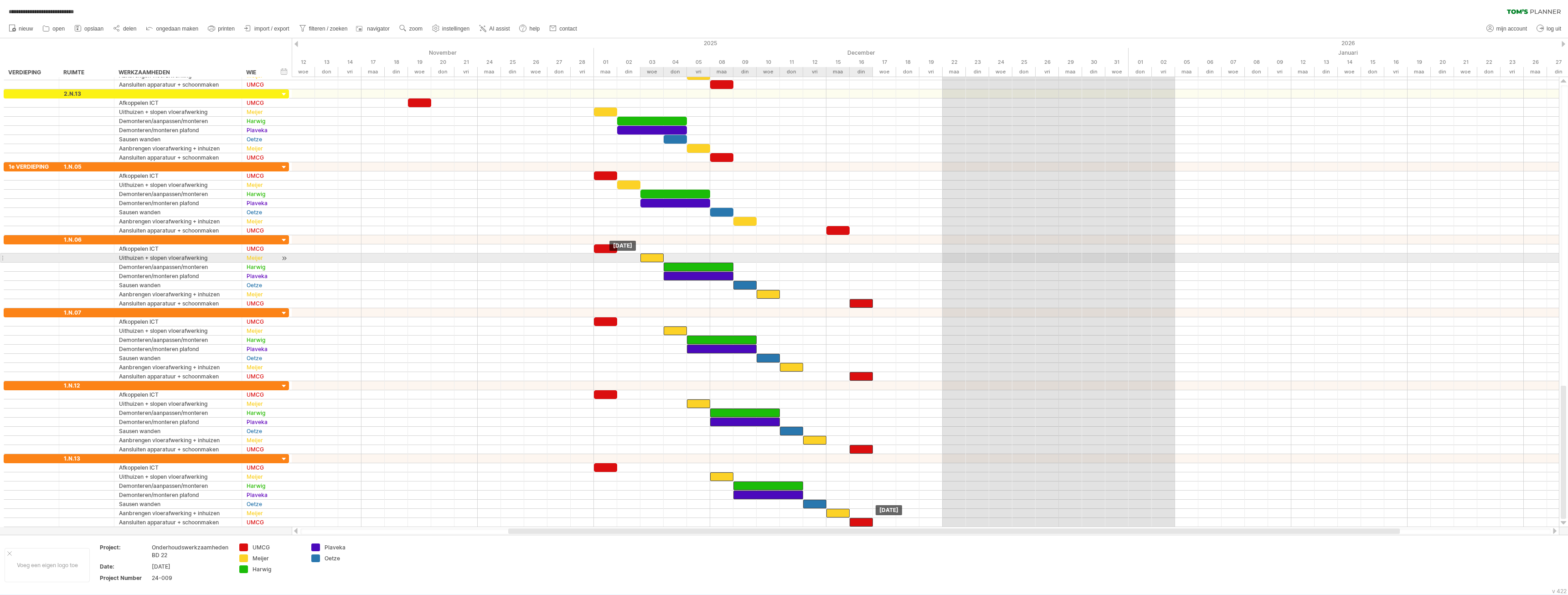
drag, startPoint x: 625, startPoint y: 256, endPoint x: 649, endPoint y: 256, distance: 24.0
click at [649, 256] on div at bounding box center [652, 258] width 23 height 9
drag, startPoint x: 842, startPoint y: 230, endPoint x: 861, endPoint y: 228, distance: 19.1
click at [861, 228] on div at bounding box center [861, 230] width 23 height 9
click at [290, 584] on div "toon alleen" at bounding box center [303, 588] width 76 height 15
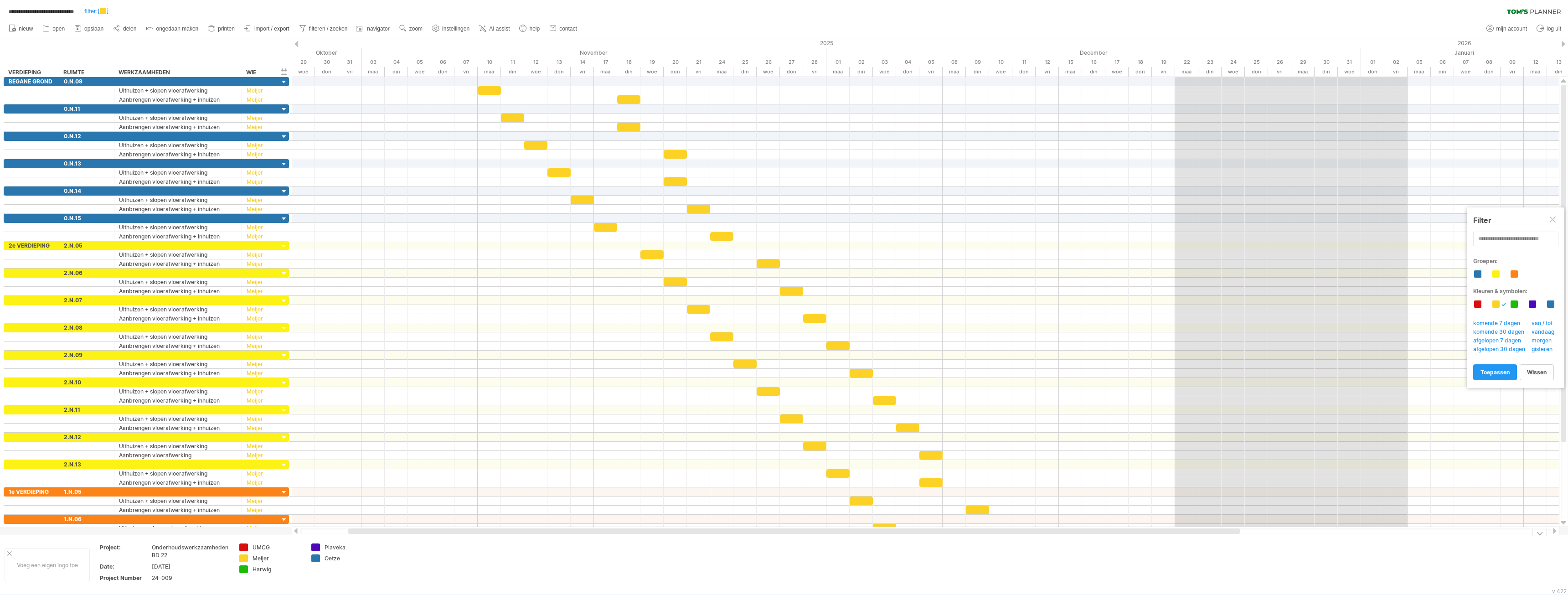
drag, startPoint x: 744, startPoint y: 530, endPoint x: 587, endPoint y: 545, distance: 157.7
click at [584, 543] on div "**********" at bounding box center [784, 297] width 1568 height 595
click at [292, 589] on div "toon alles" at bounding box center [298, 588] width 76 height 15
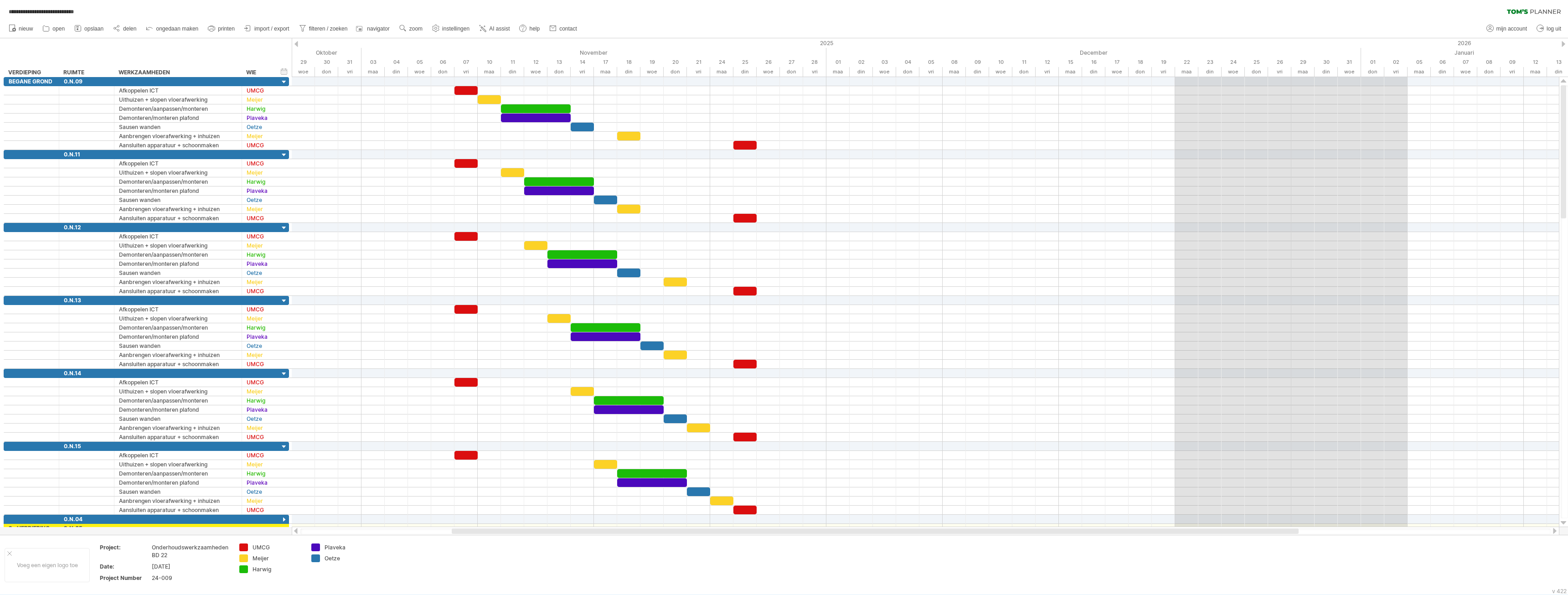
click at [81, 26] on icon at bounding box center [79, 29] width 6 height 6
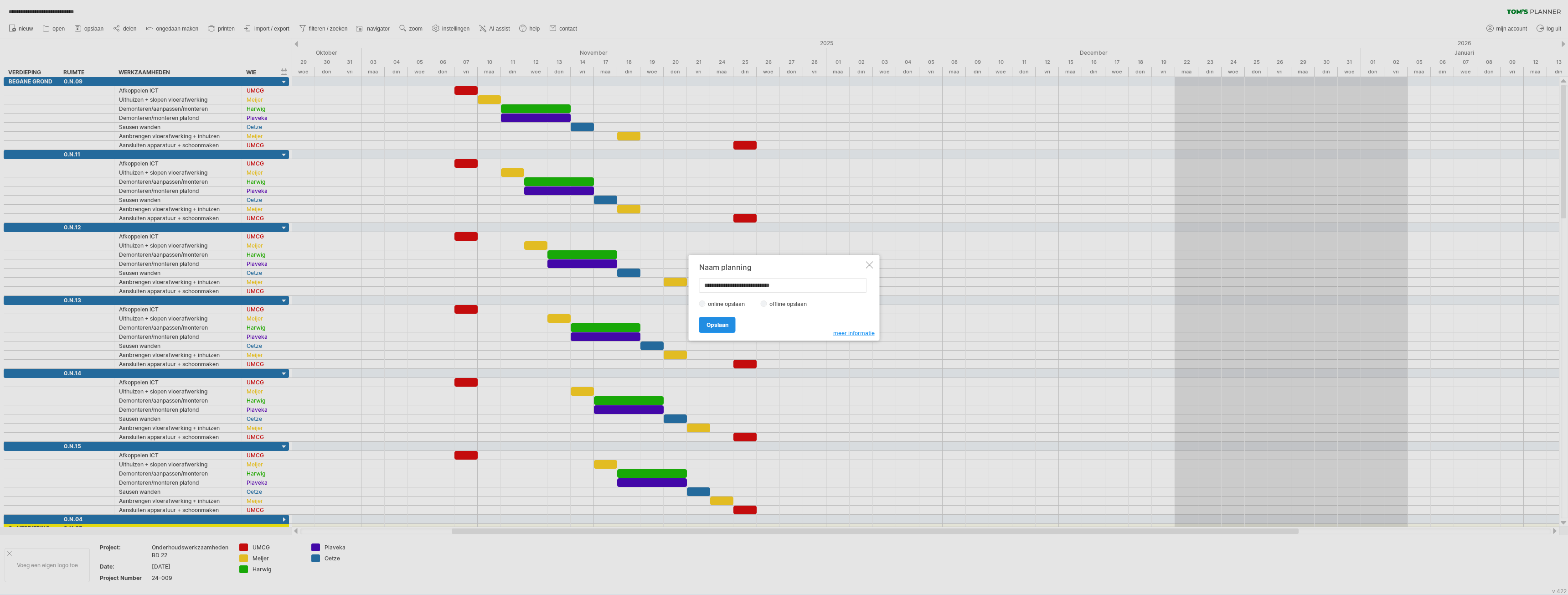
click at [726, 322] on span "Opslaan" at bounding box center [718, 325] width 22 height 7
click at [726, 314] on span "ok" at bounding box center [729, 313] width 7 height 7
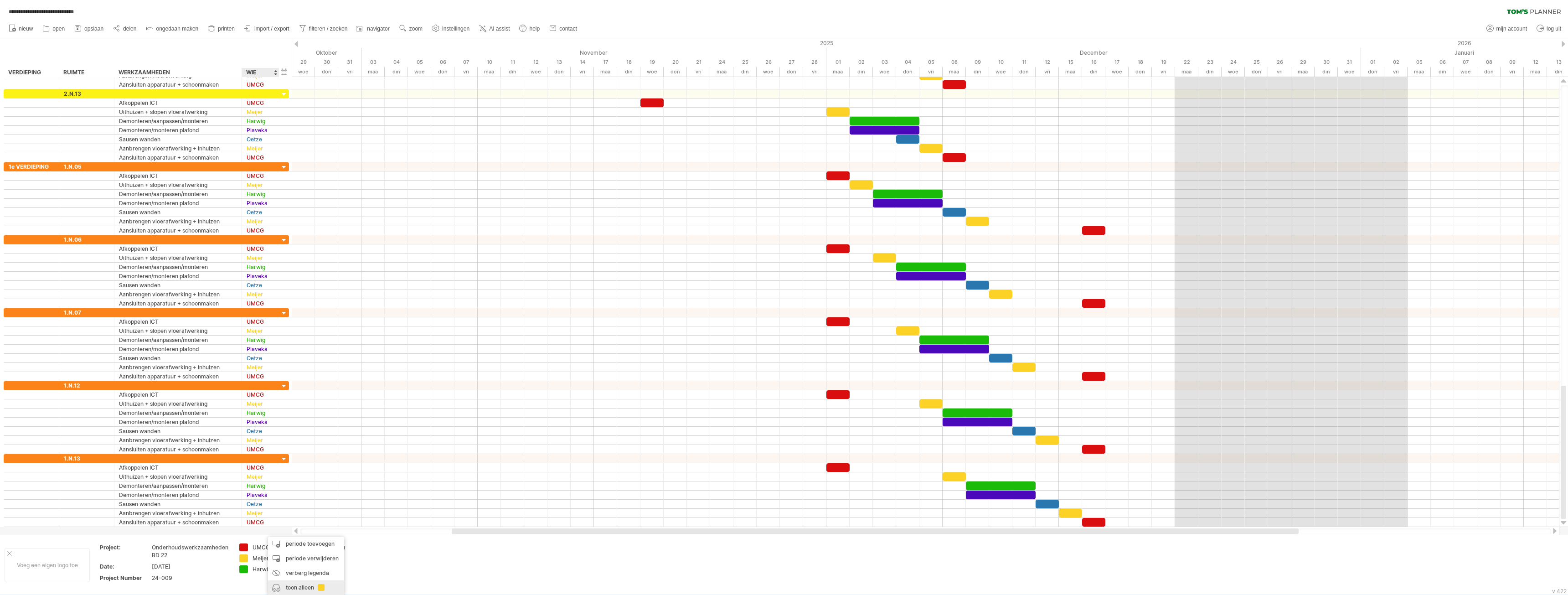
click at [287, 584] on div "toon alleen" at bounding box center [306, 588] width 76 height 15
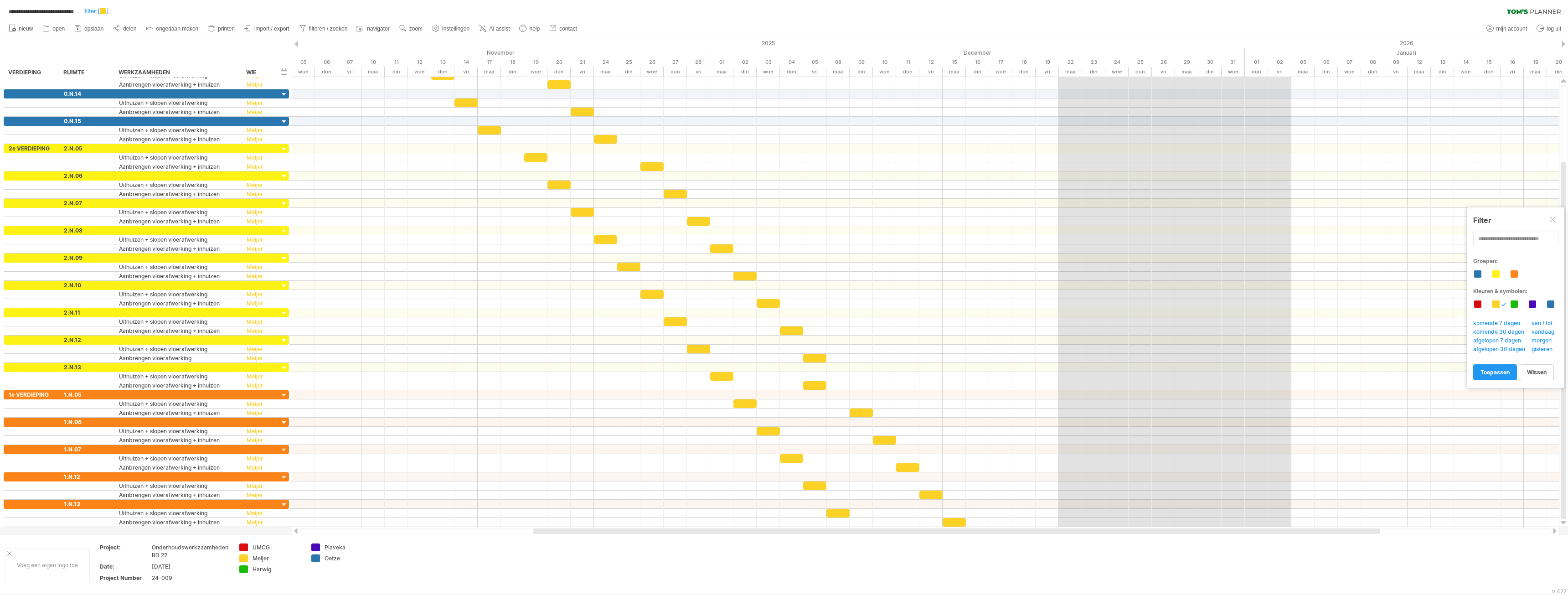
drag, startPoint x: 1048, startPoint y: 533, endPoint x: 1129, endPoint y: 534, distance: 81.0
click at [1129, 534] on div at bounding box center [925, 532] width 1250 height 6
click at [279, 586] on div "toon alles" at bounding box center [298, 588] width 76 height 15
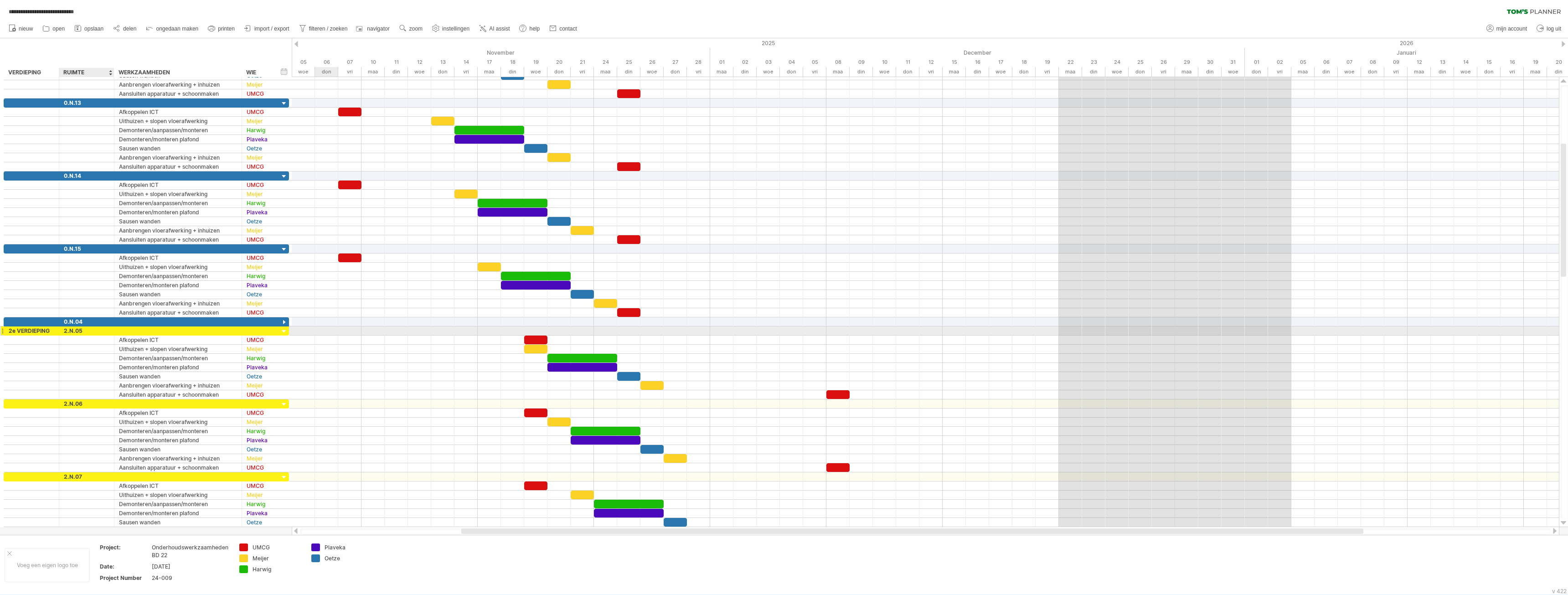
click at [111, 329] on div at bounding box center [113, 331] width 4 height 9
click at [94, 333] on div "2.N.05" at bounding box center [86, 331] width 46 height 9
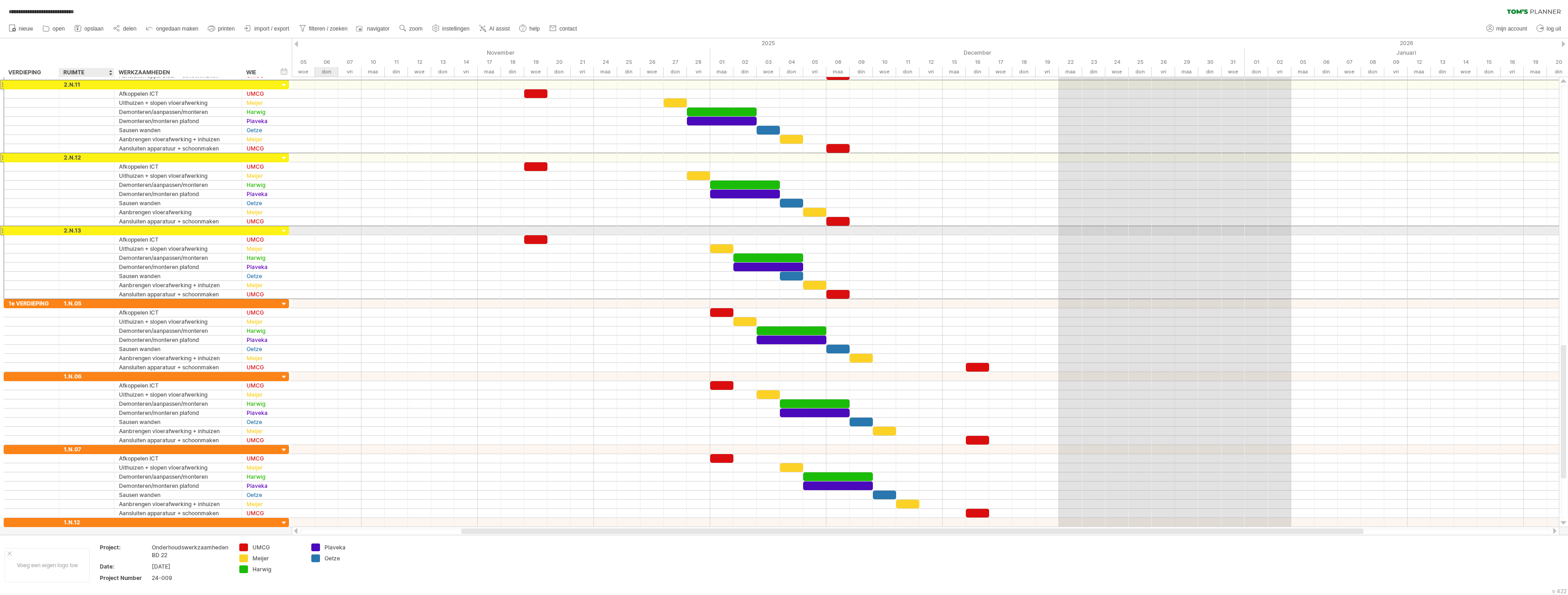
click at [85, 230] on div "2.N.13" at bounding box center [86, 230] width 46 height 9
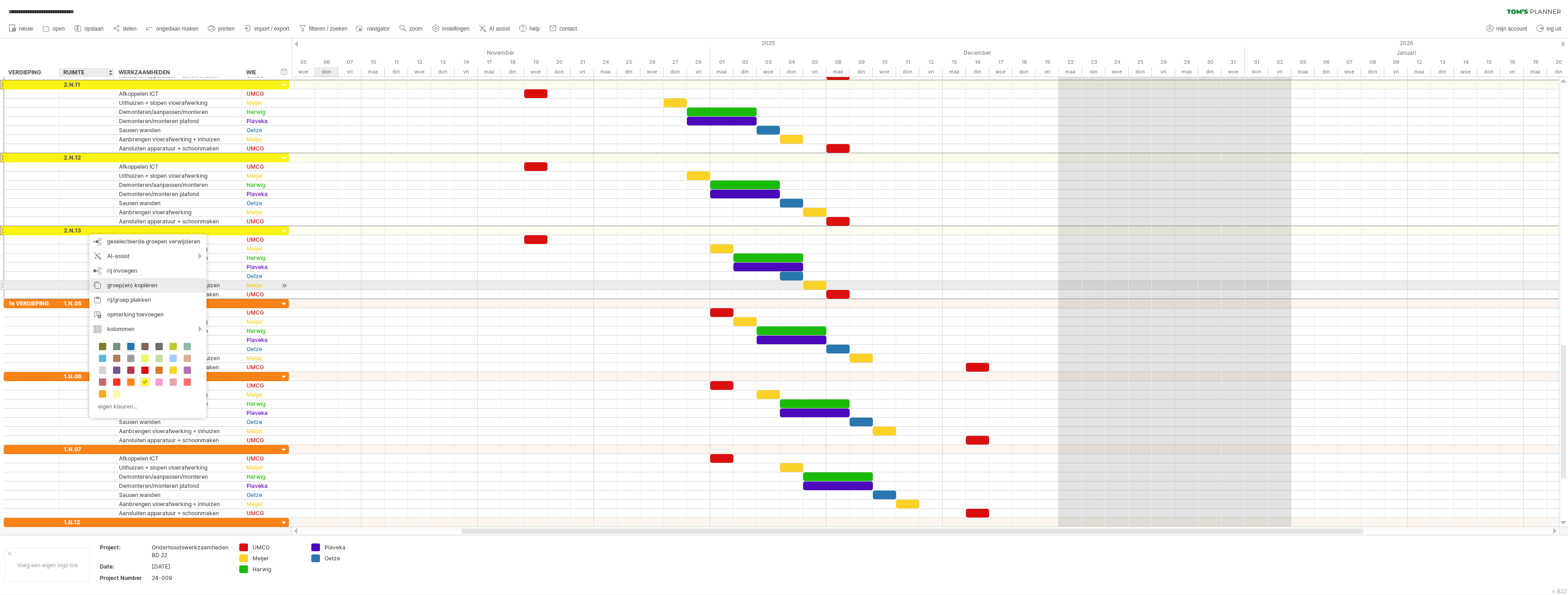
click at [152, 286] on div "groep(en) kopiëren" at bounding box center [148, 286] width 117 height 15
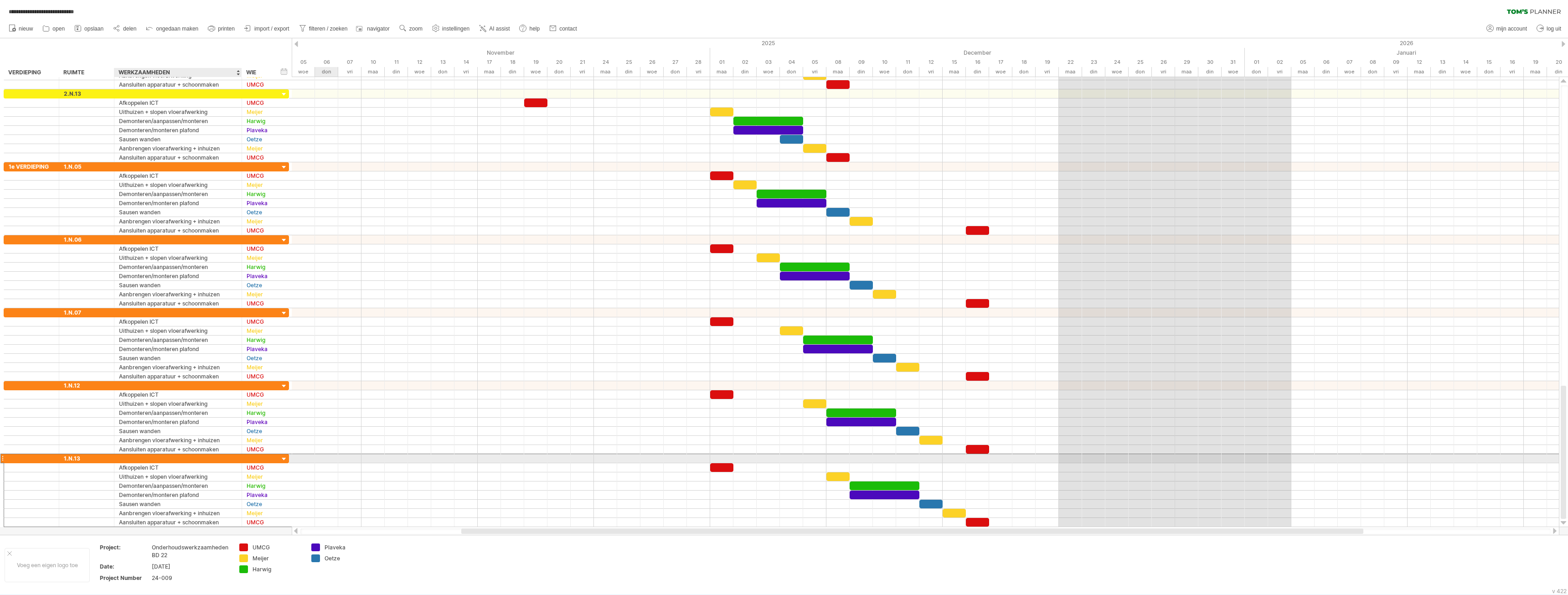
click at [147, 459] on div at bounding box center [178, 459] width 118 height 9
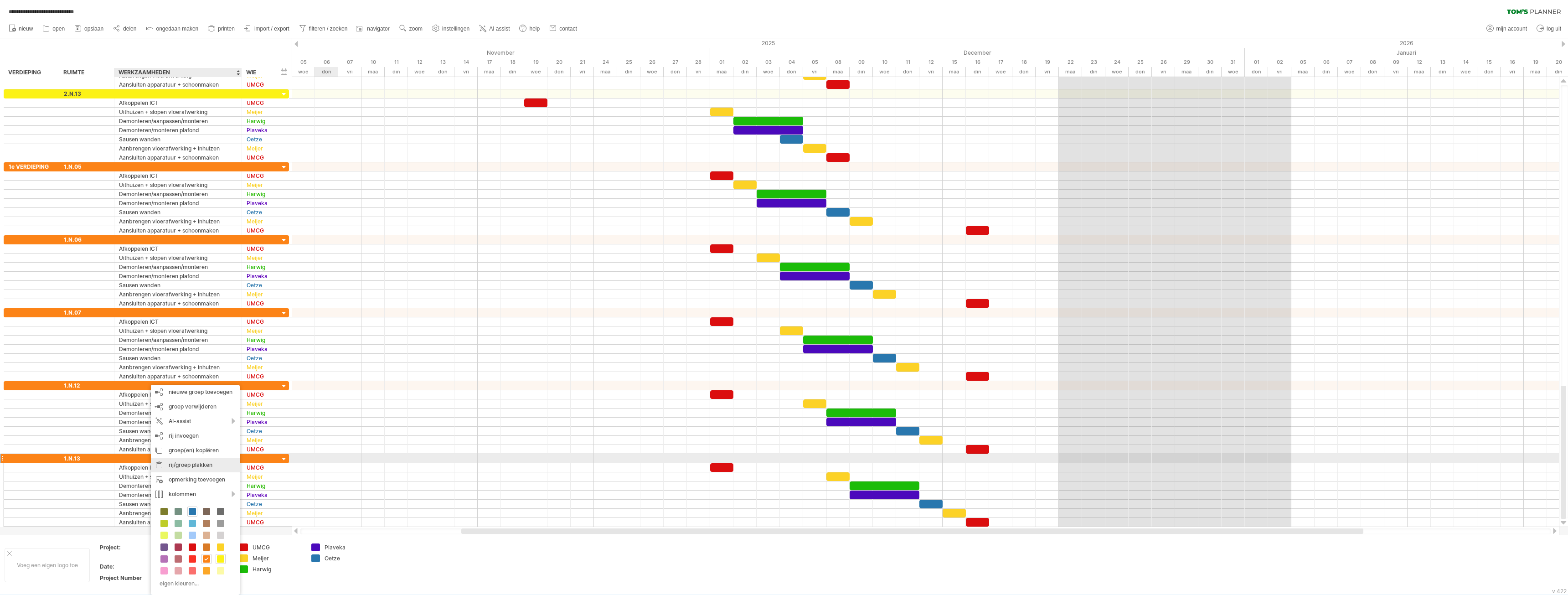
click at [178, 463] on div "rij/groep plakken" at bounding box center [195, 465] width 89 height 15
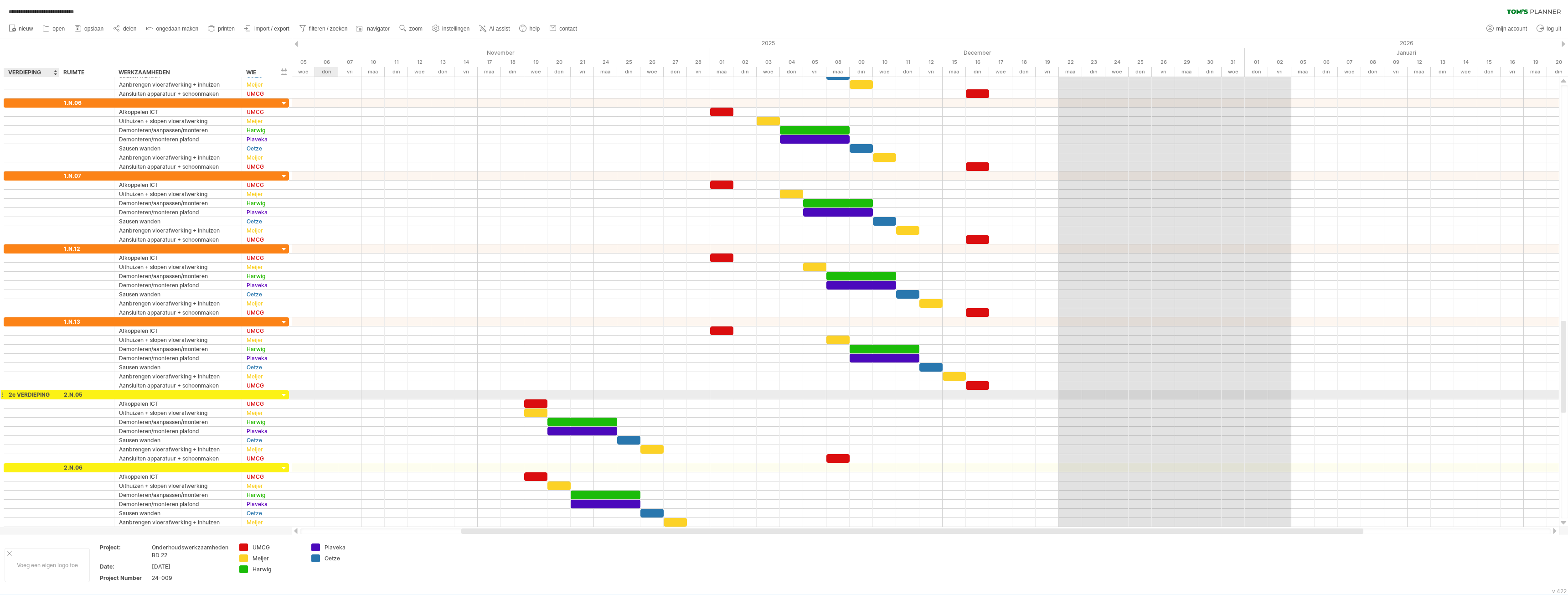
click at [11, 395] on div "2e VERDIEPING" at bounding box center [31, 395] width 46 height 9
click at [11, 395] on input "**********" at bounding box center [31, 395] width 46 height 9
type input "**********"
click at [65, 395] on div "2.N.05" at bounding box center [86, 395] width 46 height 9
click at [65, 395] on input "******" at bounding box center [86, 395] width 46 height 9
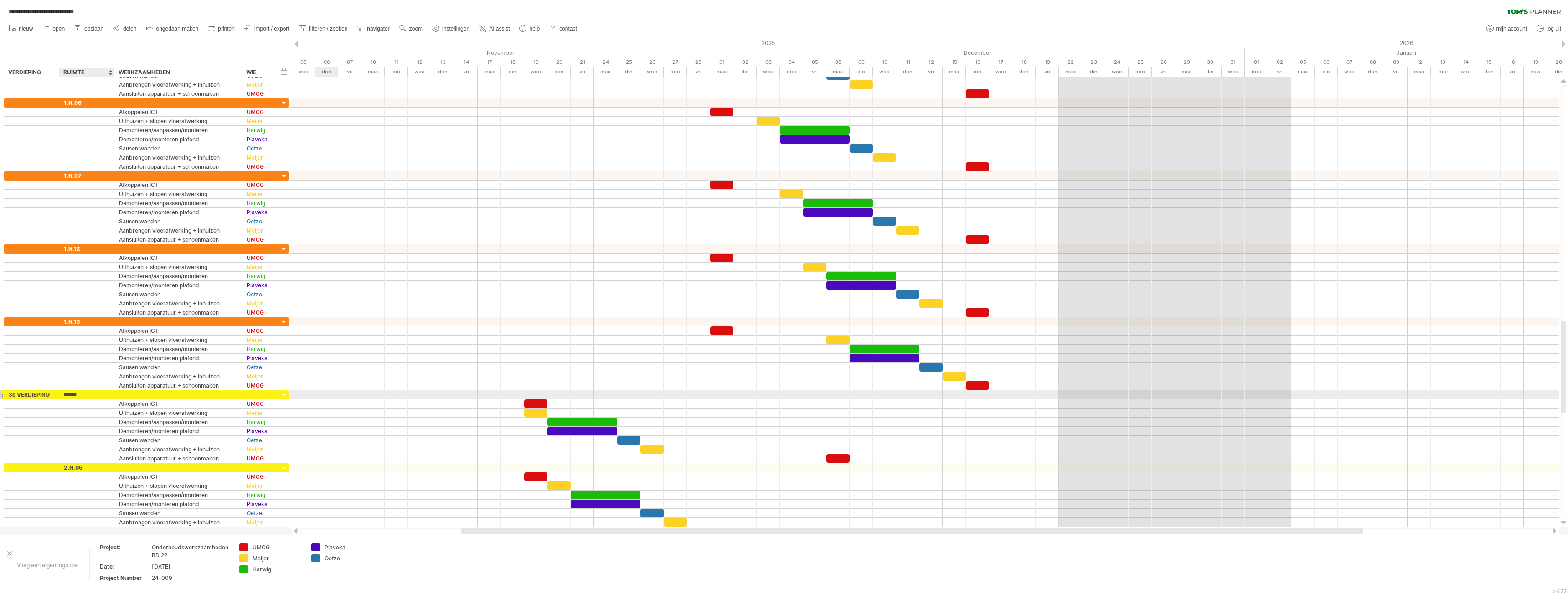
type input "******"
click at [65, 467] on div "2.N.06" at bounding box center [86, 468] width 46 height 9
click at [65, 467] on input "******" at bounding box center [86, 468] width 46 height 9
type input "******"
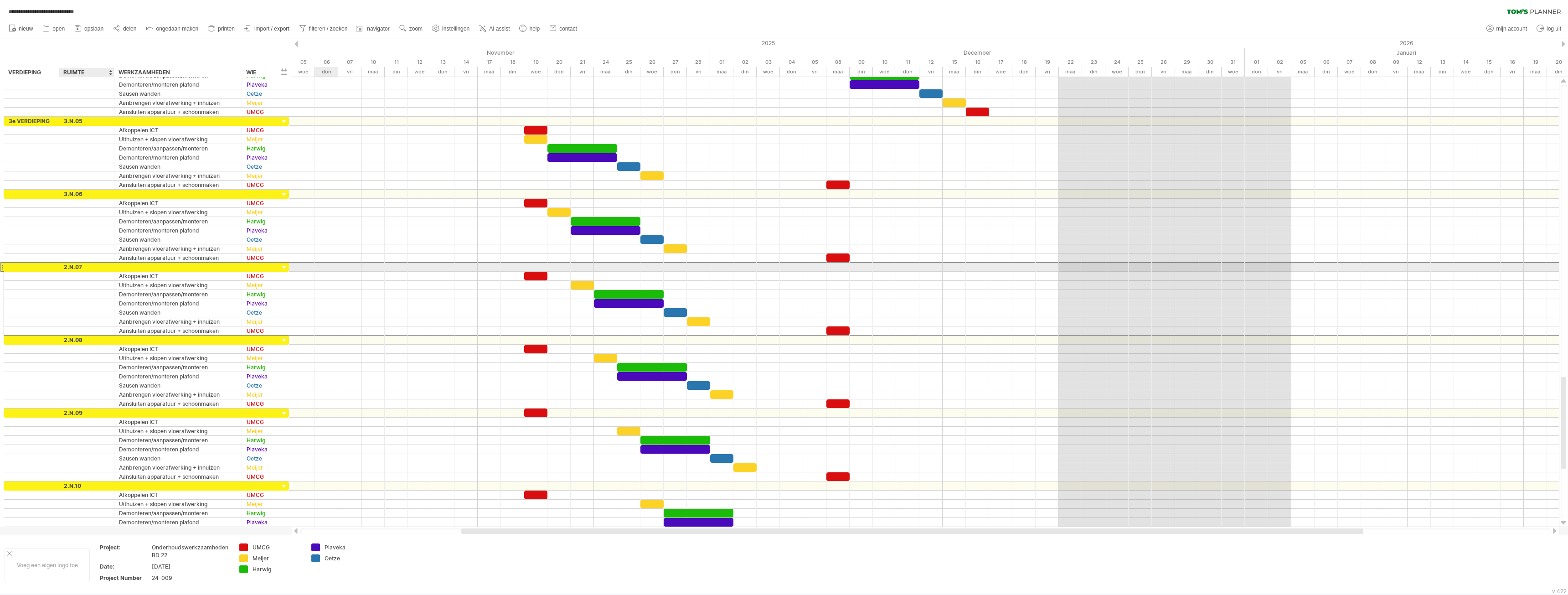
click at [64, 266] on div "****** 2.N.07" at bounding box center [86, 267] width 55 height 9
click at [0, 0] on input "******" at bounding box center [0, 0] width 0 height 0
type input "******"
click at [64, 340] on div "2.N.08" at bounding box center [86, 340] width 46 height 9
click at [64, 340] on input "******" at bounding box center [86, 340] width 46 height 9
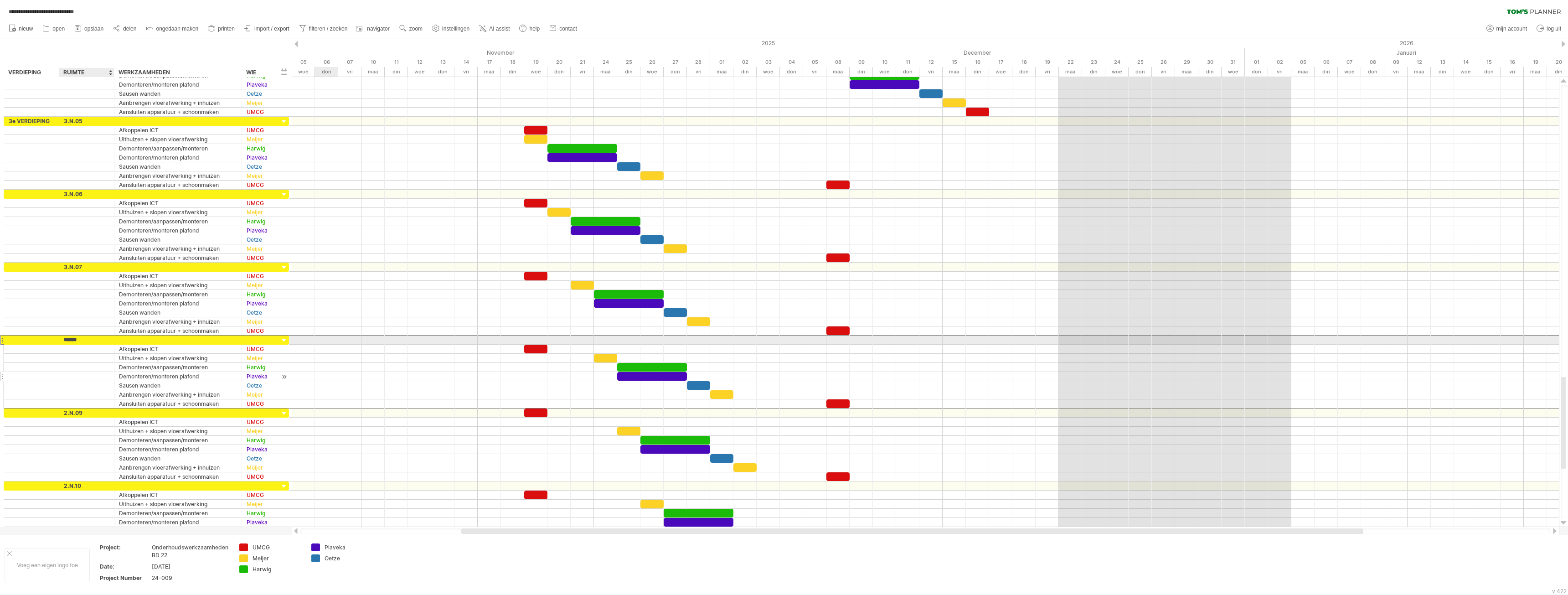
type input "******"
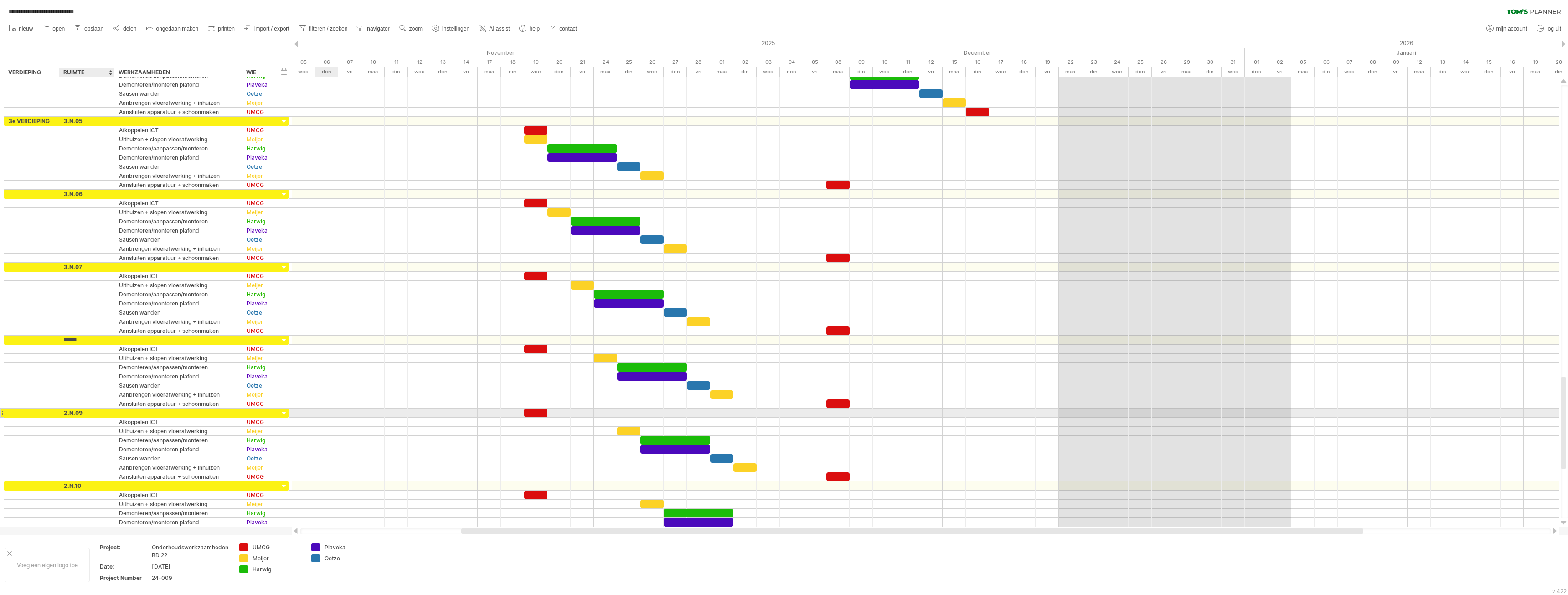
click at [65, 415] on div "2.N.09" at bounding box center [86, 413] width 46 height 9
click at [65, 414] on input "******" at bounding box center [86, 413] width 46 height 9
click at [63, 415] on div "****** 2.N.09" at bounding box center [86, 413] width 55 height 9
click at [66, 412] on div "2.N.09" at bounding box center [86, 413] width 46 height 9
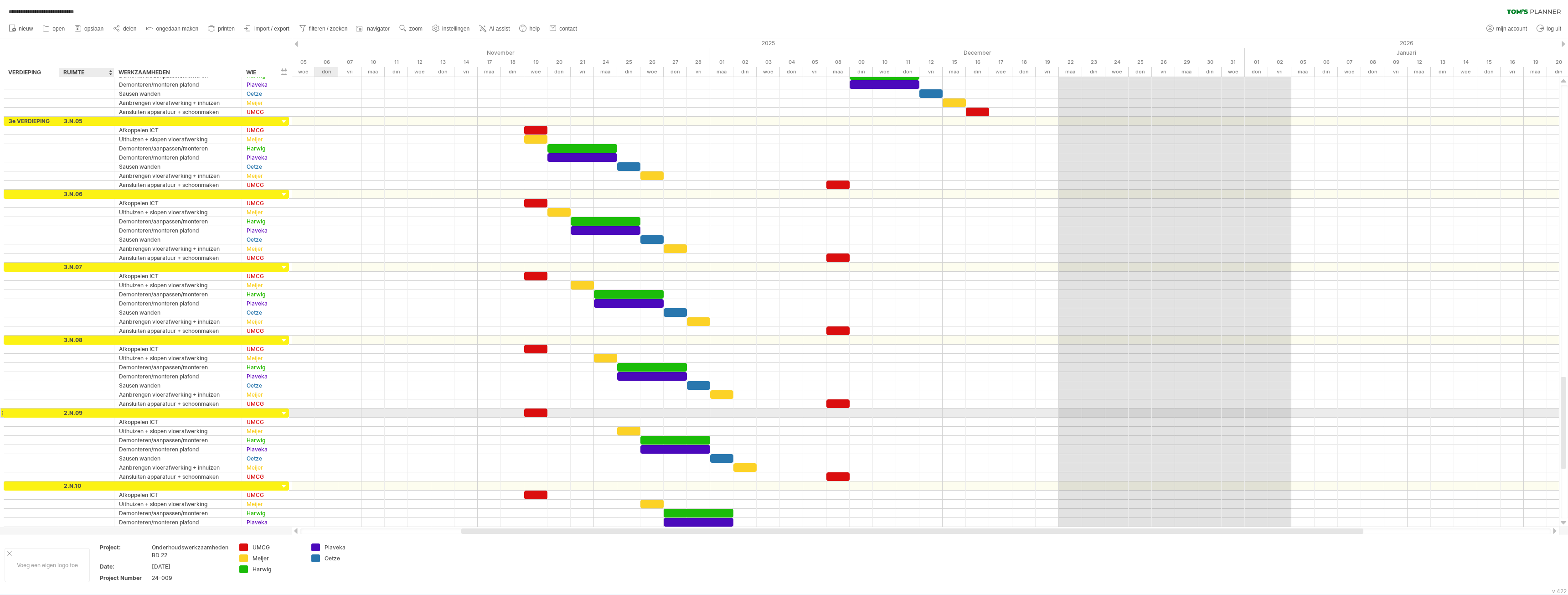
click at [0, 0] on input "******" at bounding box center [0, 0] width 0 height 0
click at [63, 413] on div "****** 2.N.09" at bounding box center [86, 413] width 55 height 9
click at [65, 414] on div "2.N.09" at bounding box center [86, 413] width 46 height 9
click at [0, 0] on input "******" at bounding box center [0, 0] width 0 height 0
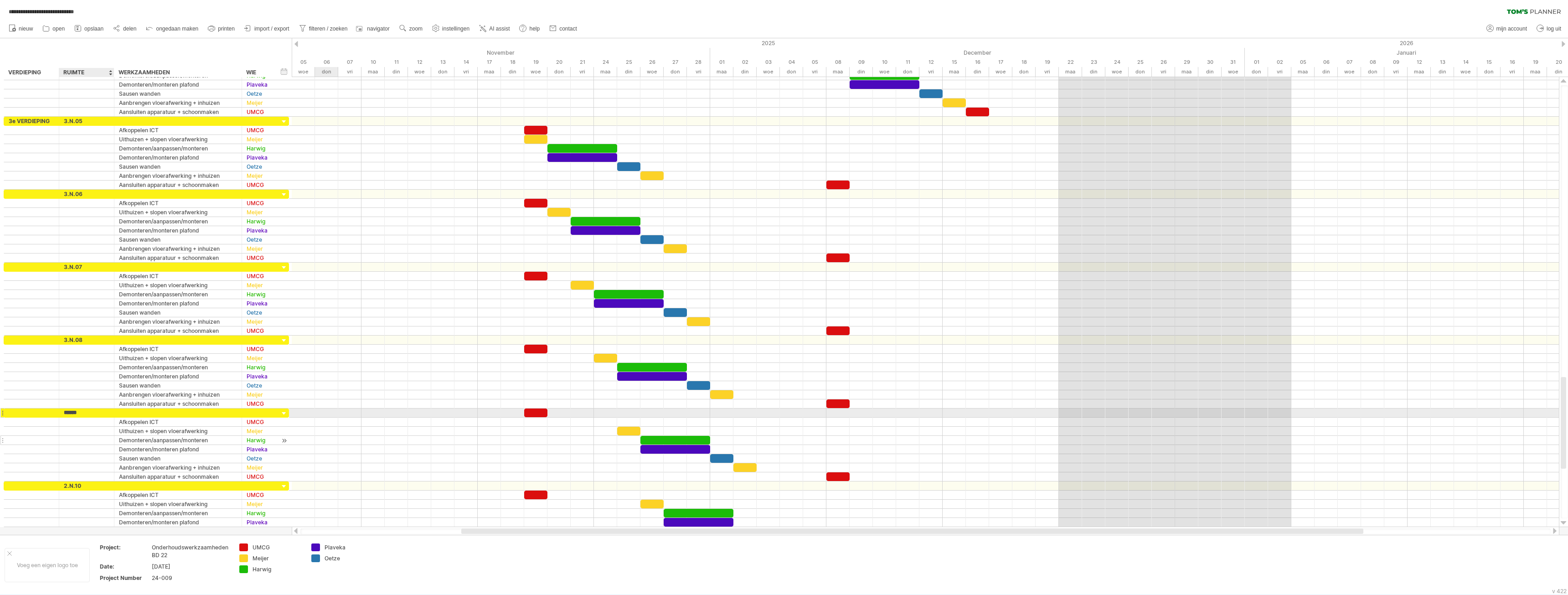
type input "******"
click at [65, 485] on div "2.N.10" at bounding box center [86, 486] width 46 height 9
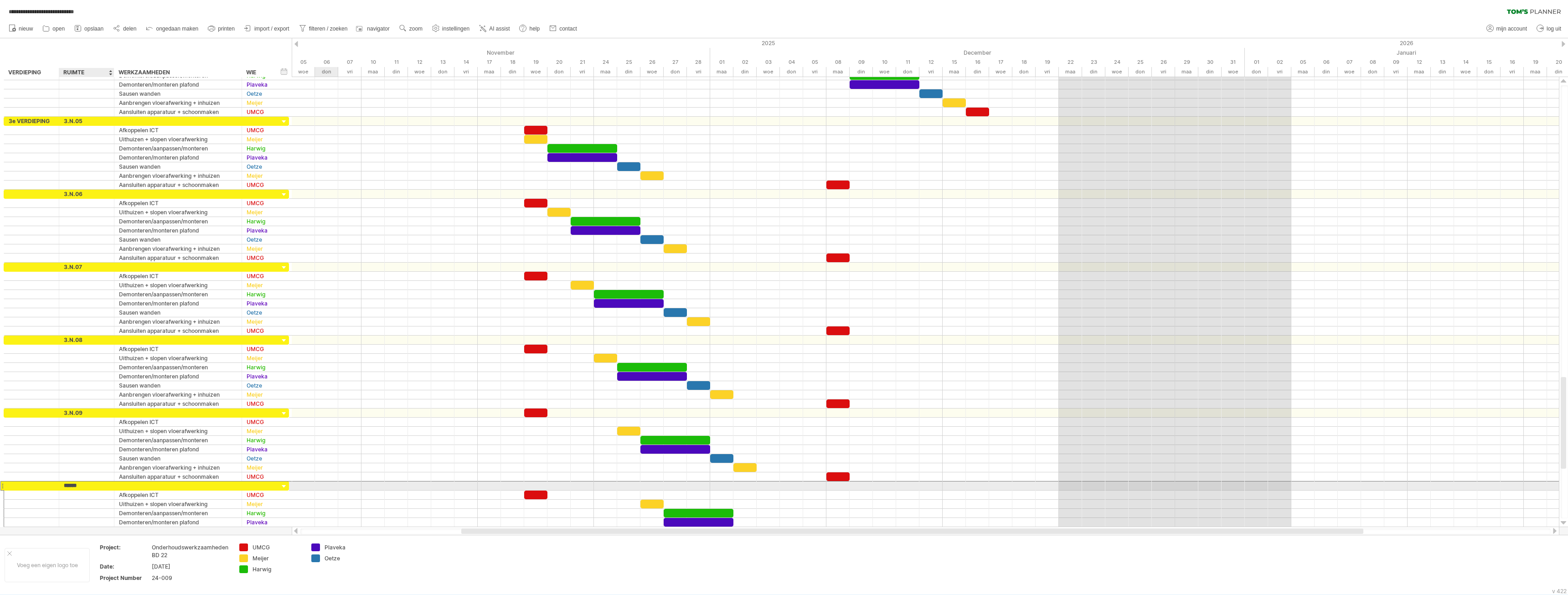
click at [65, 485] on input "******" at bounding box center [86, 486] width 46 height 9
type input "******"
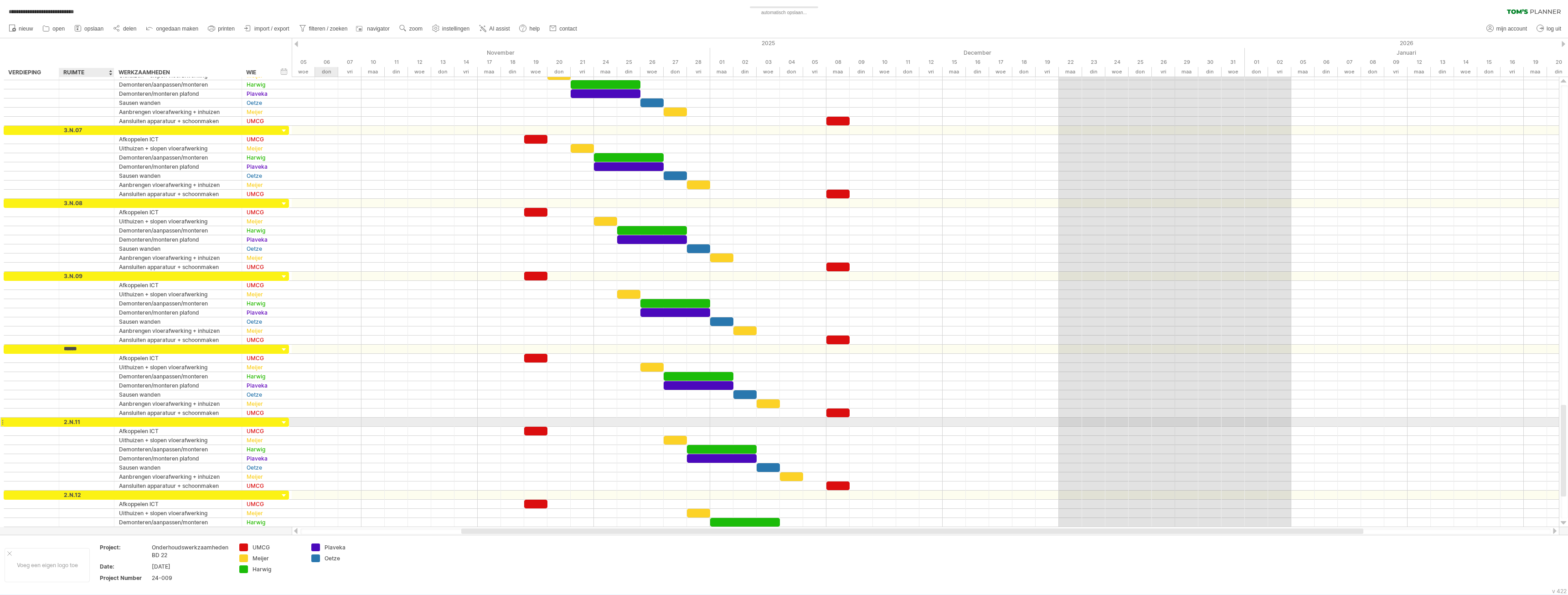
click at [64, 423] on div "2.N.11" at bounding box center [86, 422] width 46 height 9
click at [64, 423] on input "******" at bounding box center [86, 422] width 46 height 9
type input "******"
click at [64, 495] on div "2.N.12" at bounding box center [86, 495] width 46 height 9
click at [64, 495] on input "******" at bounding box center [86, 495] width 46 height 9
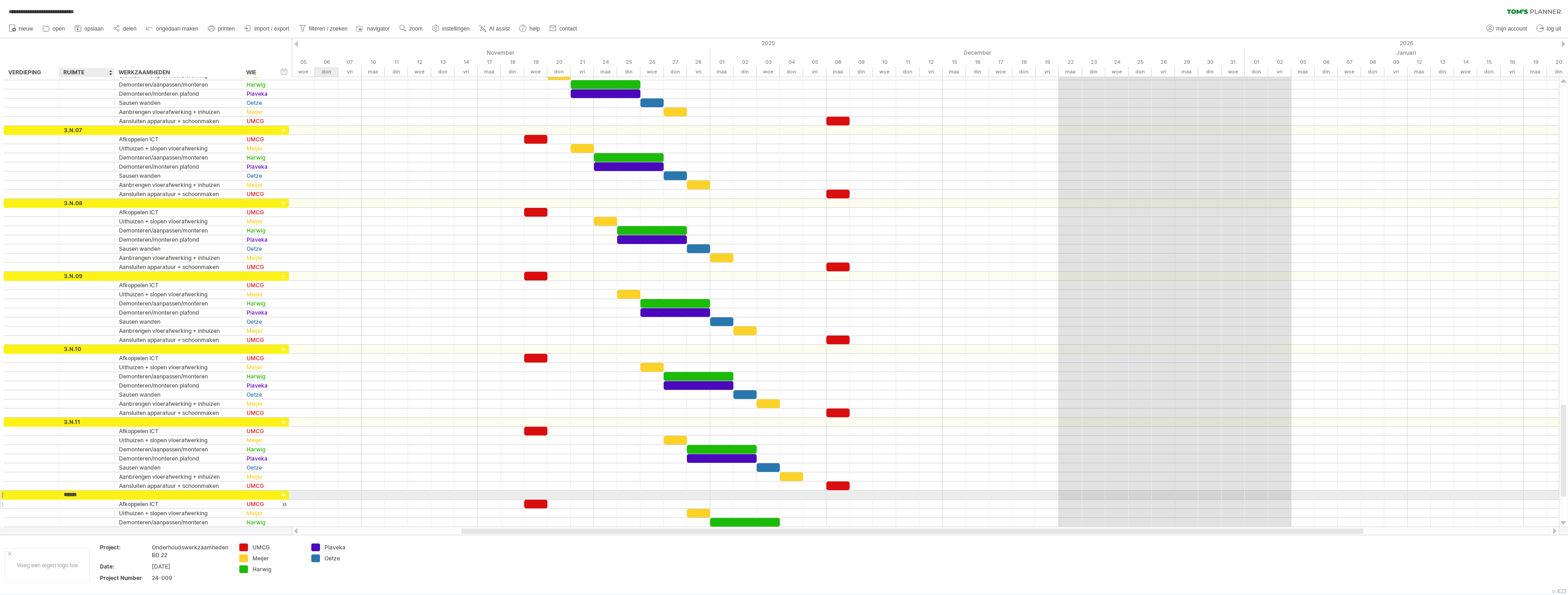
type input "******"
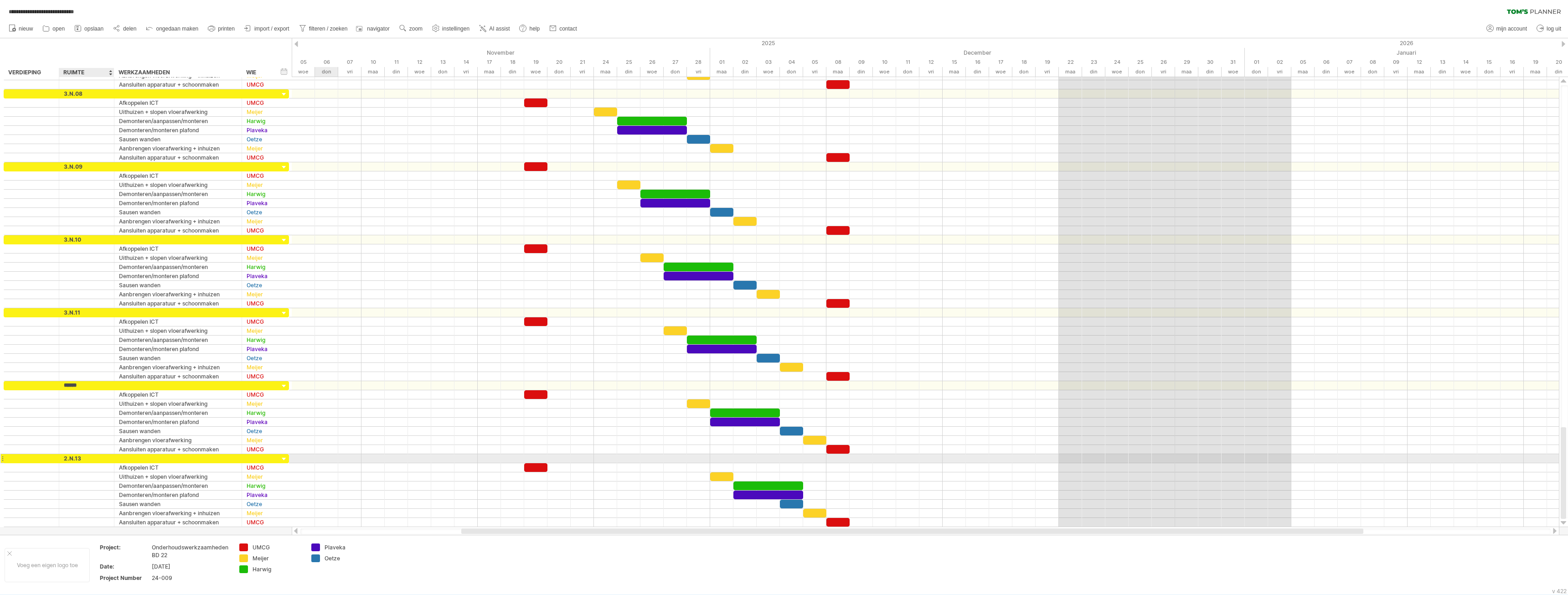
click at [63, 456] on div "****** 2.N.13" at bounding box center [86, 459] width 55 height 9
click at [65, 459] on div "2.N.13" at bounding box center [86, 459] width 46 height 9
click at [0, 0] on input "******" at bounding box center [0, 0] width 0 height 0
type input "******"
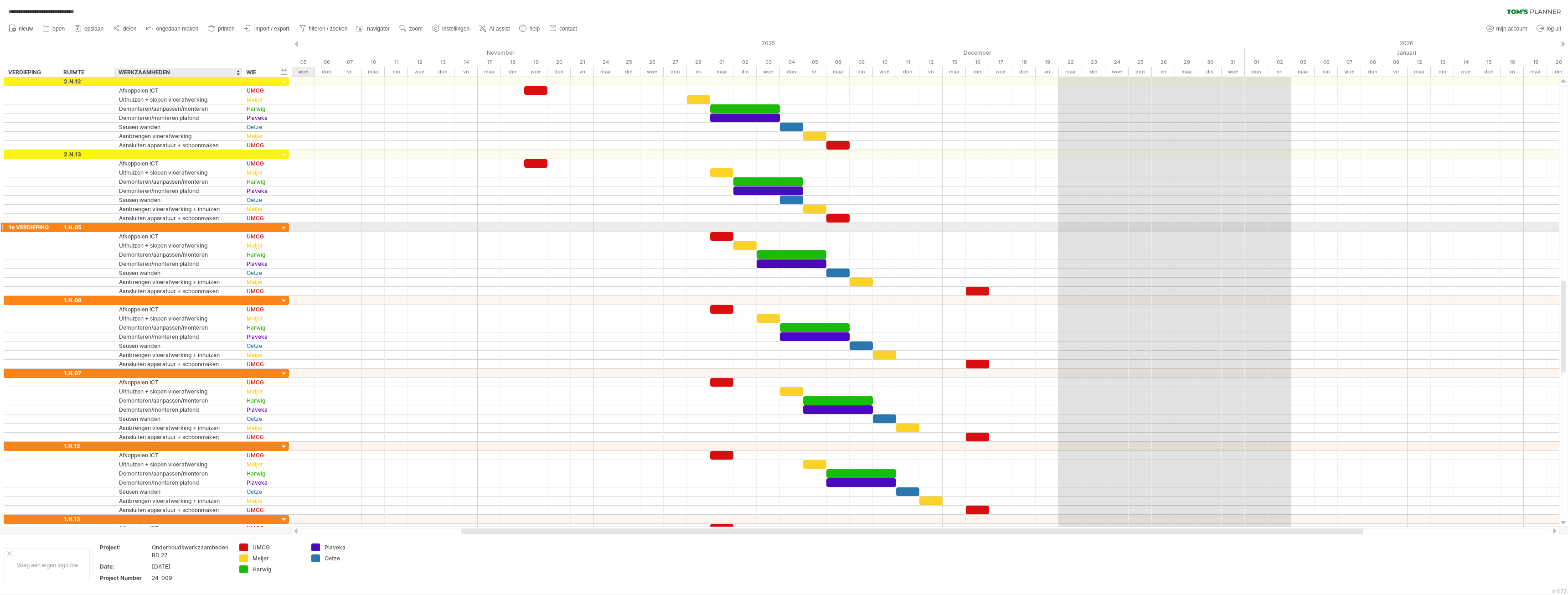
click at [125, 228] on div at bounding box center [178, 227] width 118 height 9
click at [125, 300] on div at bounding box center [178, 300] width 118 height 9
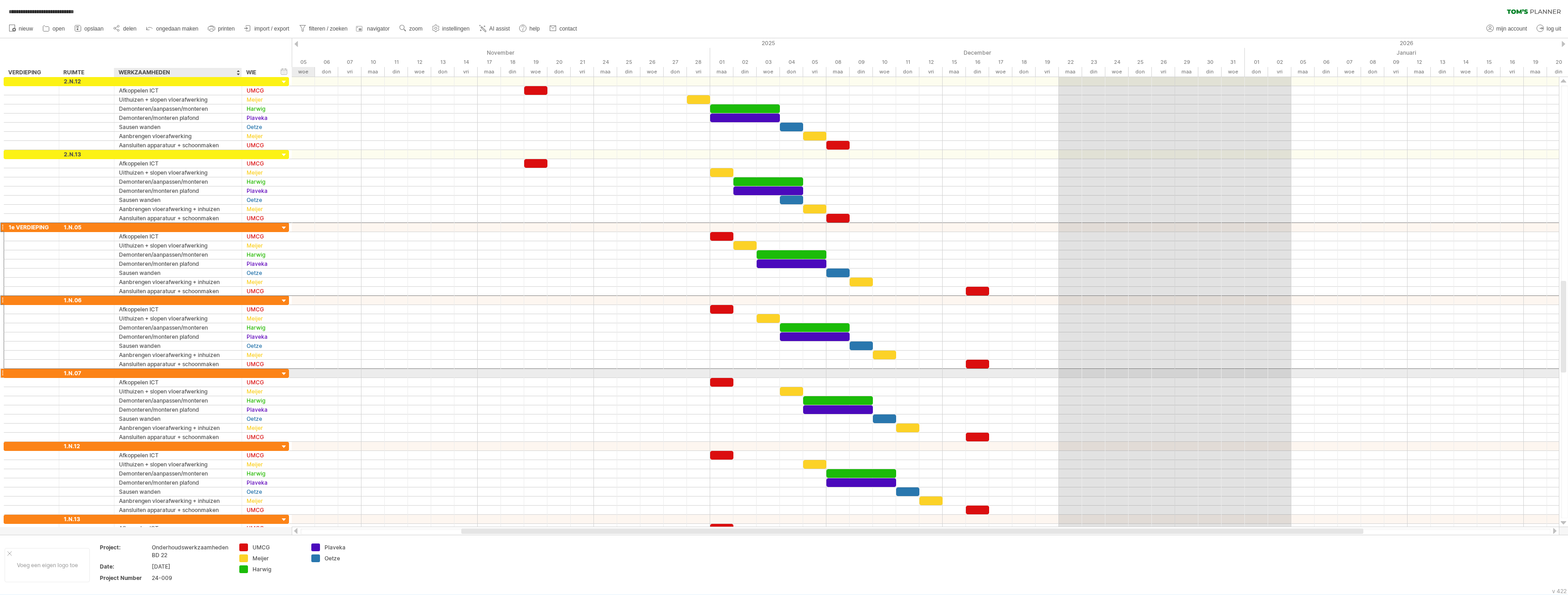
click at [134, 371] on div at bounding box center [178, 373] width 118 height 9
click at [146, 446] on div at bounding box center [178, 446] width 118 height 9
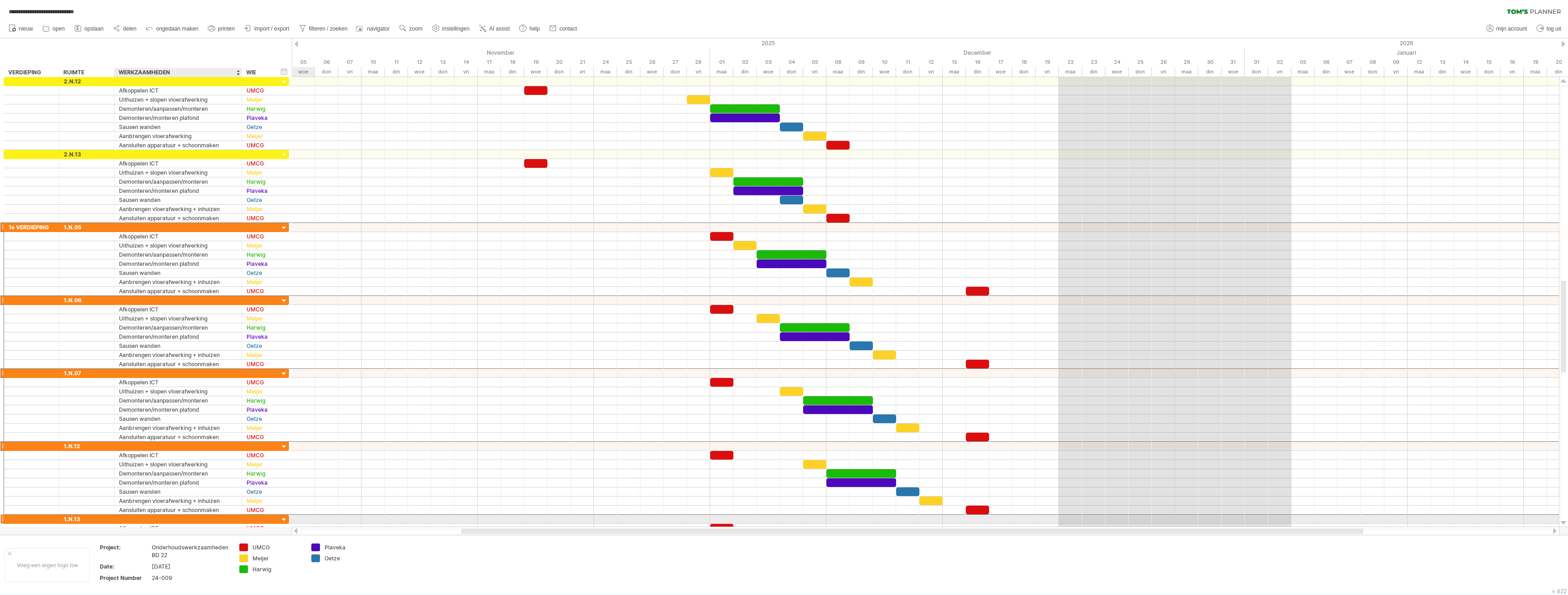
click at [163, 518] on div at bounding box center [178, 519] width 118 height 9
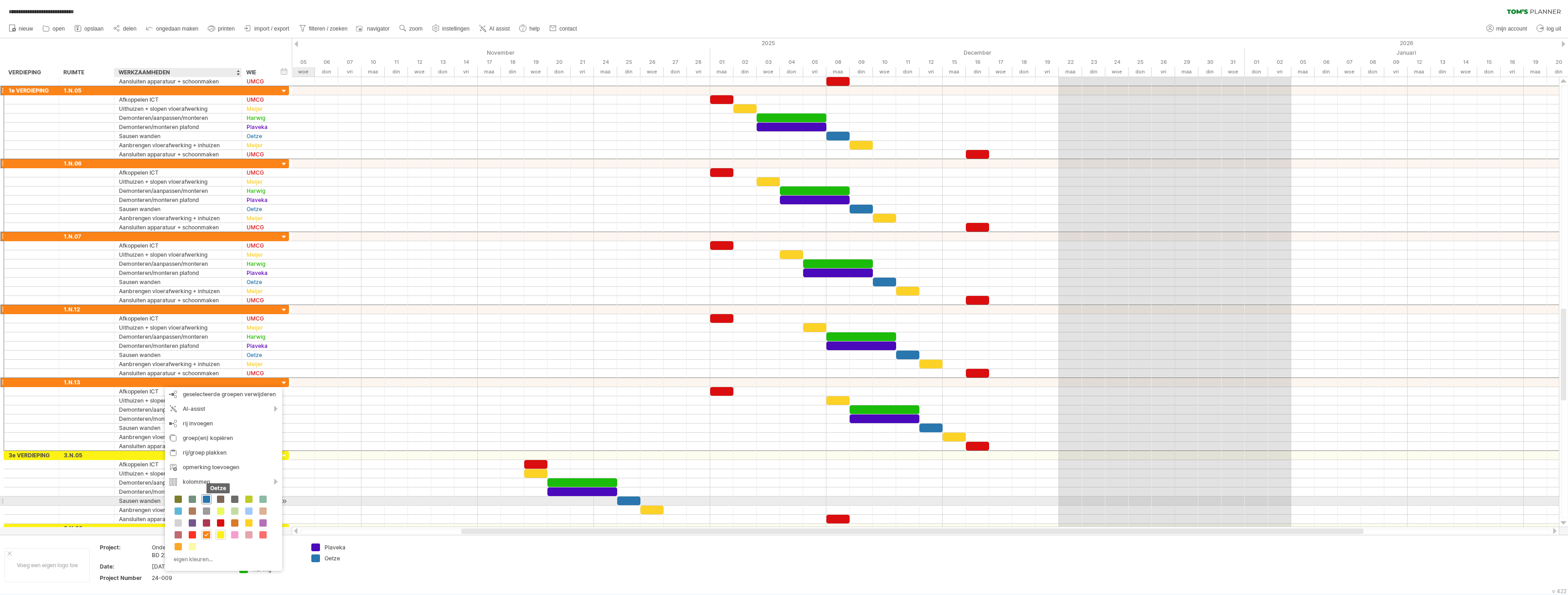
click at [206, 499] on span at bounding box center [206, 499] width 7 height 7
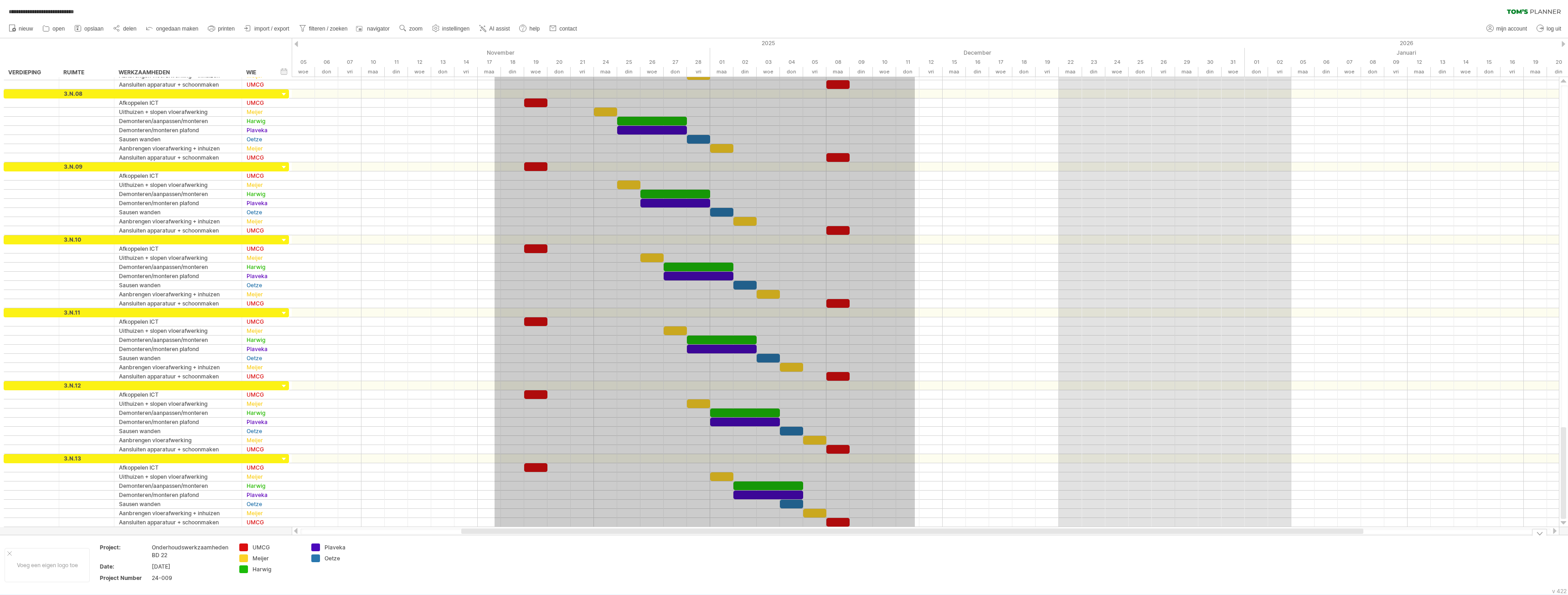
drag, startPoint x: 494, startPoint y: 181, endPoint x: 915, endPoint y: 566, distance: 570.5
click at [915, 566] on div "**********" at bounding box center [784, 297] width 1568 height 595
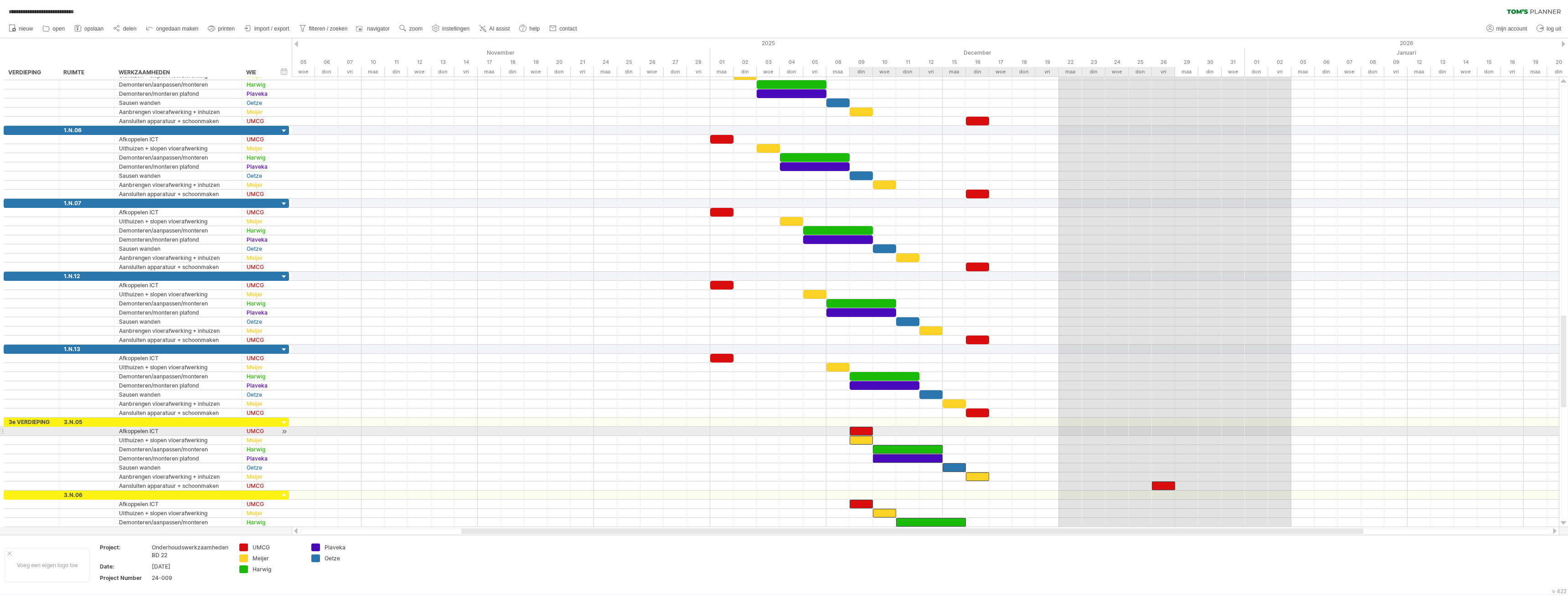
drag, startPoint x: 536, startPoint y: 432, endPoint x: 864, endPoint y: 430, distance: 328.0
click at [864, 430] on div at bounding box center [861, 431] width 23 height 9
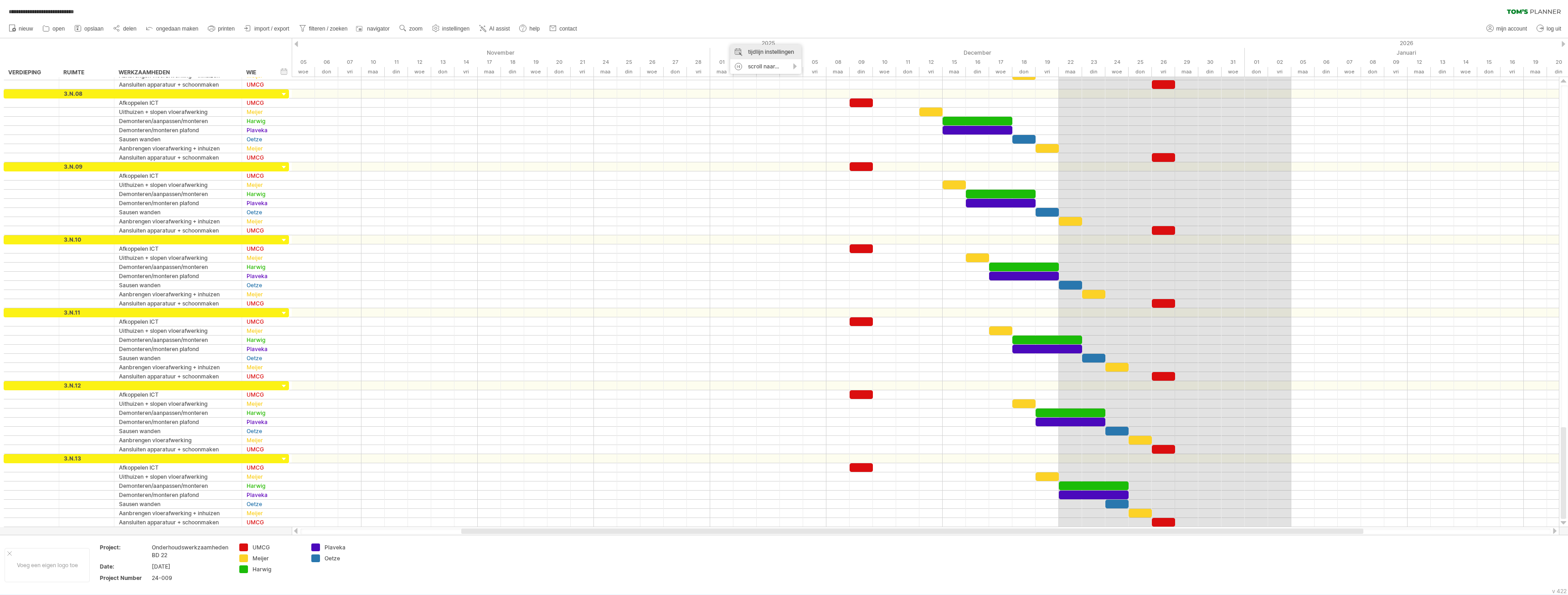
click at [767, 50] on div "tijdlijn instellingen" at bounding box center [766, 52] width 71 height 15
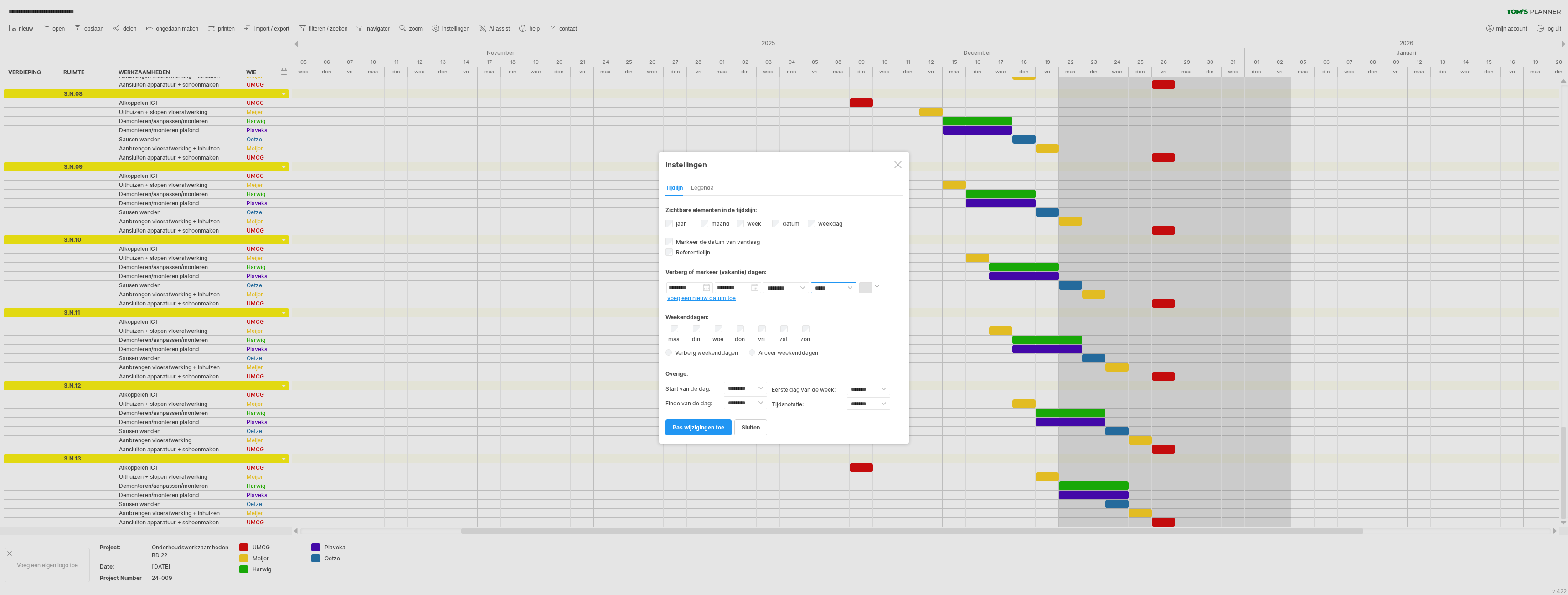
click at [852, 288] on select "******* *****" at bounding box center [833, 288] width 46 height 11
select select "*"
click at [811, 283] on select "******* *****" at bounding box center [833, 288] width 46 height 11
click at [710, 428] on span "pas wijzigingen toe" at bounding box center [698, 427] width 52 height 7
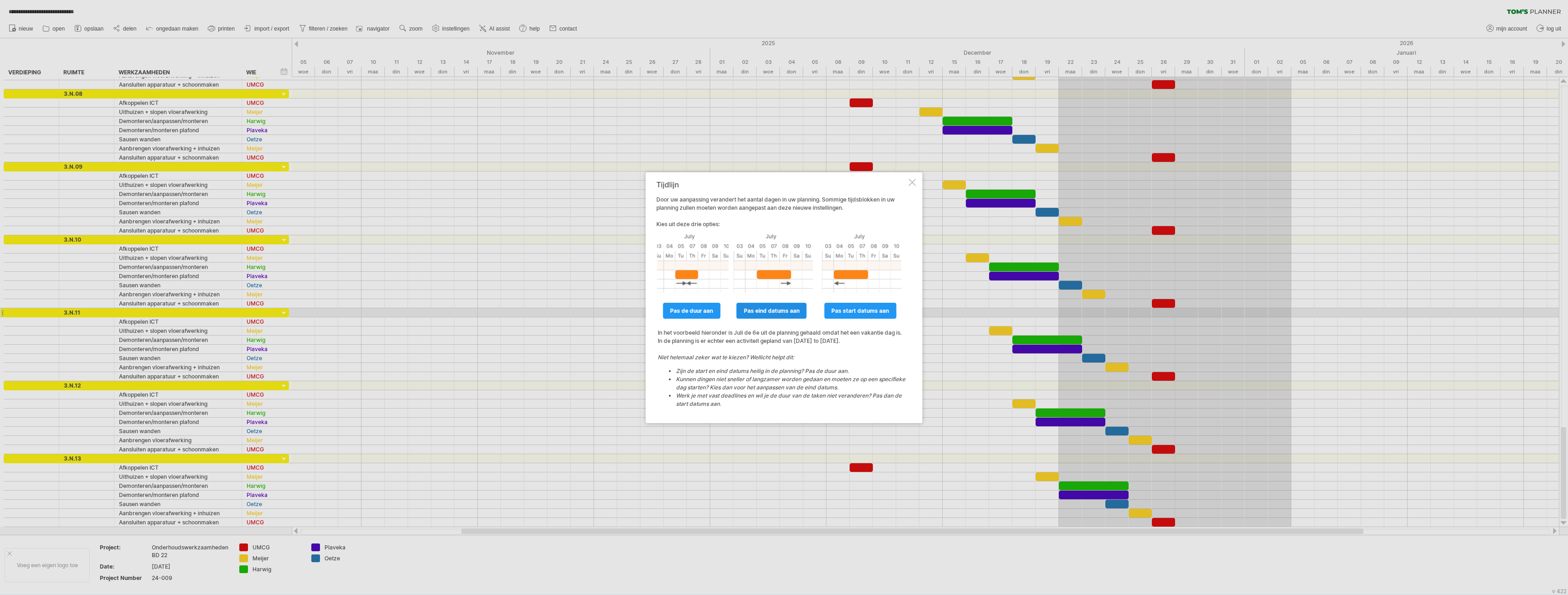
click at [766, 312] on span "pas eind datums aan" at bounding box center [771, 311] width 55 height 7
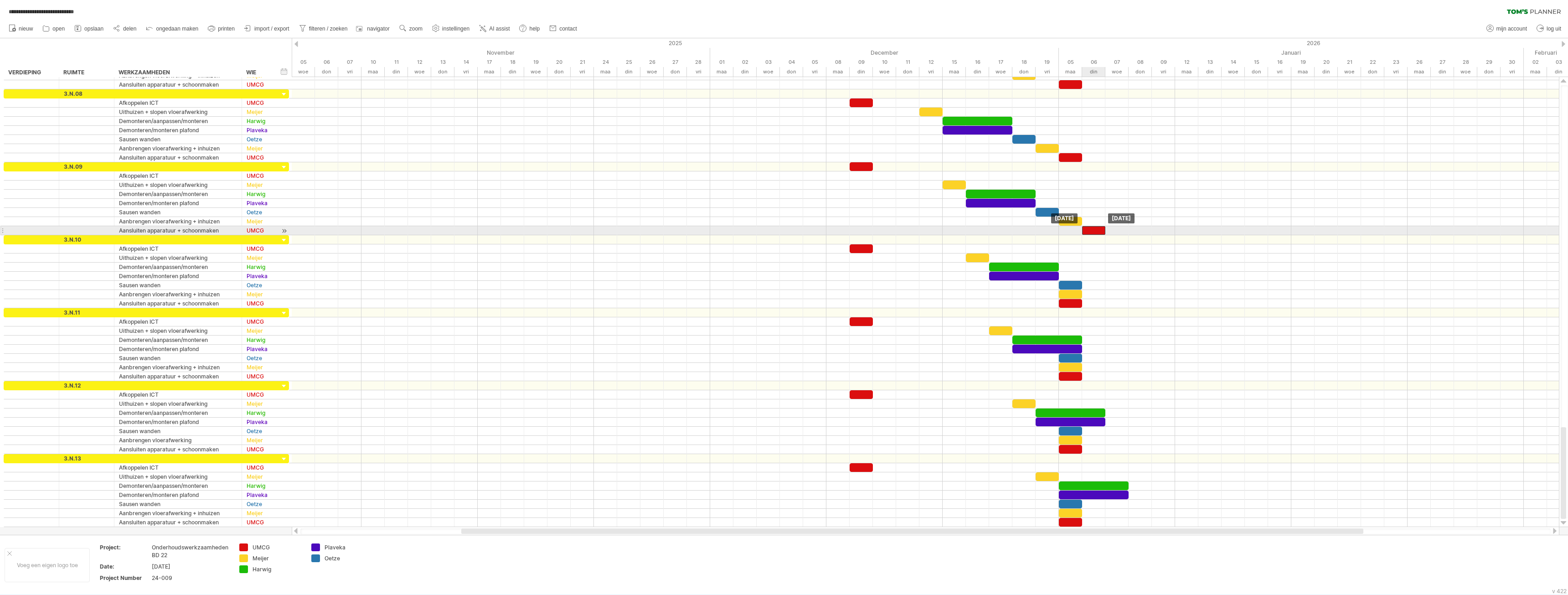
drag, startPoint x: 1070, startPoint y: 229, endPoint x: 1092, endPoint y: 228, distance: 22.0
click at [1092, 228] on div at bounding box center [1094, 230] width 23 height 9
drag, startPoint x: 1074, startPoint y: 157, endPoint x: 1097, endPoint y: 156, distance: 23.0
click at [1097, 156] on div at bounding box center [1094, 158] width 23 height 9
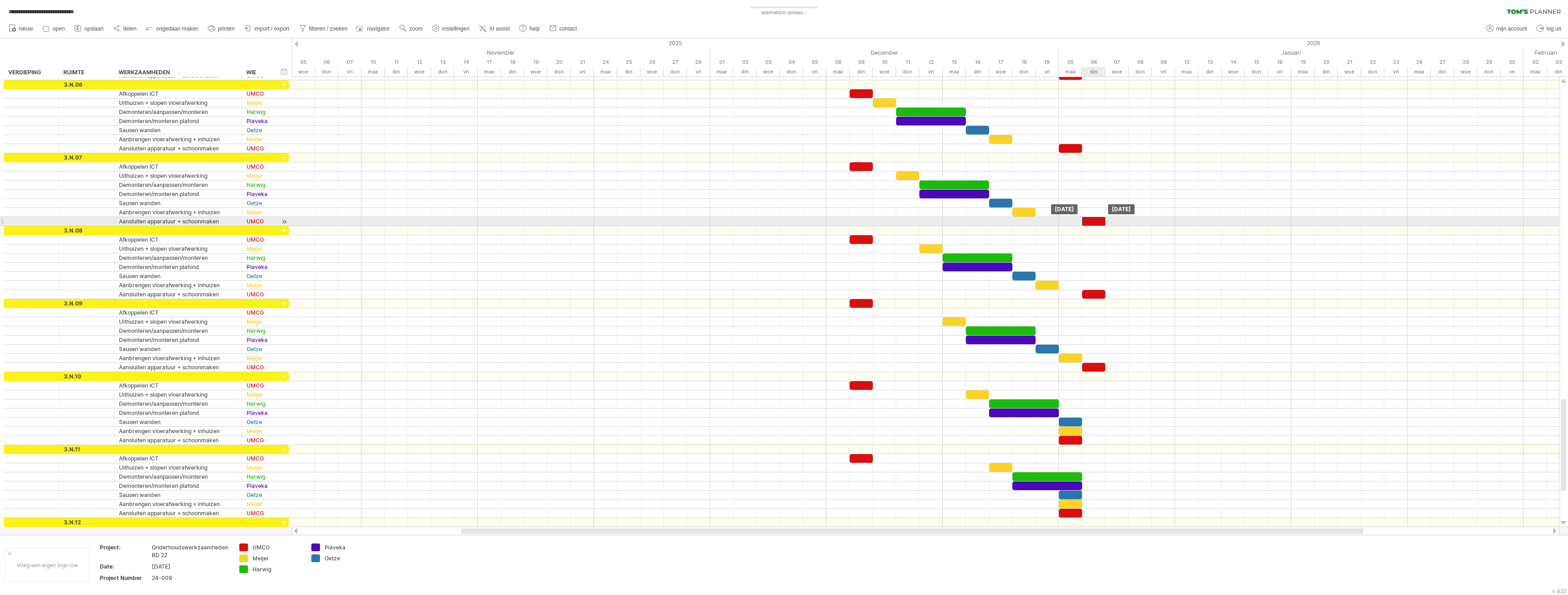
drag, startPoint x: 1073, startPoint y: 220, endPoint x: 1095, endPoint y: 221, distance: 22.0
click at [1095, 221] on div at bounding box center [1094, 221] width 23 height 9
drag, startPoint x: 1074, startPoint y: 148, endPoint x: 1093, endPoint y: 150, distance: 19.1
click at [1093, 150] on div at bounding box center [1094, 149] width 23 height 9
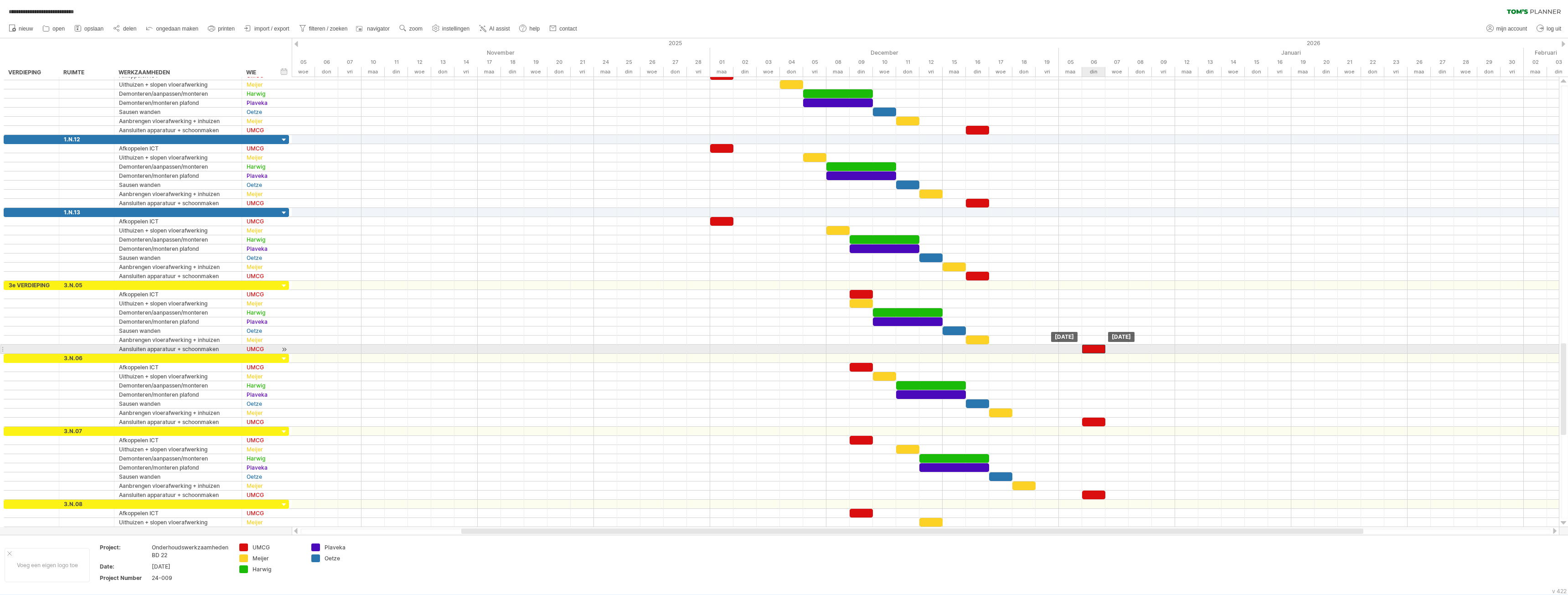
drag, startPoint x: 1071, startPoint y: 348, endPoint x: 1093, endPoint y: 348, distance: 22.0
click at [1093, 348] on div at bounding box center [1094, 349] width 23 height 9
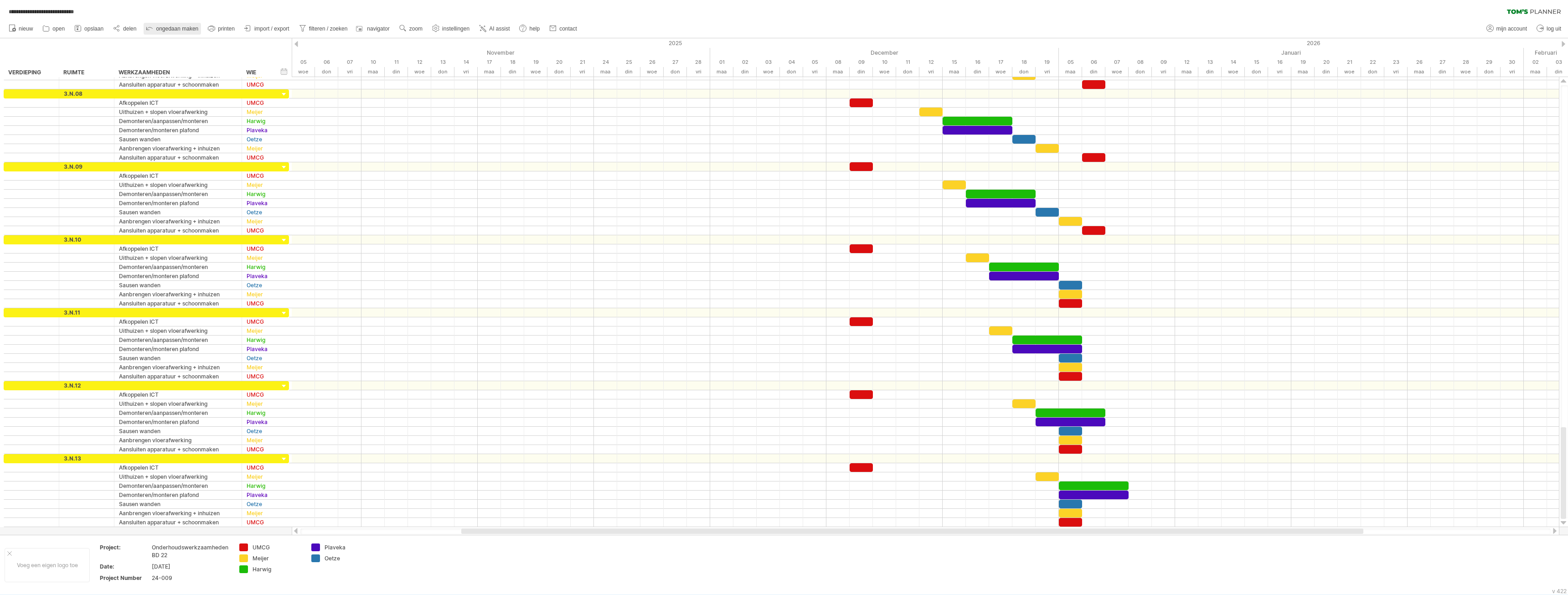
click at [151, 28] on icon at bounding box center [149, 27] width 9 height 9
click at [151, 29] on icon at bounding box center [149, 27] width 9 height 9
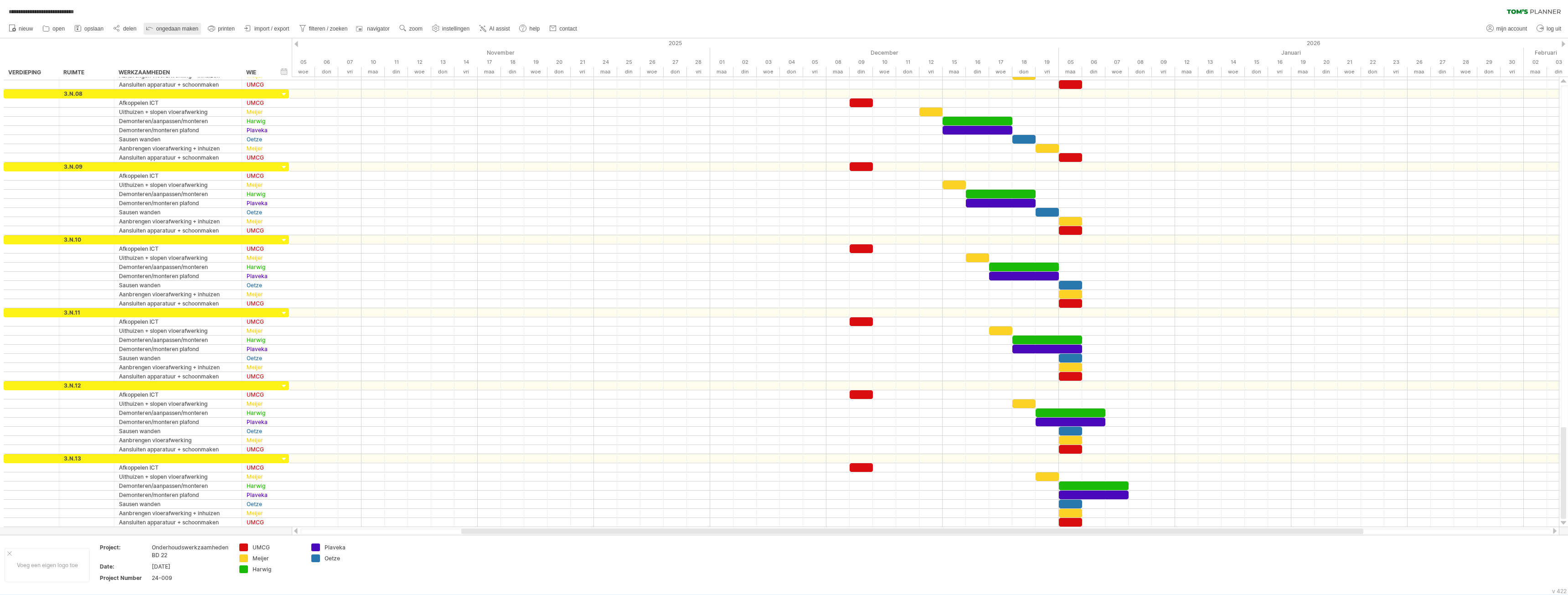
click at [152, 29] on icon at bounding box center [149, 27] width 9 height 9
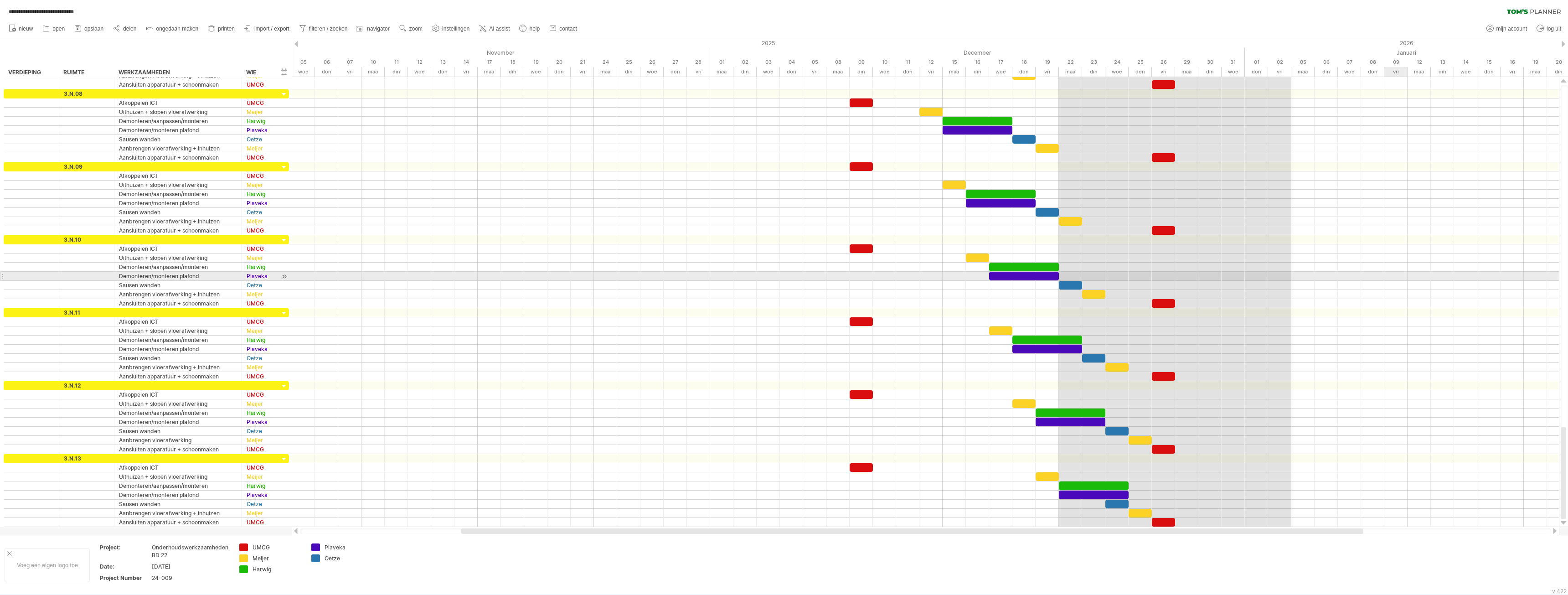
click at [1398, 272] on div at bounding box center [925, 276] width 1267 height 9
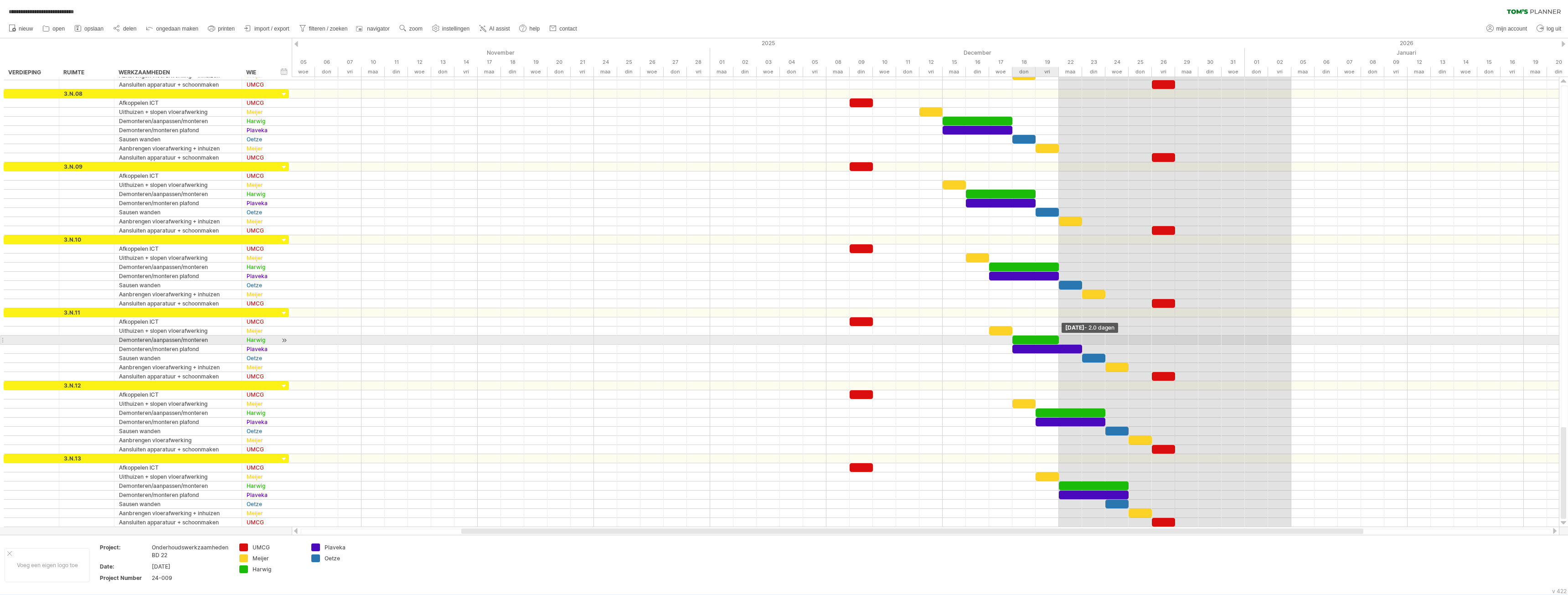
drag, startPoint x: 1080, startPoint y: 340, endPoint x: 1059, endPoint y: 341, distance: 21.0
click at [1059, 341] on span at bounding box center [1059, 340] width 4 height 9
drag, startPoint x: 1081, startPoint y: 348, endPoint x: 1059, endPoint y: 348, distance: 22.0
click at [1059, 348] on span at bounding box center [1059, 349] width 4 height 9
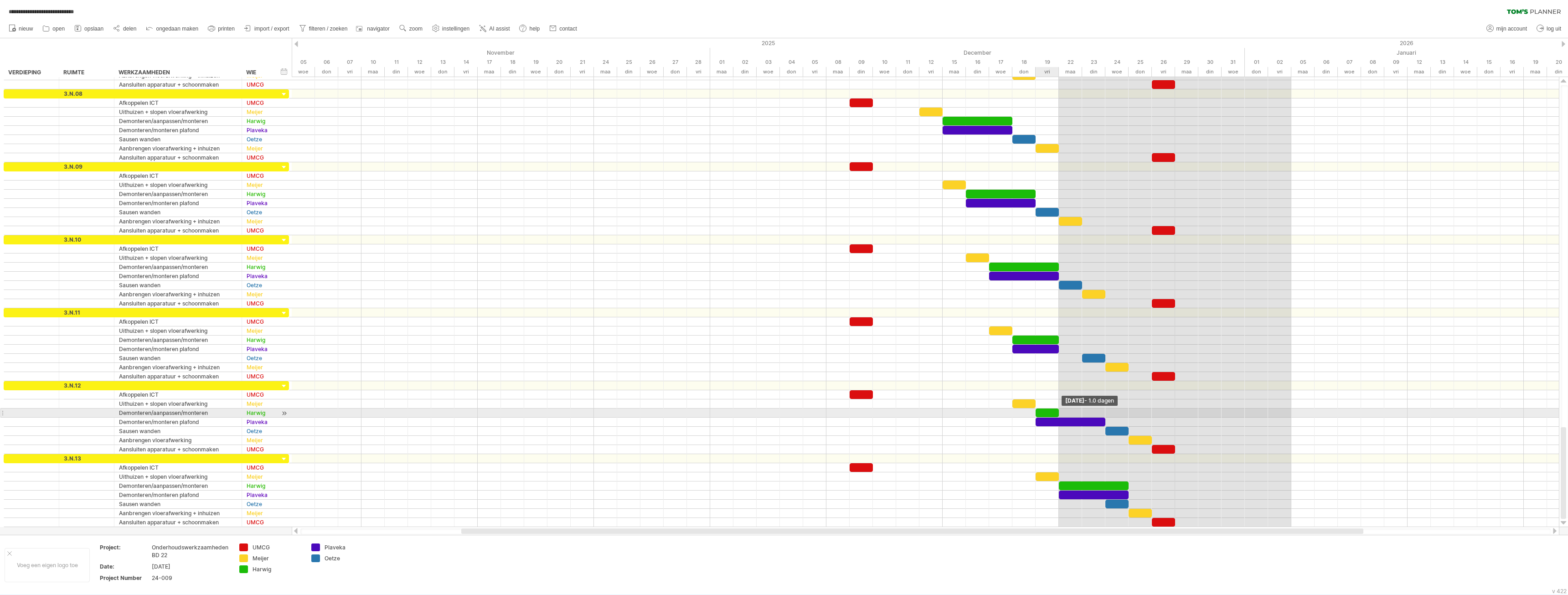
drag, startPoint x: 1105, startPoint y: 415, endPoint x: 1059, endPoint y: 414, distance: 46.0
click at [1058, 415] on span at bounding box center [1059, 413] width 4 height 9
drag, startPoint x: 1104, startPoint y: 421, endPoint x: 1081, endPoint y: 421, distance: 23.0
click at [1058, 424] on span at bounding box center [1059, 422] width 4 height 9
drag, startPoint x: 1188, startPoint y: 523, endPoint x: 1065, endPoint y: 473, distance: 132.8
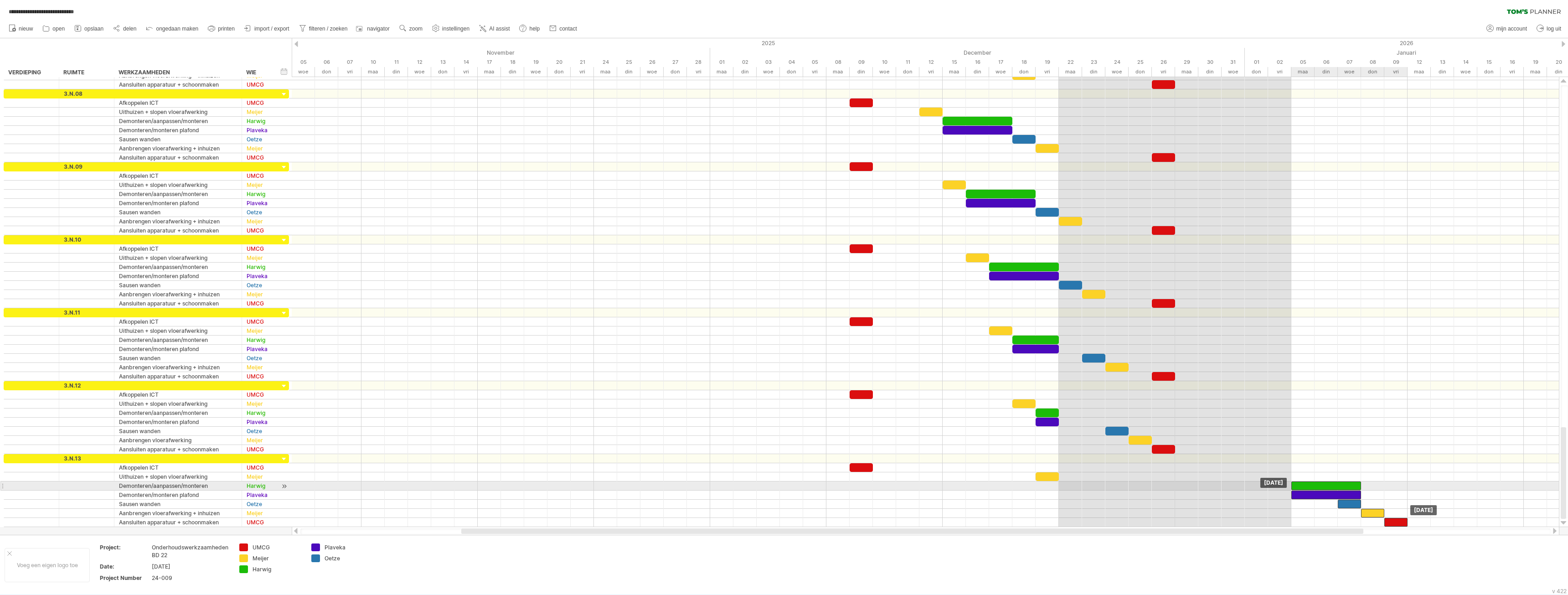
drag, startPoint x: 1067, startPoint y: 484, endPoint x: 1299, endPoint y: 484, distance: 232.0
click at [1299, 484] on div at bounding box center [1326, 486] width 70 height 9
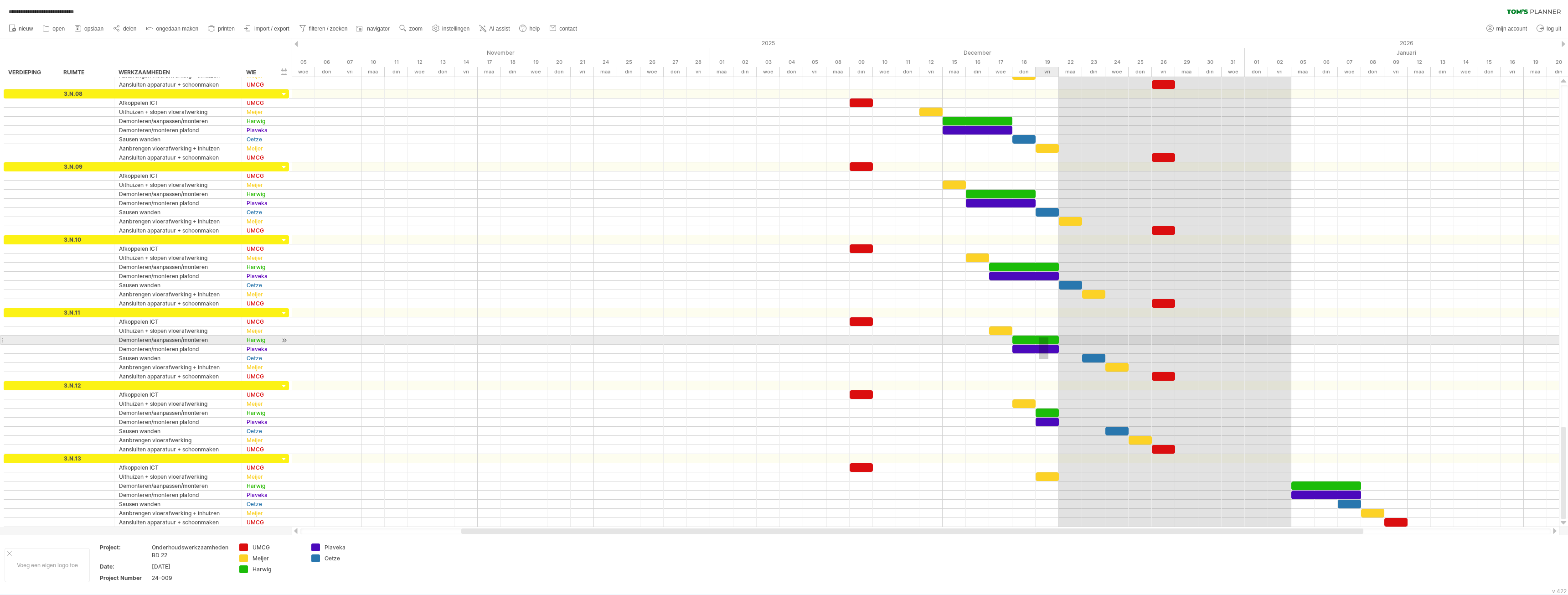
drag, startPoint x: 1045, startPoint y: 347, endPoint x: 1039, endPoint y: 337, distance: 11.7
click at [1039, 336] on div at bounding box center [1035, 340] width 46 height 9
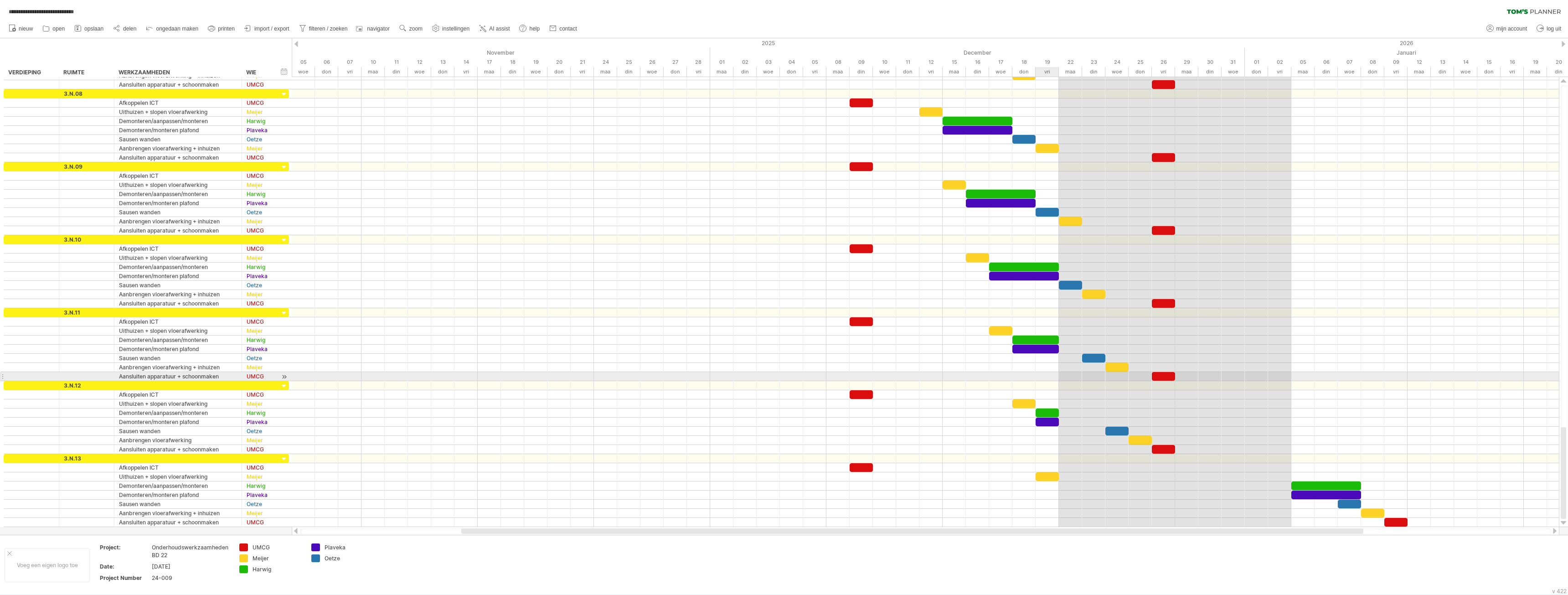
drag, startPoint x: 1047, startPoint y: 373, endPoint x: 1072, endPoint y: 381, distance: 26.2
click at [1047, 373] on div at bounding box center [925, 376] width 1267 height 9
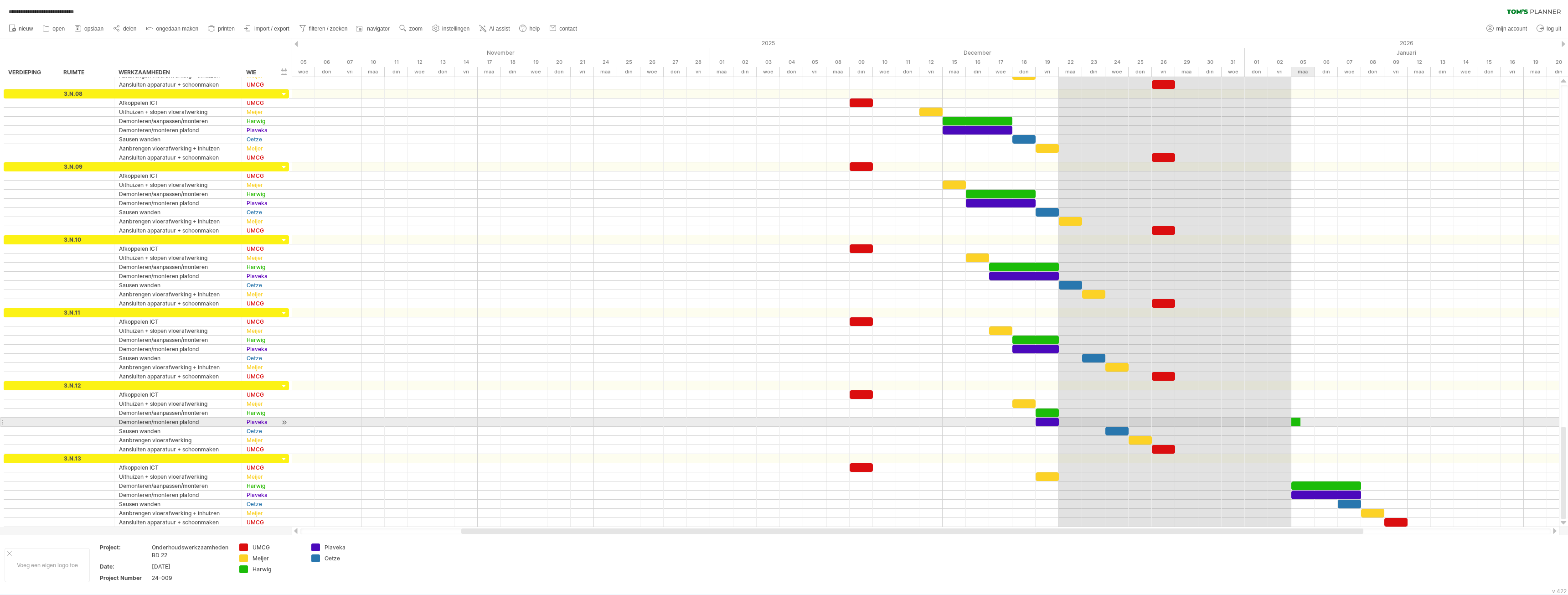
drag, startPoint x: 244, startPoint y: 569, endPoint x: 1298, endPoint y: 421, distance: 1064.3
click at [1298, 421] on div "**********" at bounding box center [784, 297] width 1568 height 595
drag, startPoint x: 1303, startPoint y: 421, endPoint x: 1335, endPoint y: 423, distance: 32.1
click at [1335, 423] on div at bounding box center [1314, 422] width 46 height 9
drag, startPoint x: 317, startPoint y: 547, endPoint x: 1297, endPoint y: 431, distance: 986.8
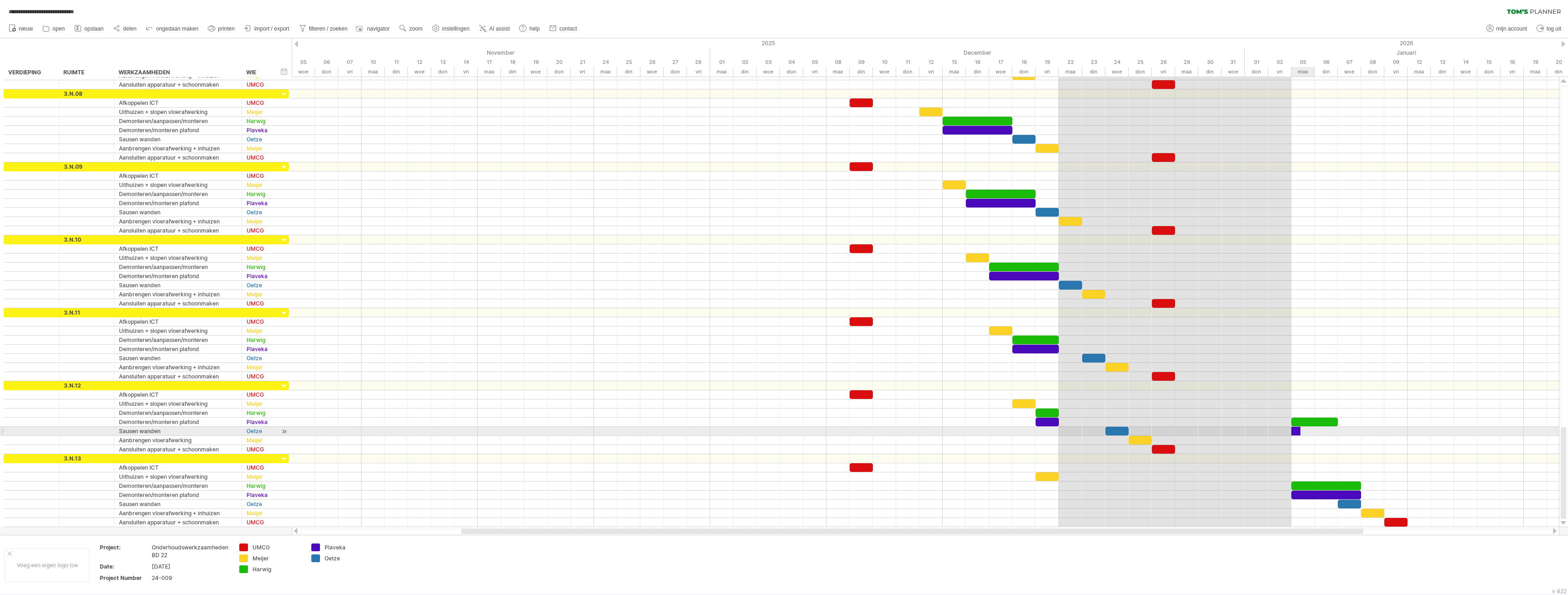
click at [1297, 431] on div "**********" at bounding box center [784, 297] width 1568 height 595
drag, startPoint x: 1302, startPoint y: 431, endPoint x: 1340, endPoint y: 429, distance: 38.1
click at [1340, 429] on div "[DATE] - 2.0 dagen [DATE]" at bounding box center [925, 302] width 1267 height 450
drag, startPoint x: 1332, startPoint y: 415, endPoint x: 1325, endPoint y: 409, distance: 9.2
drag, startPoint x: 1311, startPoint y: 420, endPoint x: 1310, endPoint y: 414, distance: 6.1
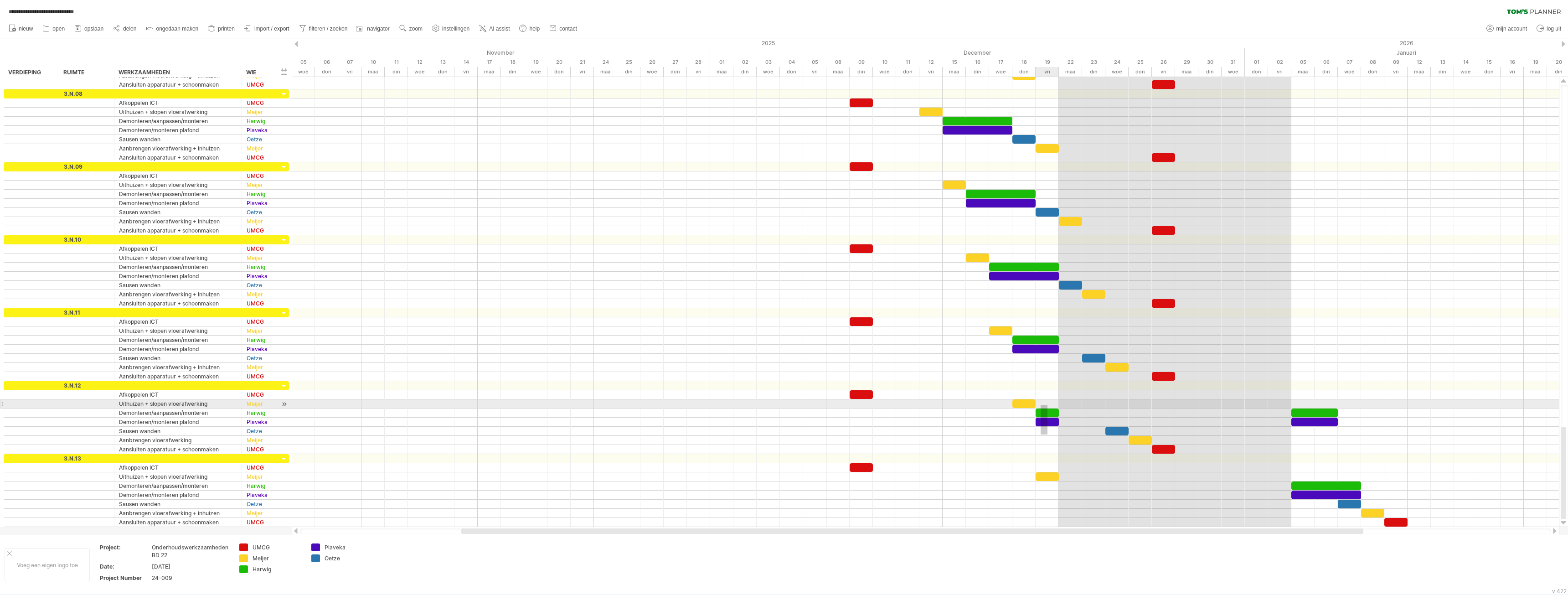
drag, startPoint x: 1048, startPoint y: 435, endPoint x: 1041, endPoint y: 404, distance: 31.8
drag, startPoint x: 1041, startPoint y: 404, endPoint x: 1043, endPoint y: 409, distance: 5.4
drag, startPoint x: 1021, startPoint y: 440, endPoint x: 1040, endPoint y: 443, distance: 19.2
click at [1024, 441] on div at bounding box center [925, 440] width 1267 height 9
drag, startPoint x: 1048, startPoint y: 434, endPoint x: 1041, endPoint y: 410, distance: 25.0
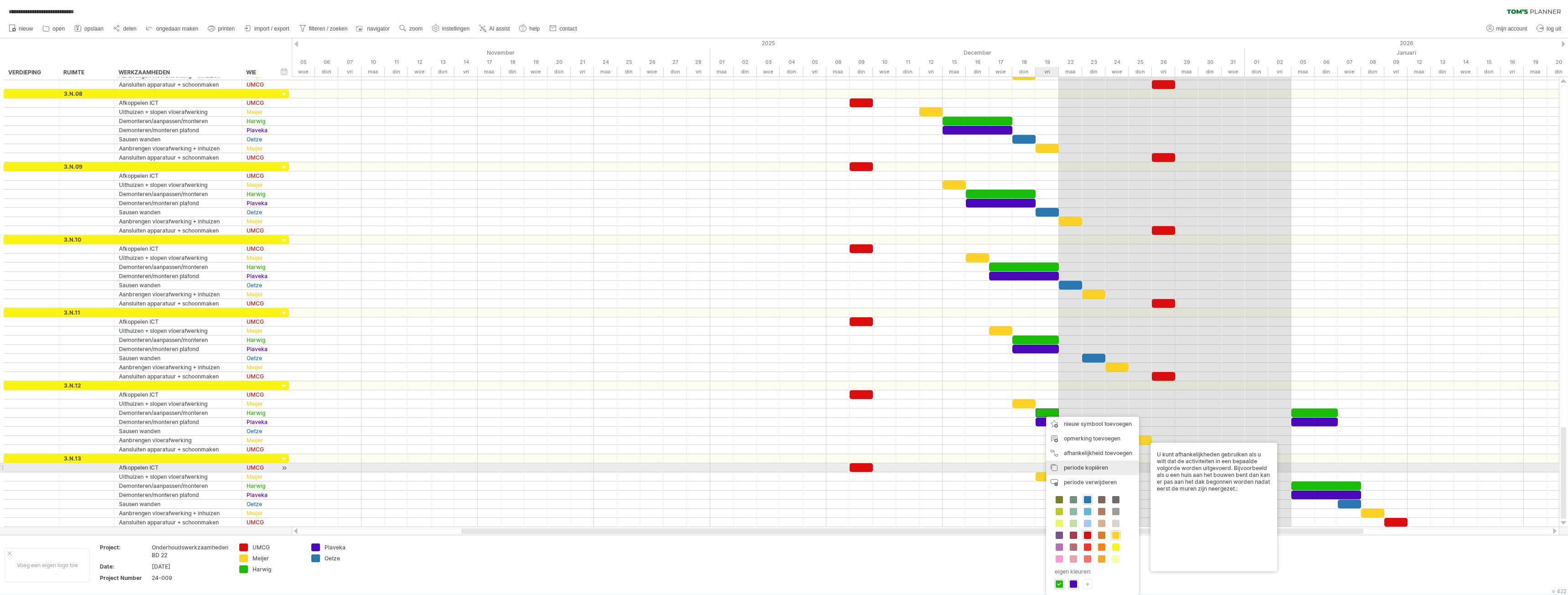
click at [1092, 468] on span "periode kopiëren" at bounding box center [1086, 467] width 44 height 7
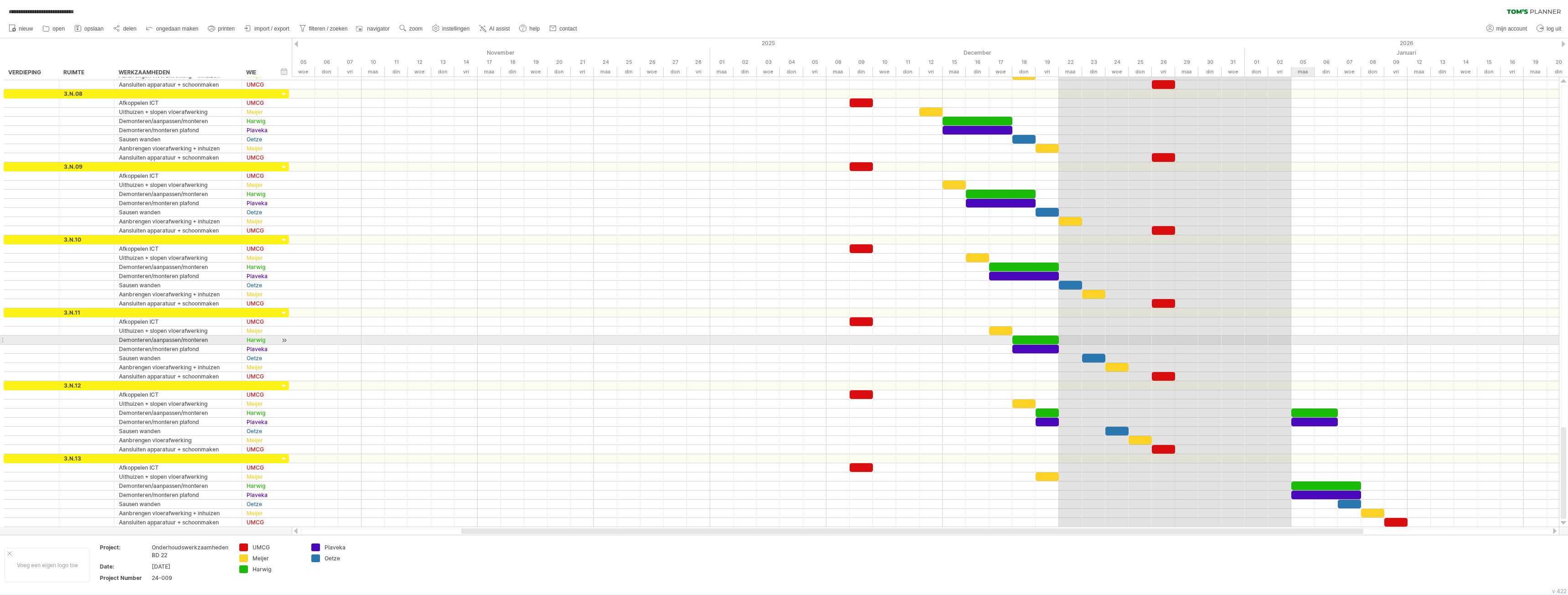
click at [1301, 340] on div at bounding box center [925, 340] width 1267 height 9
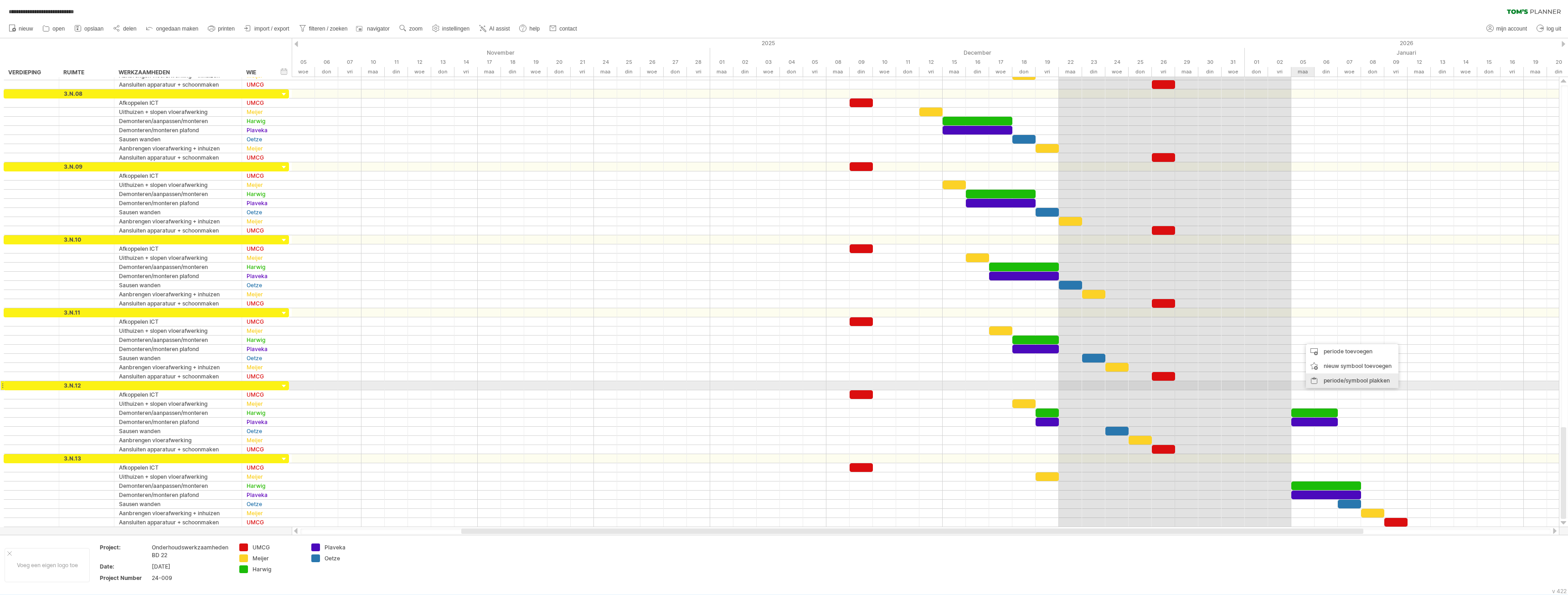
click at [1351, 382] on div "periode/symbool plakken" at bounding box center [1352, 381] width 93 height 15
click at [1303, 335] on div "[DATE] [DATE]" at bounding box center [925, 302] width 1267 height 450
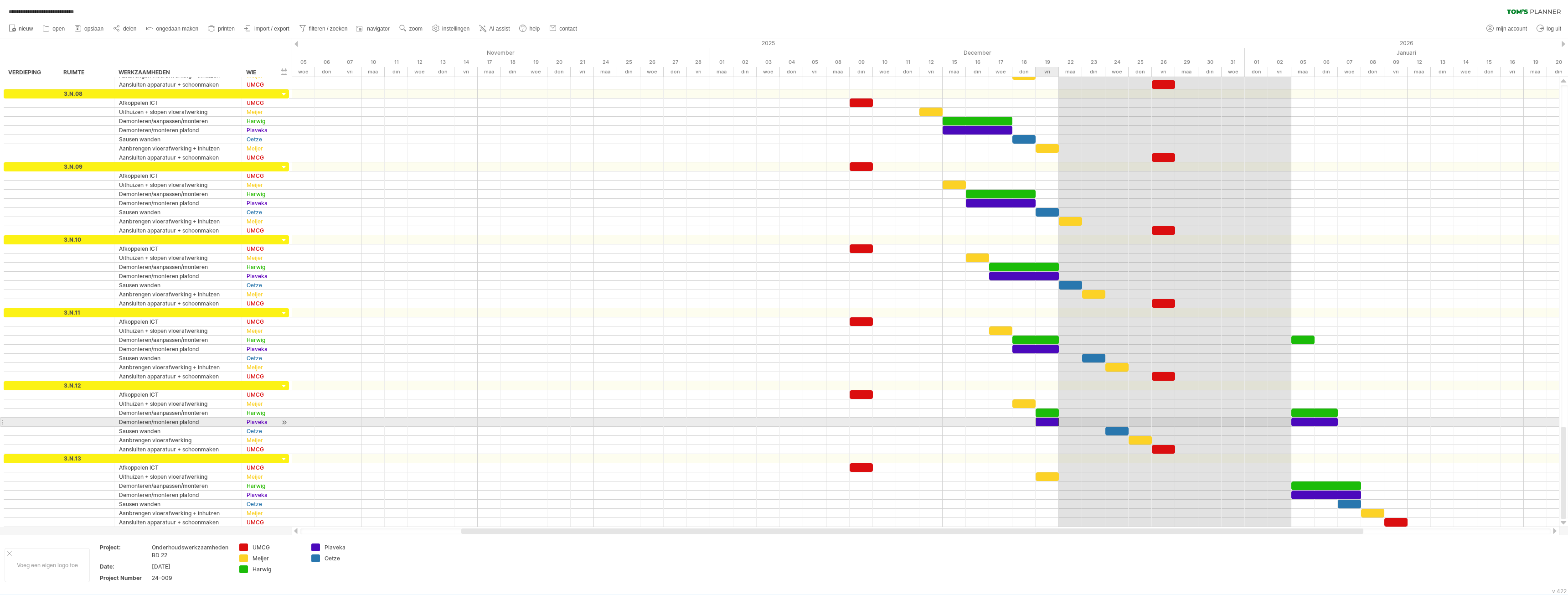
click at [1046, 423] on div at bounding box center [1047, 422] width 23 height 9
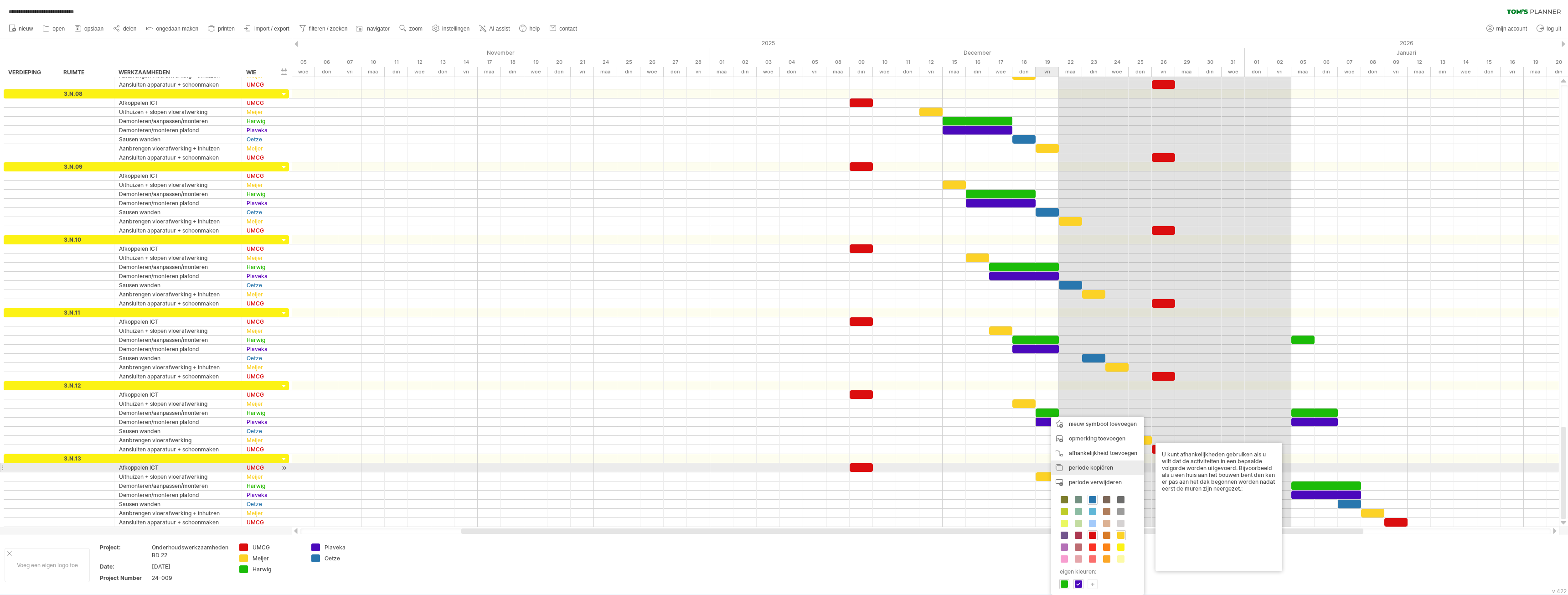
click at [1068, 468] on div "periode kopiëren periodes/symbolen kopiëren" at bounding box center [1097, 468] width 93 height 15
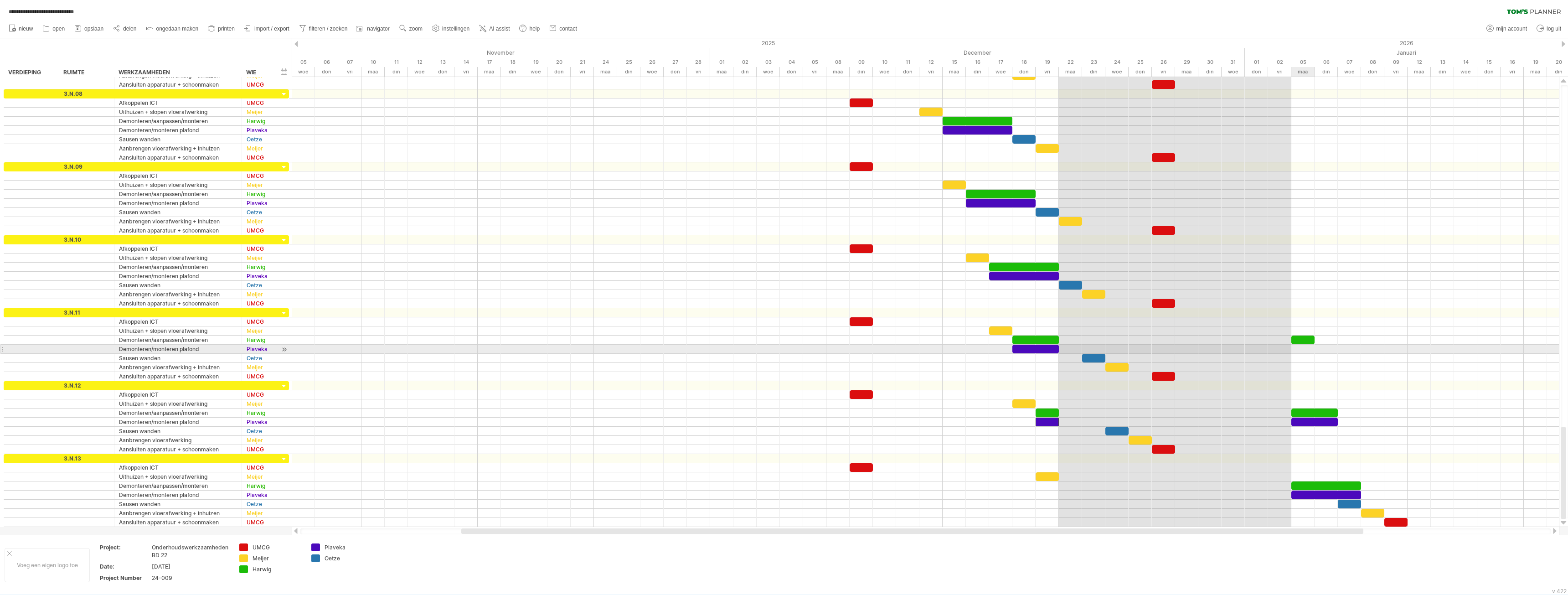
click at [1304, 350] on div at bounding box center [925, 349] width 1267 height 9
drag, startPoint x: 1337, startPoint y: 392, endPoint x: 1374, endPoint y: 373, distance: 41.6
click at [1337, 391] on div "periode/symbool plakken" at bounding box center [1354, 391] width 93 height 15
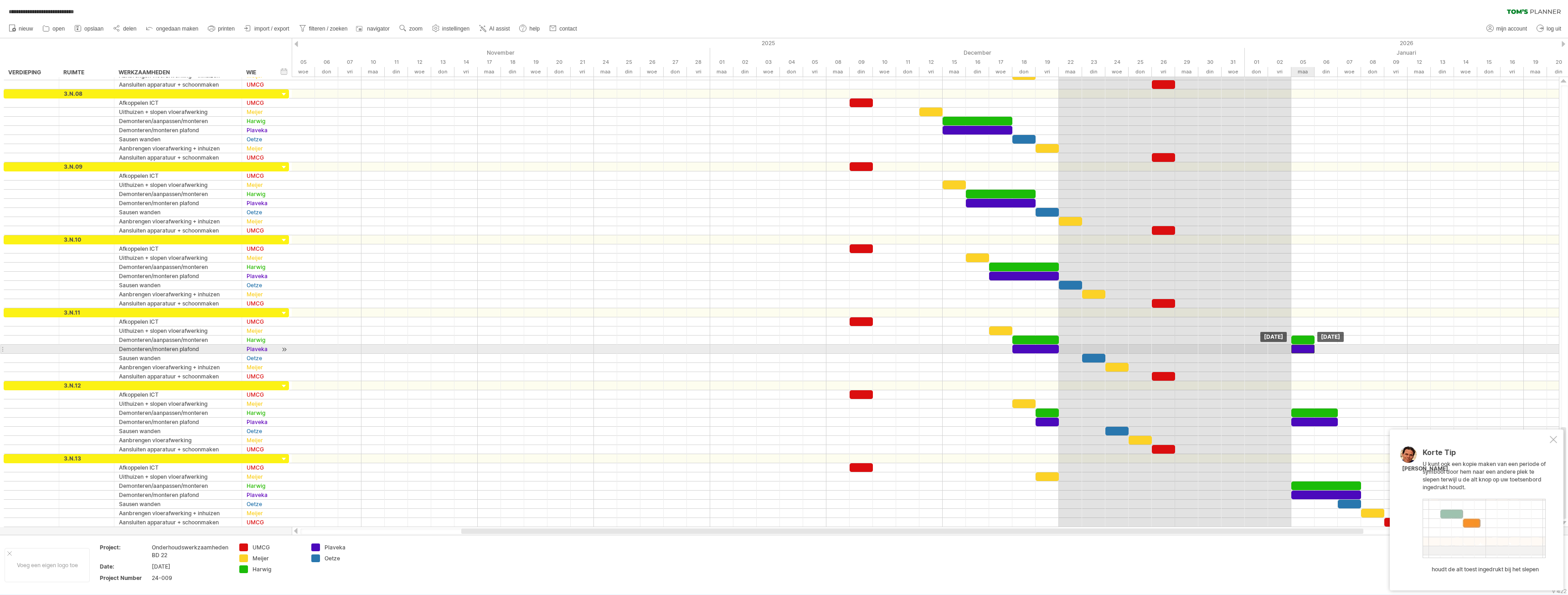
drag, startPoint x: 1315, startPoint y: 349, endPoint x: 1306, endPoint y: 350, distance: 9.1
click at [1306, 350] on div at bounding box center [1303, 349] width 23 height 9
drag, startPoint x: 1313, startPoint y: 338, endPoint x: 1323, endPoint y: 337, distance: 10.0
click at [1323, 337] on div at bounding box center [1326, 340] width 23 height 9
click at [1331, 342] on div at bounding box center [1326, 340] width 23 height 9
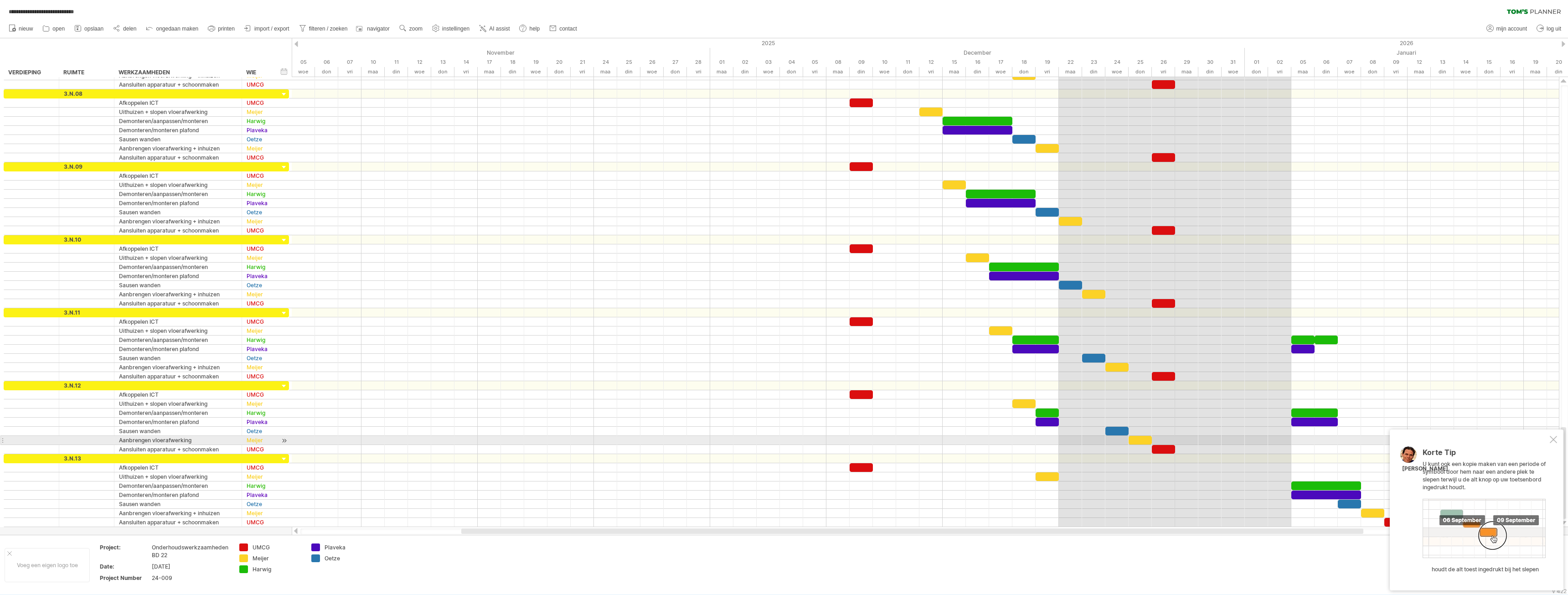
click at [1550, 440] on div at bounding box center [1553, 440] width 7 height 7
click at [1398, 259] on div at bounding box center [925, 258] width 1267 height 9
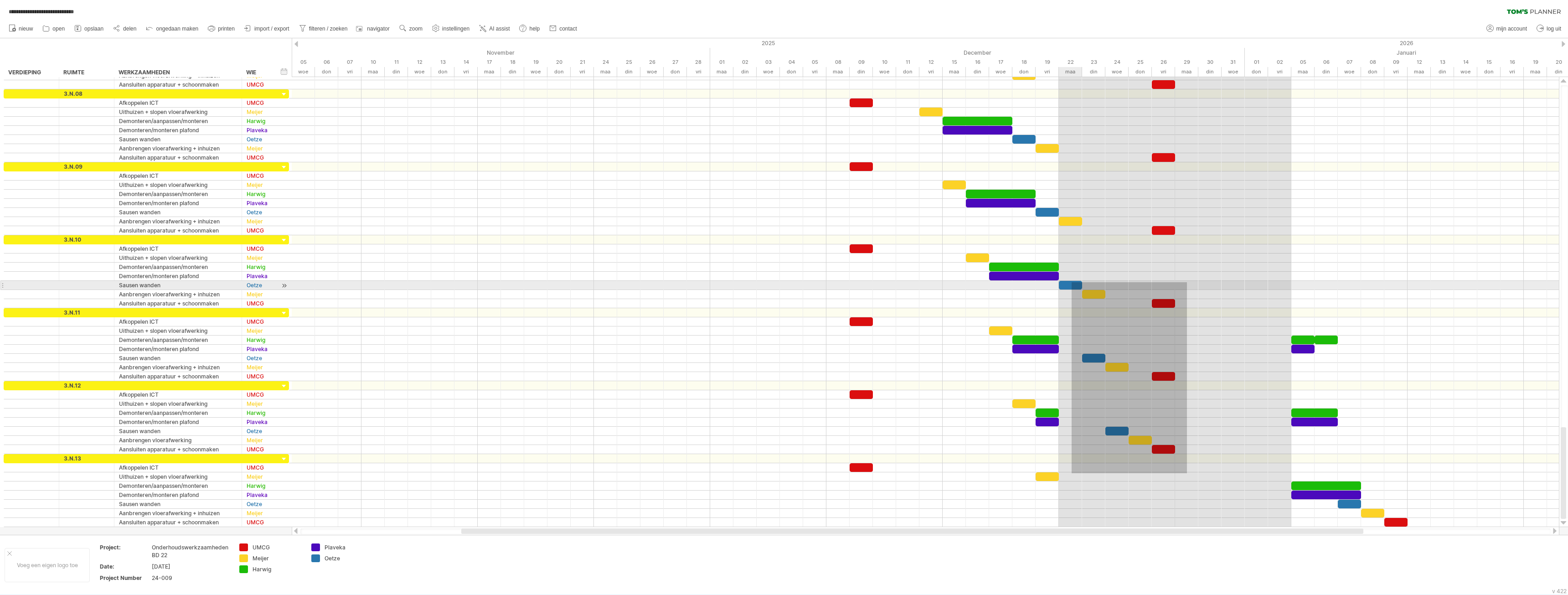
drag, startPoint x: 1186, startPoint y: 473, endPoint x: 1072, endPoint y: 283, distance: 221.6
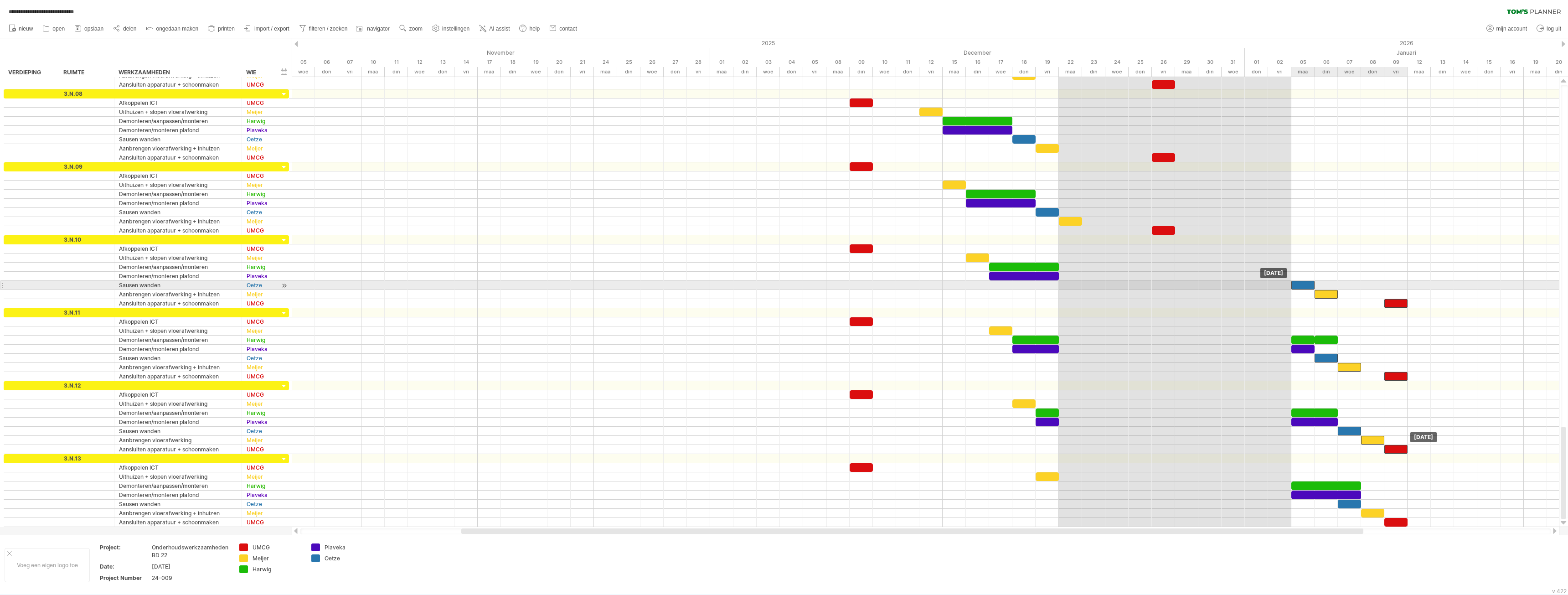
drag, startPoint x: 1071, startPoint y: 283, endPoint x: 1303, endPoint y: 284, distance: 232.0
click at [1303, 284] on div at bounding box center [1303, 285] width 23 height 9
drag, startPoint x: 1321, startPoint y: 373, endPoint x: 1318, endPoint y: 357, distance: 16.3
click at [1321, 373] on div at bounding box center [925, 376] width 1267 height 9
drag, startPoint x: 1314, startPoint y: 349, endPoint x: 1337, endPoint y: 350, distance: 23.0
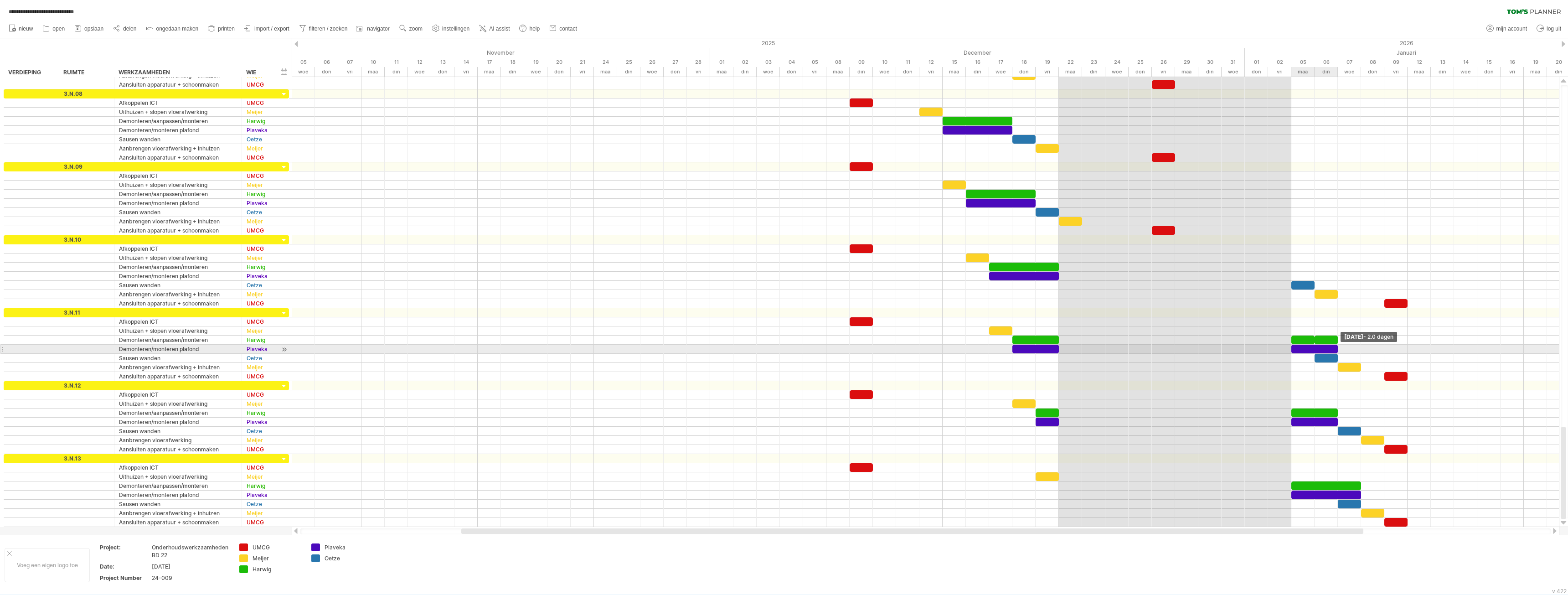
click at [1337, 350] on span at bounding box center [1338, 349] width 4 height 9
click at [1331, 342] on div at bounding box center [1326, 340] width 23 height 9
click at [1356, 341] on div at bounding box center [925, 340] width 1267 height 9
drag, startPoint x: 159, startPoint y: 27, endPoint x: 165, endPoint y: 28, distance: 6.1
click at [159, 27] on span "ongedaan maken" at bounding box center [177, 29] width 43 height 6
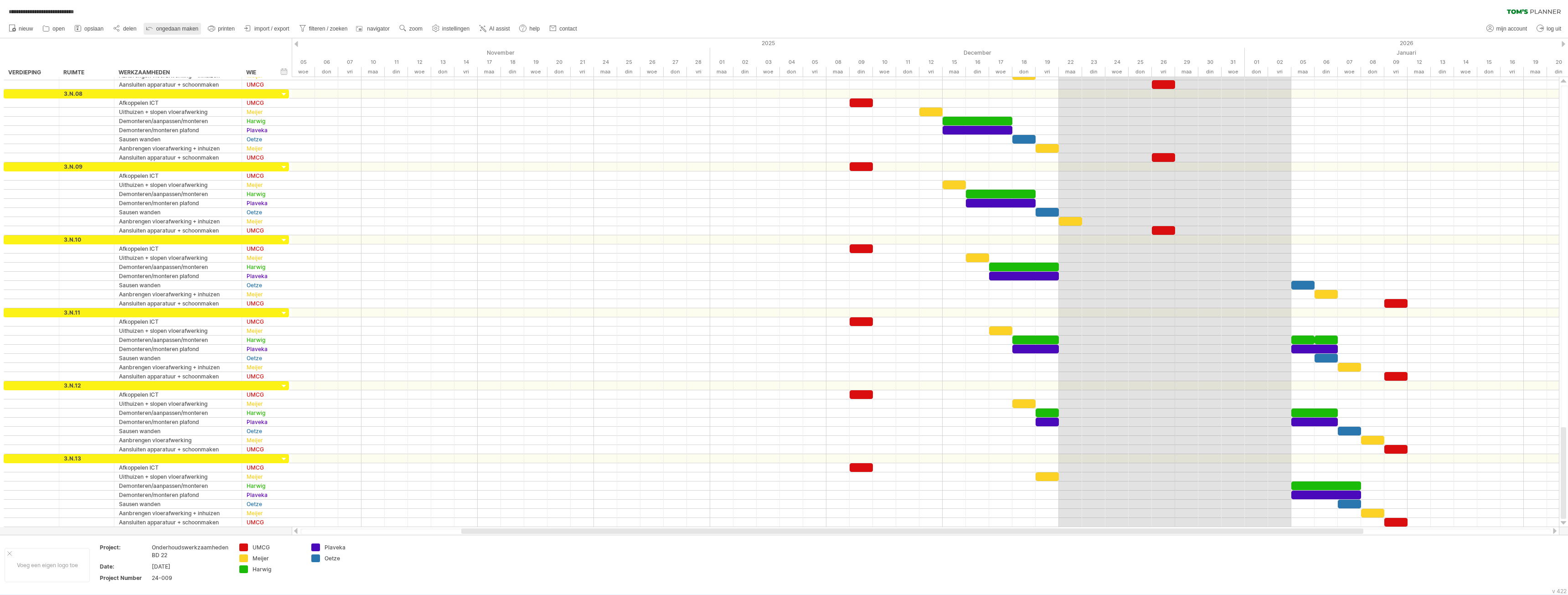
click at [152, 28] on icon at bounding box center [150, 29] width 6 height 2
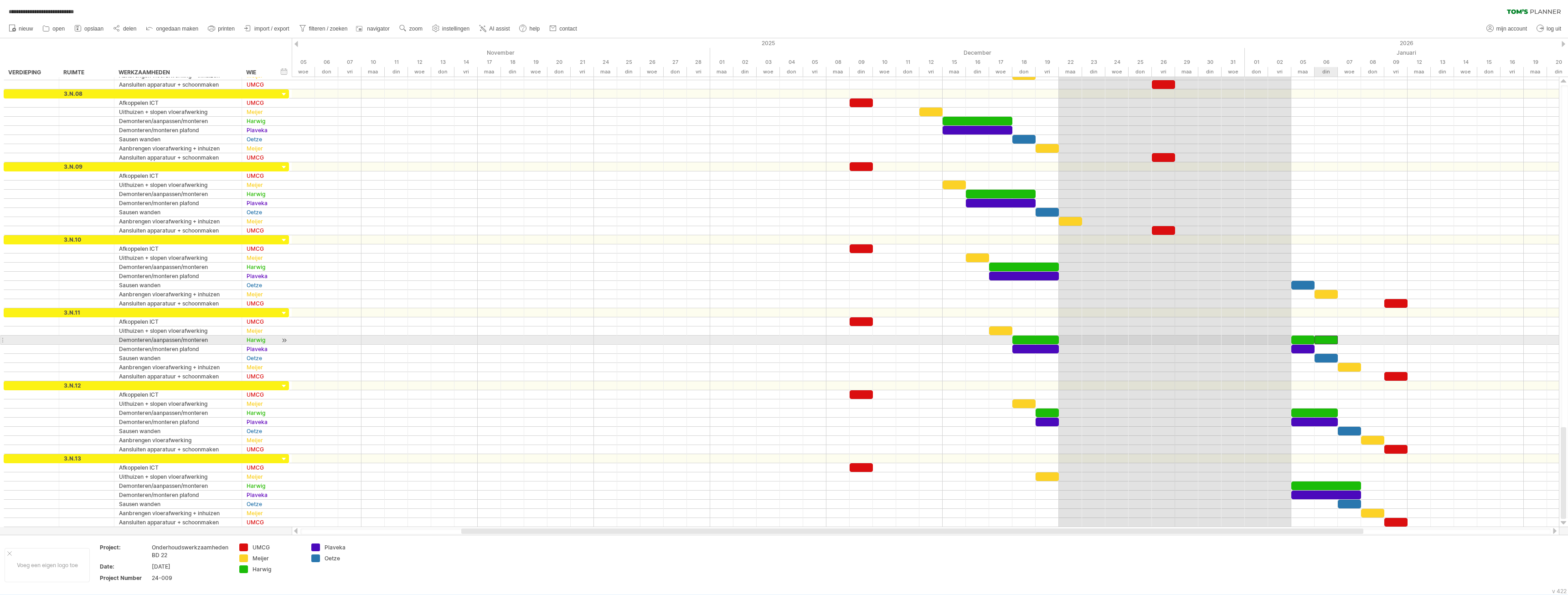
click at [1326, 342] on div at bounding box center [1326, 340] width 23 height 9
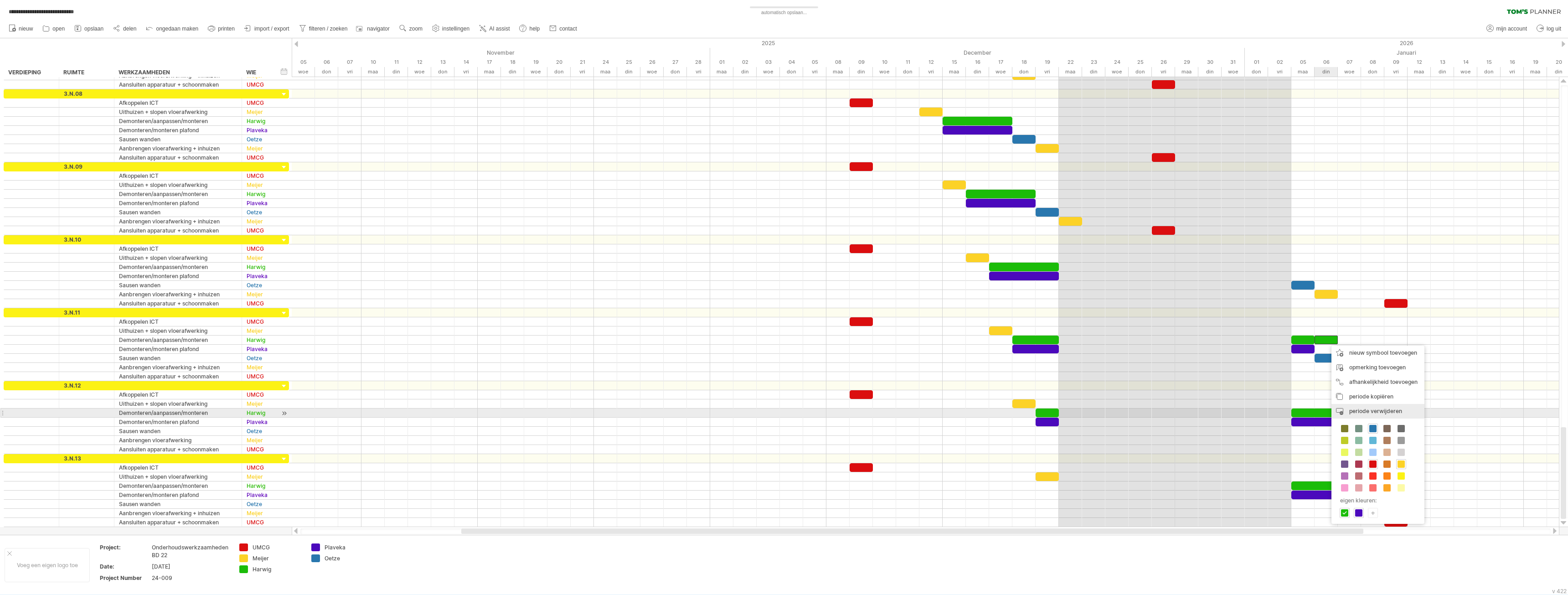
click at [1381, 411] on span "periode verwijderen" at bounding box center [1376, 410] width 53 height 7
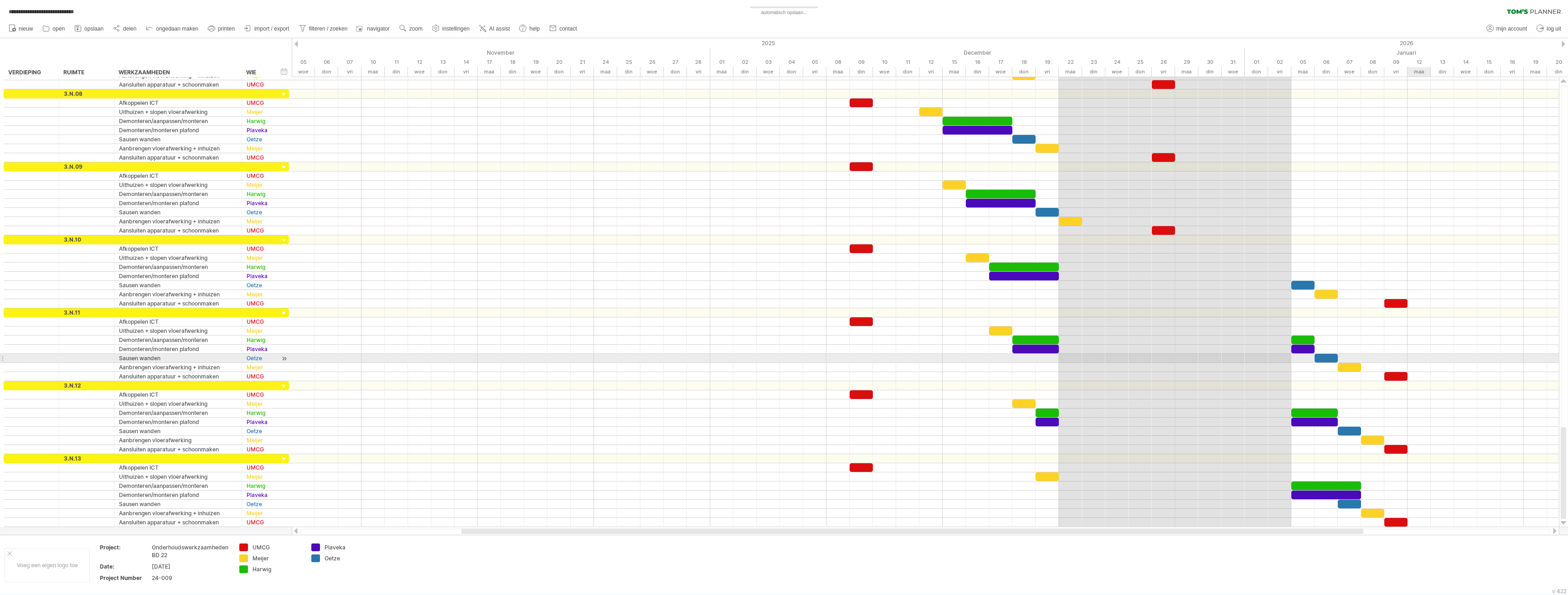
click at [1407, 354] on div at bounding box center [925, 358] width 1267 height 9
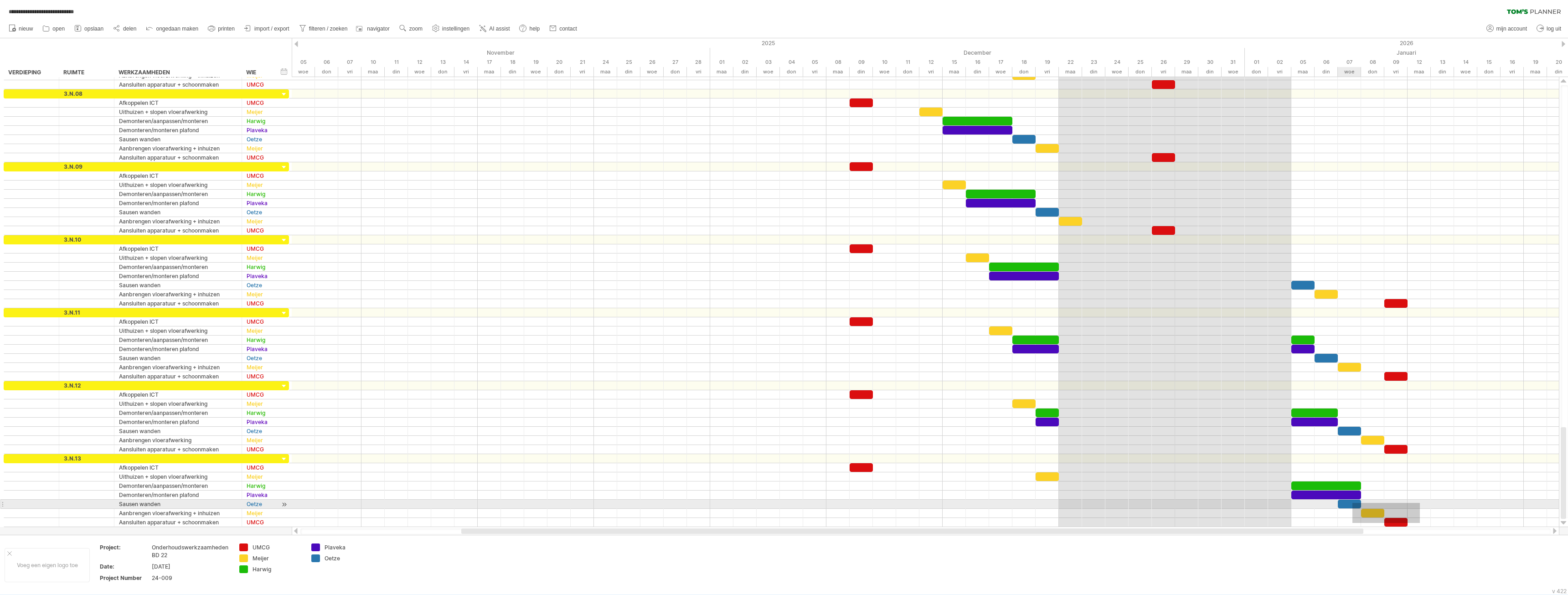
drag, startPoint x: 1420, startPoint y: 523, endPoint x: 1353, endPoint y: 503, distance: 69.9
drag, startPoint x: 1353, startPoint y: 502, endPoint x: 1382, endPoint y: 504, distance: 29.1
click at [1378, 504] on div at bounding box center [1373, 504] width 23 height 9
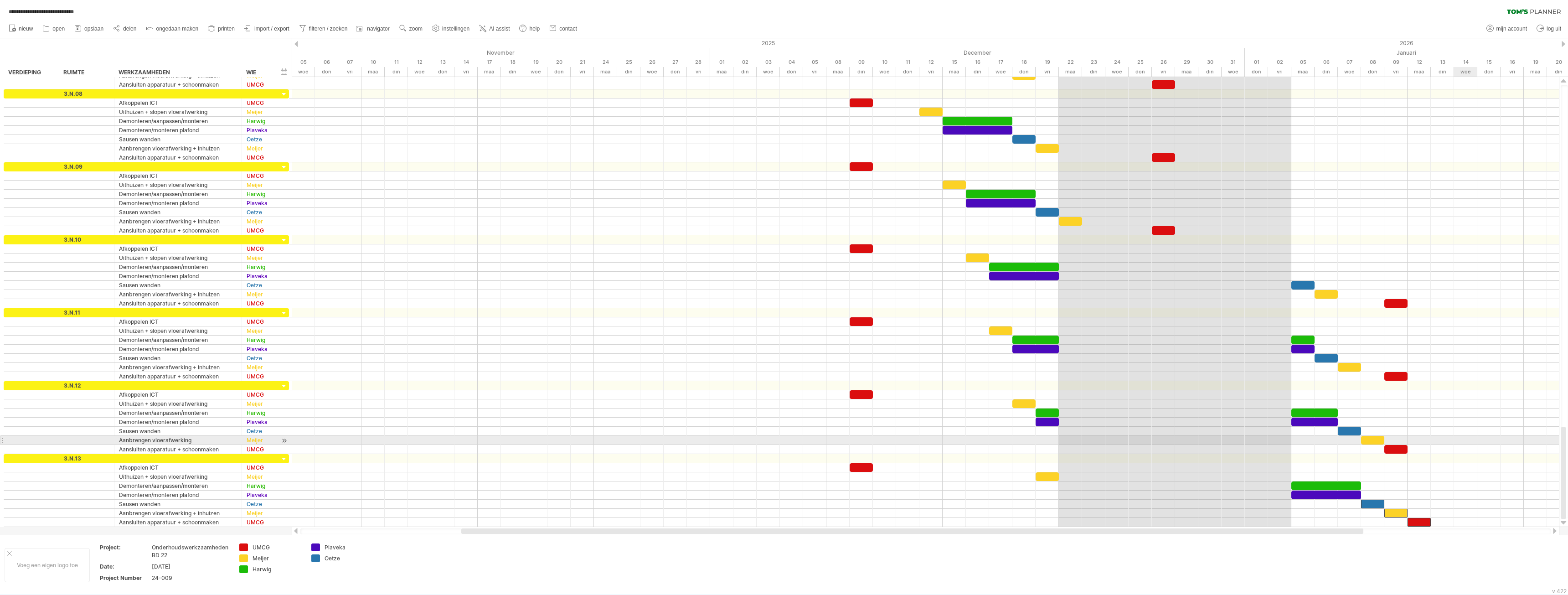
click at [1478, 437] on div at bounding box center [925, 440] width 1267 height 9
drag, startPoint x: 1415, startPoint y: 466, endPoint x: 1395, endPoint y: 303, distance: 164.2
drag, startPoint x: 1395, startPoint y: 303, endPoint x: 1422, endPoint y: 301, distance: 27.1
click at [1422, 301] on div at bounding box center [1419, 303] width 23 height 9
drag, startPoint x: 1422, startPoint y: 302, endPoint x: 1400, endPoint y: 303, distance: 22.0
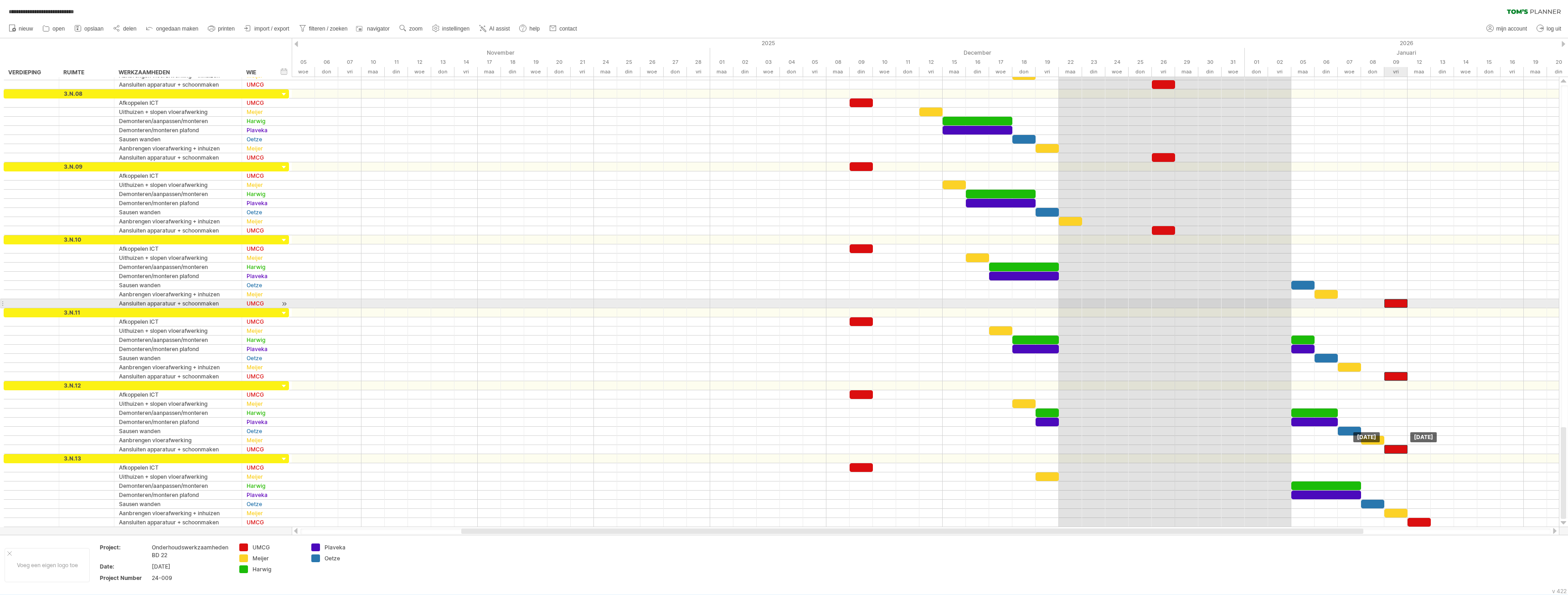
click at [1400, 303] on div at bounding box center [1396, 303] width 23 height 9
click at [1503, 495] on div at bounding box center [925, 495] width 1267 height 9
drag, startPoint x: 1425, startPoint y: 524, endPoint x: 1405, endPoint y: 525, distance: 20.0
click at [1405, 525] on div at bounding box center [1396, 523] width 23 height 9
click at [1458, 460] on div at bounding box center [925, 459] width 1267 height 9
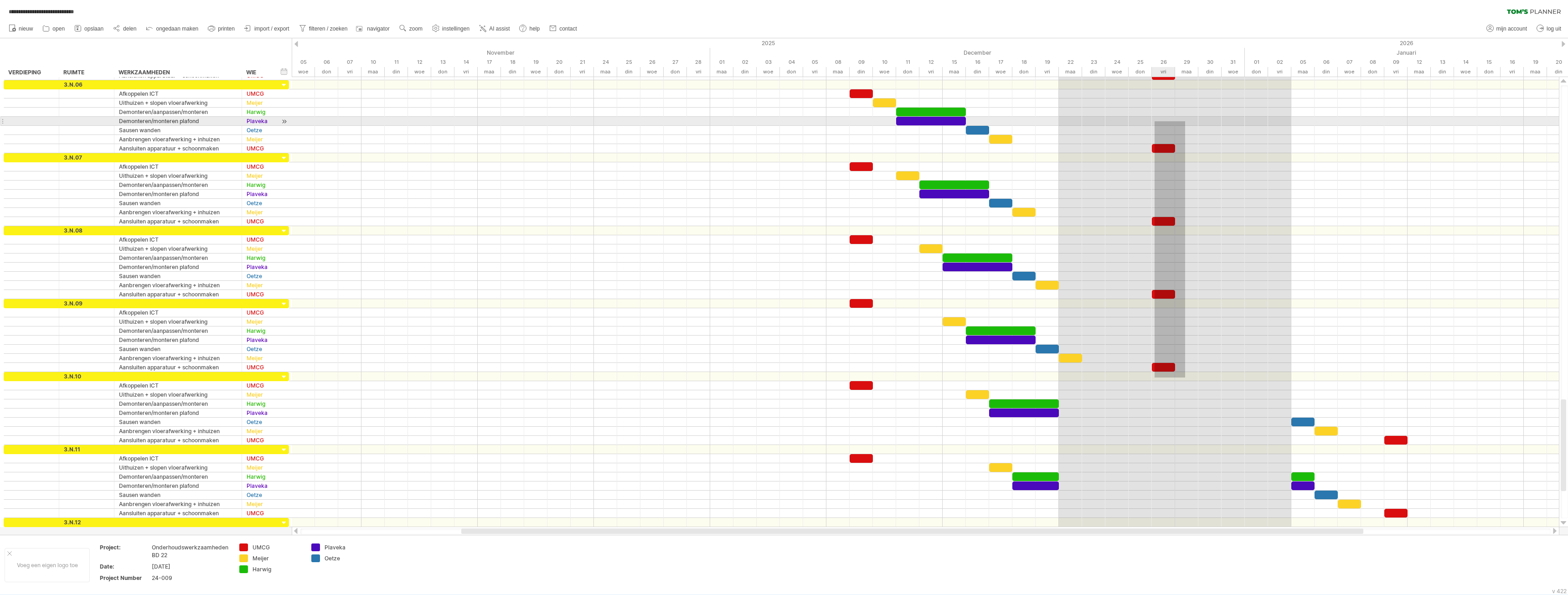
drag, startPoint x: 1185, startPoint y: 378, endPoint x: 1155, endPoint y: 121, distance: 258.7
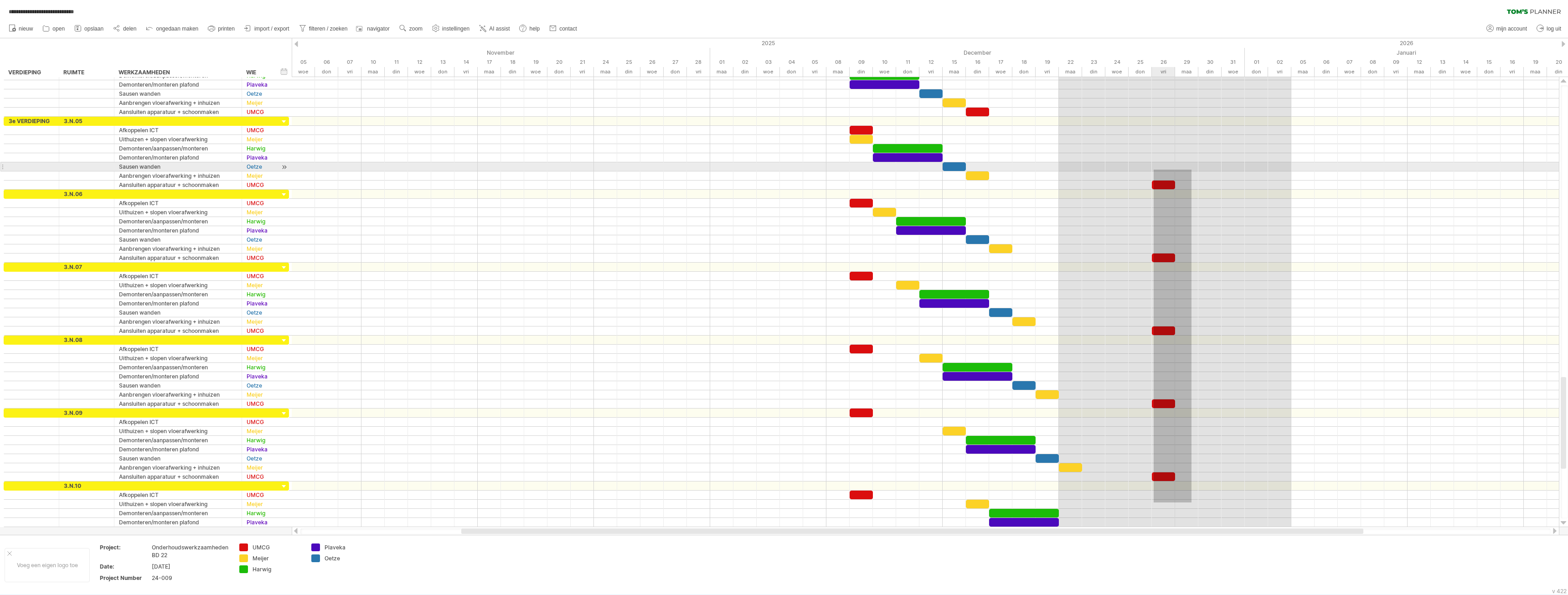
drag, startPoint x: 1191, startPoint y: 393, endPoint x: 1153, endPoint y: 170, distance: 226.2
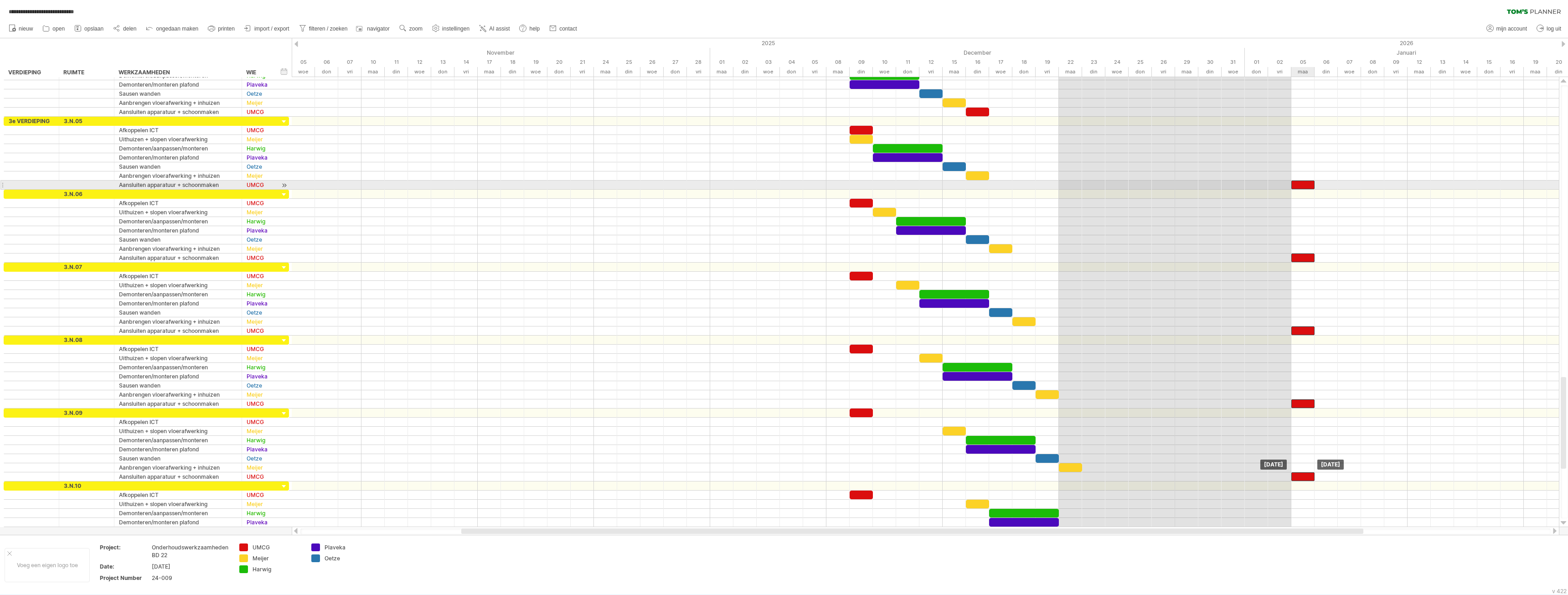
drag, startPoint x: 1160, startPoint y: 184, endPoint x: 1300, endPoint y: 182, distance: 140.0
click at [1300, 182] on div at bounding box center [1303, 185] width 23 height 9
drag, startPoint x: 1301, startPoint y: 183, endPoint x: 1304, endPoint y: 200, distance: 17.3
click at [1408, 246] on div at bounding box center [925, 248] width 1267 height 9
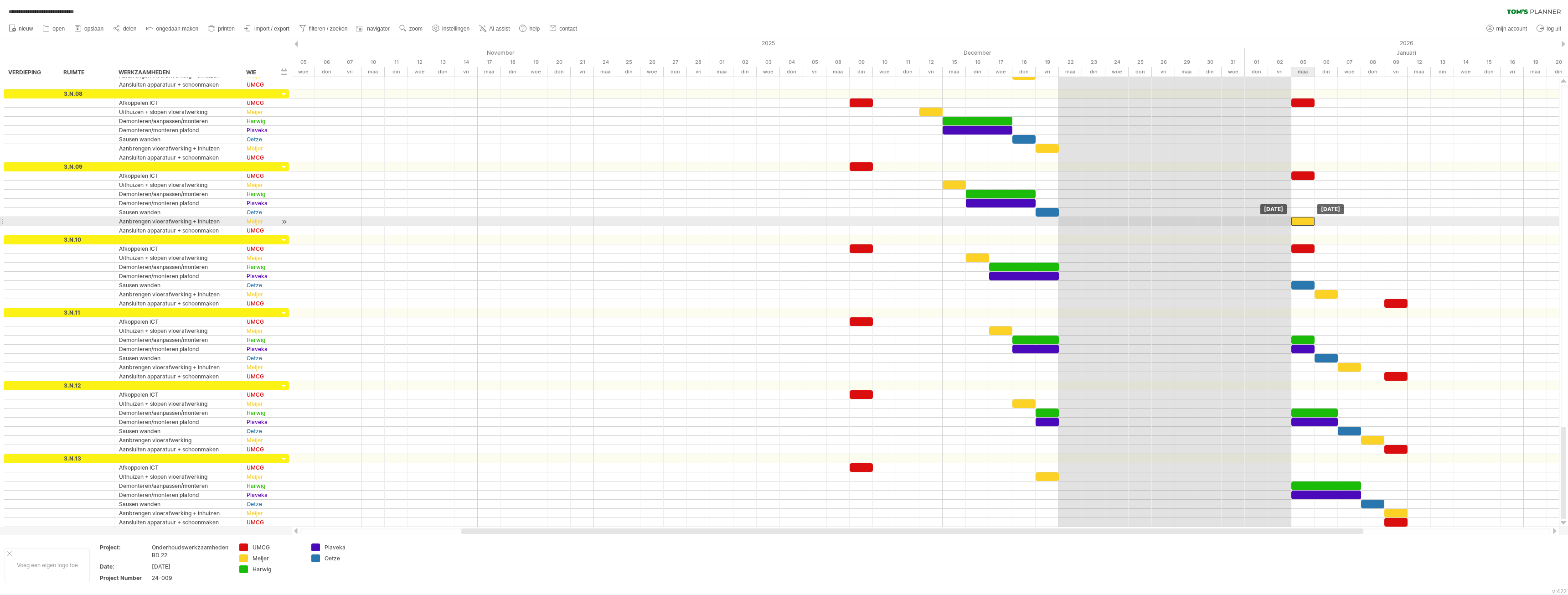
drag, startPoint x: 1068, startPoint y: 222, endPoint x: 1305, endPoint y: 224, distance: 237.0
click at [1305, 224] on div at bounding box center [1303, 221] width 23 height 9
click at [1303, 247] on div at bounding box center [1303, 248] width 23 height 9
click at [1306, 176] on div at bounding box center [1303, 176] width 23 height 9
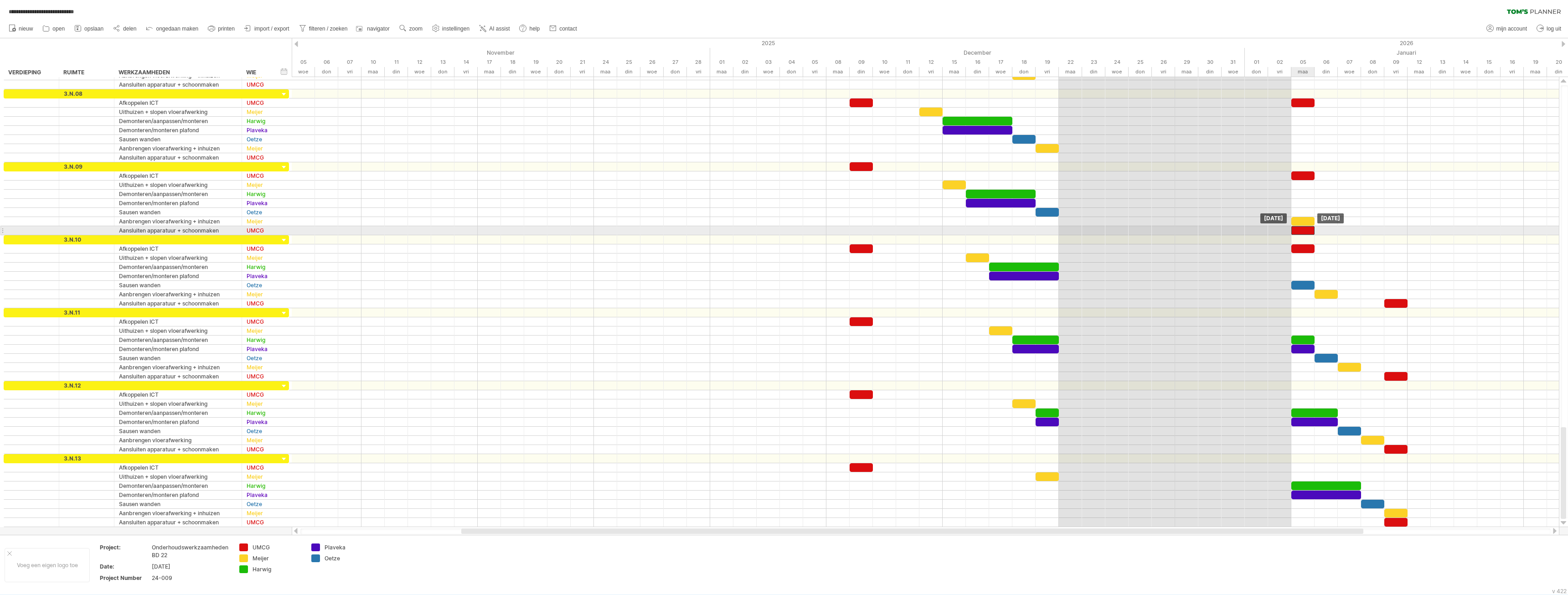
drag, startPoint x: 1304, startPoint y: 249, endPoint x: 1305, endPoint y: 231, distance: 18.0
click at [1481, 226] on div at bounding box center [925, 221] width 1267 height 9
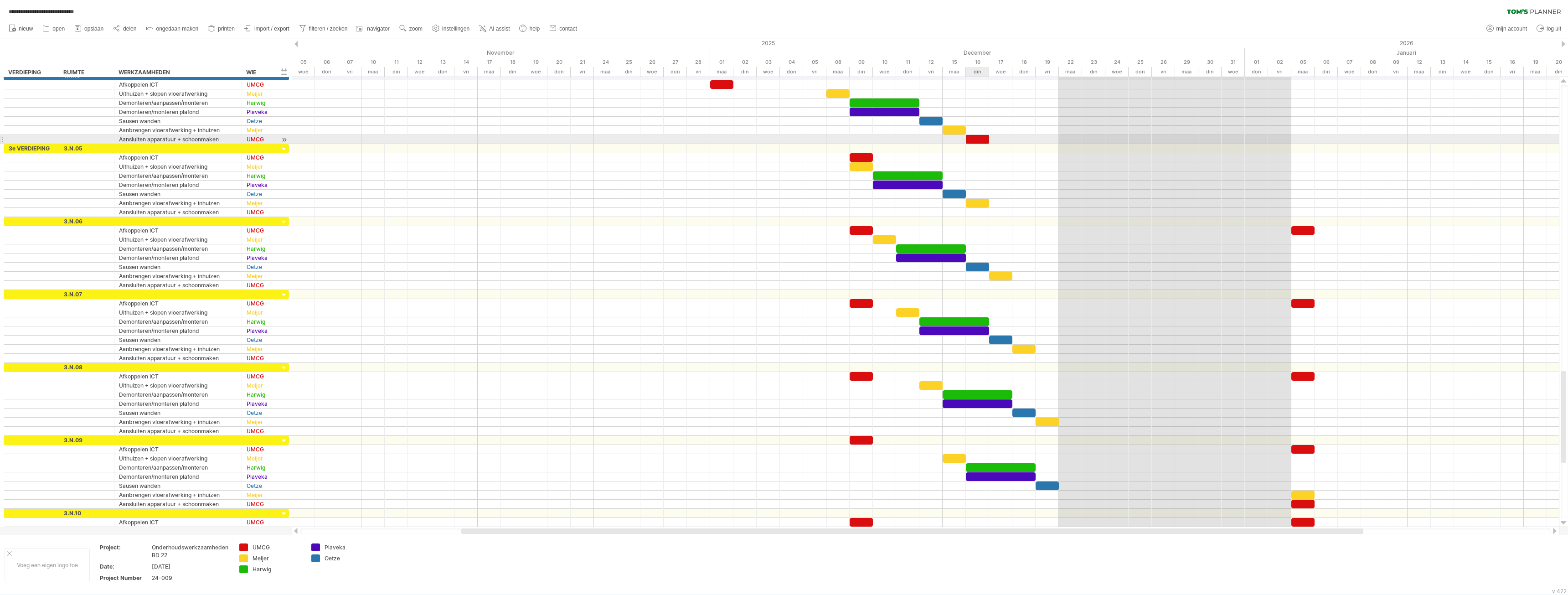
click at [978, 135] on div at bounding box center [978, 139] width 23 height 9
drag, startPoint x: 976, startPoint y: 139, endPoint x: 1045, endPoint y: 216, distance: 103.4
drag, startPoint x: 1043, startPoint y: 213, endPoint x: 1044, endPoint y: 283, distance: 70.0
drag, startPoint x: 1045, startPoint y: 284, endPoint x: 1048, endPoint y: 354, distance: 70.1
click at [1304, 230] on div at bounding box center [1303, 230] width 23 height 9
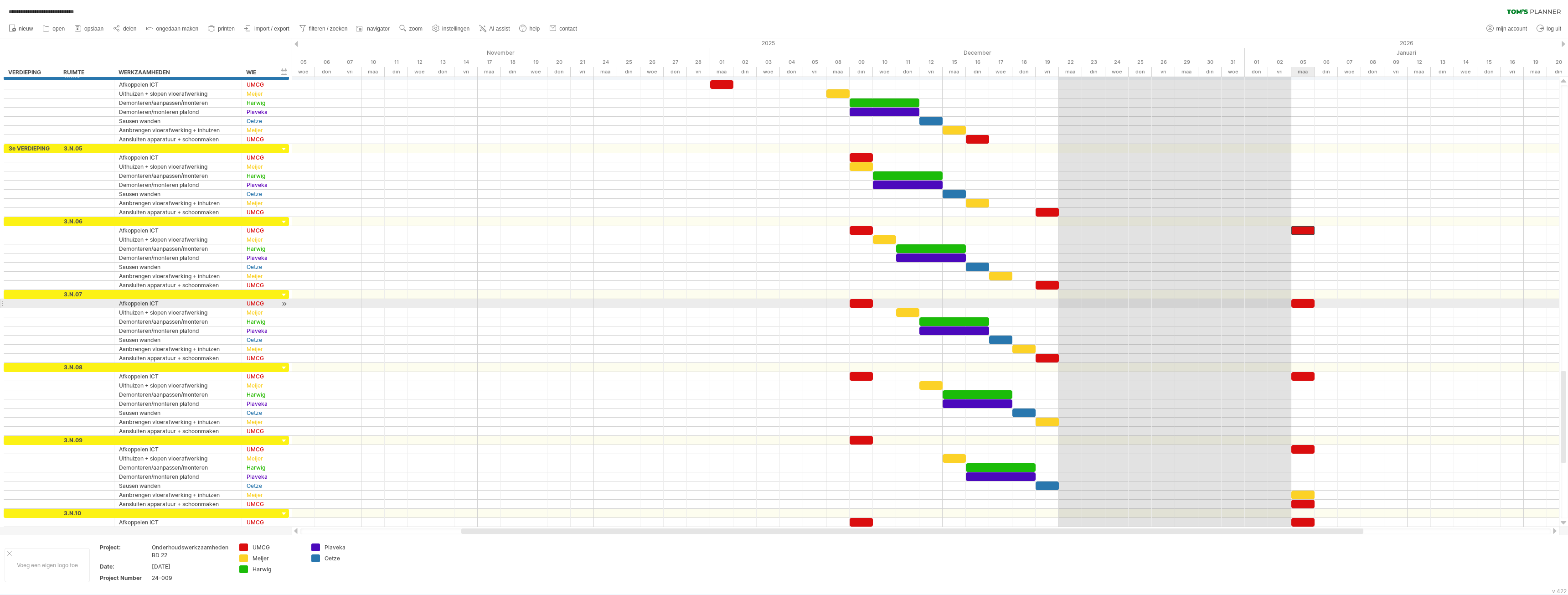
click at [1302, 304] on div at bounding box center [1303, 303] width 23 height 9
click at [1335, 375] on span "geselecteerde items verwijderen" at bounding box center [1367, 372] width 86 height 7
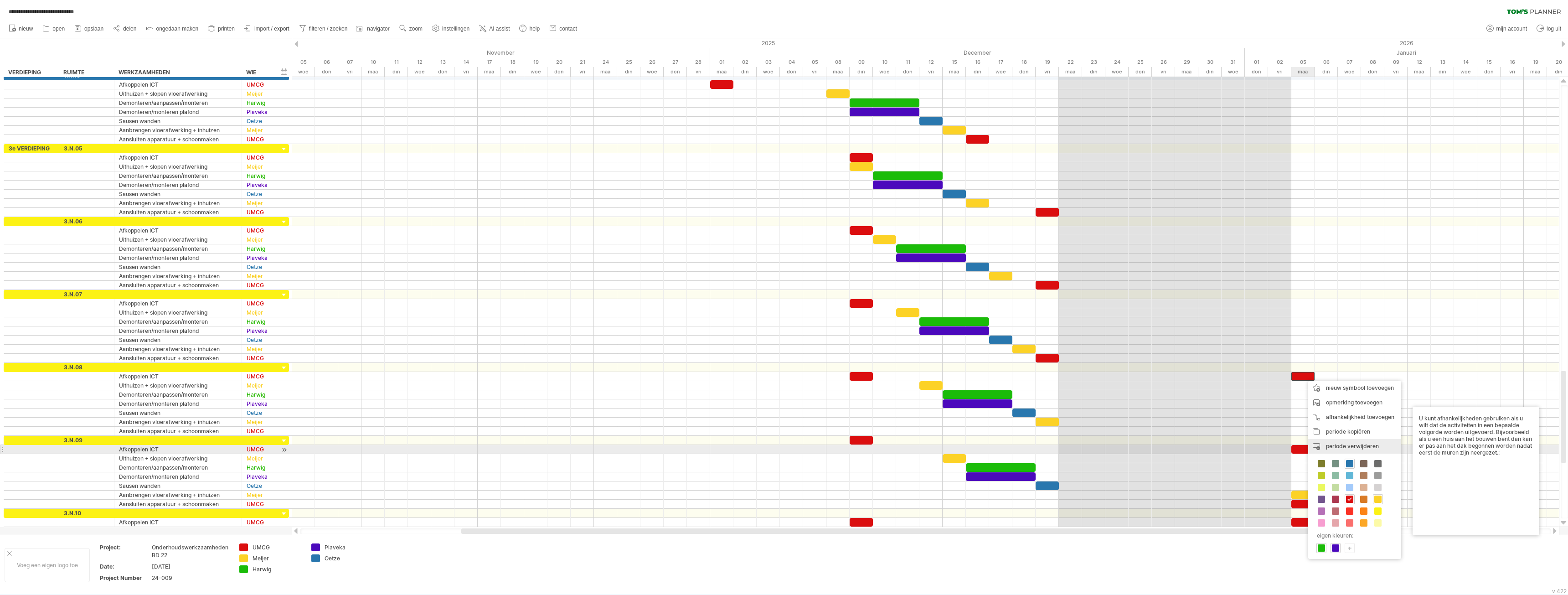
click at [1328, 448] on span "periode verwijderen" at bounding box center [1352, 446] width 53 height 7
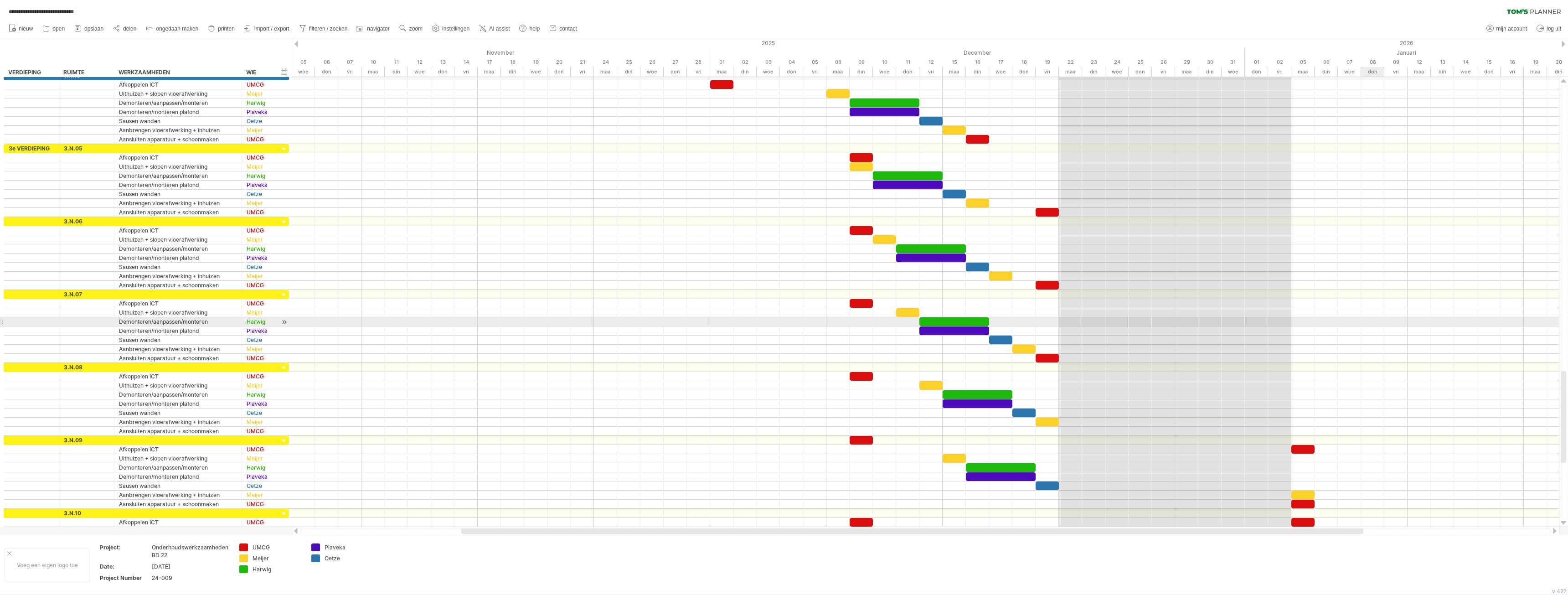
click at [1366, 319] on div at bounding box center [925, 322] width 1267 height 9
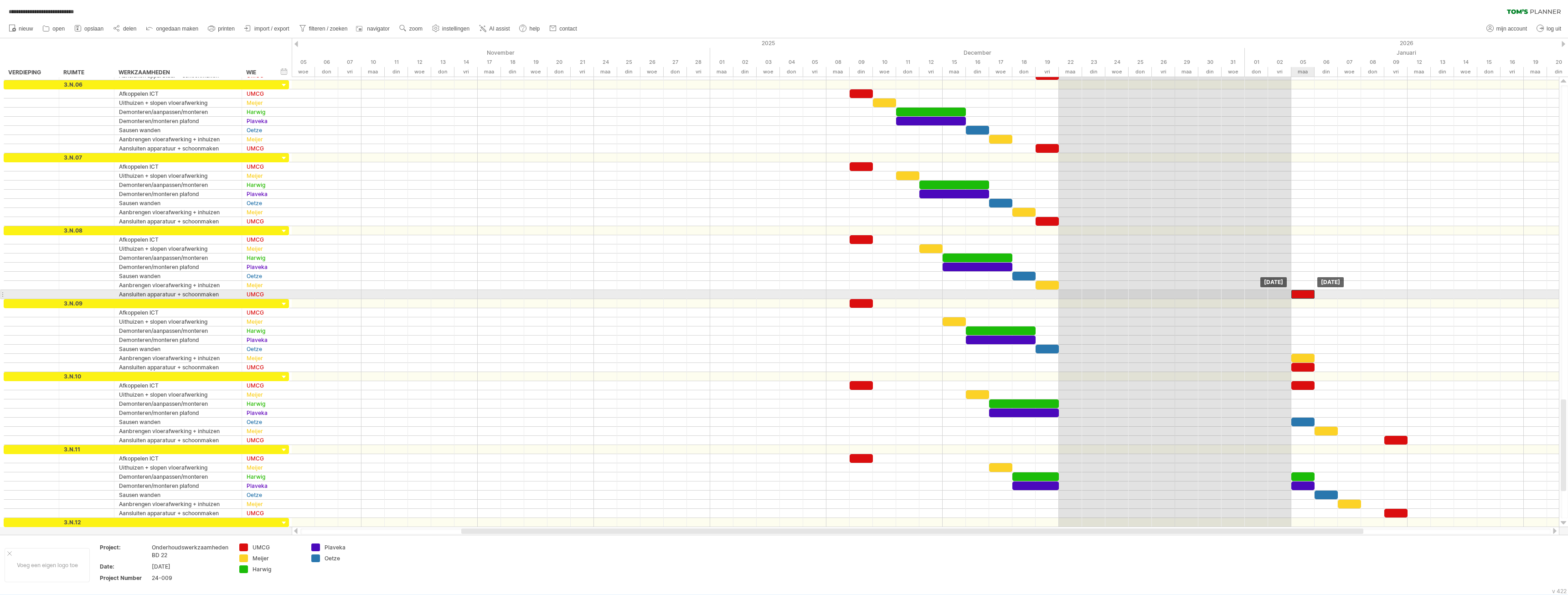
drag, startPoint x: 1303, startPoint y: 312, endPoint x: 1304, endPoint y: 296, distance: 16.0
drag, startPoint x: 1304, startPoint y: 294, endPoint x: 1304, endPoint y: 312, distance: 18.0
click at [1300, 310] on div at bounding box center [1303, 312] width 23 height 9
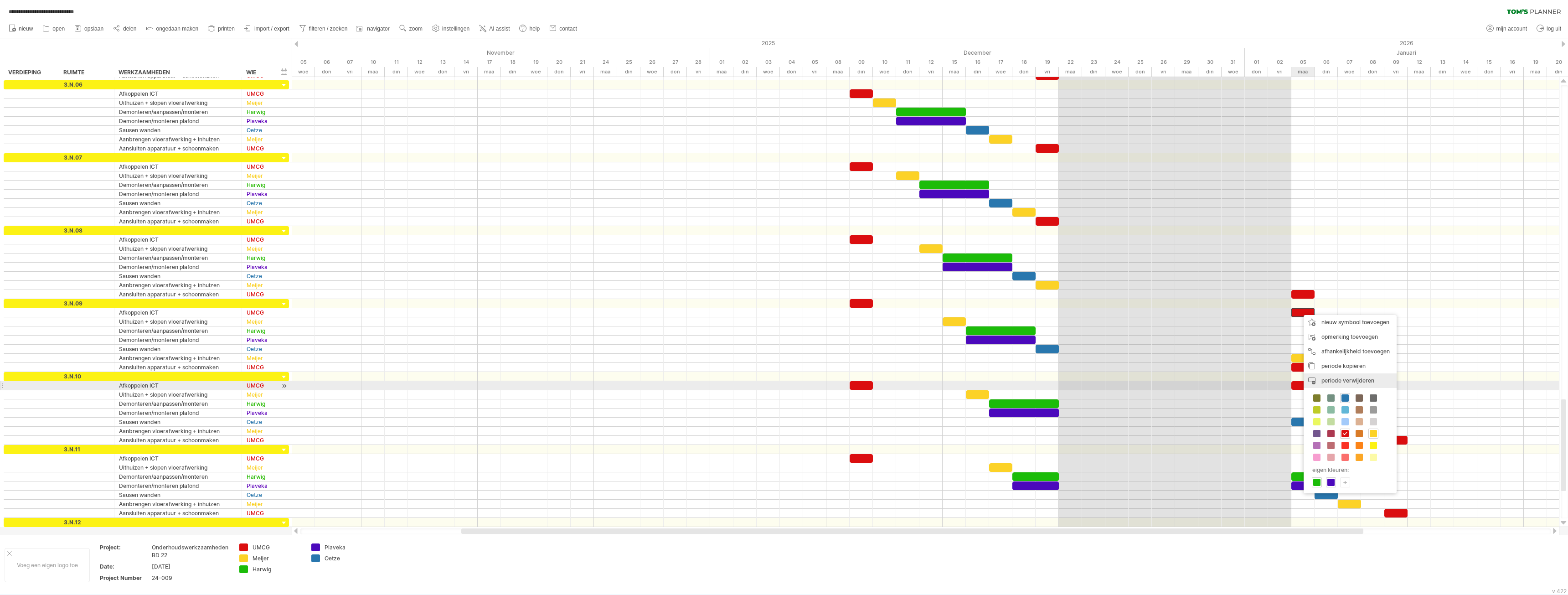
click at [1333, 382] on span "periode verwijderen" at bounding box center [1348, 380] width 53 height 7
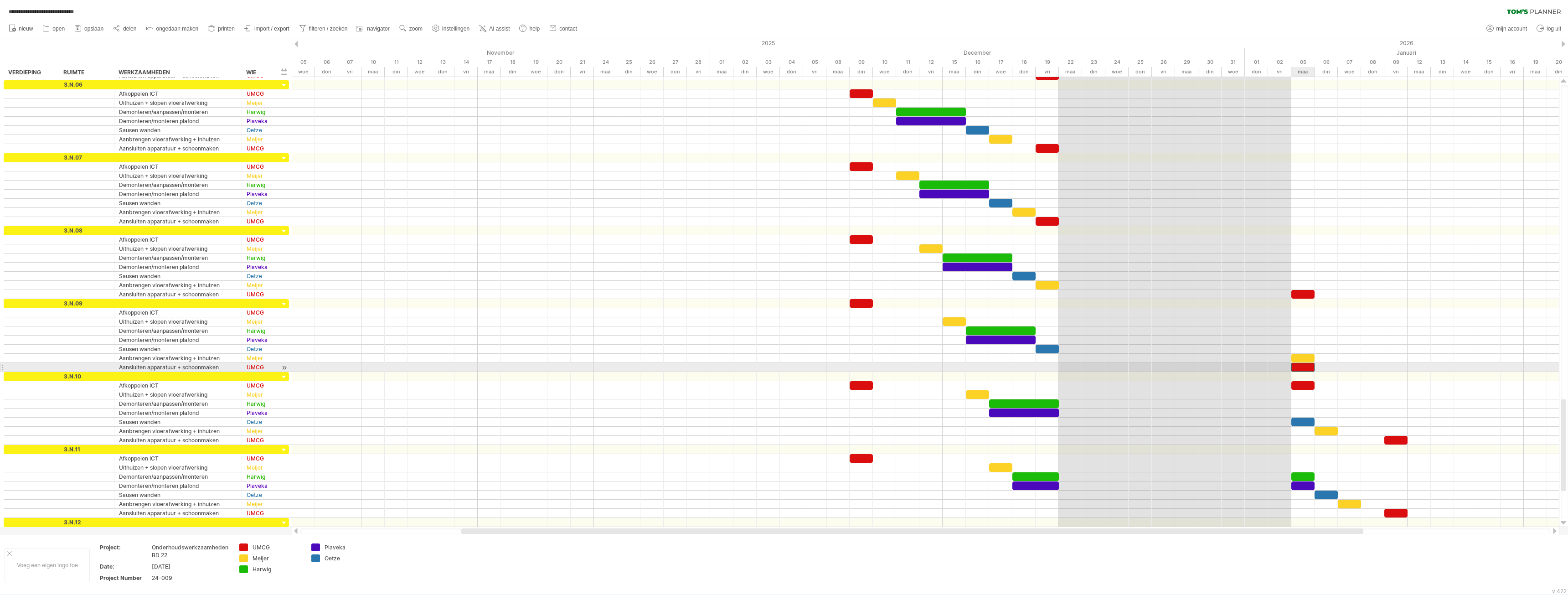
click at [1306, 368] on div at bounding box center [1303, 367] width 23 height 9
drag, startPoint x: 856, startPoint y: 303, endPoint x: 857, endPoint y: 311, distance: 8.1
click at [1308, 357] on div at bounding box center [1303, 358] width 23 height 9
click at [1303, 368] on div at bounding box center [1303, 367] width 23 height 9
click at [1300, 390] on div at bounding box center [925, 386] width 1267 height 9
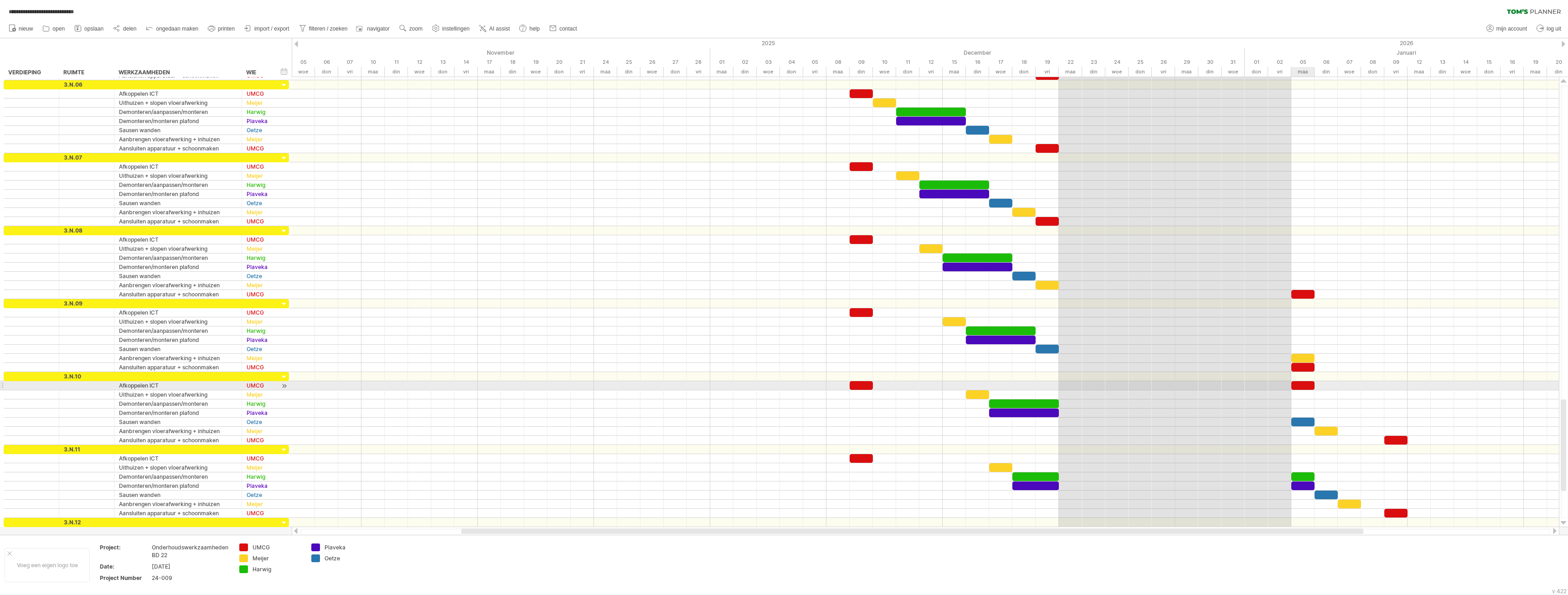
click at [1300, 386] on div at bounding box center [1303, 386] width 23 height 9
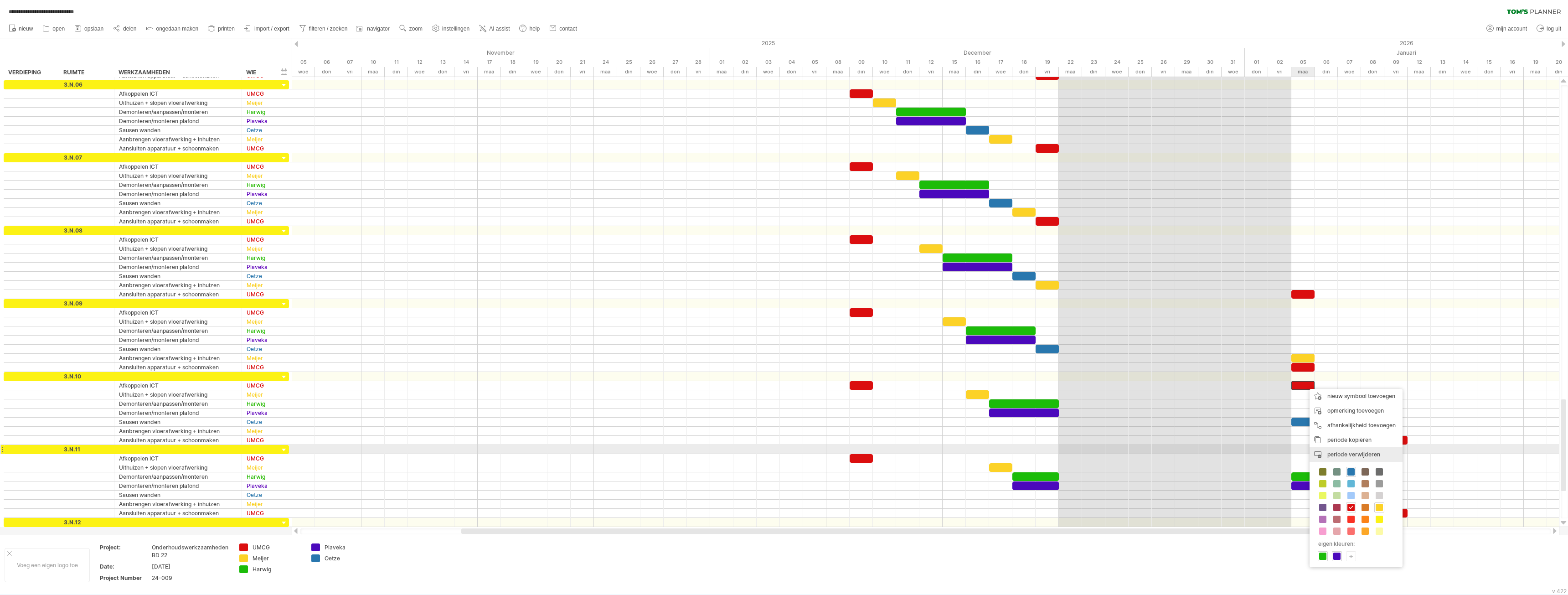
click at [1356, 451] on span "periode verwijderen" at bounding box center [1354, 454] width 53 height 7
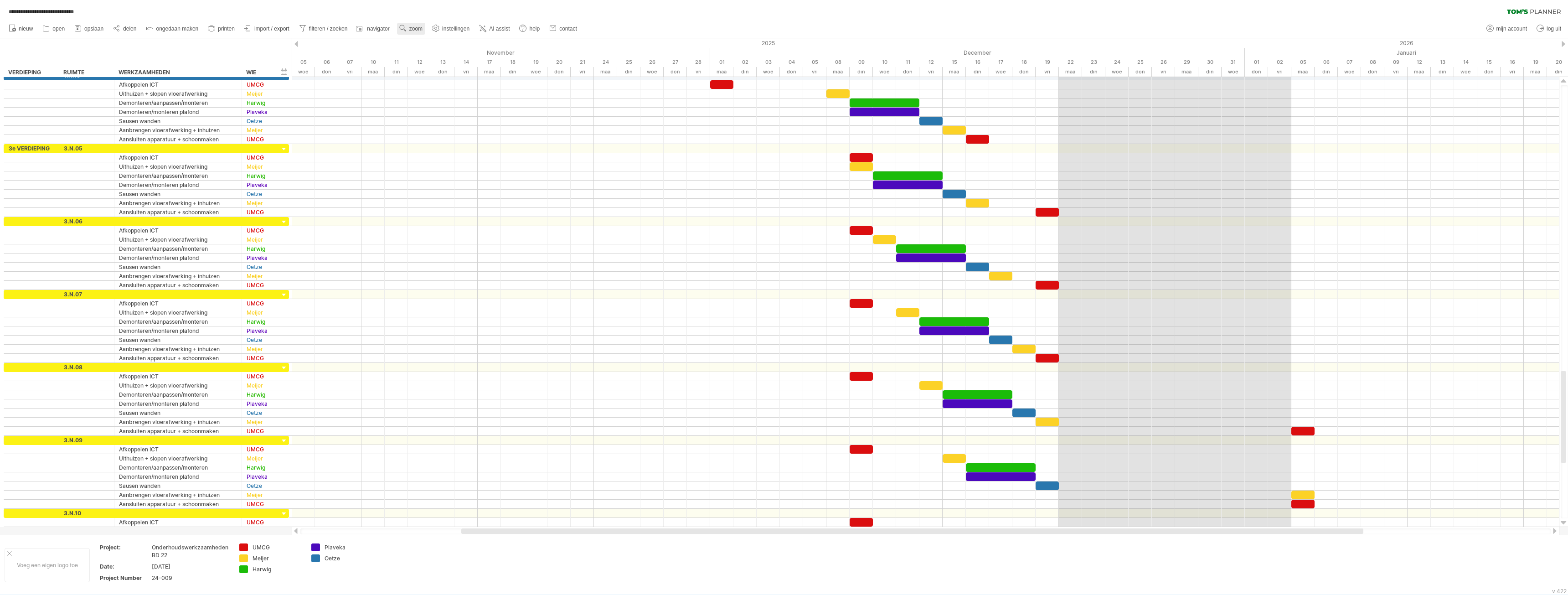
click at [411, 30] on span "zoom" at bounding box center [416, 29] width 13 height 6
click at [441, 71] on div "Dag" at bounding box center [440, 71] width 51 height 15
click at [467, 94] on div "Compact" at bounding box center [471, 97] width 51 height 15
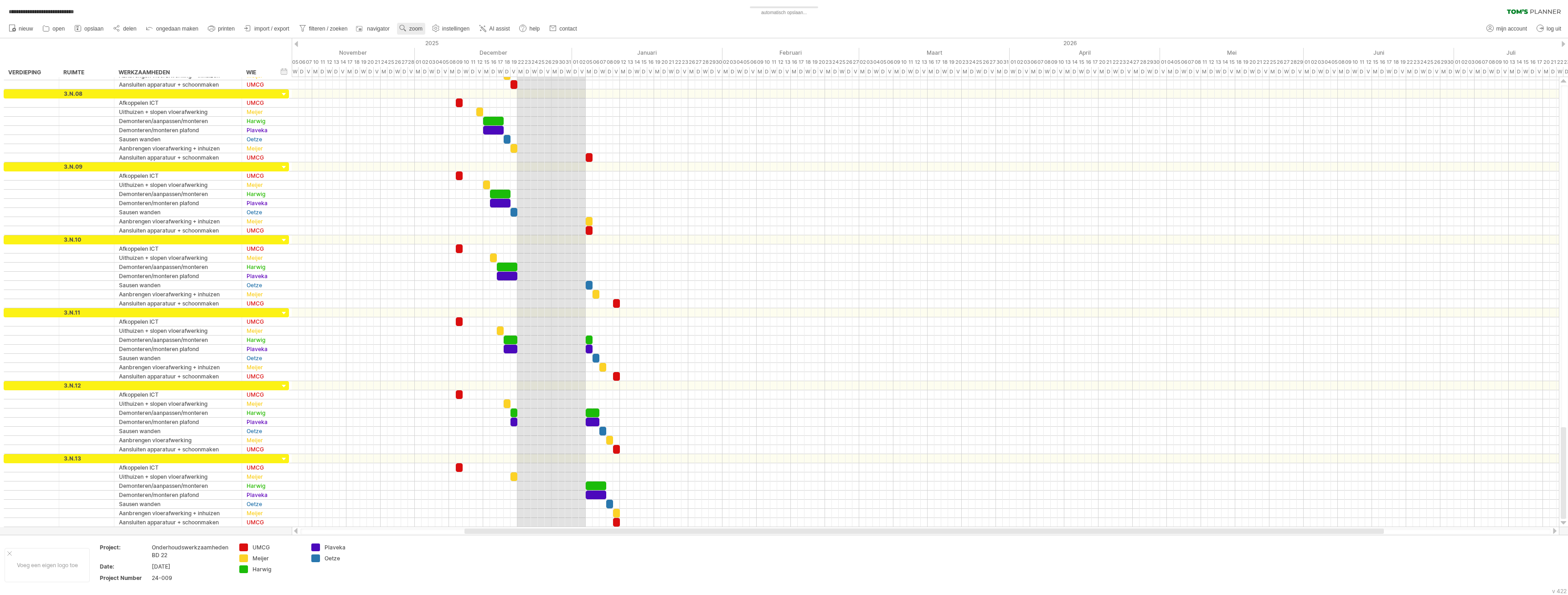
click at [407, 26] on use at bounding box center [402, 28] width 9 height 9
click at [448, 66] on div "Dag" at bounding box center [438, 67] width 51 height 15
click at [470, 78] on div "Klein" at bounding box center [478, 79] width 51 height 15
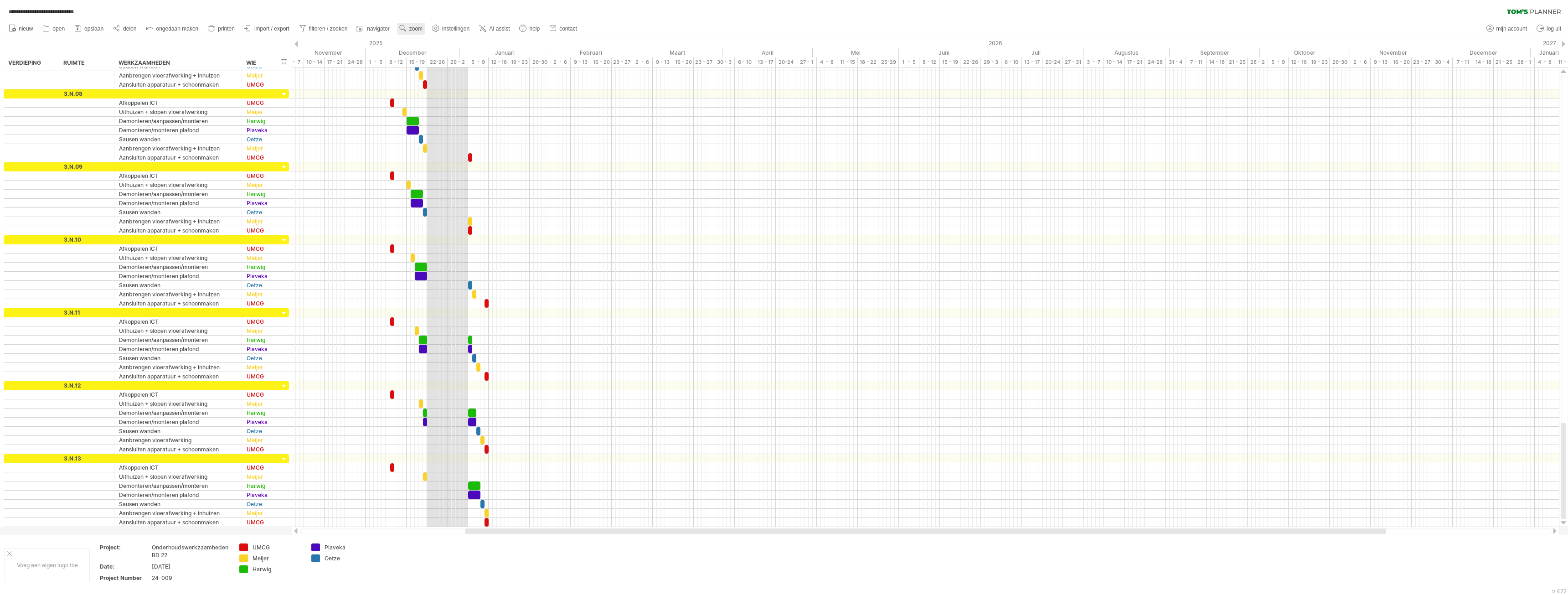
click at [412, 30] on span "zoom" at bounding box center [416, 29] width 13 height 6
click at [455, 72] on div "Dag" at bounding box center [441, 72] width 51 height 15
click at [475, 107] on div "Standaard" at bounding box center [484, 113] width 51 height 15
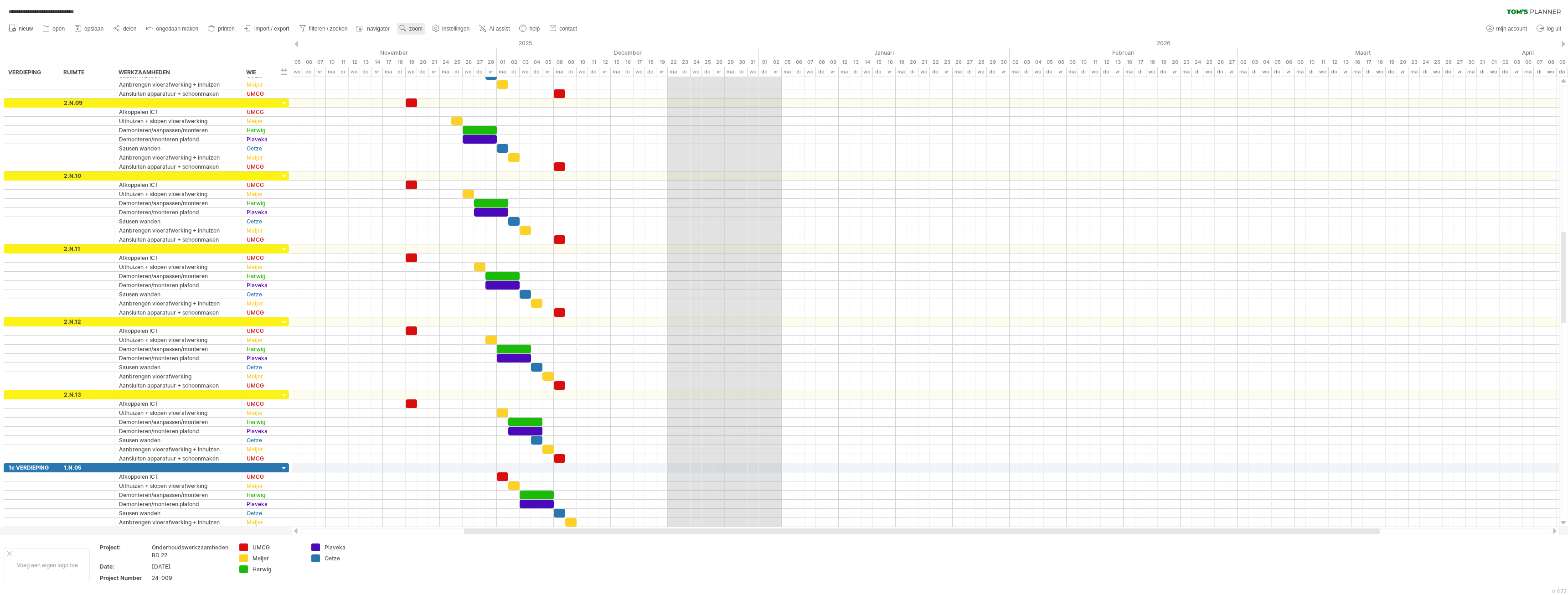
click at [405, 26] on use at bounding box center [402, 28] width 9 height 9
click at [435, 66] on div "Dag" at bounding box center [435, 66] width 51 height 15
click at [462, 119] on div "Ruim" at bounding box center [464, 122] width 51 height 15
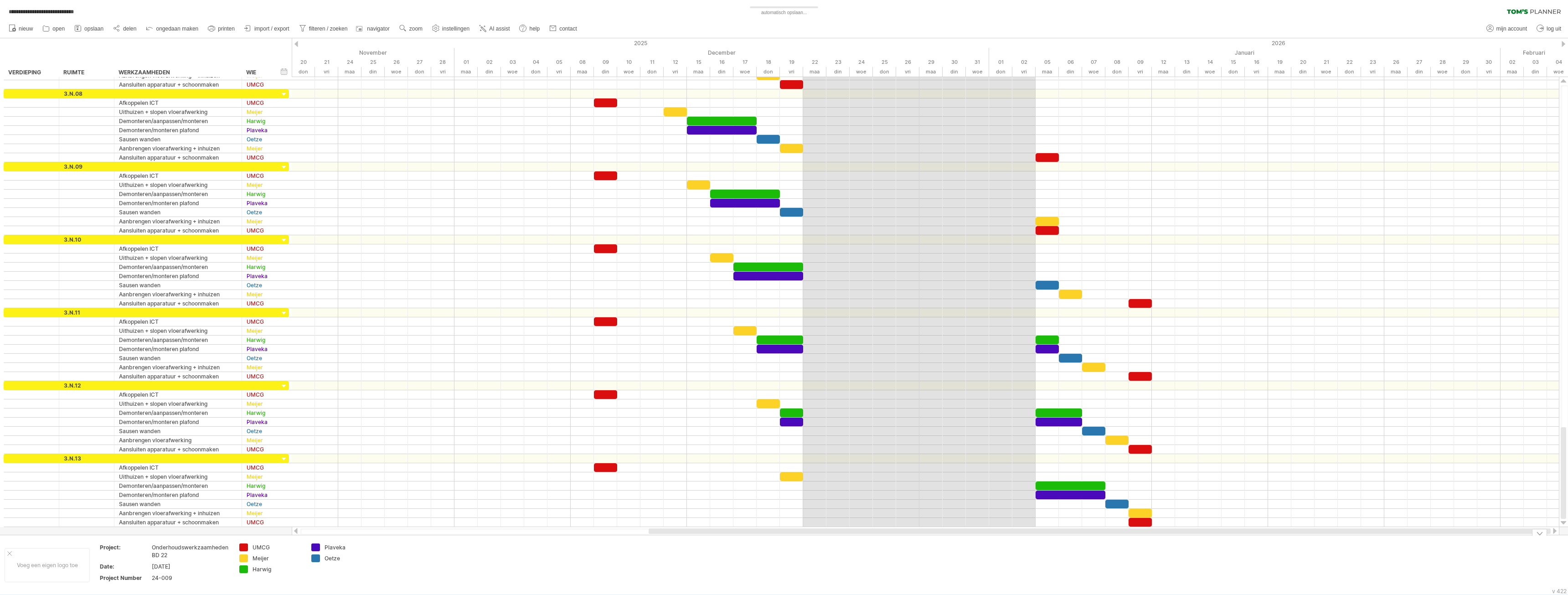
drag, startPoint x: 883, startPoint y: 532, endPoint x: 1237, endPoint y: 439, distance: 366.0
click at [1195, 558] on div "**********" at bounding box center [784, 297] width 1568 height 595
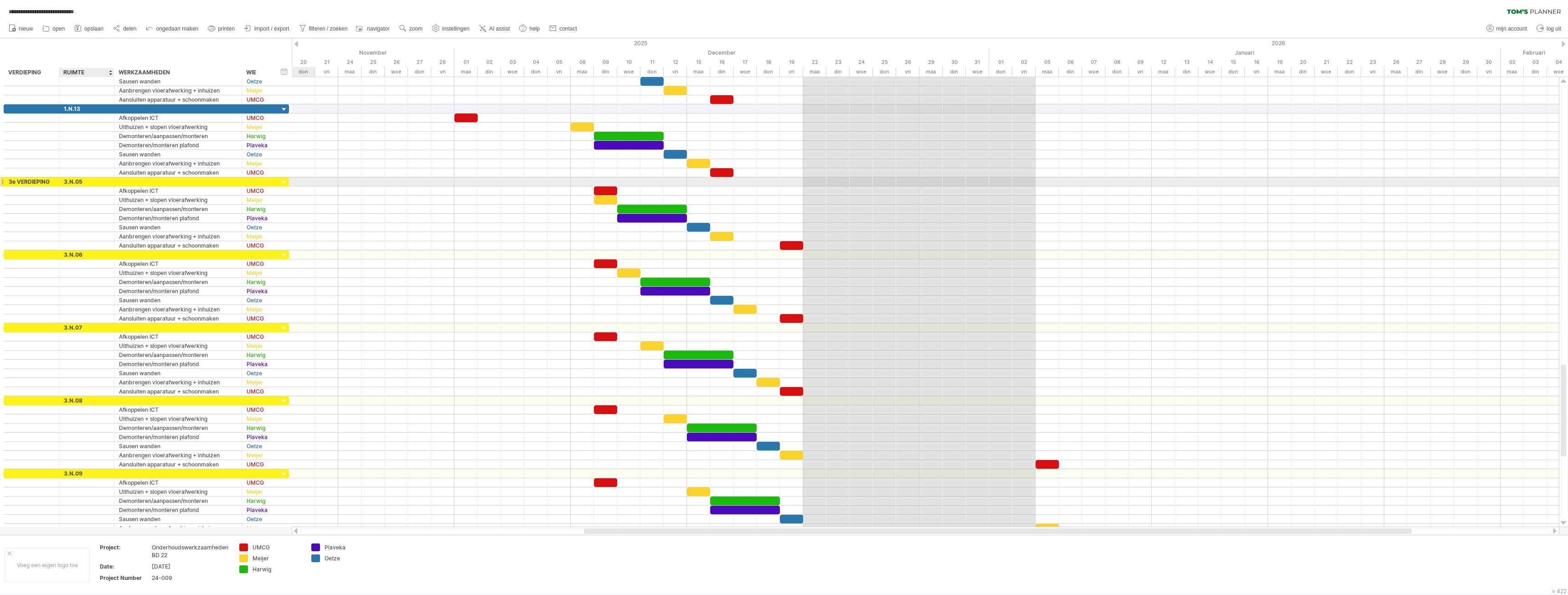
click at [91, 181] on div "3.N.05" at bounding box center [86, 181] width 46 height 9
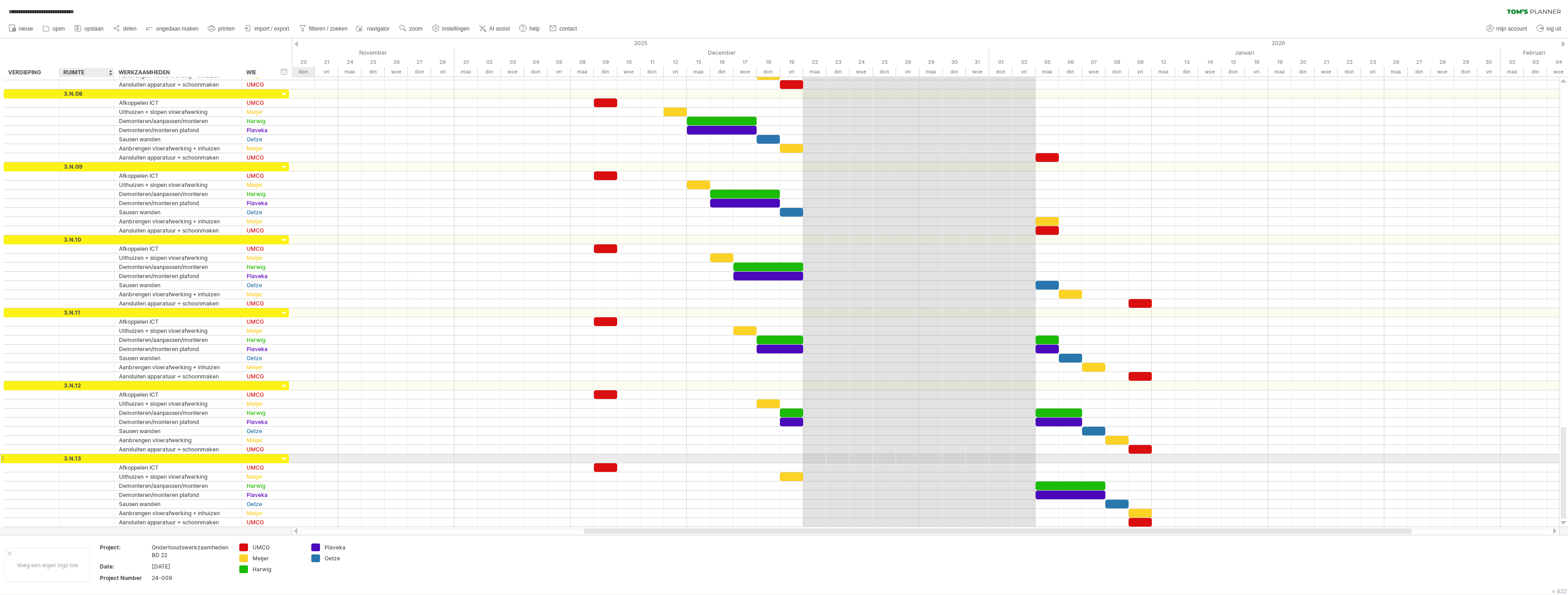
click at [111, 460] on div at bounding box center [113, 459] width 4 height 9
click at [102, 459] on div "3.N.13" at bounding box center [86, 459] width 46 height 9
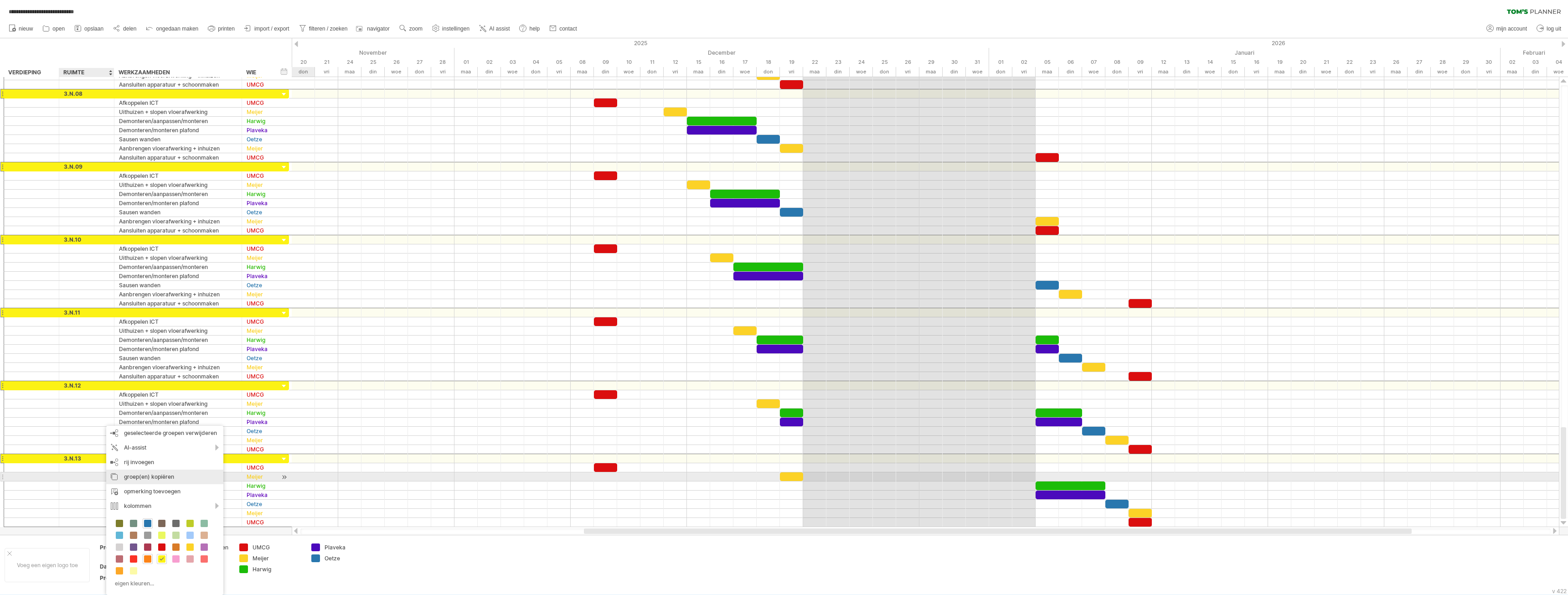
click at [119, 474] on div "groep(en) kopiëren" at bounding box center [164, 477] width 117 height 15
click at [113, 459] on div at bounding box center [113, 459] width 4 height 9
click at [139, 474] on div "rij/groep plakken" at bounding box center [175, 477] width 117 height 15
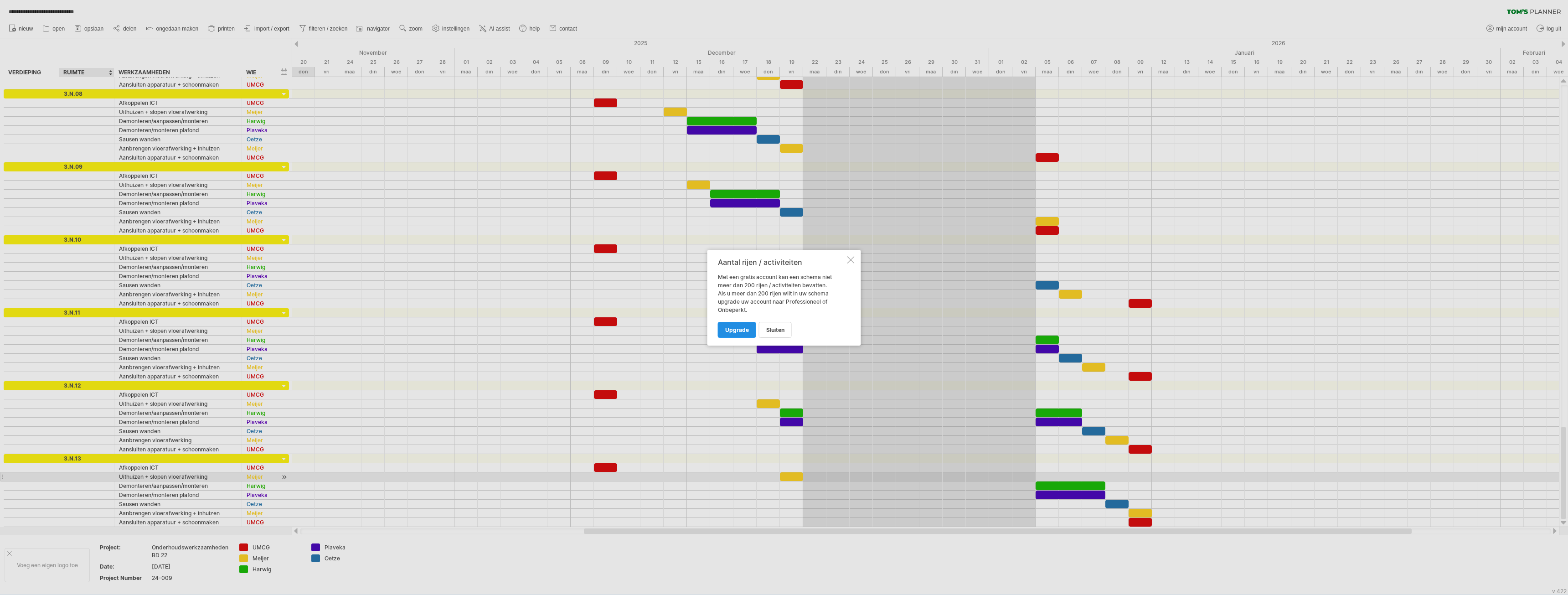
click at [745, 330] on span "Upgrade" at bounding box center [737, 329] width 24 height 7
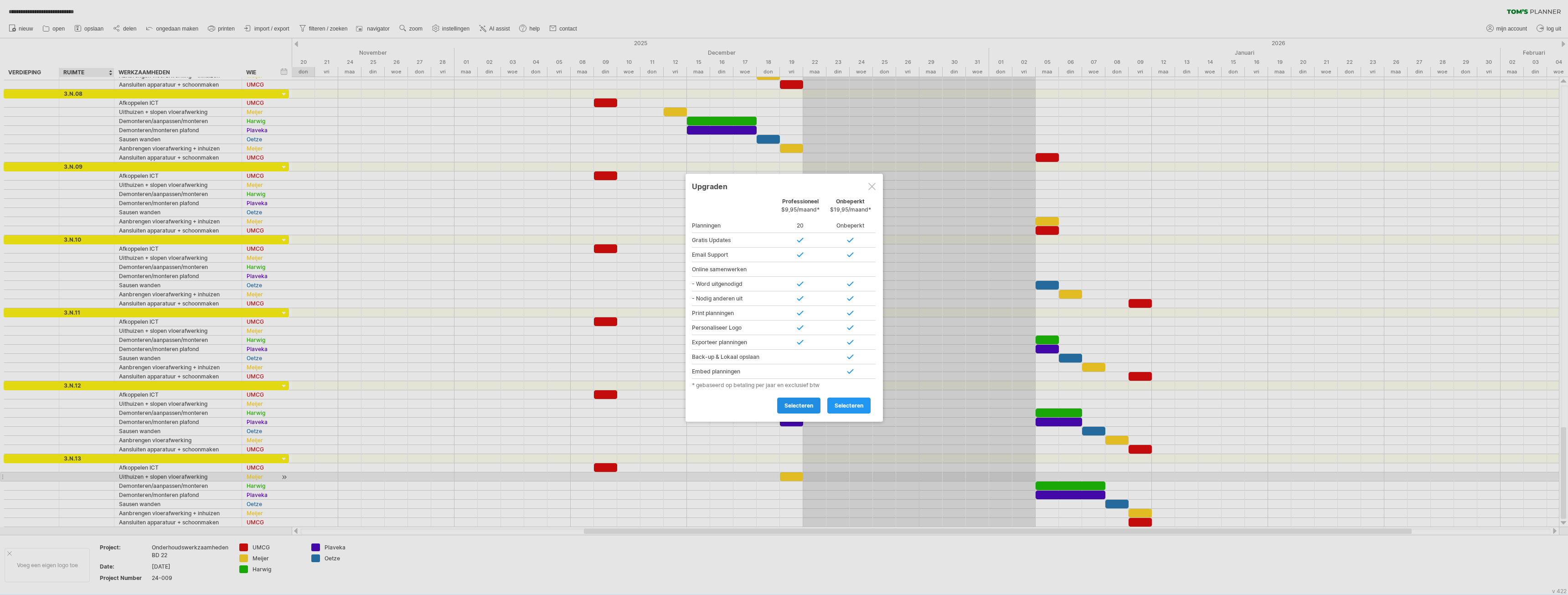
click at [796, 406] on span "selecteren" at bounding box center [799, 405] width 29 height 7
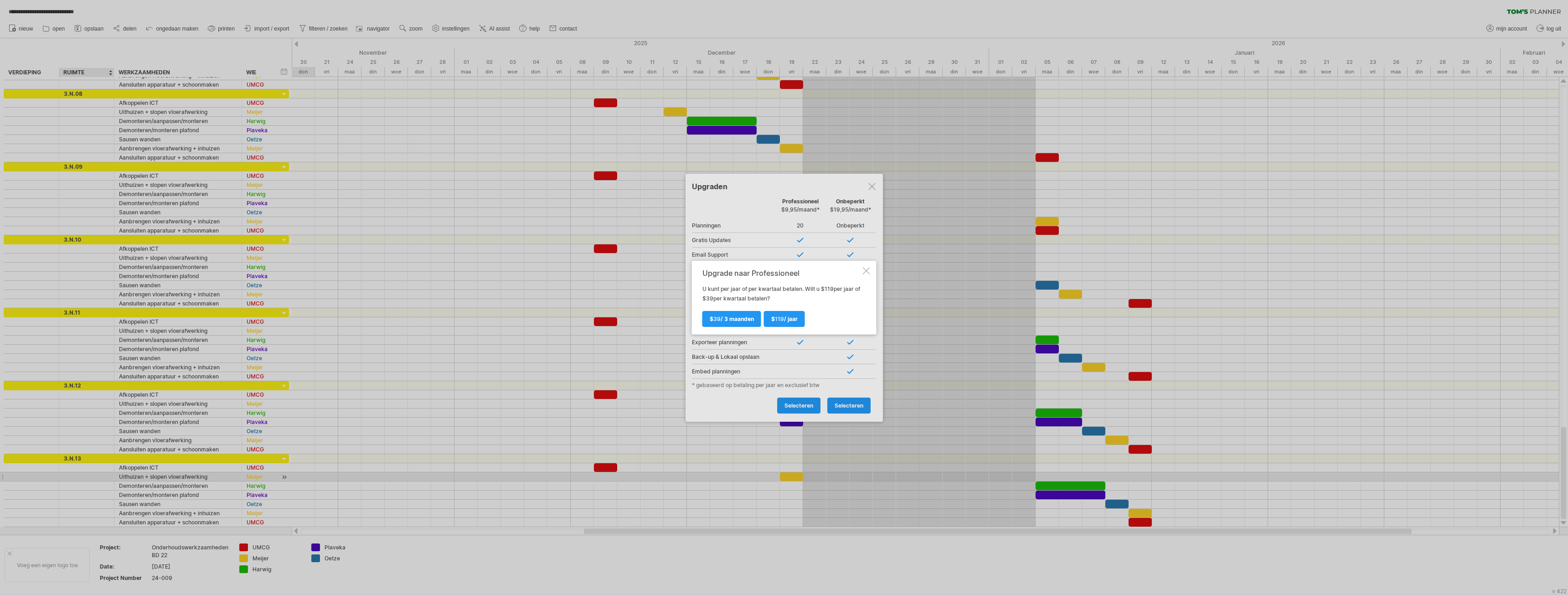
click at [865, 270] on div at bounding box center [867, 271] width 7 height 7
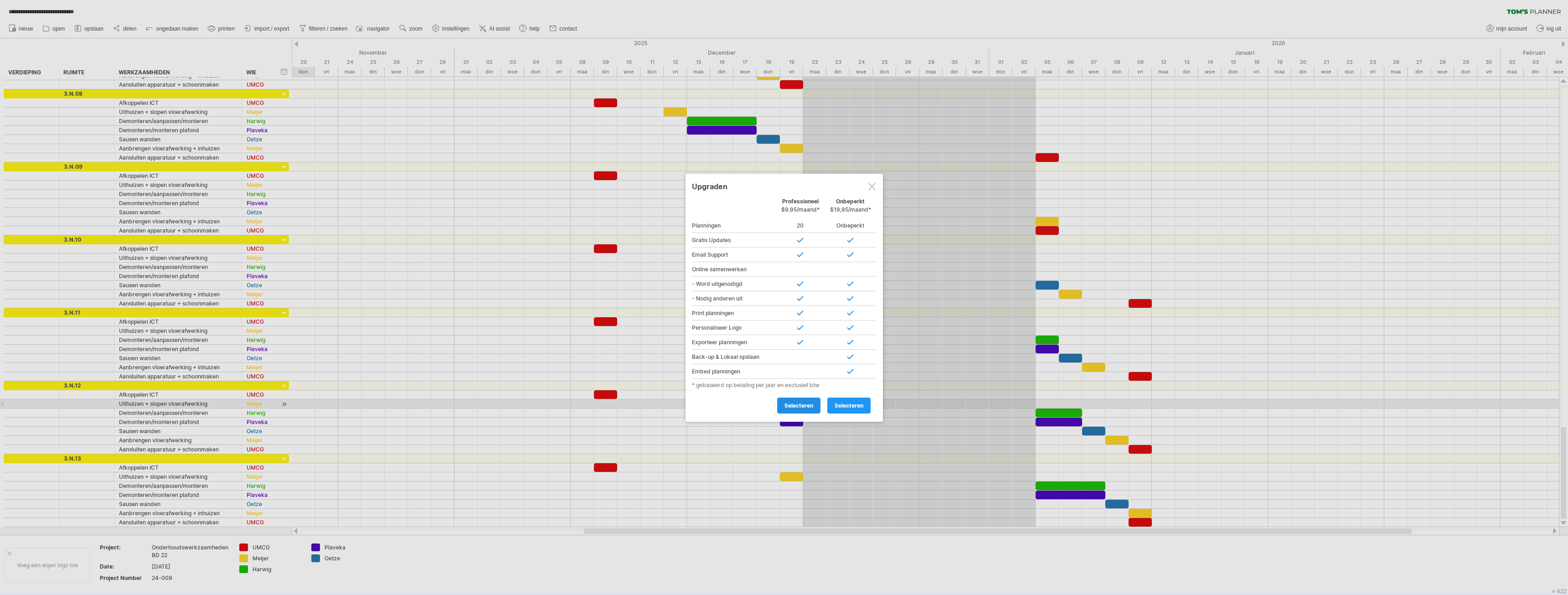
click at [798, 406] on span "selecteren" at bounding box center [799, 405] width 29 height 7
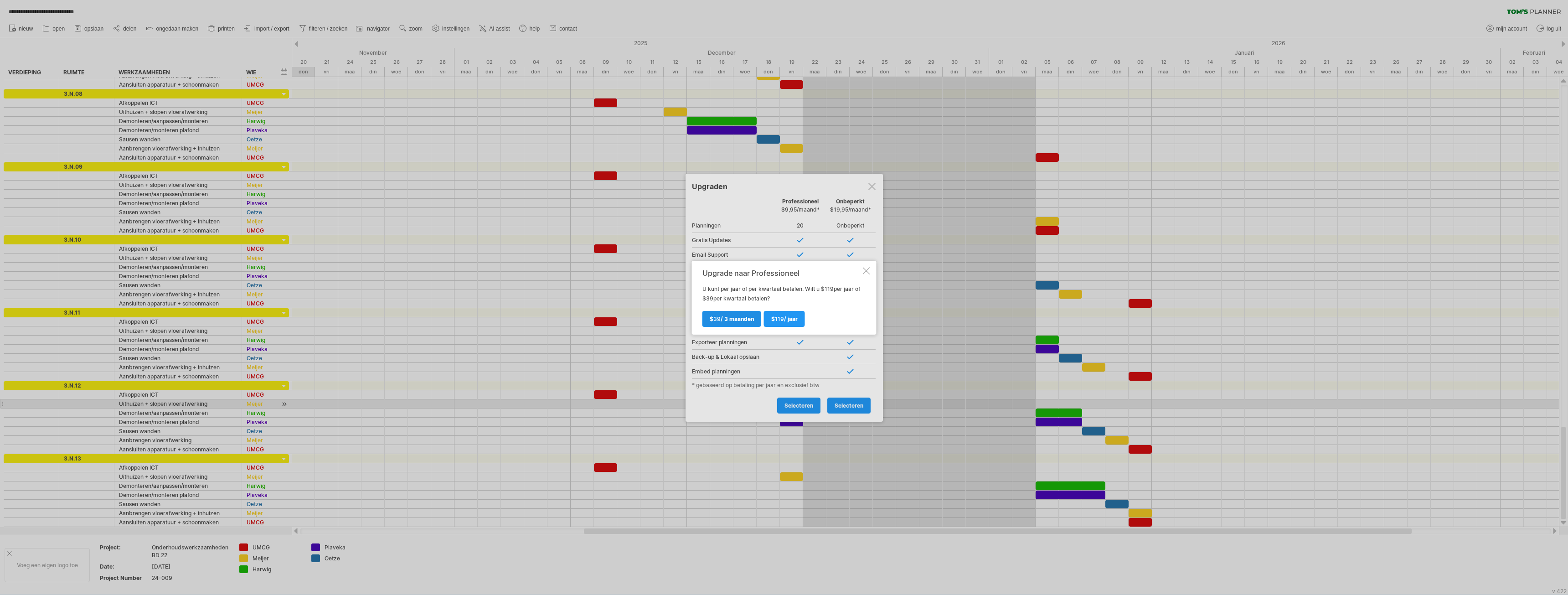
click at [735, 319] on span "$ 39 / 3 maanden" at bounding box center [732, 319] width 44 height 7
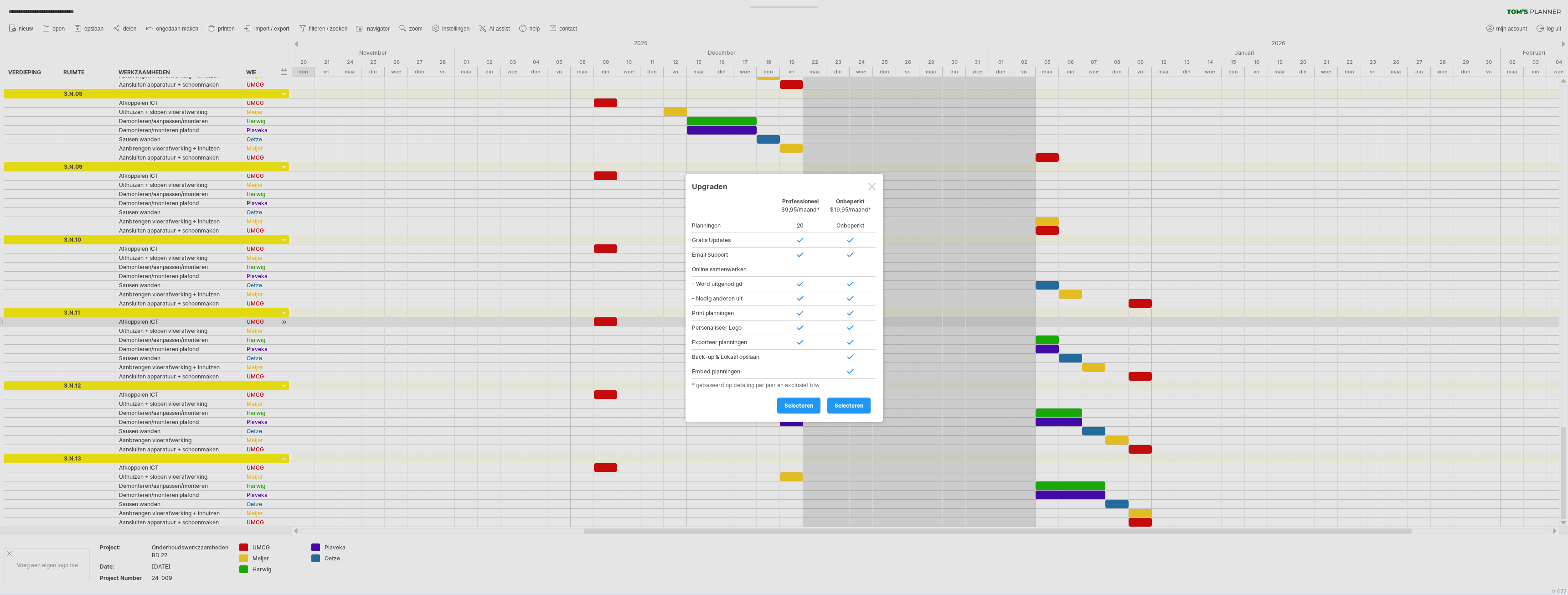
type input "**********"
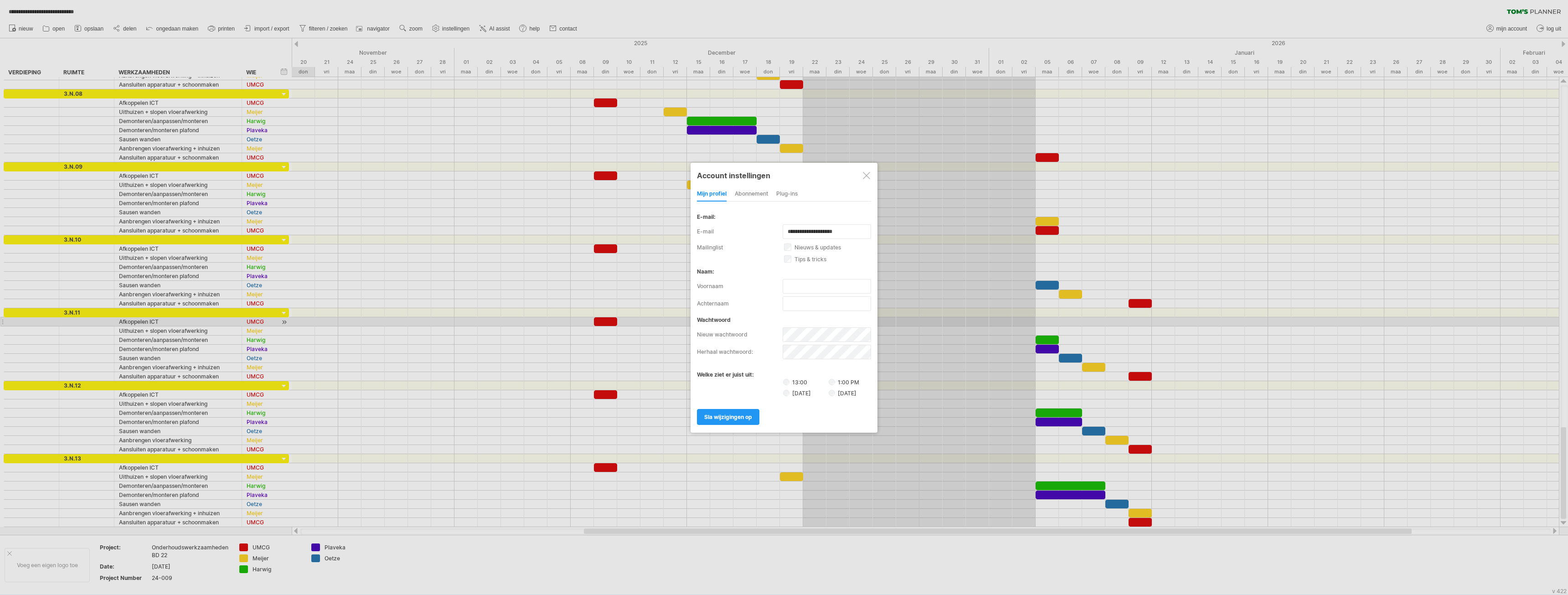
click at [863, 175] on div at bounding box center [867, 175] width 7 height 7
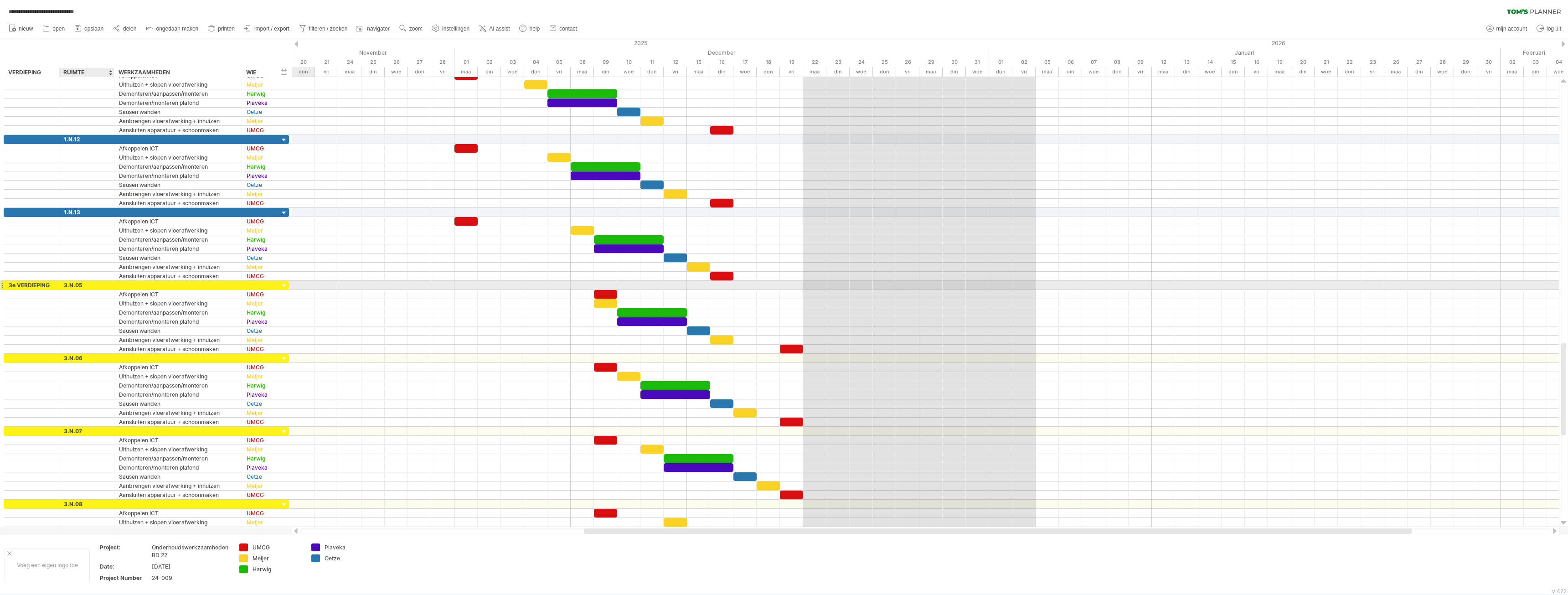
click at [110, 283] on div "****** 3.N.05" at bounding box center [86, 285] width 55 height 9
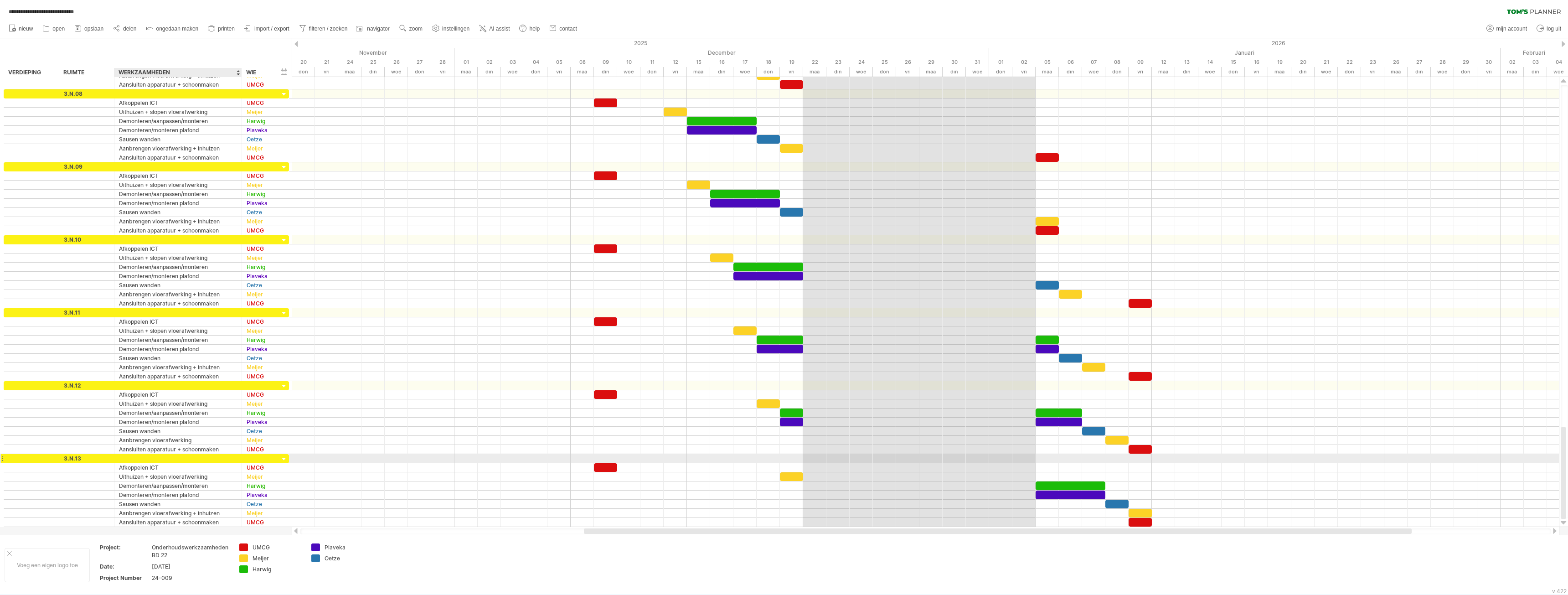
click at [138, 459] on div at bounding box center [178, 459] width 118 height 9
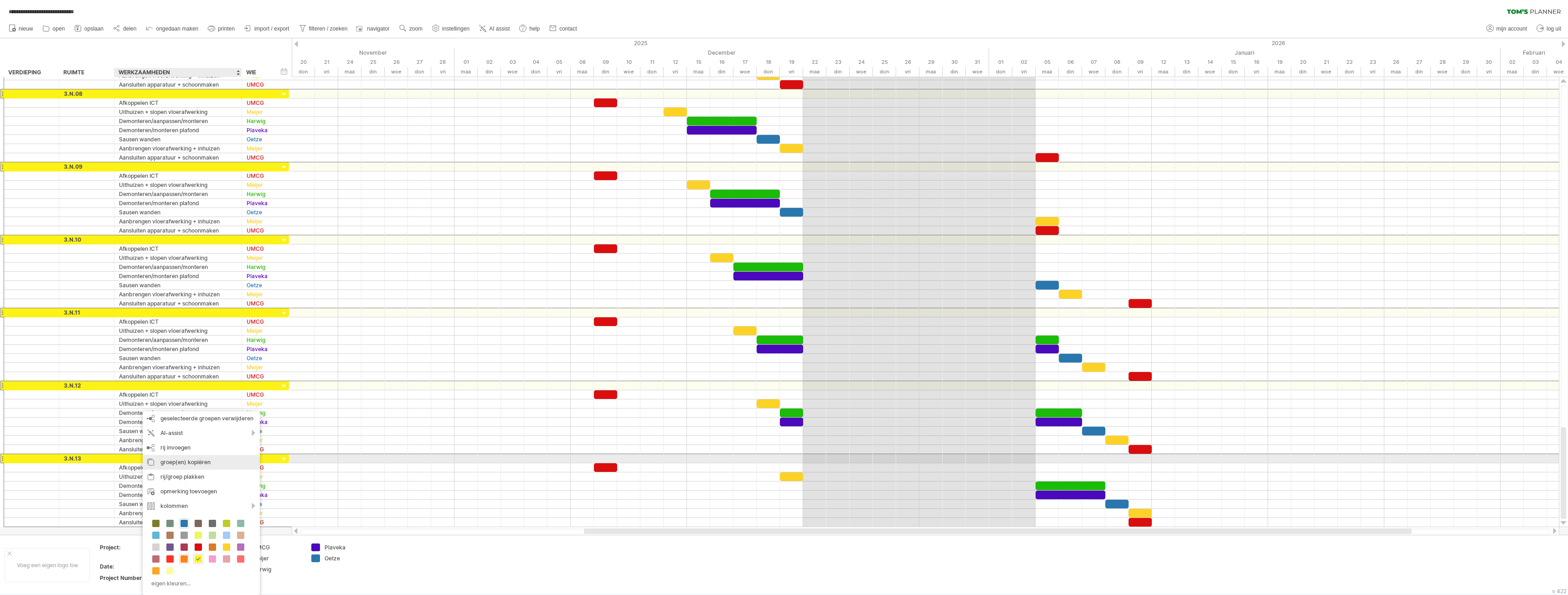
click at [182, 460] on div "groep(en) kopiëren" at bounding box center [201, 462] width 117 height 15
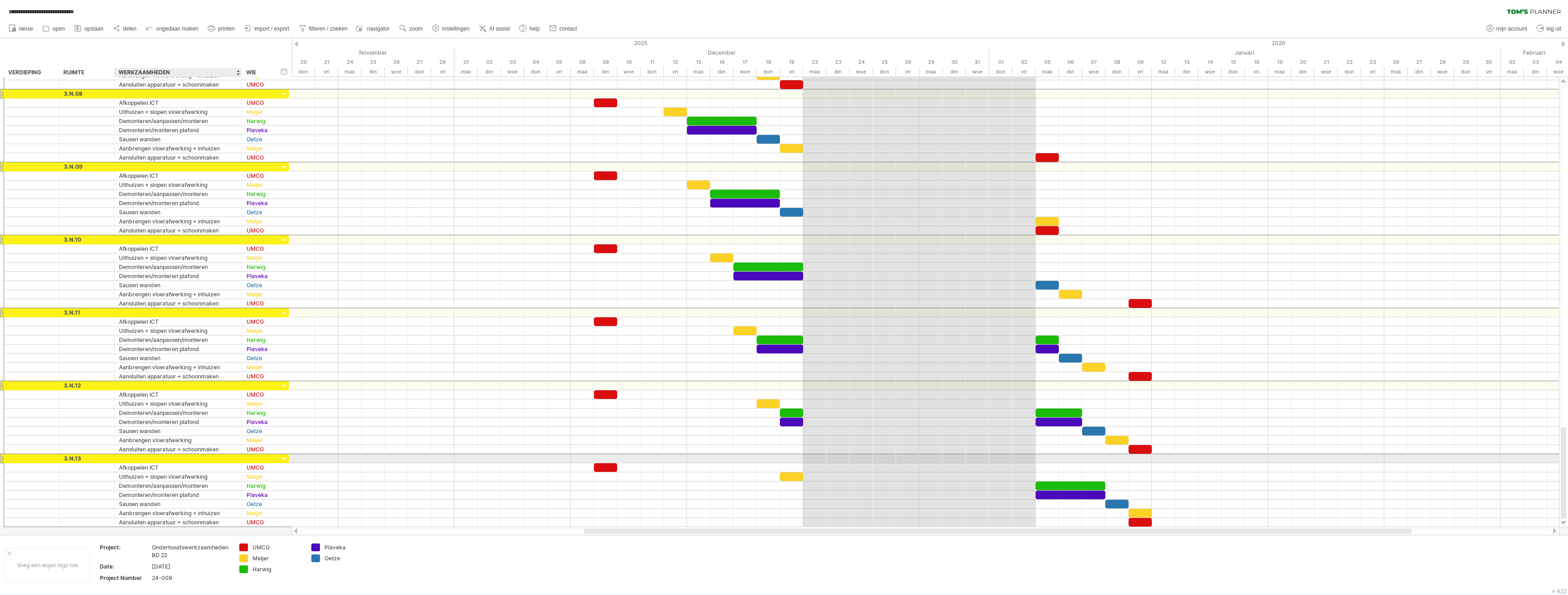
click at [144, 458] on div at bounding box center [178, 459] width 118 height 9
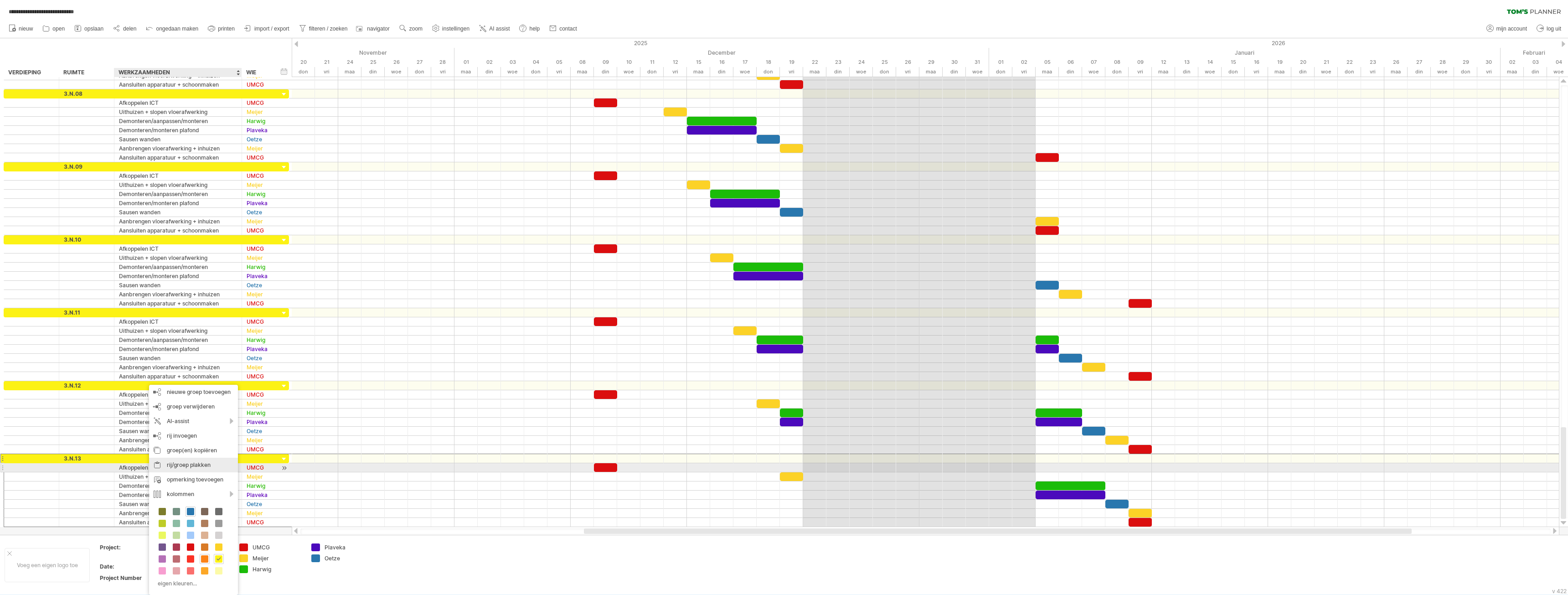
click at [183, 465] on div "rij/groep plakken" at bounding box center [194, 465] width 89 height 15
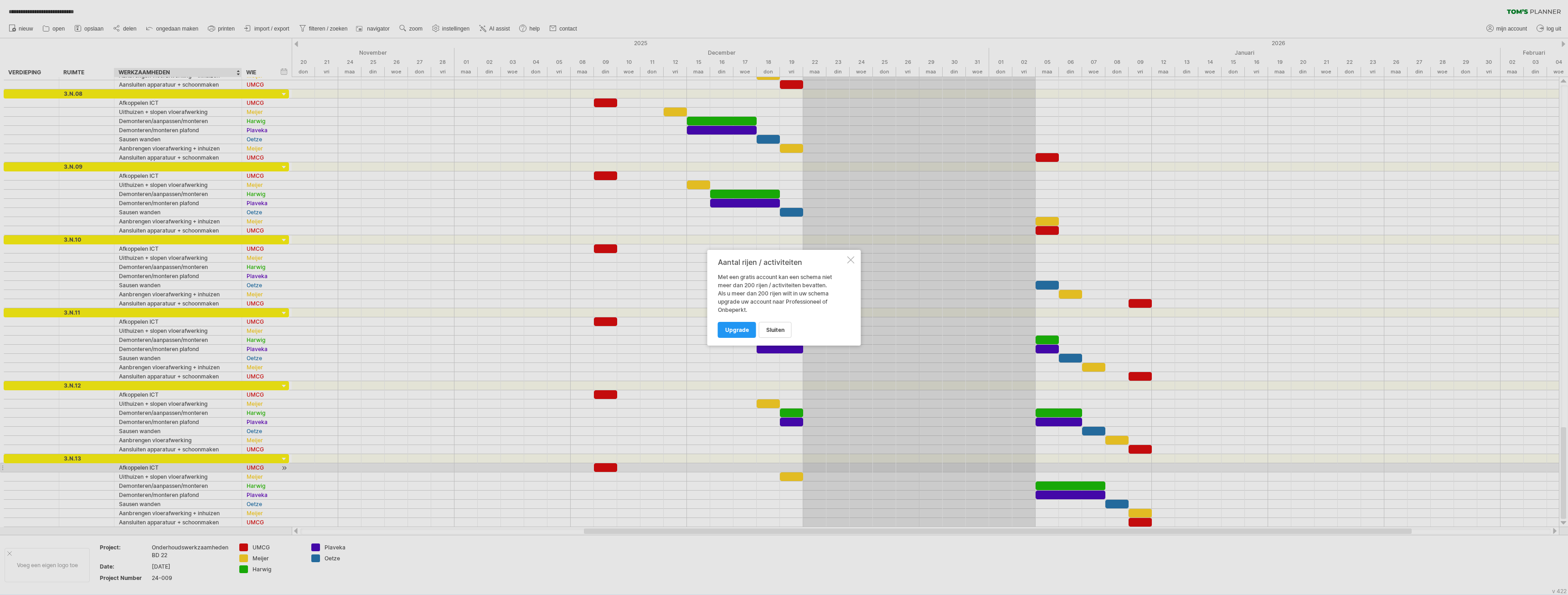
drag, startPoint x: 780, startPoint y: 329, endPoint x: 755, endPoint y: 342, distance: 28.2
click at [780, 329] on span "sluiten" at bounding box center [775, 329] width 18 height 7
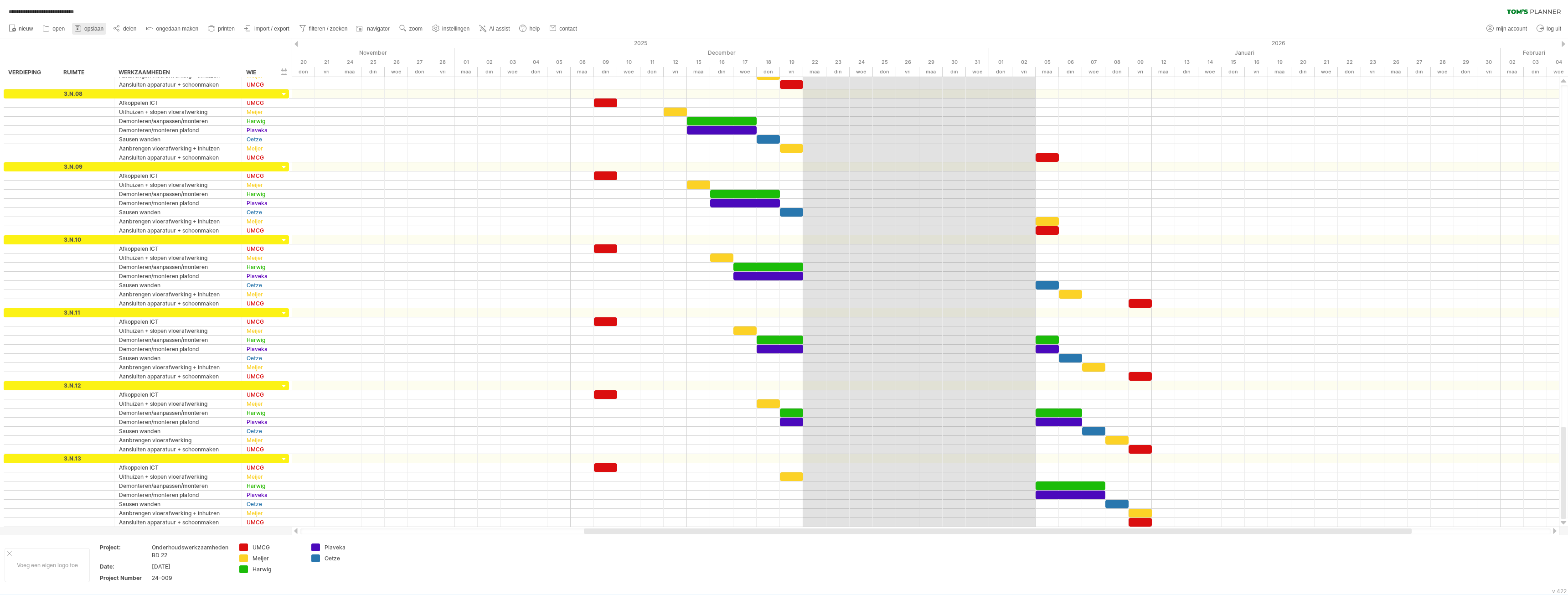
click at [86, 28] on span "opslaan" at bounding box center [94, 29] width 19 height 6
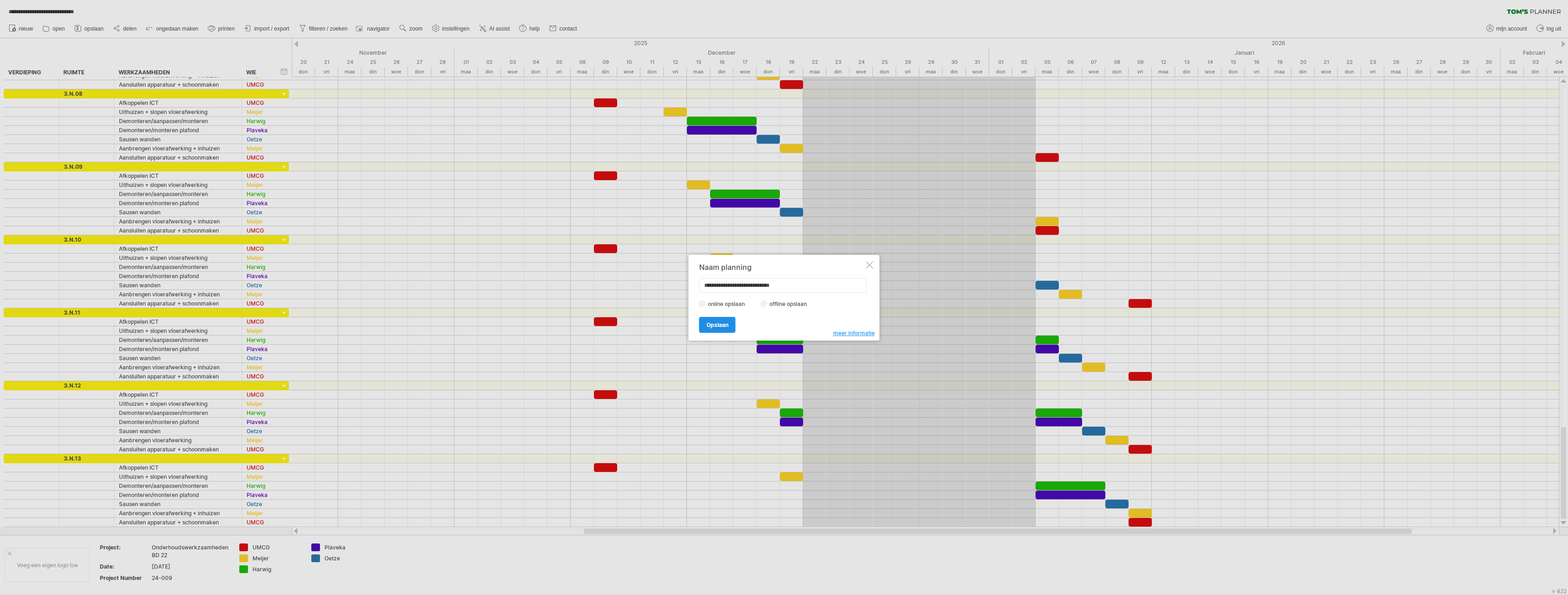
click at [718, 324] on span "Opslaan" at bounding box center [718, 325] width 22 height 7
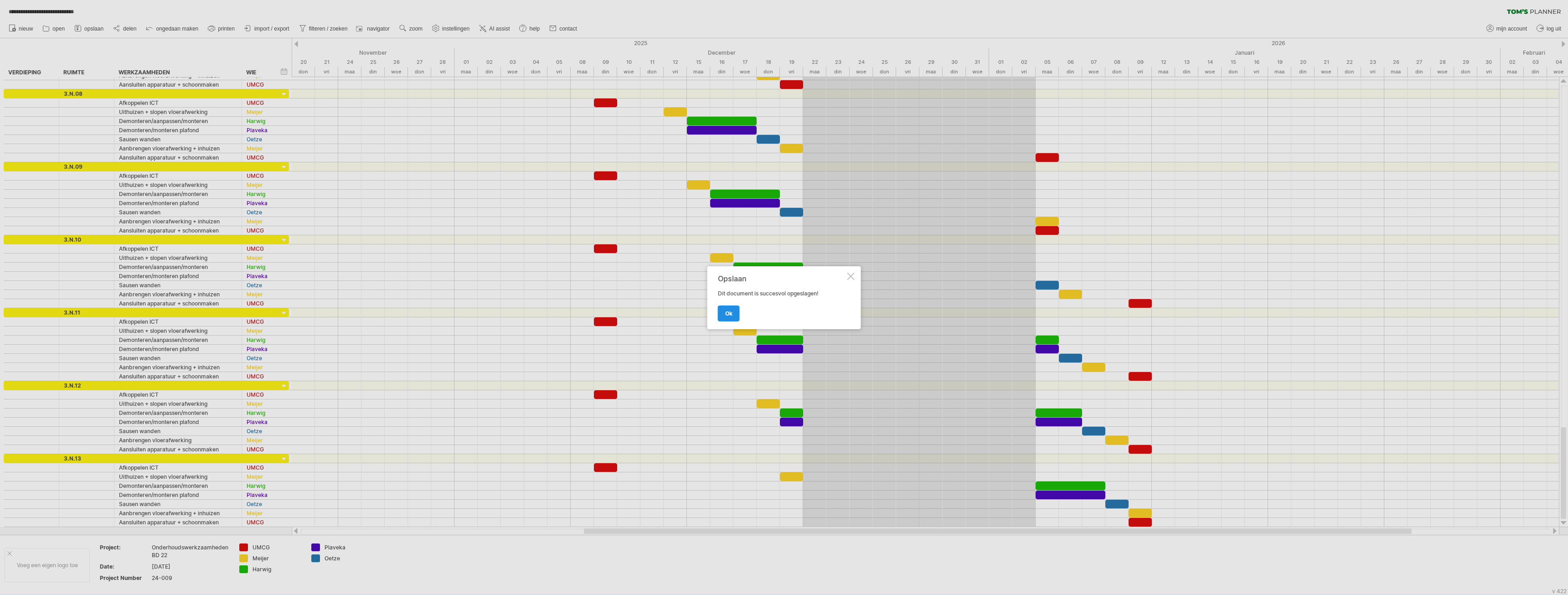
click at [725, 317] on span "ok" at bounding box center [729, 313] width 7 height 7
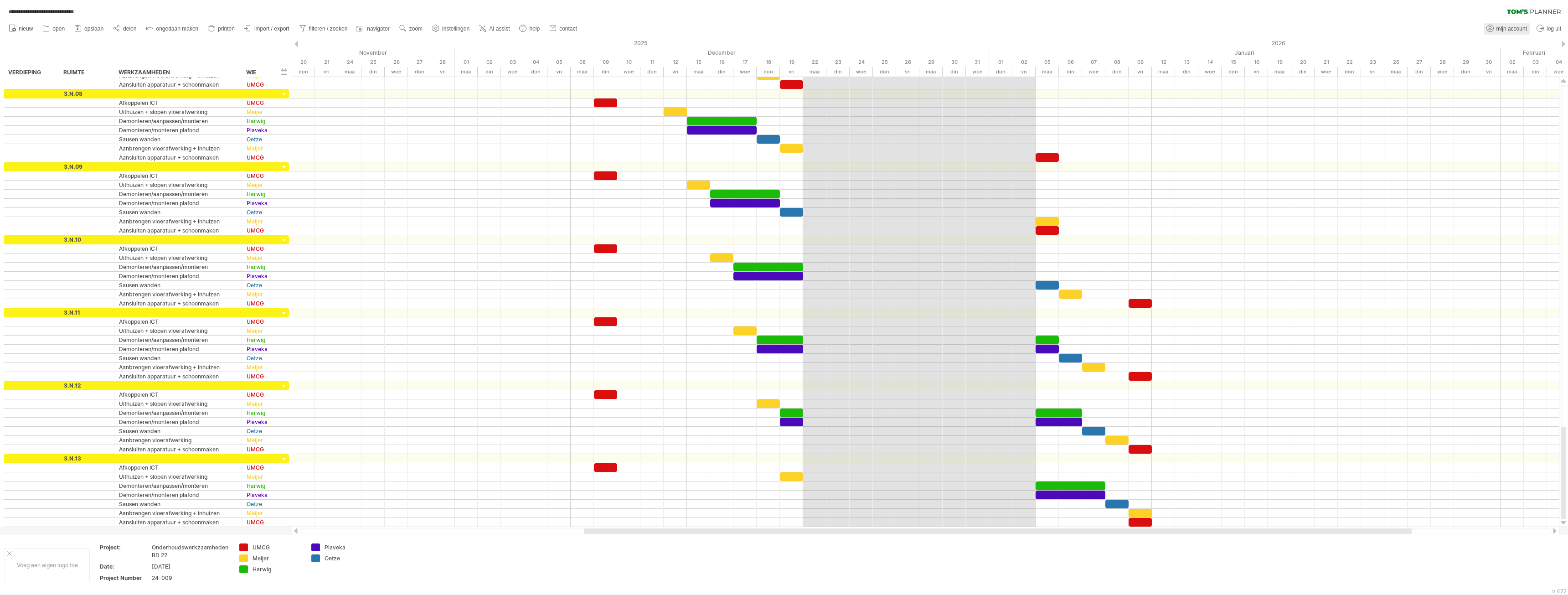
click at [1507, 27] on span "mijn account" at bounding box center [1511, 29] width 30 height 6
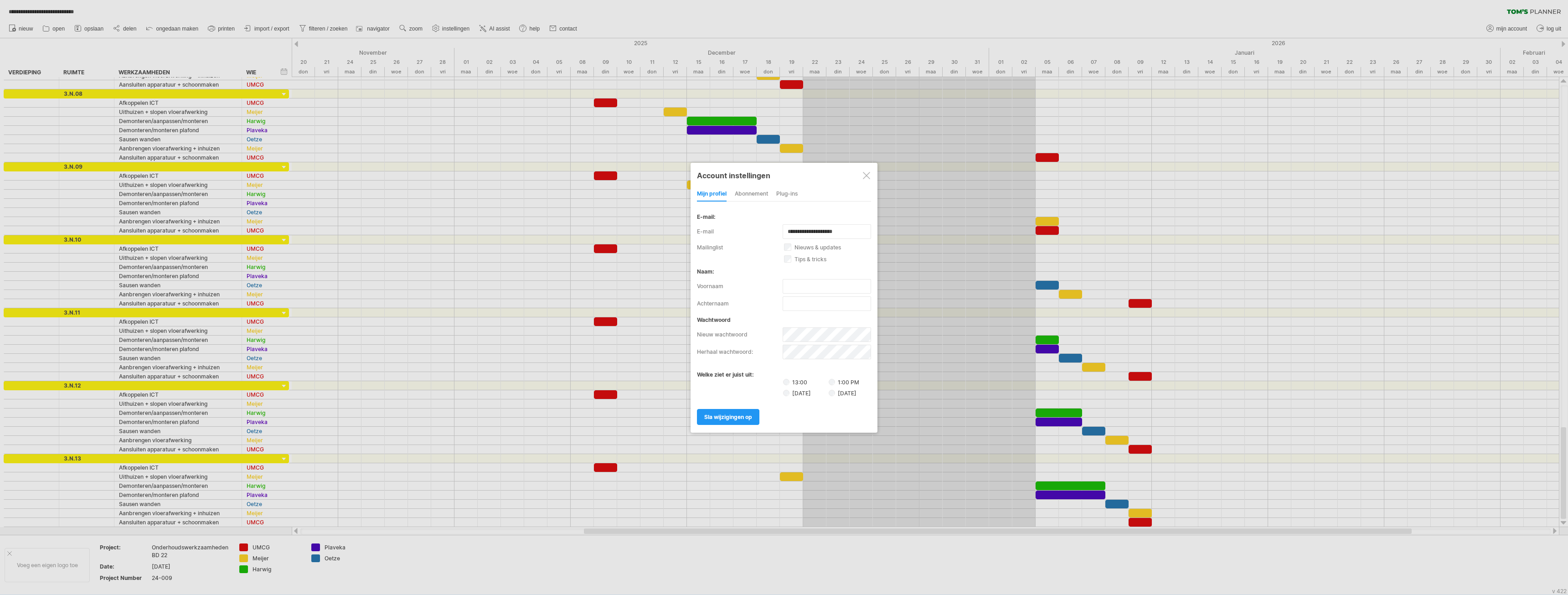
click at [759, 192] on div "abonnement" at bounding box center [751, 194] width 33 height 15
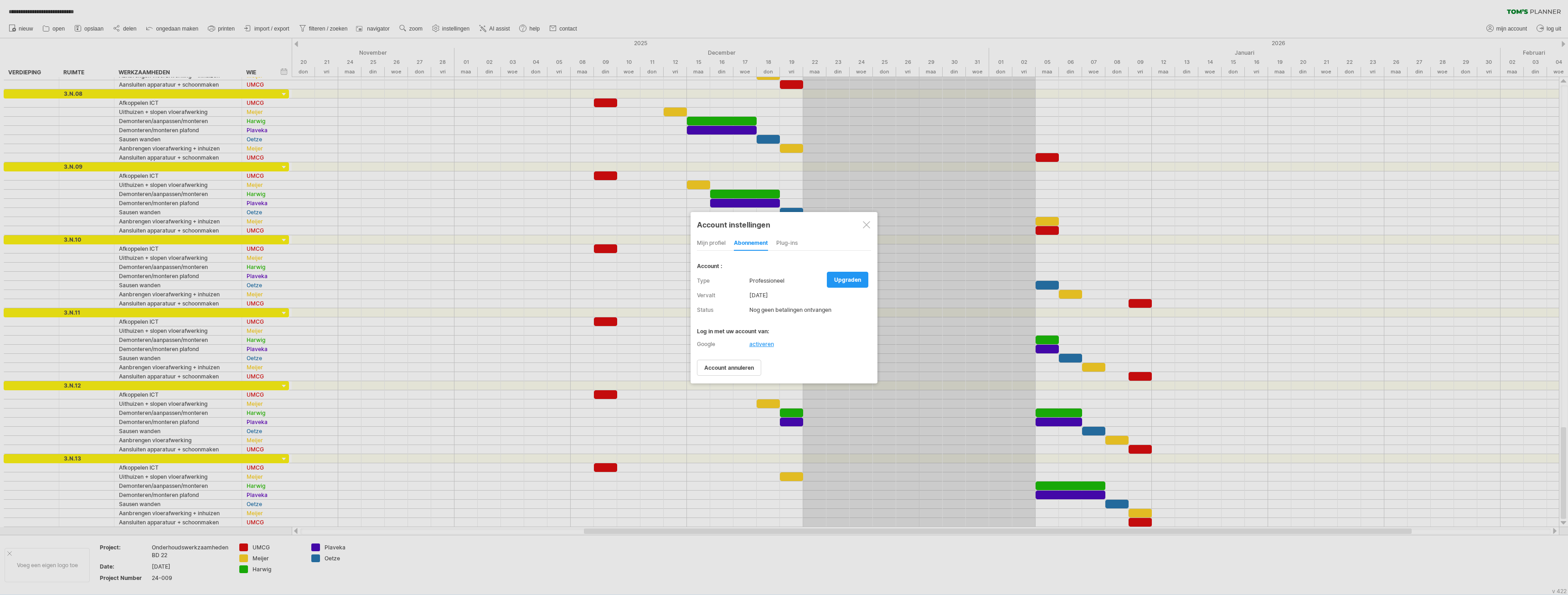
click at [784, 243] on div "Plug-ins" at bounding box center [786, 244] width 21 height 15
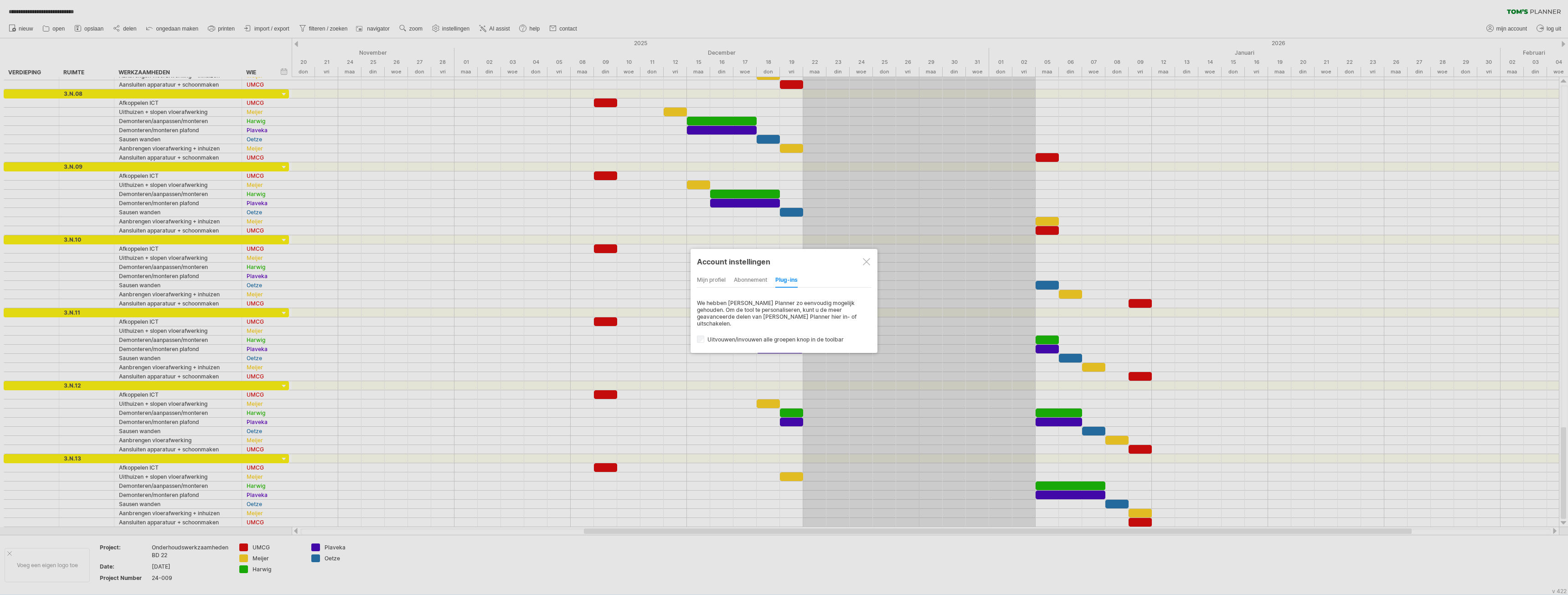
click at [753, 286] on div "abonnement" at bounding box center [751, 281] width 33 height 15
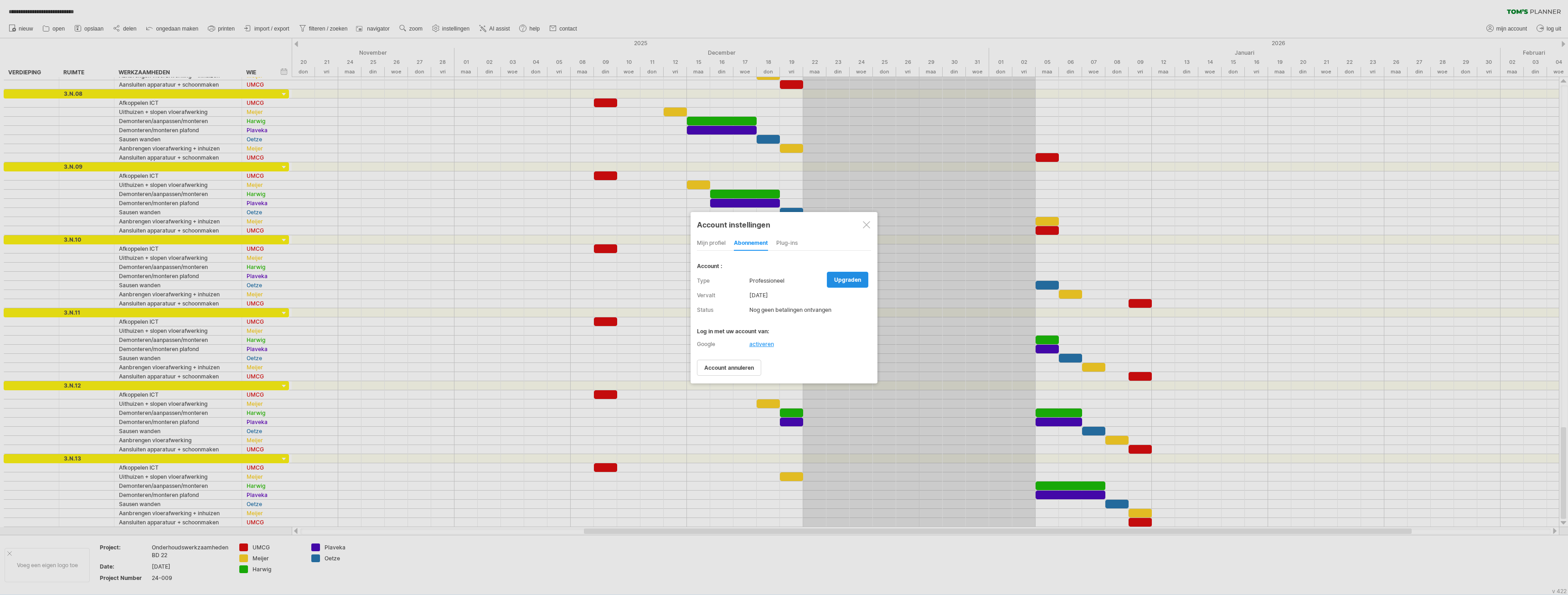
click at [845, 281] on span "upgraden" at bounding box center [847, 280] width 27 height 7
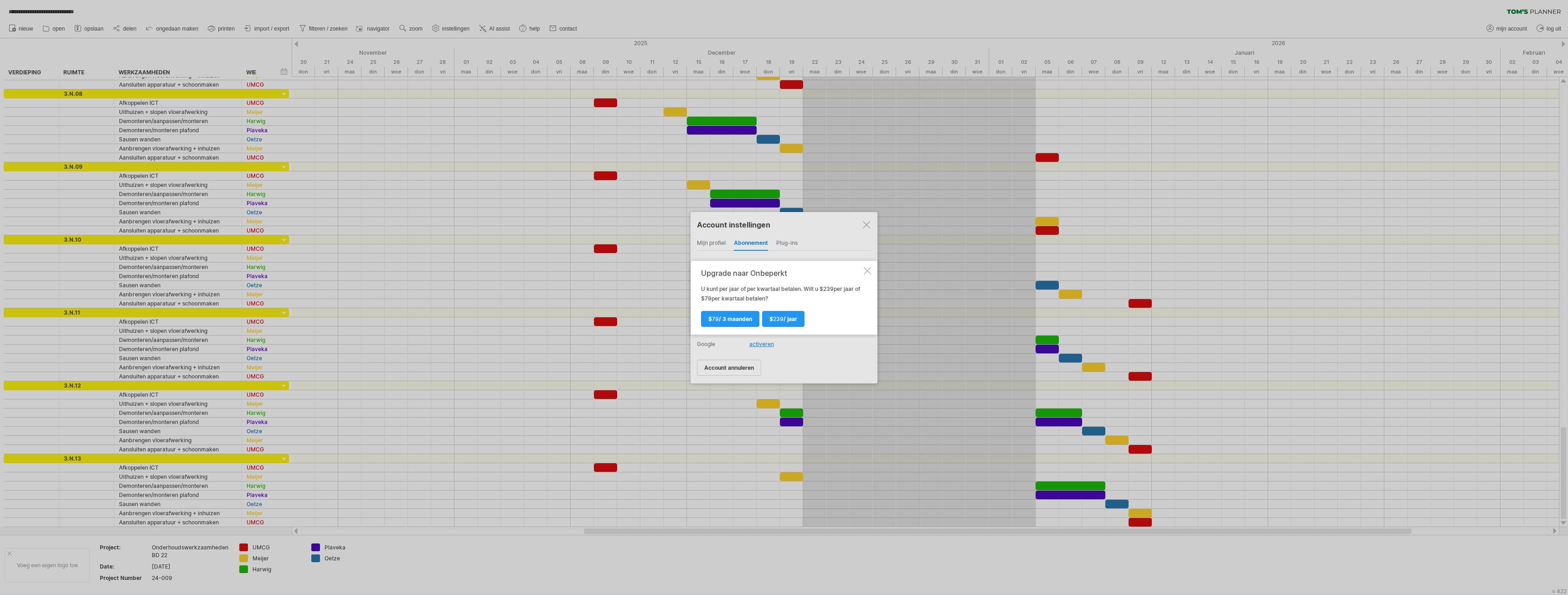
click at [870, 272] on div at bounding box center [867, 271] width 7 height 7
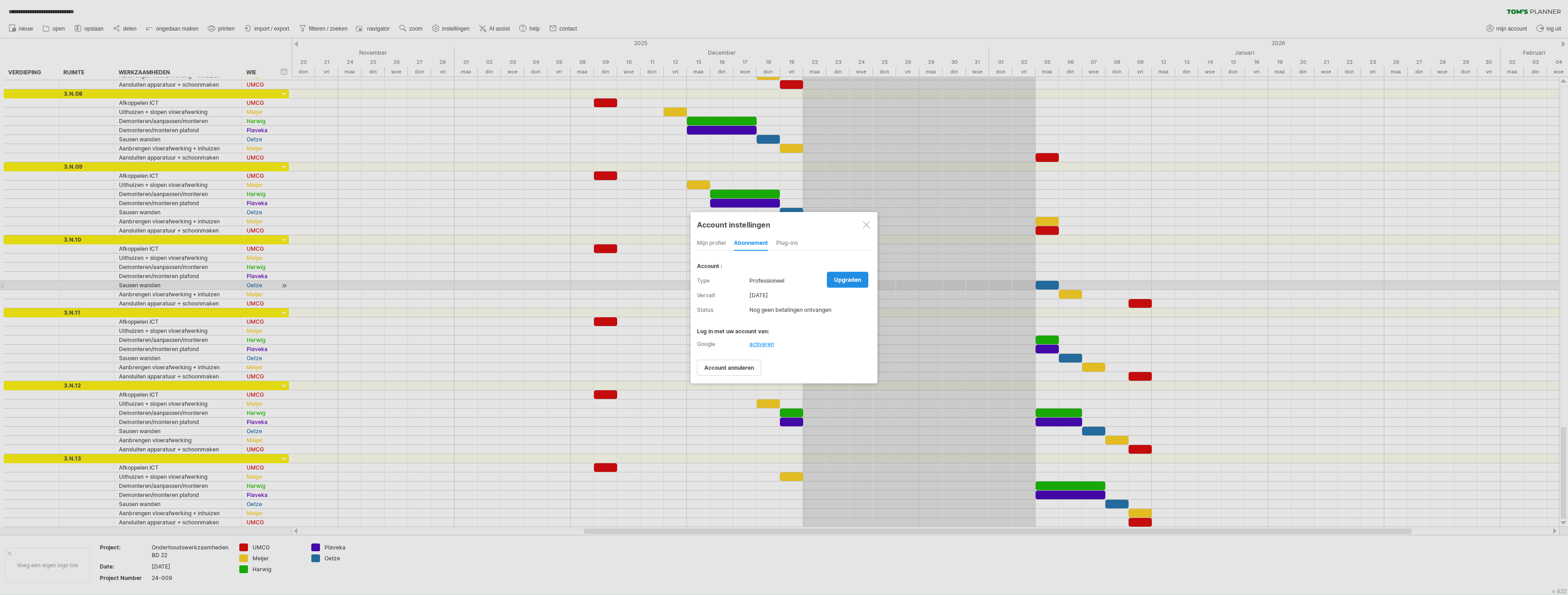
click at [838, 283] on span "upgraden" at bounding box center [847, 280] width 27 height 7
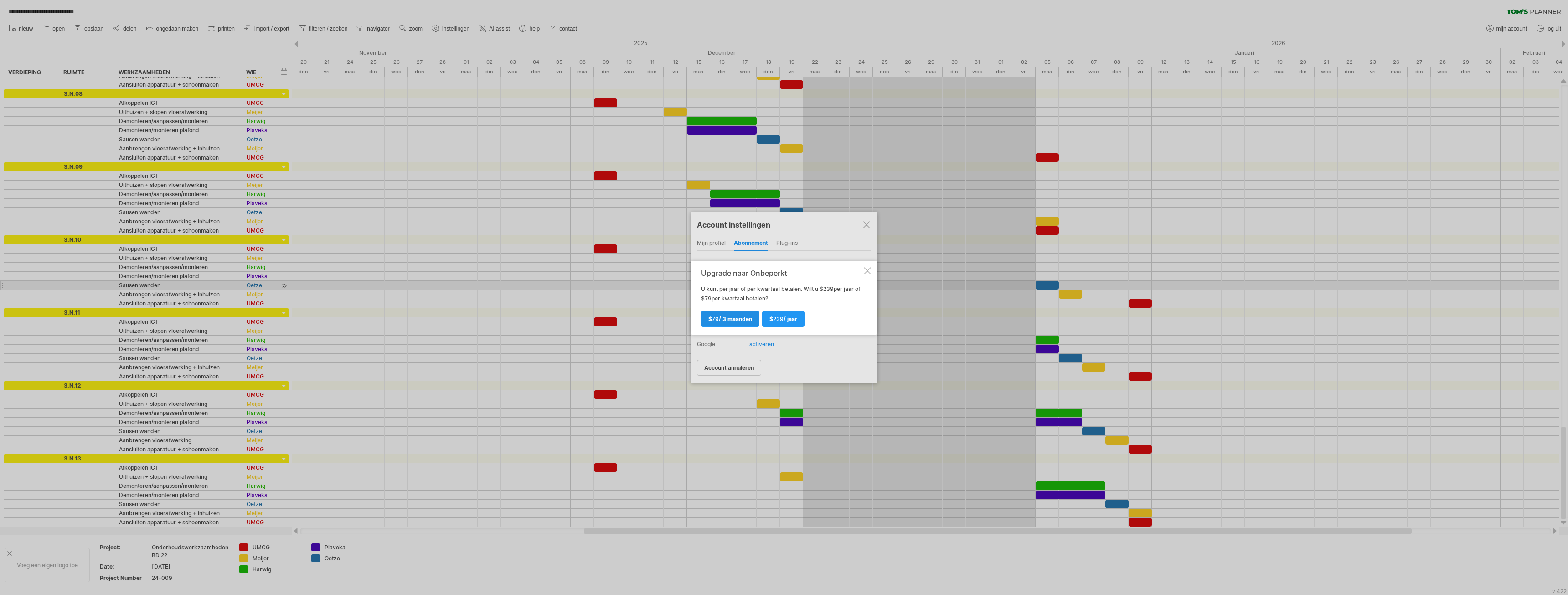
click at [741, 317] on span "$ 79 / 3 maanden" at bounding box center [730, 319] width 44 height 7
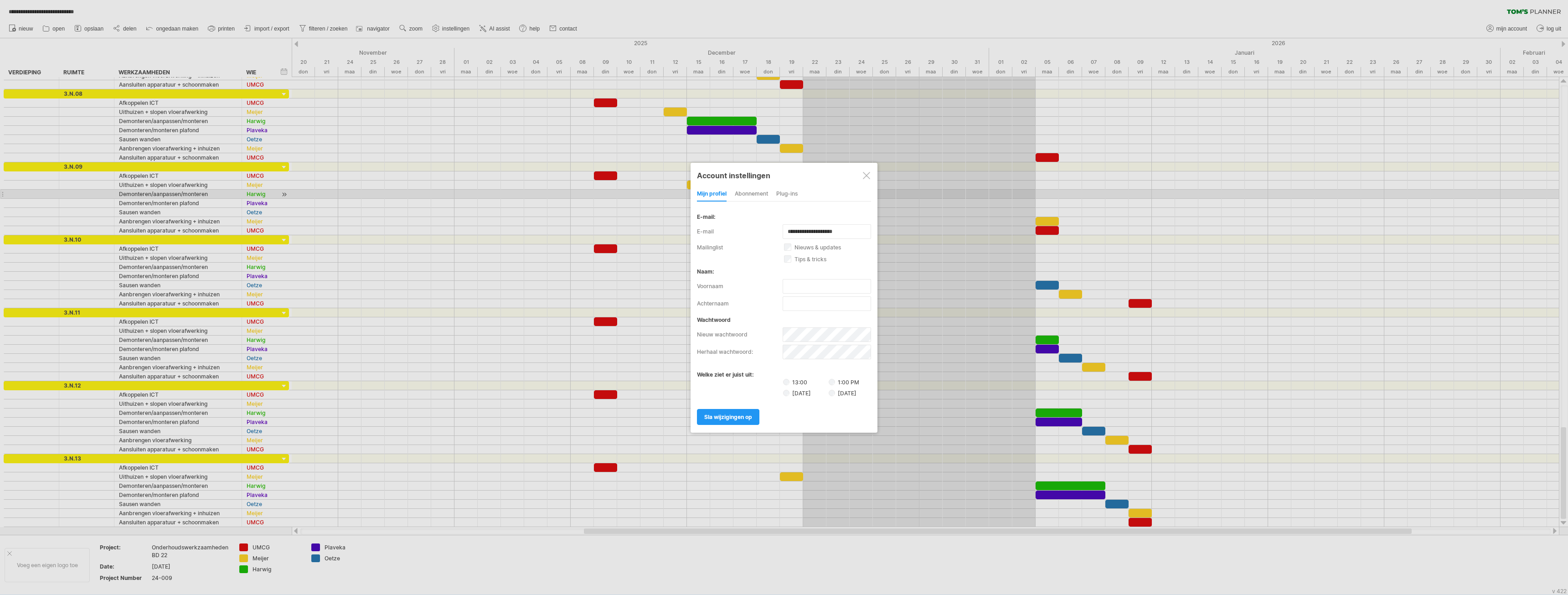
click at [767, 194] on div "abonnement" at bounding box center [751, 194] width 33 height 15
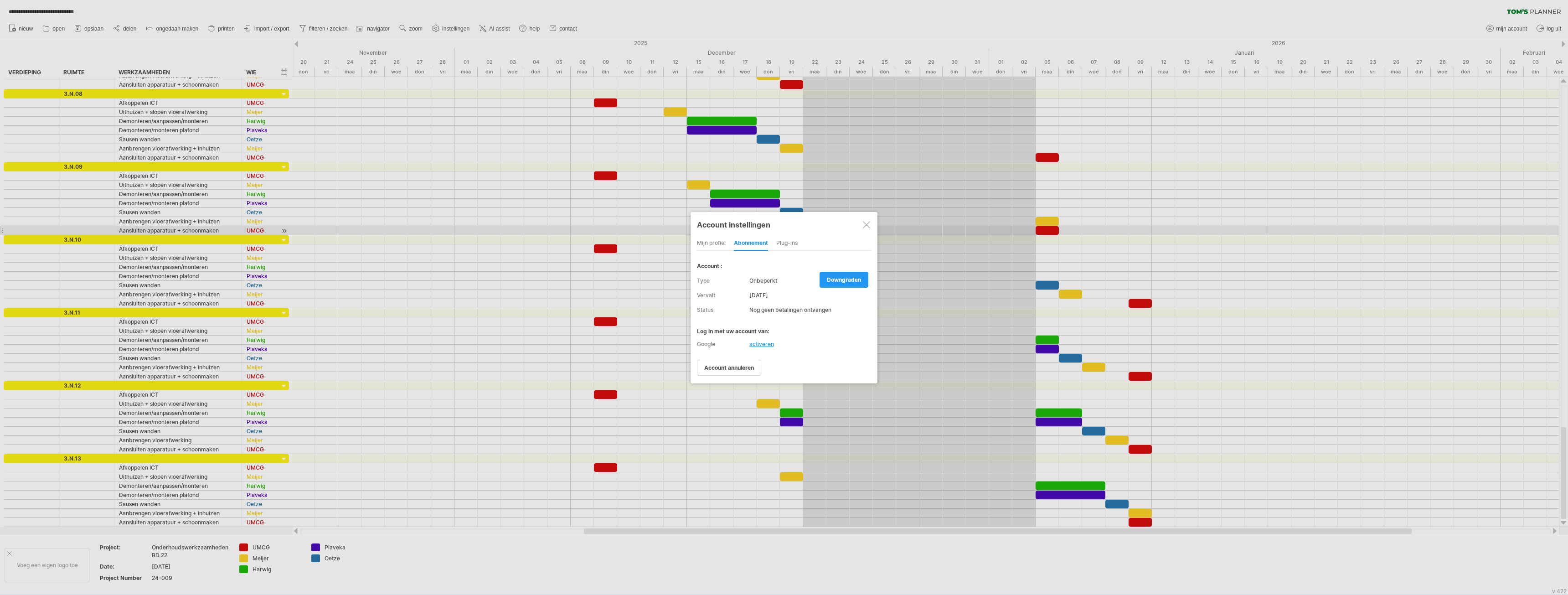
click at [867, 225] on div at bounding box center [867, 225] width 7 height 7
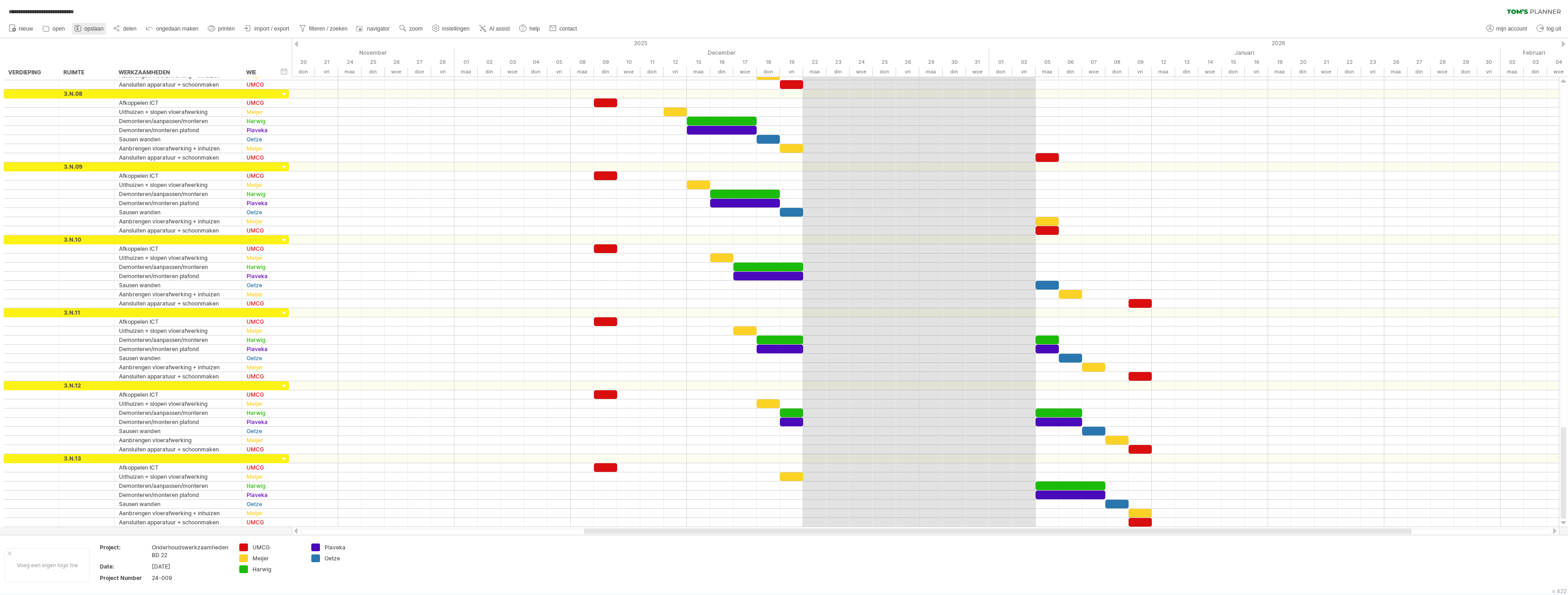
click at [88, 28] on span "opslaan" at bounding box center [94, 29] width 19 height 6
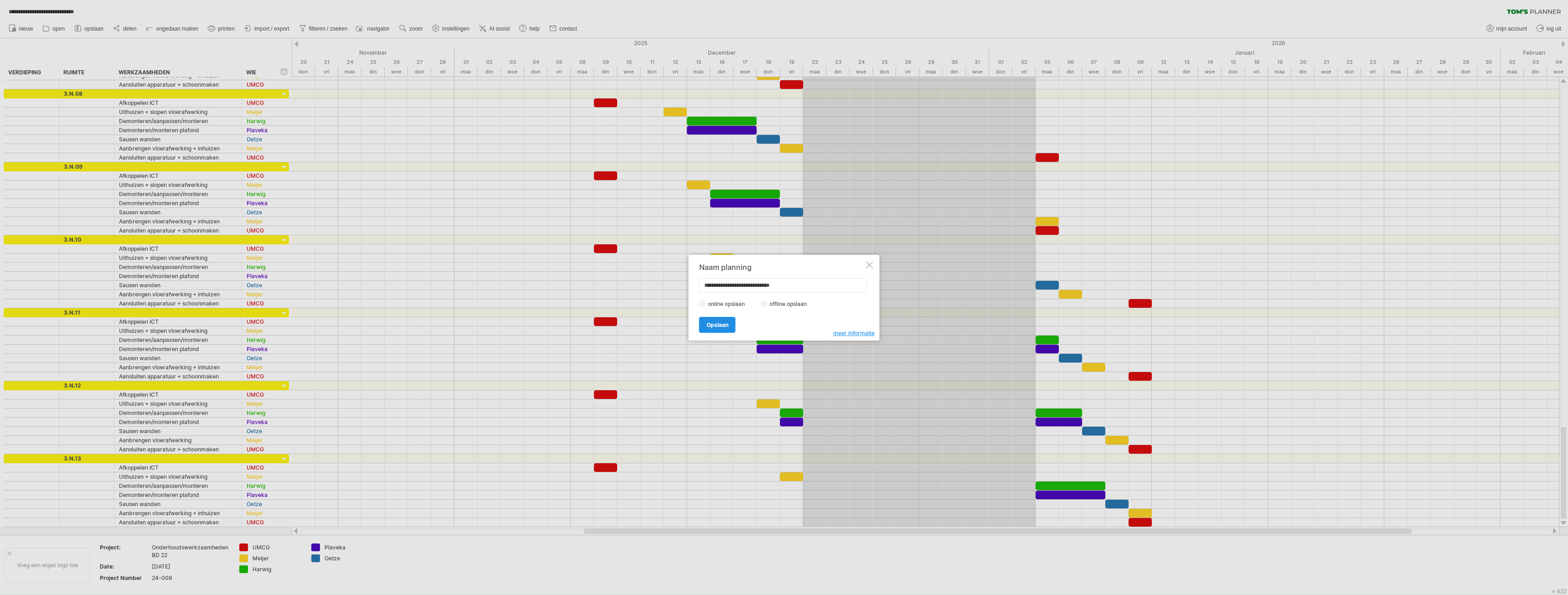
click at [713, 325] on span "Opslaan" at bounding box center [718, 325] width 22 height 7
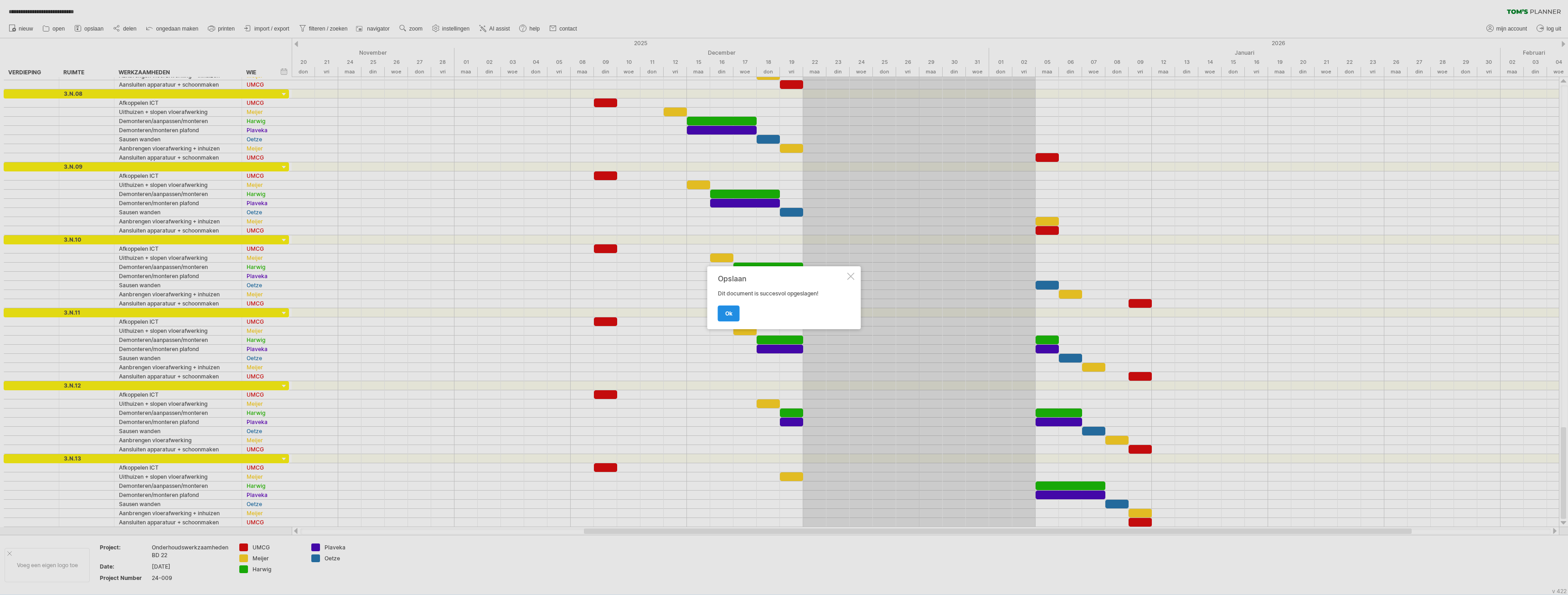
click at [730, 308] on link "ok" at bounding box center [729, 314] width 22 height 16
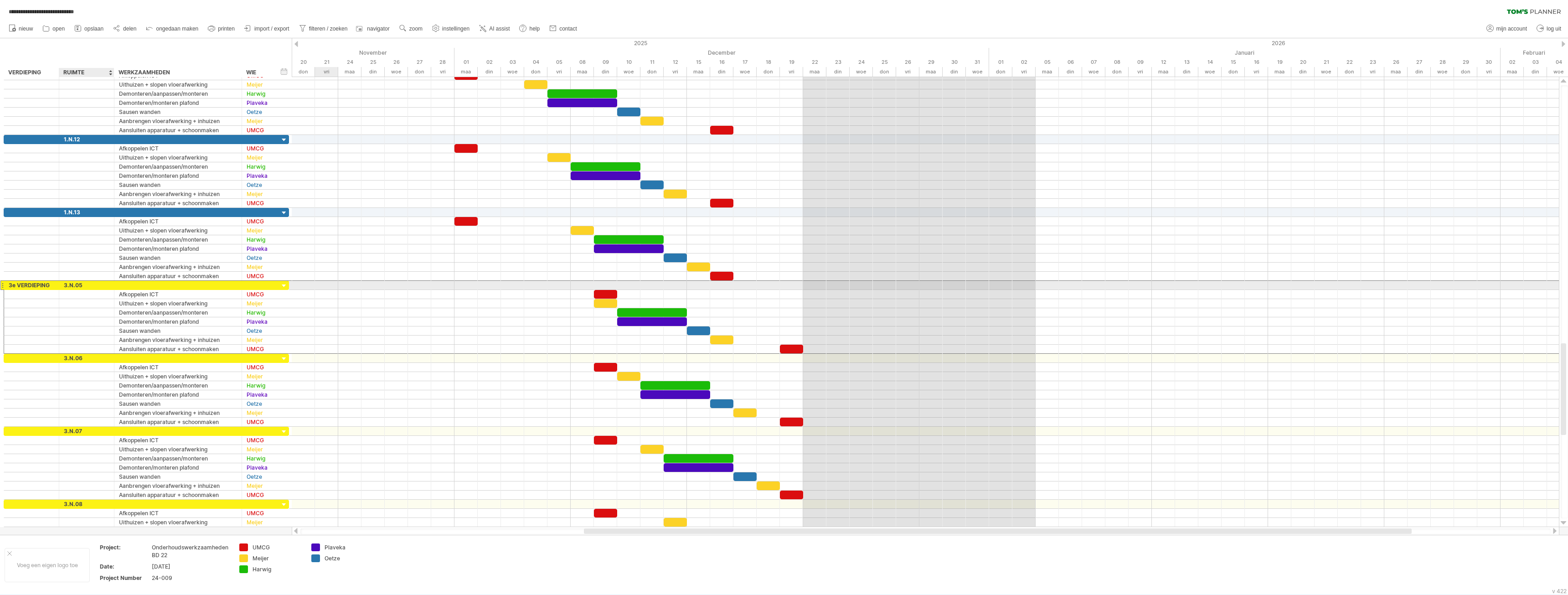
click at [100, 286] on div "3.N.05" at bounding box center [86, 285] width 46 height 9
click at [124, 359] on div at bounding box center [178, 358] width 118 height 9
click at [141, 433] on div at bounding box center [178, 431] width 118 height 9
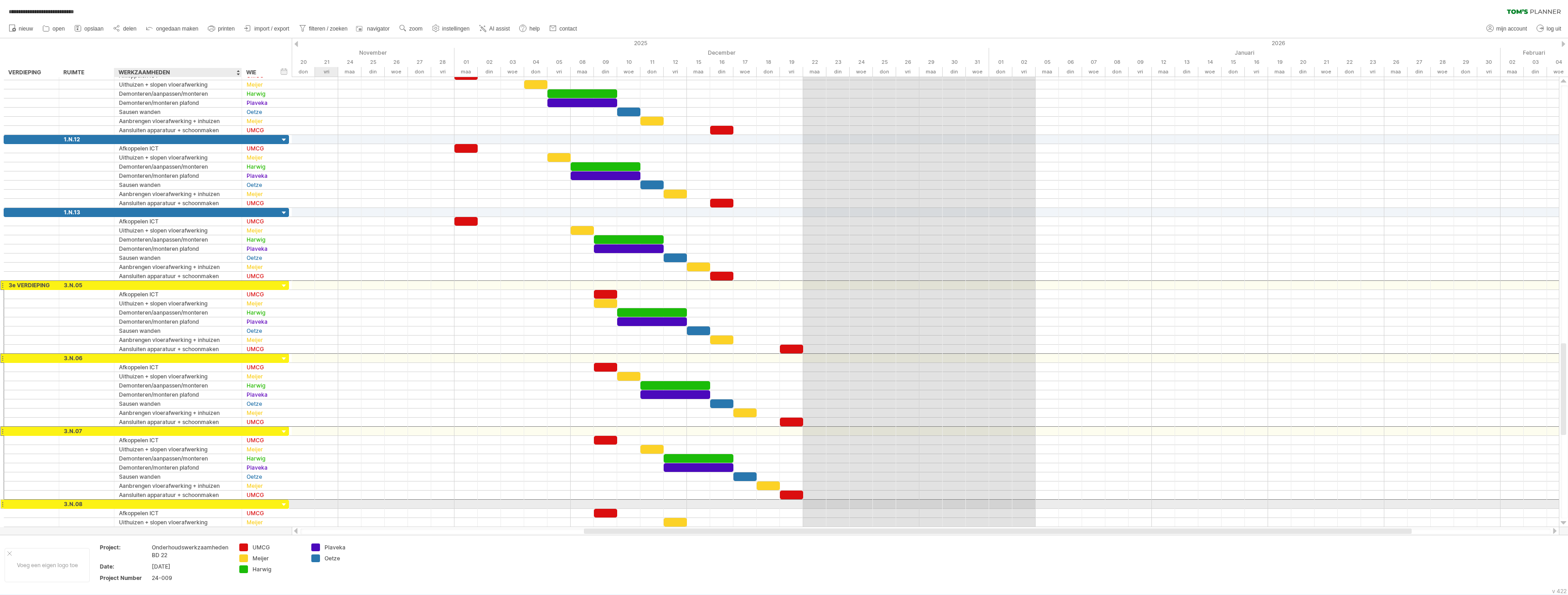
click at [147, 505] on div at bounding box center [178, 504] width 118 height 9
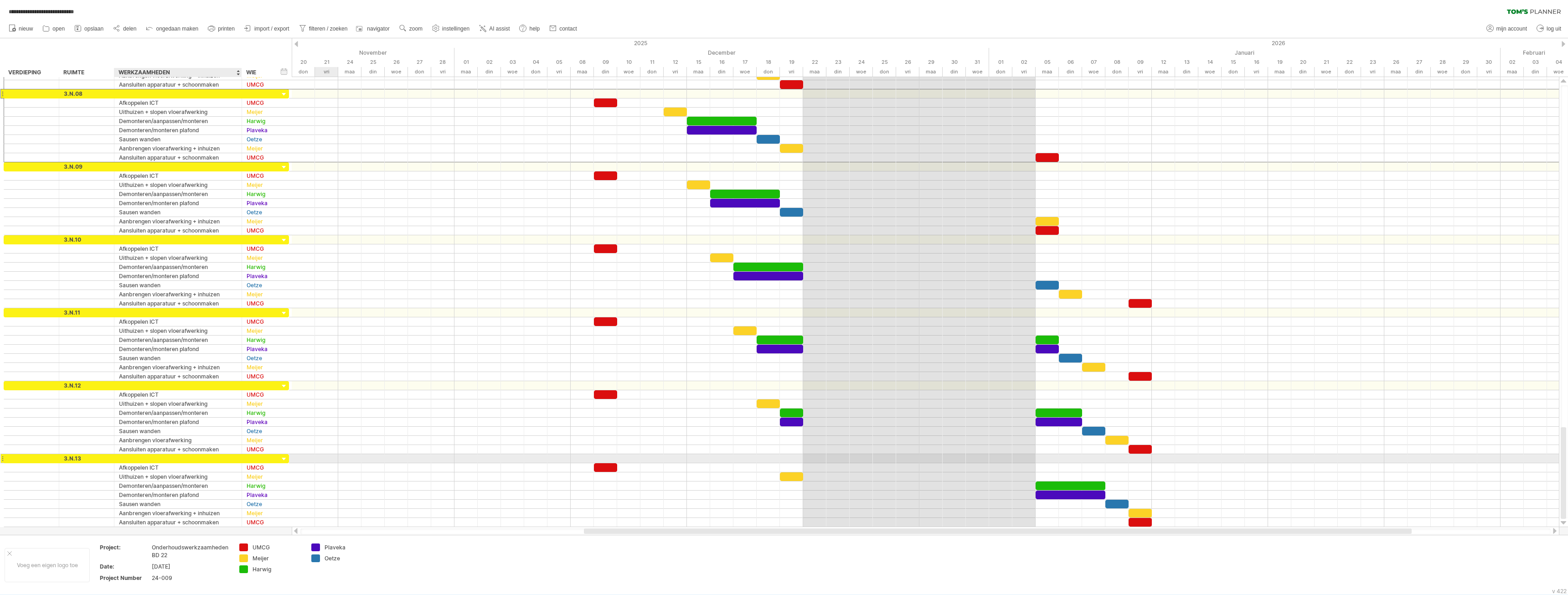
click at [158, 460] on div at bounding box center [178, 459] width 118 height 9
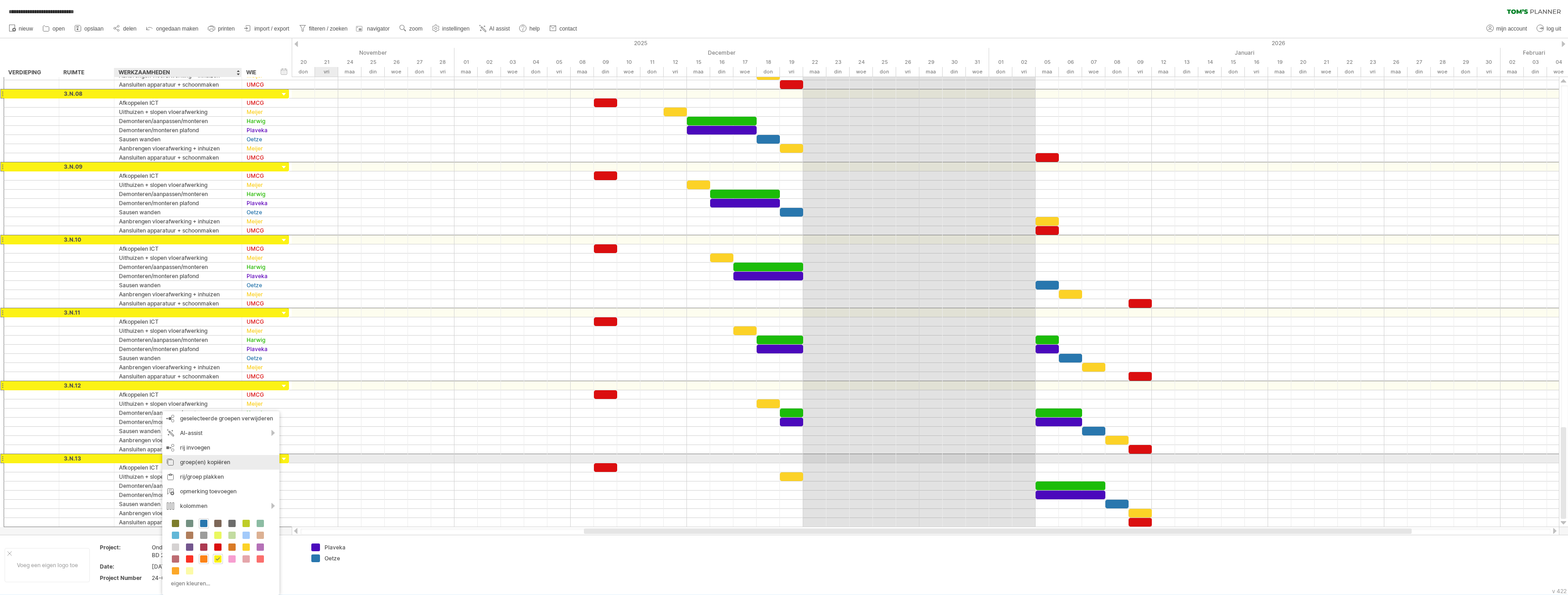
click at [193, 462] on div "groep(en) kopiëren" at bounding box center [221, 462] width 117 height 15
click at [141, 460] on div at bounding box center [178, 459] width 118 height 9
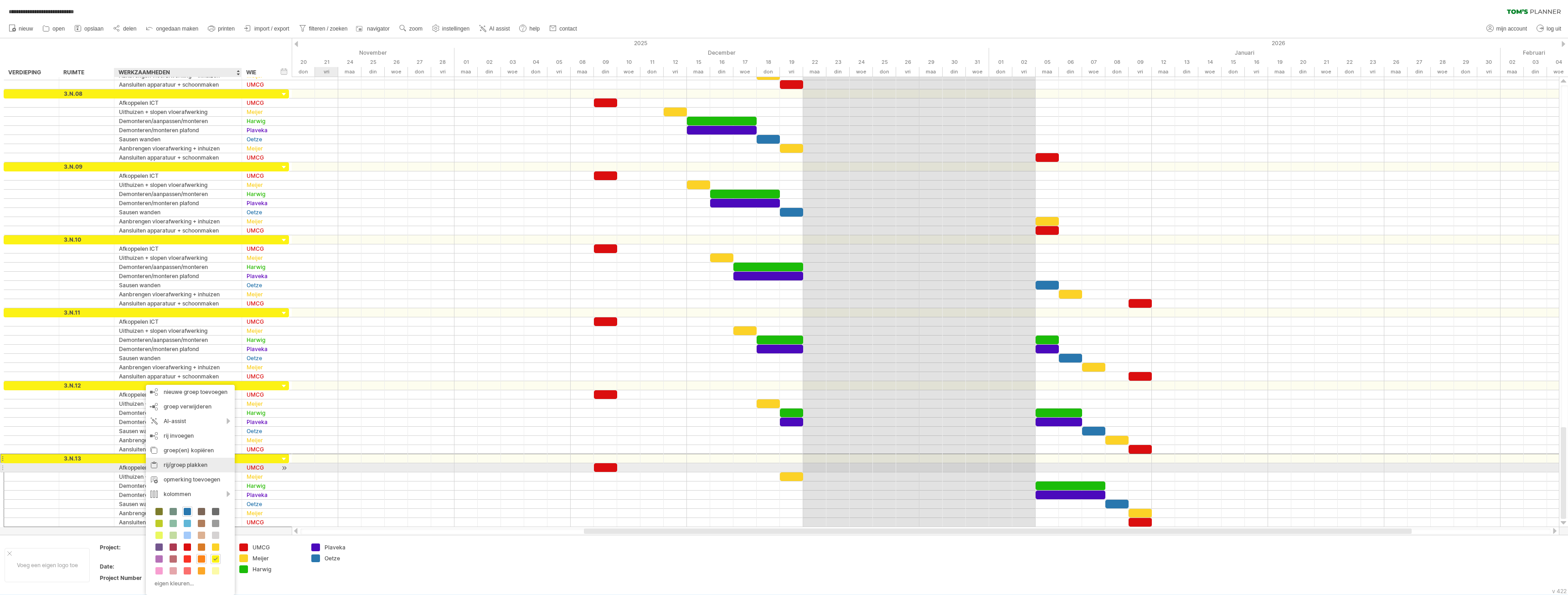
click at [175, 467] on div "rij/groep plakken" at bounding box center [191, 465] width 89 height 15
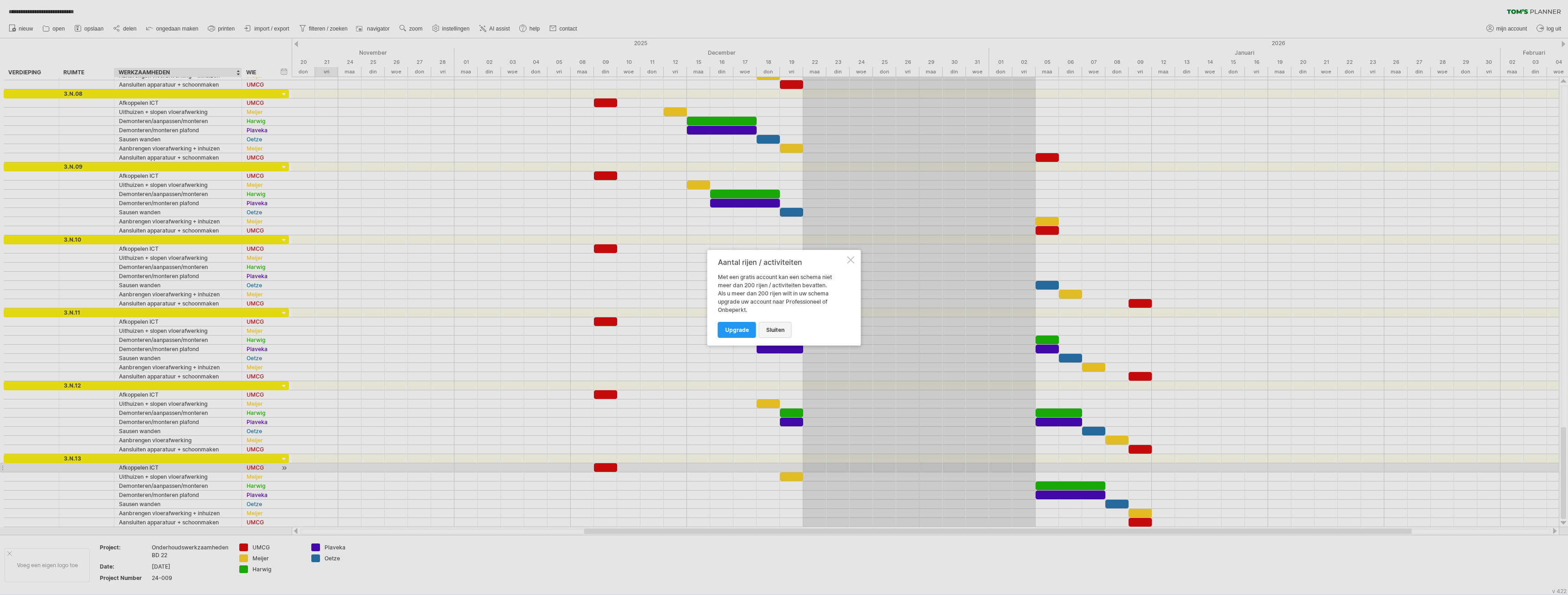
click at [771, 333] on span "sluiten" at bounding box center [775, 329] width 18 height 7
